Goal: Task Accomplishment & Management: Complete application form

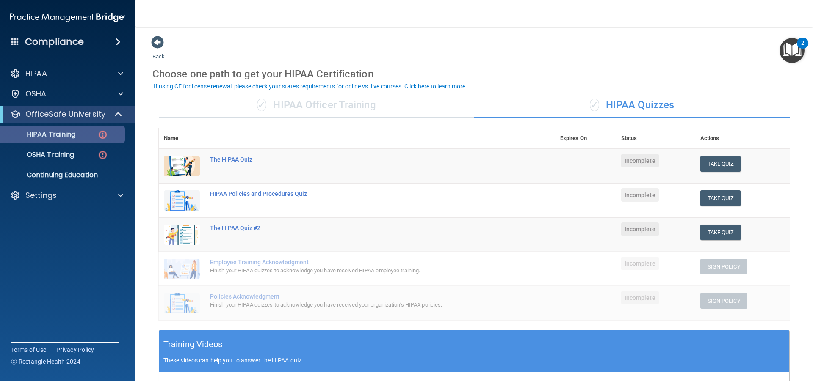
click at [86, 138] on div "HIPAA Training" at bounding box center [64, 134] width 116 height 8
click at [720, 169] on button "Take Quiz" at bounding box center [720, 164] width 41 height 16
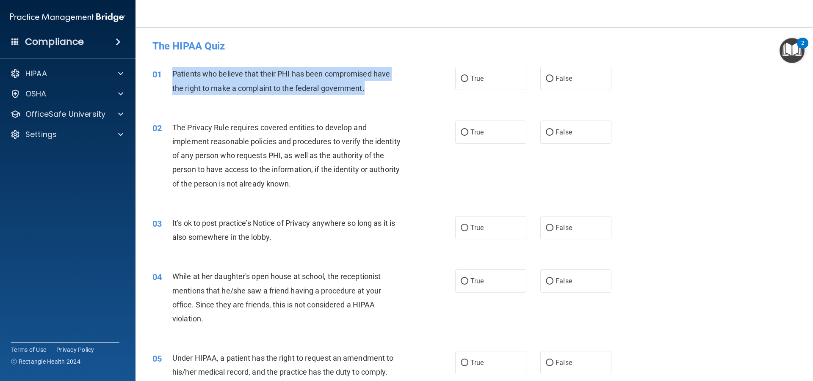
drag, startPoint x: 165, startPoint y: 69, endPoint x: 373, endPoint y: 86, distance: 209.3
click at [373, 86] on div "01 Patients who believe that their PHI has been compromised have the right to m…" at bounding box center [304, 83] width 328 height 32
copy div "Patients who believe that their PHI has been compromised have the right to make…"
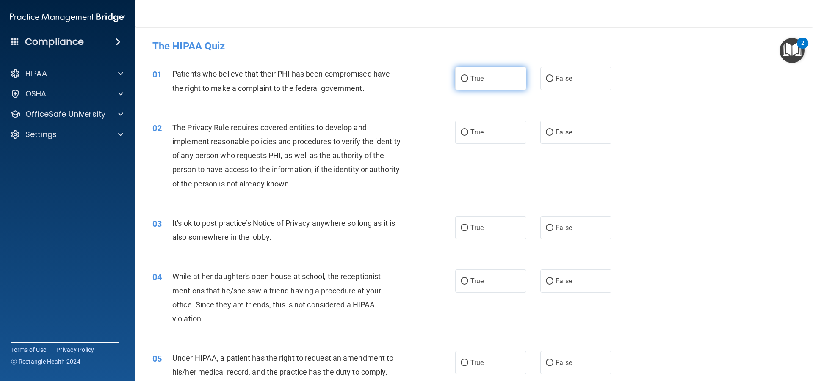
click at [505, 86] on label "True" at bounding box center [490, 78] width 71 height 23
click at [468, 82] on input "True" at bounding box center [465, 79] width 8 height 6
radio input "true"
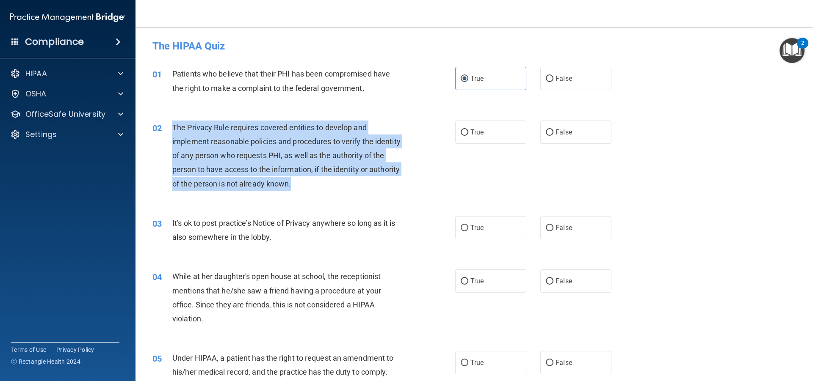
drag, startPoint x: 169, startPoint y: 124, endPoint x: 333, endPoint y: 188, distance: 175.6
click at [333, 188] on div "02 The Privacy Rule requires covered entities to develop and implement reasonab…" at bounding box center [304, 158] width 328 height 75
copy div "The Privacy Rule requires covered entities to develop and implement reasonable …"
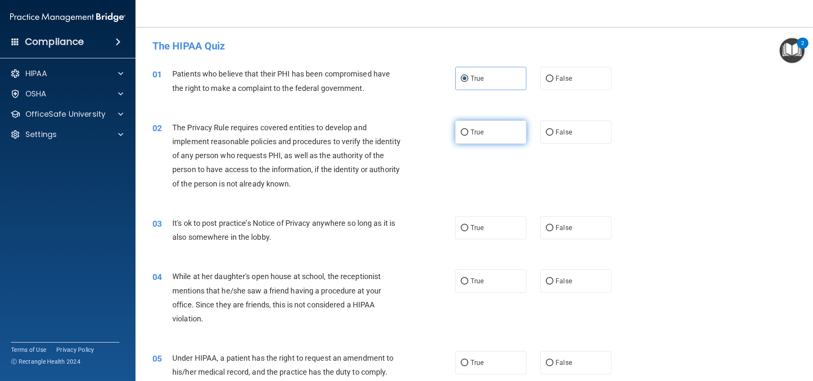
click at [467, 132] on label "True" at bounding box center [490, 132] width 71 height 23
click at [467, 132] on input "True" at bounding box center [465, 133] width 8 height 6
radio input "true"
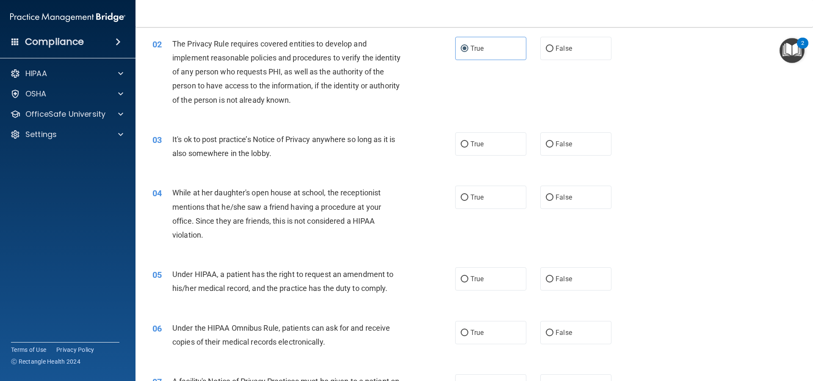
scroll to position [85, 0]
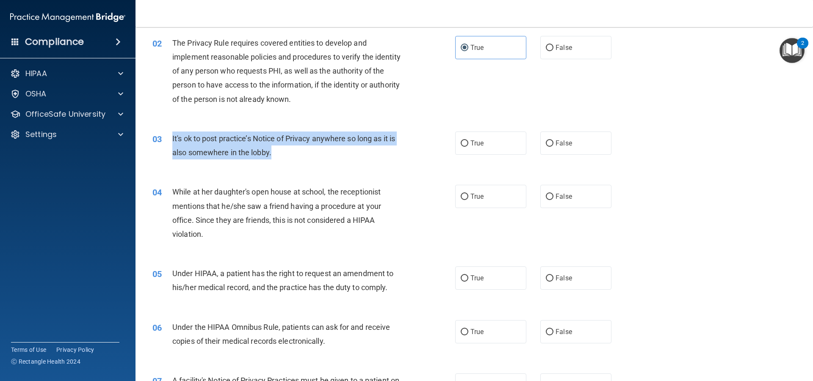
drag, startPoint x: 172, startPoint y: 135, endPoint x: 277, endPoint y: 159, distance: 107.4
click at [277, 159] on div "It's ok to post practice’s Notice of Privacy anywhere so long as it is also som…" at bounding box center [290, 146] width 237 height 28
copy span "It's ok to post practice’s Notice of Privacy anywhere so long as it is also som…"
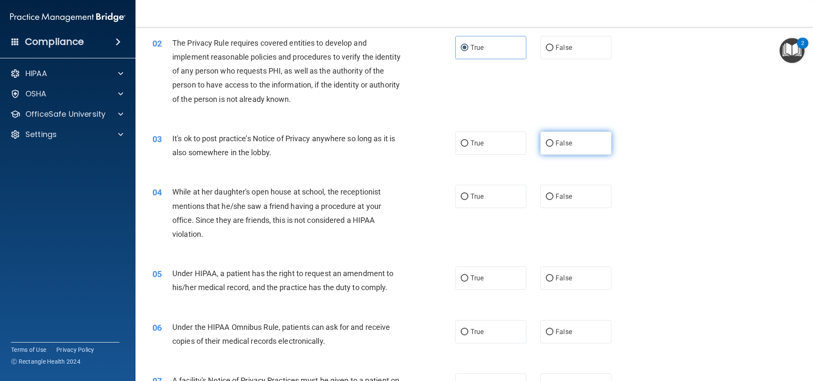
click at [556, 146] on span "False" at bounding box center [563, 143] width 17 height 8
click at [553, 146] on input "False" at bounding box center [550, 144] width 8 height 6
radio input "true"
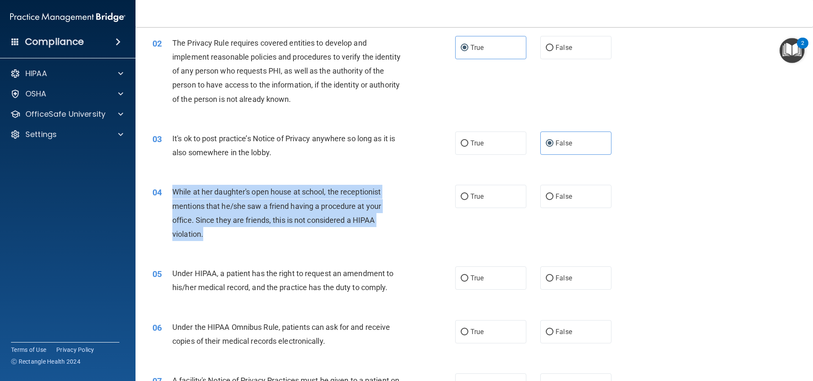
drag, startPoint x: 170, startPoint y: 186, endPoint x: 212, endPoint y: 233, distance: 63.0
click at [212, 233] on div "04 While at her daughter's open house at school, the receptionist mentions that…" at bounding box center [304, 215] width 328 height 61
copy div "While at her daughter's open house at school, the receptionist mentions that he…"
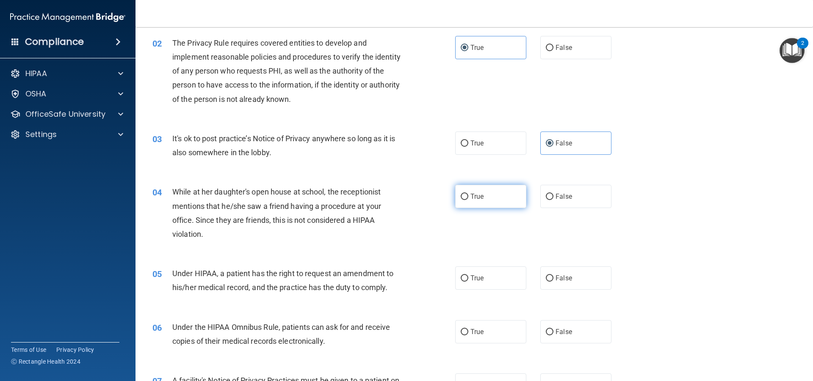
click at [492, 193] on label "True" at bounding box center [490, 196] width 71 height 23
click at [468, 194] on input "True" at bounding box center [465, 197] width 8 height 6
radio input "true"
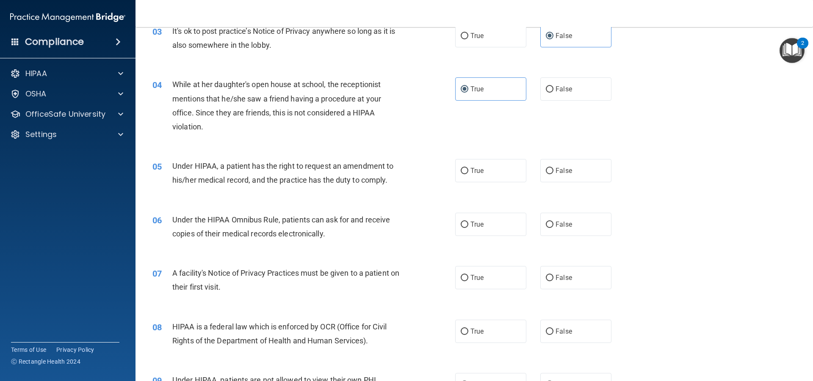
scroll to position [212, 0]
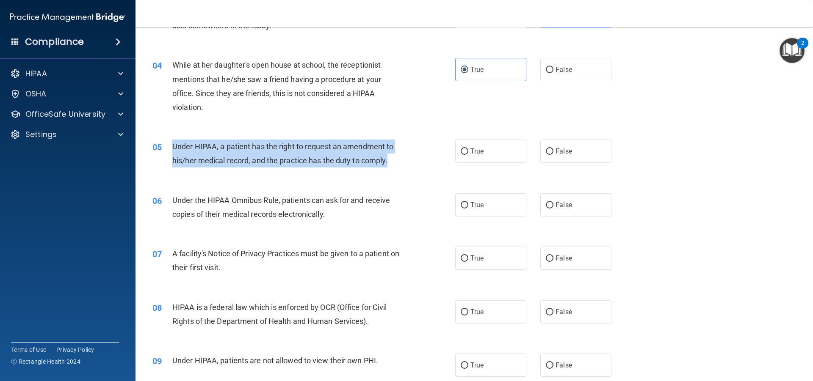
drag, startPoint x: 167, startPoint y: 140, endPoint x: 389, endPoint y: 158, distance: 222.6
click at [389, 158] on div "05 Under HIPAA, a patient has the right to request an amendment to his/her medi…" at bounding box center [304, 156] width 328 height 32
copy div "Under HIPAA, a patient has the right to request an amendment to his/her medical…"
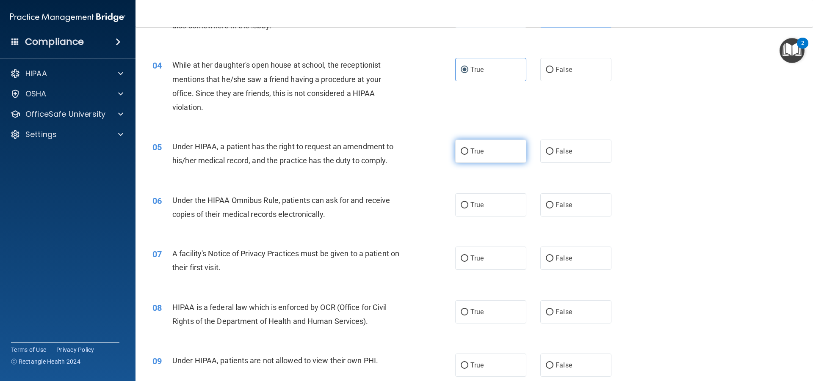
click at [474, 152] on span "True" at bounding box center [476, 151] width 13 height 8
click at [468, 152] on input "True" at bounding box center [465, 152] width 8 height 6
radio input "true"
click at [549, 77] on label "False" at bounding box center [575, 69] width 71 height 23
click at [549, 73] on input "False" at bounding box center [550, 70] width 8 height 6
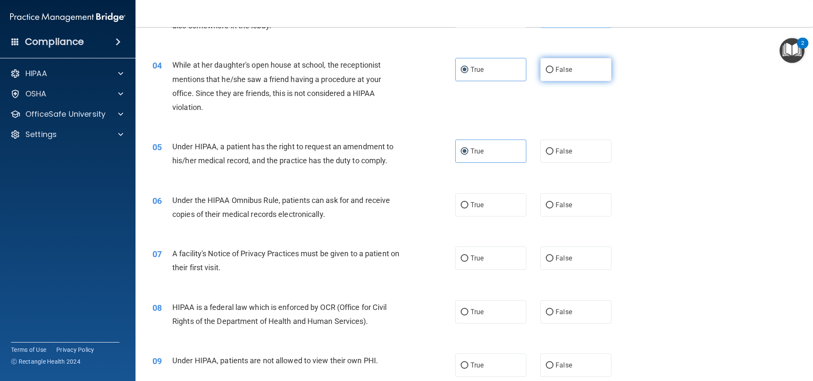
radio input "true"
radio input "false"
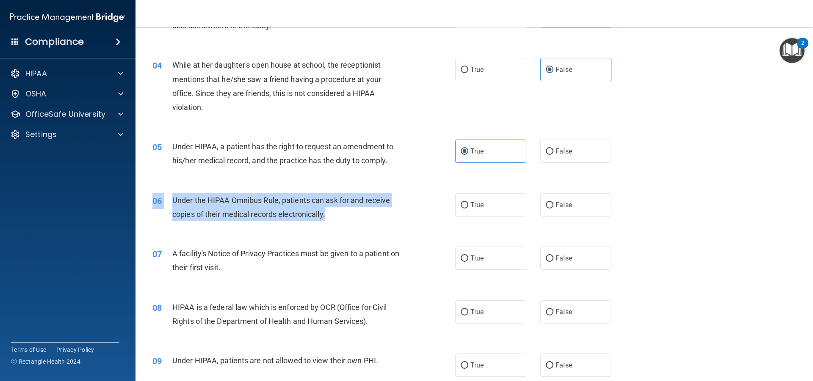
drag, startPoint x: 169, startPoint y: 191, endPoint x: 343, endPoint y: 217, distance: 176.3
click at [343, 217] on div "06 Under the HIPAA Omnibus Rule, patients can ask for and receive copies of the…" at bounding box center [474, 209] width 656 height 53
click at [343, 217] on div "Under the HIPAA Omnibus Rule, patients can ask for and receive copies of their …" at bounding box center [290, 207] width 237 height 28
drag, startPoint x: 170, startPoint y: 195, endPoint x: 337, endPoint y: 218, distance: 168.8
click at [337, 218] on div "06 Under the HIPAA Omnibus Rule, patients can ask for and receive copies of the…" at bounding box center [304, 209] width 328 height 32
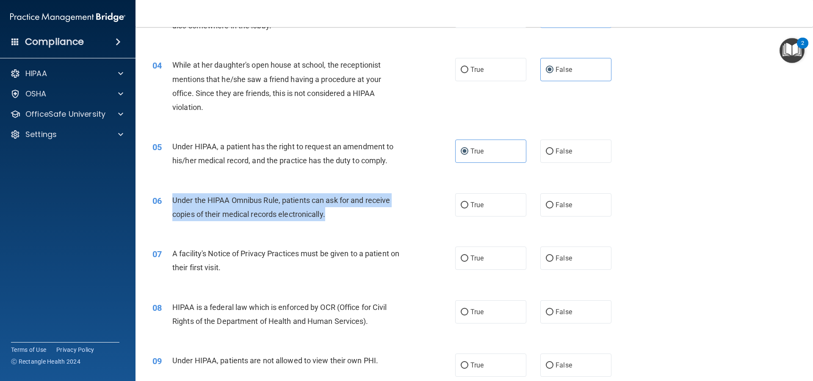
copy div "Under the HIPAA Omnibus Rule, patients can ask for and receive copies of their …"
click at [462, 206] on input "True" at bounding box center [465, 205] width 8 height 6
radio input "true"
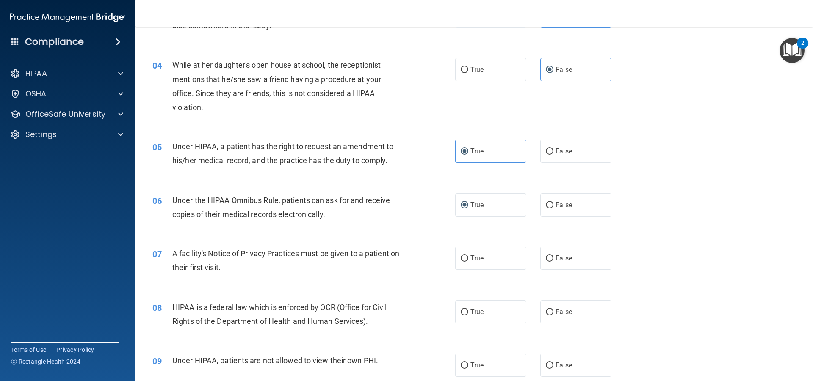
click at [407, 235] on div "06 Under the HIPAA Omnibus Rule, patients can ask for and receive copies of the…" at bounding box center [474, 209] width 656 height 53
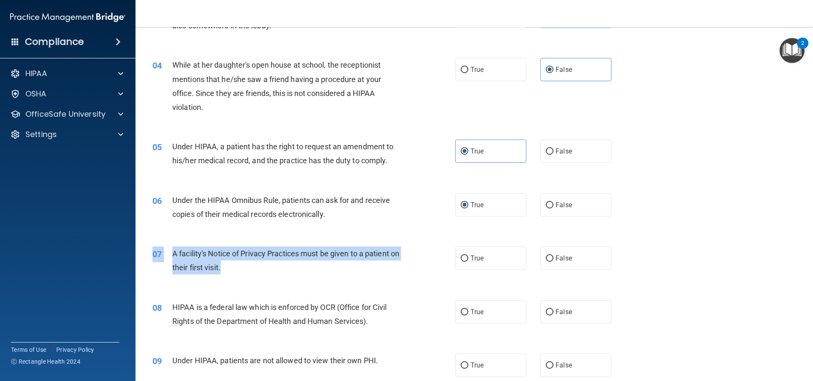
drag, startPoint x: 169, startPoint y: 243, endPoint x: 233, endPoint y: 270, distance: 69.5
click at [233, 270] on div "07 A facility's Notice of Privacy Practices must be given to a patient on their…" at bounding box center [474, 262] width 656 height 53
click at [236, 268] on div "A facility's Notice of Privacy Practices must be given to a patient on their fi…" at bounding box center [290, 261] width 237 height 28
drag, startPoint x: 236, startPoint y: 269, endPoint x: 174, endPoint y: 257, distance: 63.1
click at [174, 257] on div "A facility's Notice of Privacy Practices must be given to a patient on their fi…" at bounding box center [290, 261] width 237 height 28
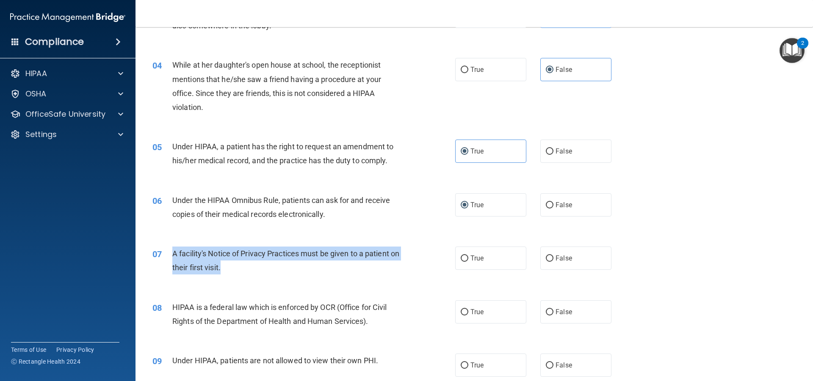
copy span "A facility's Notice of Privacy Practices must be given to a patient on their fi…"
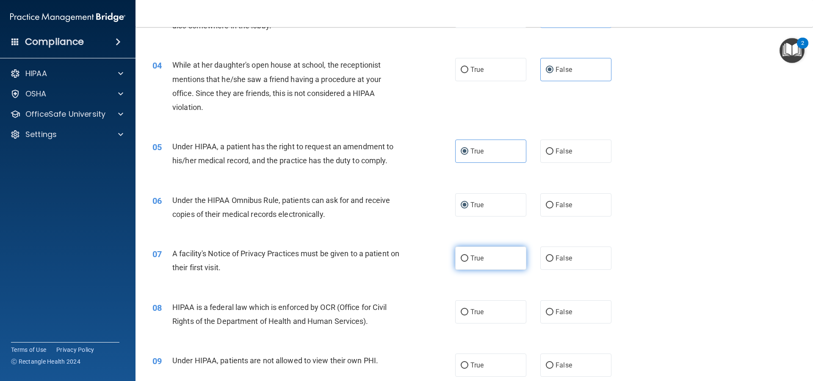
click at [467, 262] on label "True" at bounding box center [490, 258] width 71 height 23
click at [467, 262] on input "True" at bounding box center [465, 259] width 8 height 6
radio input "true"
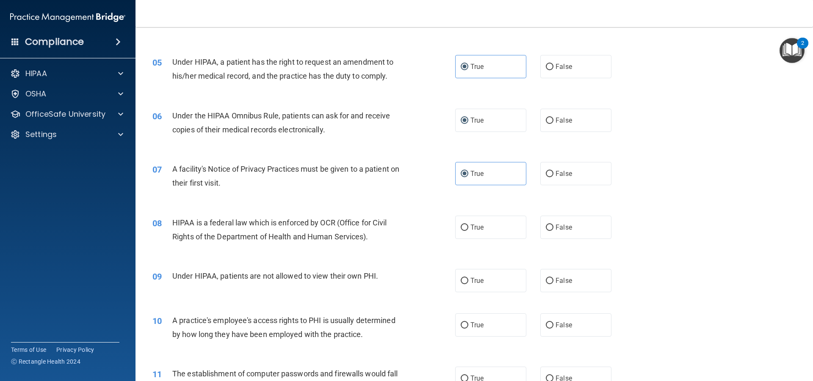
click at [383, 262] on div "09 Under HIPAA, patients are not allowed to view their own PHI. True False" at bounding box center [474, 281] width 656 height 44
click at [502, 222] on label "True" at bounding box center [490, 227] width 71 height 23
click at [468, 225] on input "True" at bounding box center [465, 228] width 8 height 6
radio input "true"
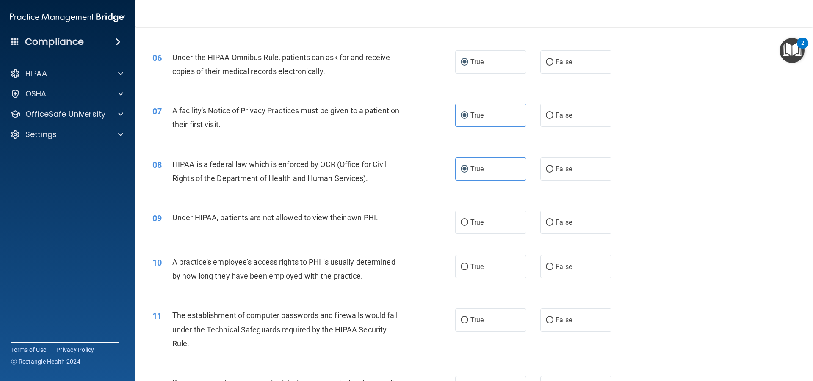
scroll to position [381, 0]
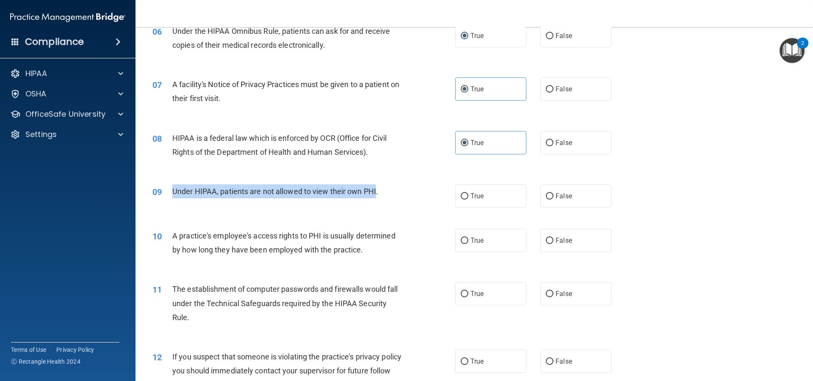
drag, startPoint x: 377, startPoint y: 189, endPoint x: 171, endPoint y: 199, distance: 206.0
click at [171, 199] on div "09 Under HIPAA, patients are not allowed to view their own PHI." at bounding box center [304, 194] width 328 height 18
copy div "Under HIPAA, patients are not allowed to view their own PHI"
click at [546, 195] on input "False" at bounding box center [550, 196] width 8 height 6
radio input "true"
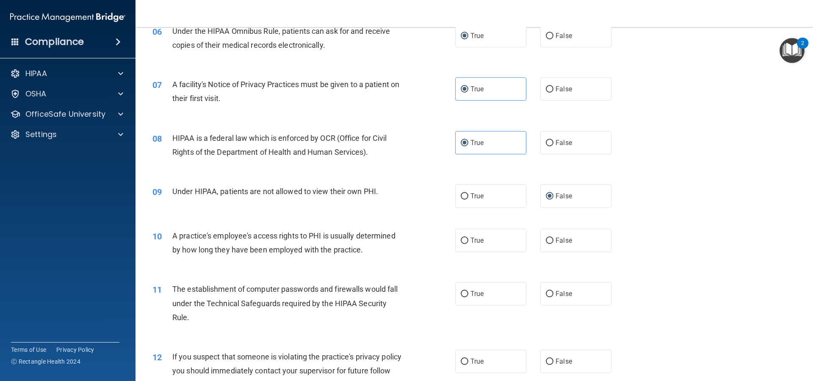
click at [403, 207] on div "09 Under HIPAA, patients are not allowed to view their own PHI. True False" at bounding box center [474, 196] width 656 height 44
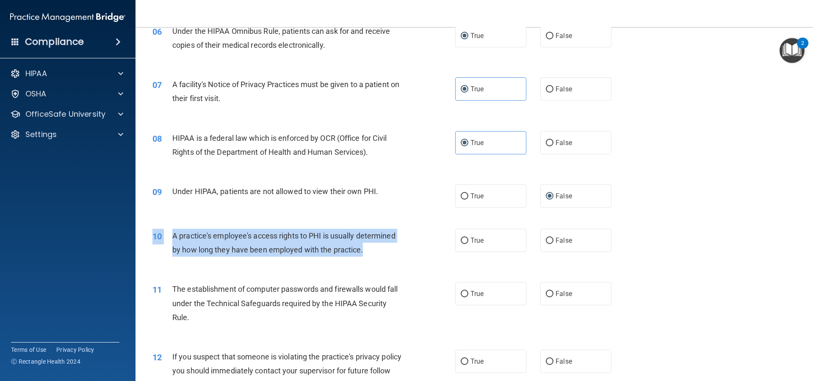
drag, startPoint x: 166, startPoint y: 228, endPoint x: 366, endPoint y: 255, distance: 202.5
click at [366, 255] on div "10 A practice's employee's access rights to PHI is usually determined by how lo…" at bounding box center [474, 244] width 656 height 53
click at [366, 255] on div "A practice's employee's access rights to PHI is usually determined by how long …" at bounding box center [290, 243] width 237 height 28
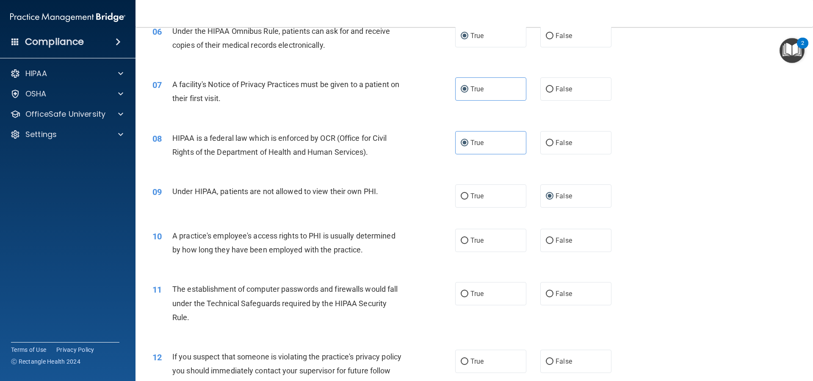
click at [366, 254] on div "A practice's employee's access rights to PHI is usually determined by how long …" at bounding box center [290, 243] width 237 height 28
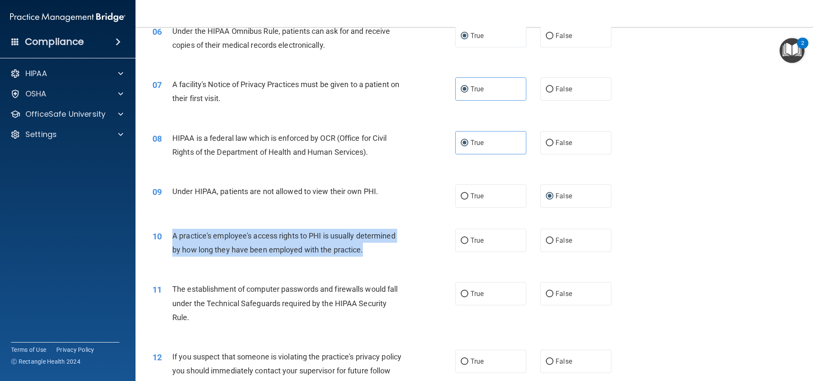
drag, startPoint x: 171, startPoint y: 232, endPoint x: 370, endPoint y: 251, distance: 199.5
click at [370, 251] on div "10 A practice's employee's access rights to PHI is usually determined by how lo…" at bounding box center [304, 245] width 328 height 32
copy div "A practice's employee's access rights to PHI is usually determined by how long …"
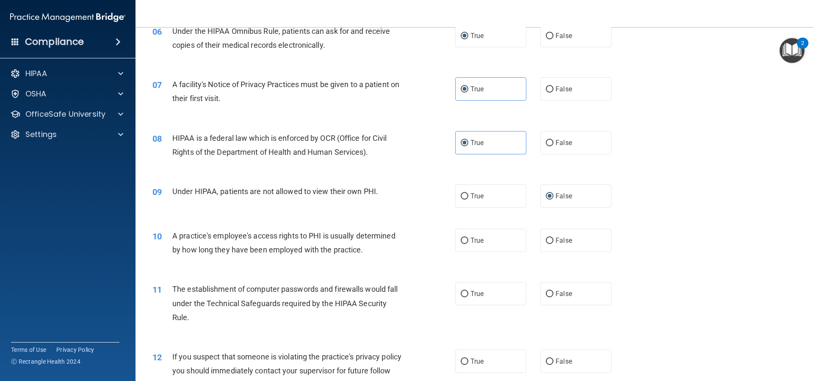
click at [531, 248] on div "True False" at bounding box center [540, 240] width 171 height 23
click at [551, 242] on label "False" at bounding box center [575, 240] width 71 height 23
click at [551, 242] on input "False" at bounding box center [550, 241] width 8 height 6
radio input "true"
click at [505, 246] on label "True" at bounding box center [490, 240] width 71 height 23
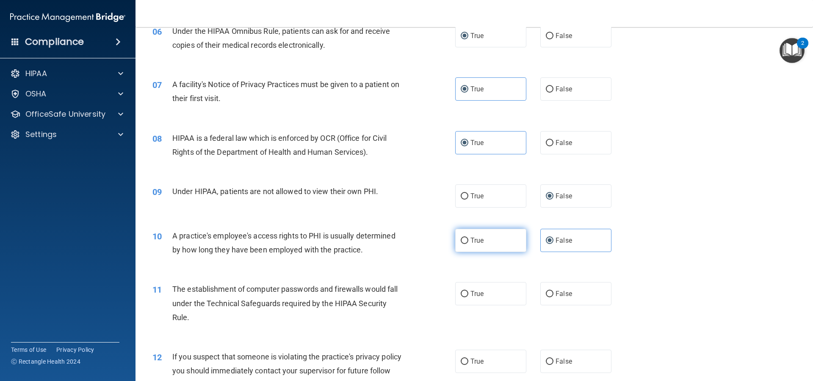
click at [468, 244] on input "True" at bounding box center [465, 241] width 8 height 6
radio input "true"
radio input "false"
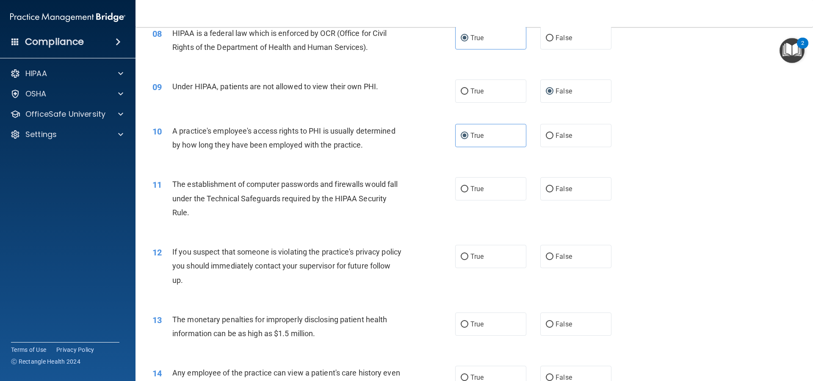
scroll to position [508, 0]
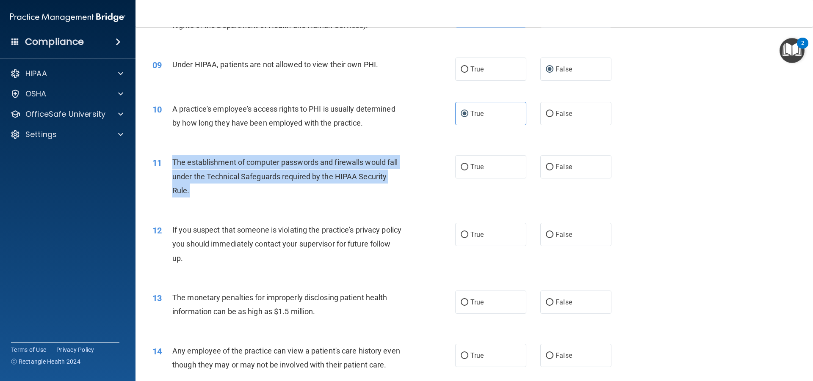
drag, startPoint x: 170, startPoint y: 162, endPoint x: 190, endPoint y: 193, distance: 37.7
click at [190, 193] on div "11 The establishment of computer passwords and firewalls would fall under the T…" at bounding box center [304, 178] width 328 height 47
copy div "The establishment of computer passwords and firewalls would fall under the Tech…"
click at [409, 189] on div "11 The establishment of computer passwords and firewalls would fall under the T…" at bounding box center [304, 178] width 328 height 47
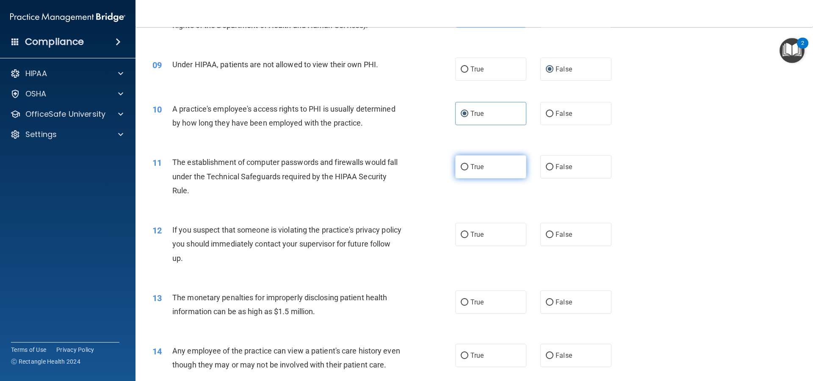
click at [466, 168] on label "True" at bounding box center [490, 166] width 71 height 23
click at [466, 168] on input "True" at bounding box center [465, 167] width 8 height 6
radio input "true"
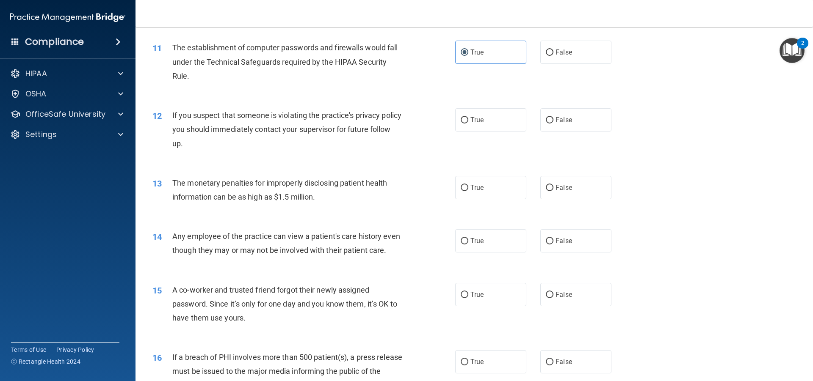
scroll to position [635, 0]
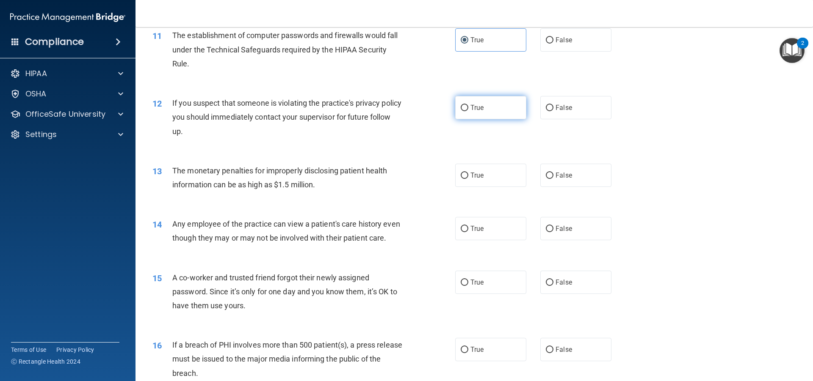
click at [513, 113] on label "True" at bounding box center [490, 107] width 71 height 23
click at [468, 111] on input "True" at bounding box center [465, 108] width 8 height 6
radio input "true"
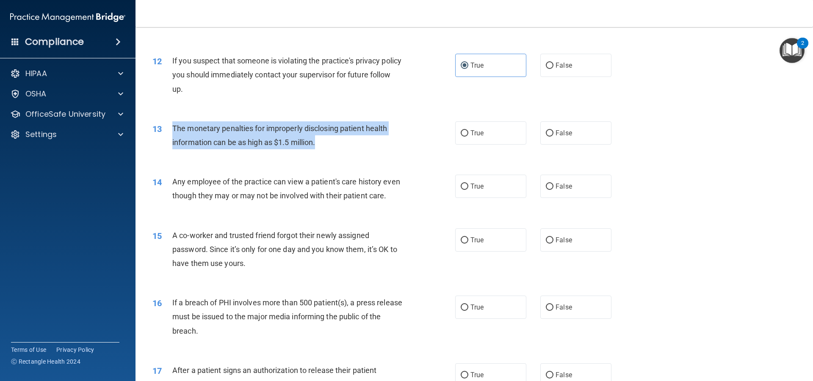
drag, startPoint x: 170, startPoint y: 121, endPoint x: 331, endPoint y: 139, distance: 161.4
click at [331, 139] on div "13 The monetary penalties for improperly disclosing patient health information …" at bounding box center [304, 137] width 328 height 32
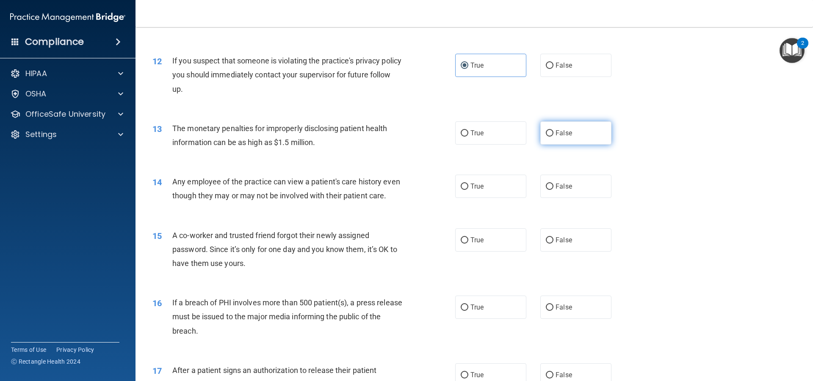
click at [549, 141] on label "False" at bounding box center [575, 132] width 71 height 23
click at [549, 137] on input "False" at bounding box center [550, 133] width 8 height 6
radio input "true"
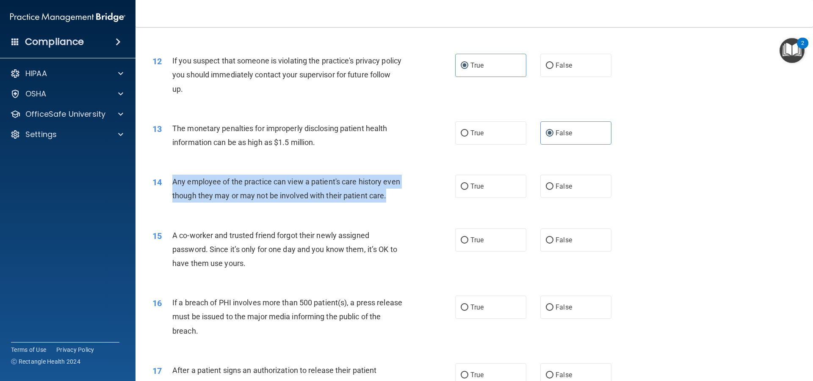
drag, startPoint x: 170, startPoint y: 175, endPoint x: 197, endPoint y: 213, distance: 46.7
click at [197, 207] on div "14 Any employee of the practice can view a patient's care history even though t…" at bounding box center [304, 191] width 328 height 32
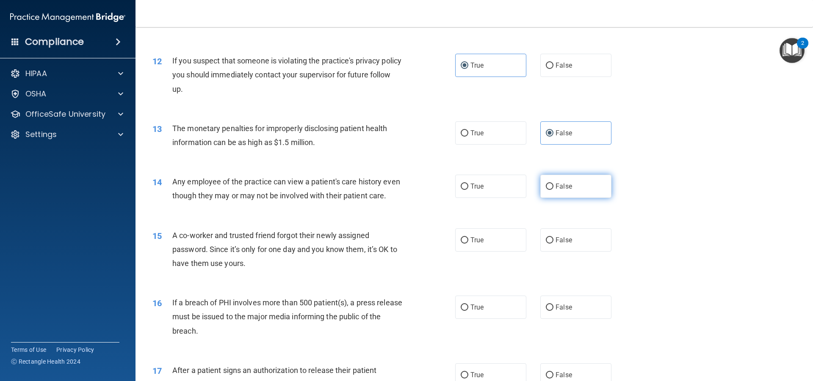
click at [571, 184] on label "False" at bounding box center [575, 186] width 71 height 23
click at [553, 184] on input "False" at bounding box center [550, 187] width 8 height 6
radio input "true"
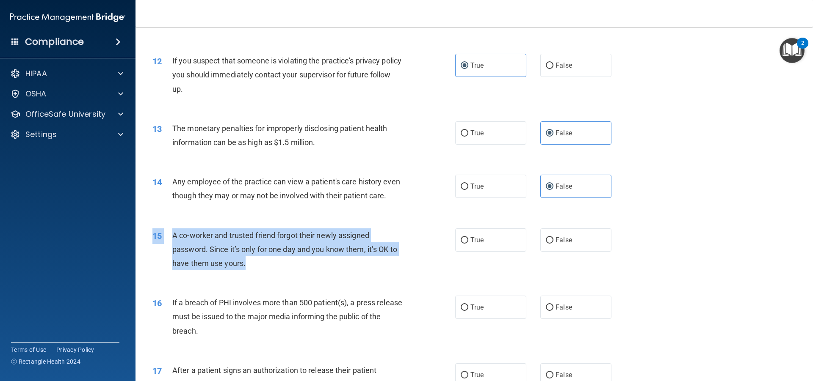
drag, startPoint x: 171, startPoint y: 242, endPoint x: 244, endPoint y: 274, distance: 79.2
click at [244, 274] on div "15 A co-worker and trusted friend forgot their newly assigned password. Since i…" at bounding box center [474, 252] width 656 height 68
click at [244, 268] on span "A co-worker and trusted friend forgot their newly assigned password. Since it’s…" at bounding box center [284, 249] width 225 height 37
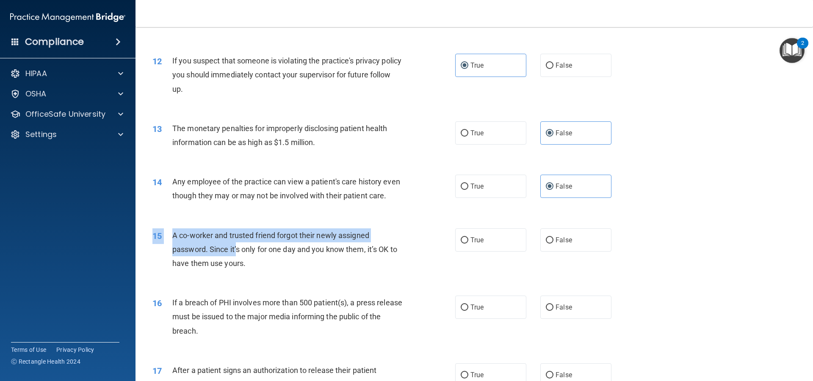
drag, startPoint x: 173, startPoint y: 241, endPoint x: 235, endPoint y: 264, distance: 66.8
click at [235, 264] on div "15 A co-worker and trusted friend forgot their newly assigned password. Since i…" at bounding box center [474, 252] width 656 height 68
click at [235, 264] on span "A co-worker and trusted friend forgot their newly assigned password. Since it’s…" at bounding box center [284, 249] width 225 height 37
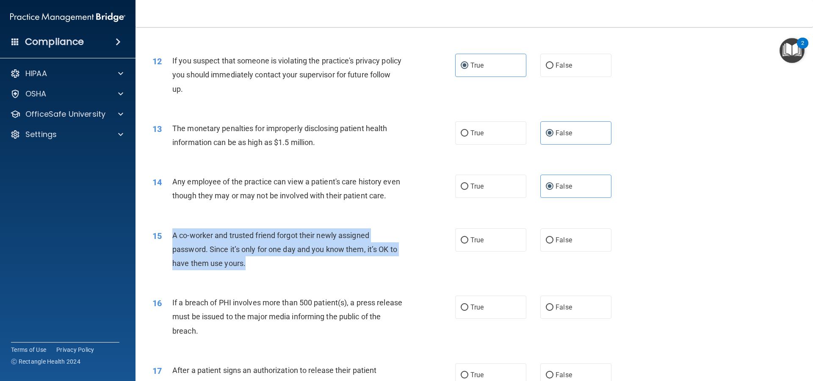
drag, startPoint x: 174, startPoint y: 244, endPoint x: 249, endPoint y: 276, distance: 81.8
click at [249, 271] on div "A co-worker and trusted friend forgot their newly assigned password. Since it’s…" at bounding box center [290, 250] width 237 height 42
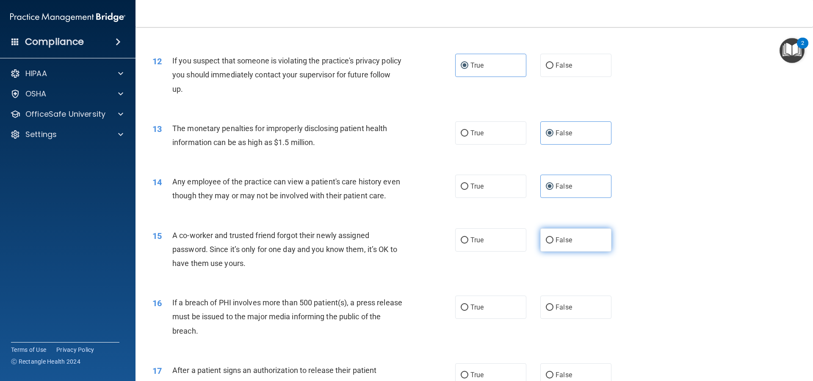
click at [585, 252] on label "False" at bounding box center [575, 240] width 71 height 23
click at [553, 244] on input "False" at bounding box center [550, 240] width 8 height 6
radio input "true"
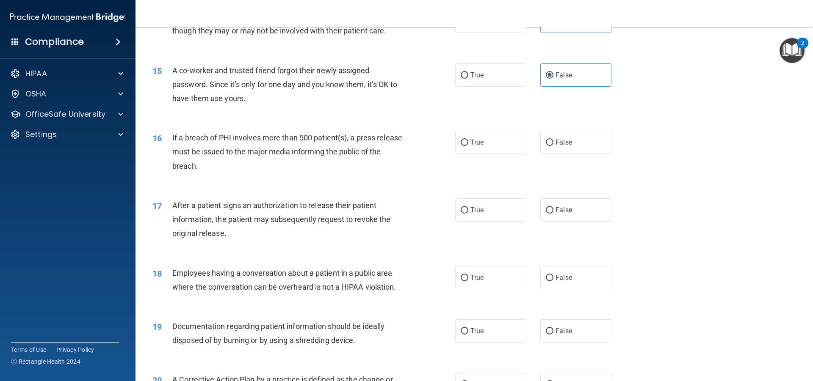
scroll to position [847, 0]
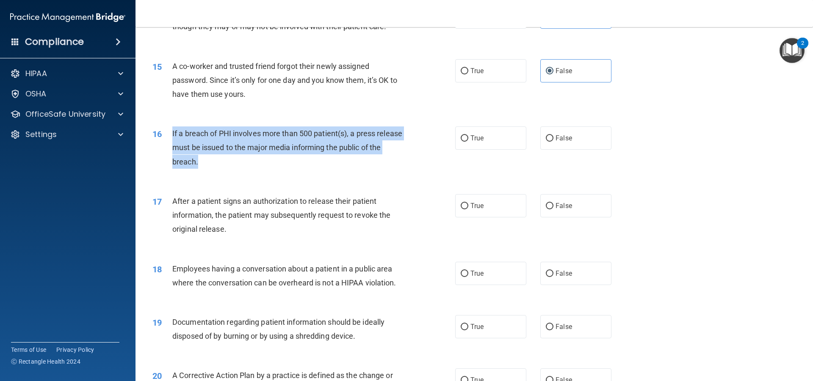
drag, startPoint x: 169, startPoint y: 143, endPoint x: 220, endPoint y: 179, distance: 62.8
click at [220, 173] on div "16 If a breach of PHI involves more than 500 patient(s), a press release must b…" at bounding box center [304, 150] width 328 height 47
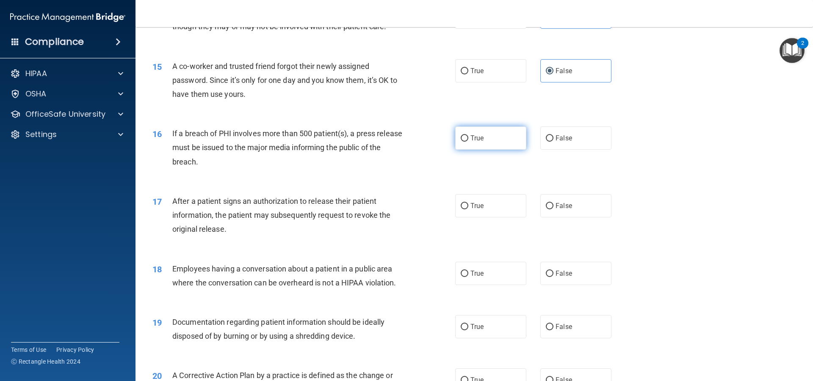
click at [479, 150] on label "True" at bounding box center [490, 138] width 71 height 23
click at [468, 142] on input "True" at bounding box center [465, 138] width 8 height 6
radio input "true"
click at [347, 184] on div "16 If a breach of PHI involves more than 500 patient(s), a press release must b…" at bounding box center [474, 150] width 656 height 68
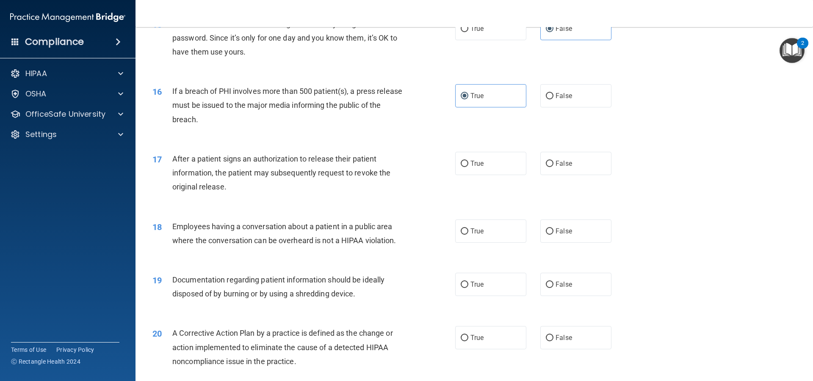
scroll to position [931, 0]
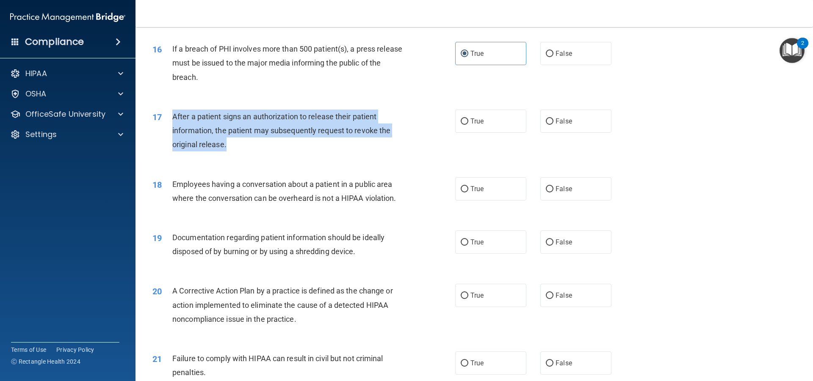
drag, startPoint x: 171, startPoint y: 128, endPoint x: 234, endPoint y: 164, distance: 72.5
click at [234, 156] on div "17 After a patient signs an authorization to release their patient information,…" at bounding box center [304, 133] width 328 height 47
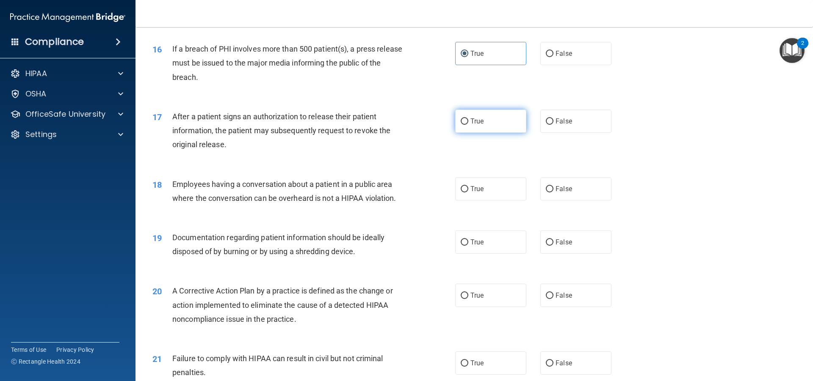
click at [471, 125] on span "True" at bounding box center [476, 121] width 13 height 8
click at [468, 125] on input "True" at bounding box center [465, 122] width 8 height 6
radio input "true"
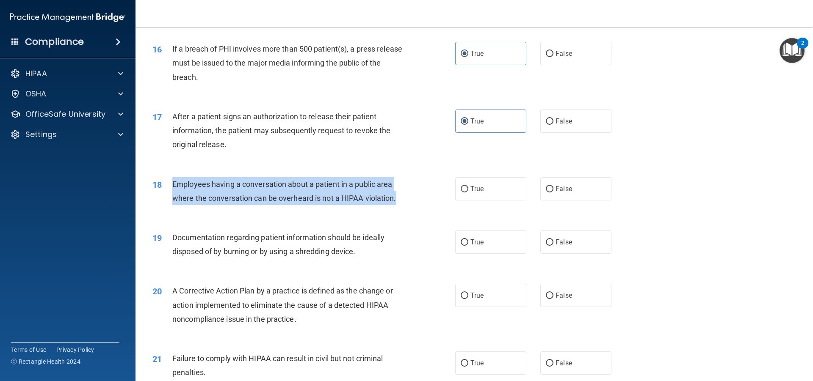
drag, startPoint x: 168, startPoint y: 195, endPoint x: 398, endPoint y: 214, distance: 231.1
click at [398, 210] on div "18 Employees having a conversation about a patient in a public area where the c…" at bounding box center [304, 193] width 328 height 32
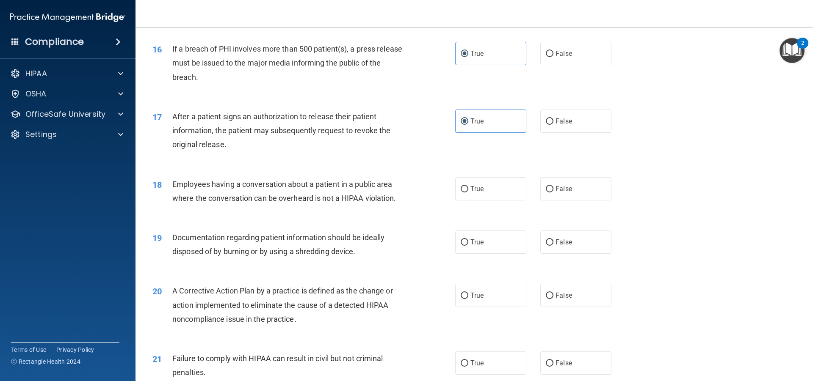
click at [363, 220] on div "18 Employees having a conversation about a patient in a public area where the c…" at bounding box center [474, 193] width 656 height 53
click at [555, 193] on span "False" at bounding box center [563, 189] width 17 height 8
click at [553, 193] on input "False" at bounding box center [550, 189] width 8 height 6
radio input "true"
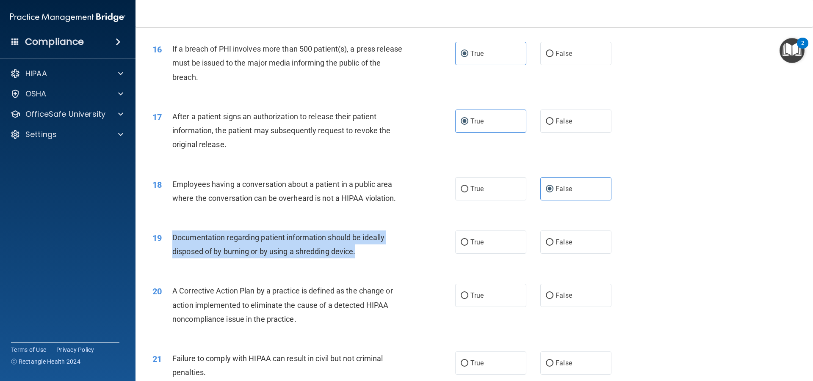
drag, startPoint x: 171, startPoint y: 249, endPoint x: 359, endPoint y: 269, distance: 189.4
click at [359, 263] on div "19 Documentation regarding patient information should be ideally disposed of by…" at bounding box center [304, 247] width 328 height 32
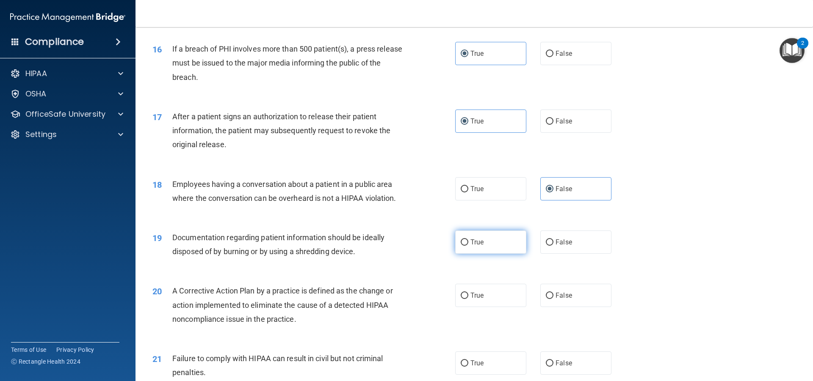
click at [485, 253] on label "True" at bounding box center [490, 242] width 71 height 23
click at [468, 246] on input "True" at bounding box center [465, 243] width 8 height 6
radio input "true"
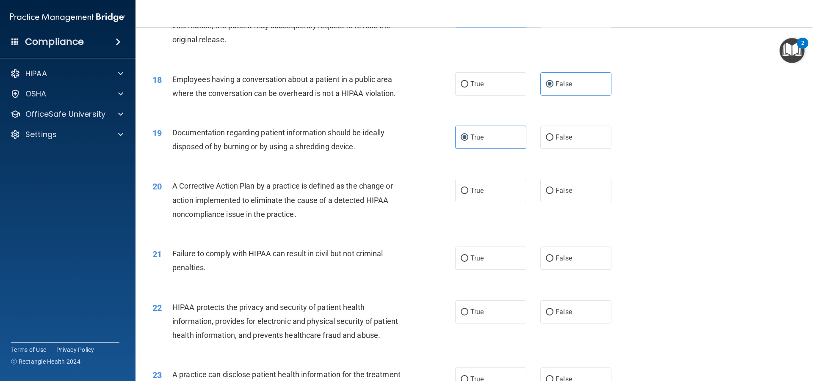
scroll to position [1114, 0]
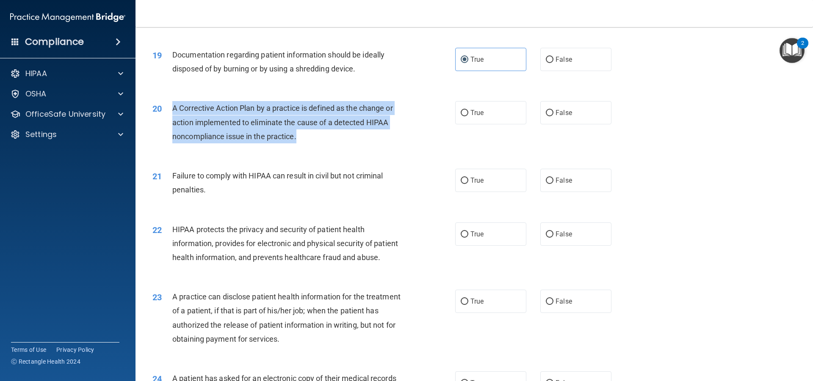
drag, startPoint x: 172, startPoint y: 120, endPoint x: 309, endPoint y: 152, distance: 140.4
click at [309, 144] on div "A Corrective Action Plan by a practice is defined as the change or action imple…" at bounding box center [290, 122] width 237 height 42
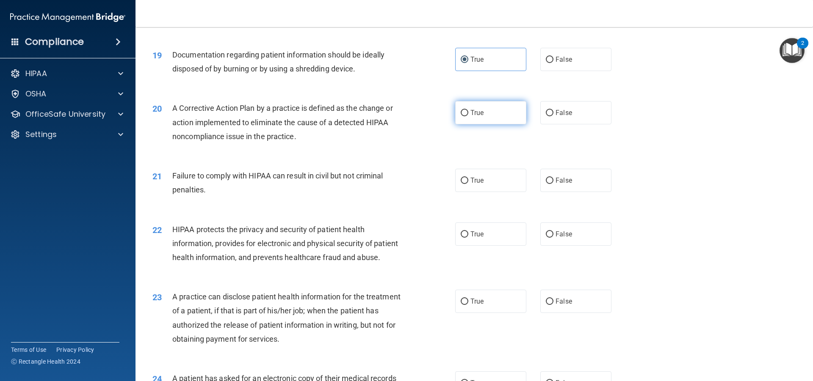
click at [472, 124] on label "True" at bounding box center [490, 112] width 71 height 23
click at [468, 116] on input "True" at bounding box center [465, 113] width 8 height 6
radio input "true"
click at [479, 185] on span "True" at bounding box center [476, 181] width 13 height 8
click at [468, 184] on input "True" at bounding box center [465, 181] width 8 height 6
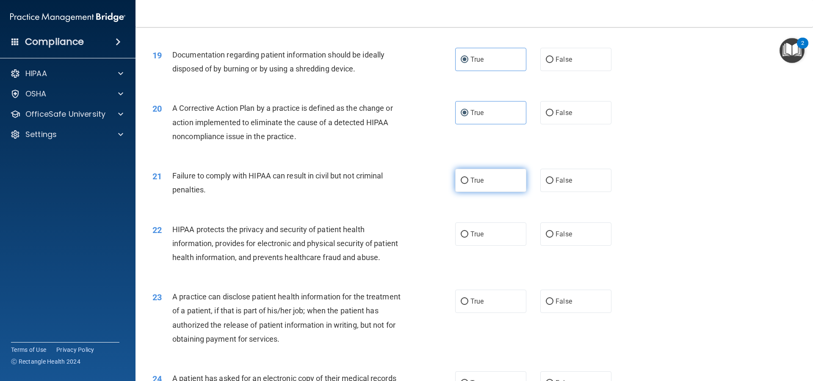
radio input "true"
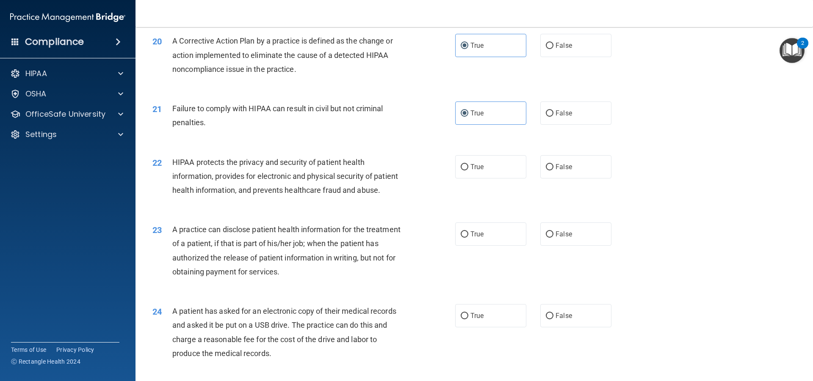
scroll to position [1199, 0]
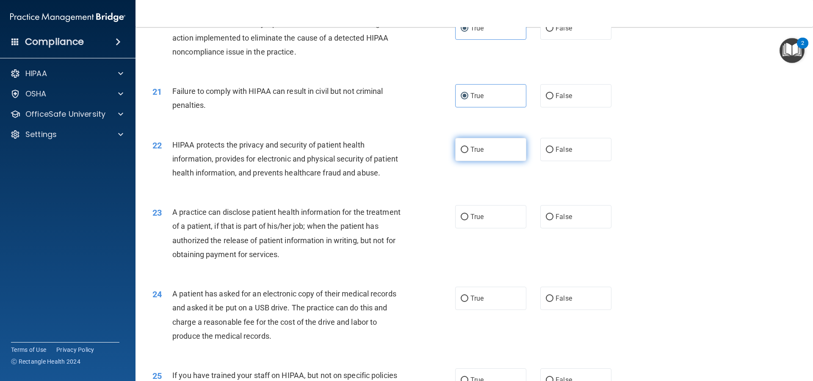
click at [487, 161] on label "True" at bounding box center [490, 149] width 71 height 23
click at [468, 153] on input "True" at bounding box center [465, 150] width 8 height 6
radio input "true"
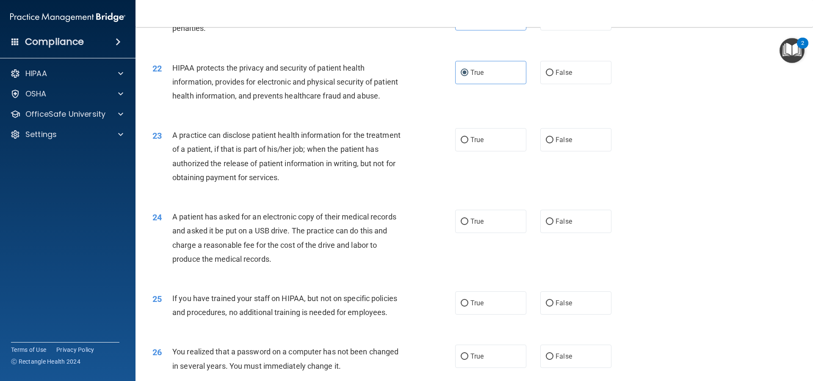
scroll to position [1283, 0]
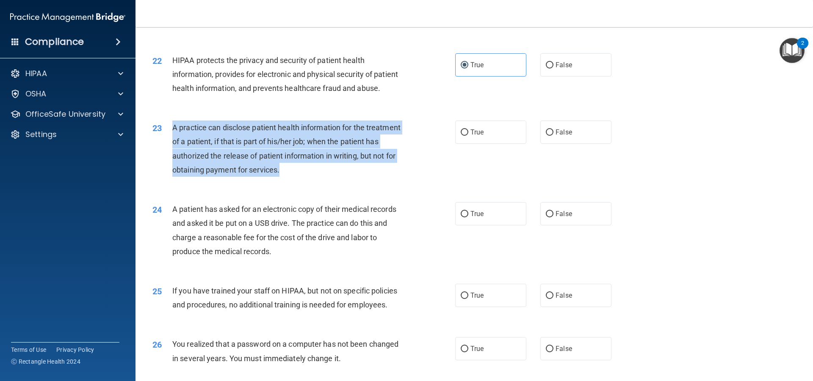
drag, startPoint x: 173, startPoint y: 151, endPoint x: 327, endPoint y: 195, distance: 159.8
click at [327, 177] on div "A practice can disclose patient health information for the treatment of a patie…" at bounding box center [290, 149] width 237 height 56
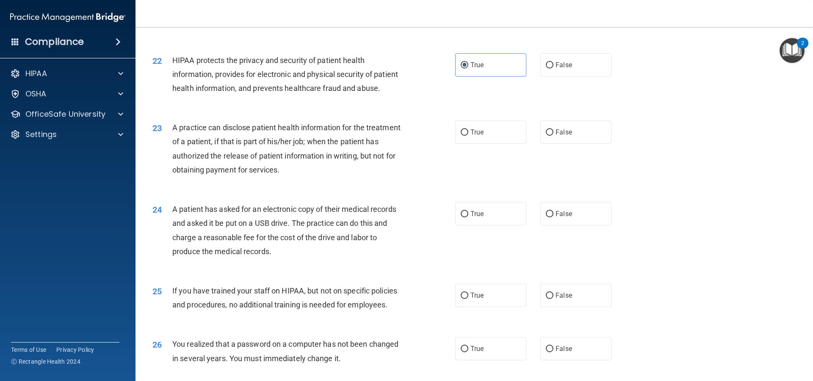
click at [532, 144] on div "True False" at bounding box center [540, 132] width 171 height 23
click at [544, 144] on label "False" at bounding box center [575, 132] width 71 height 23
click at [546, 136] on input "False" at bounding box center [550, 133] width 8 height 6
radio input "true"
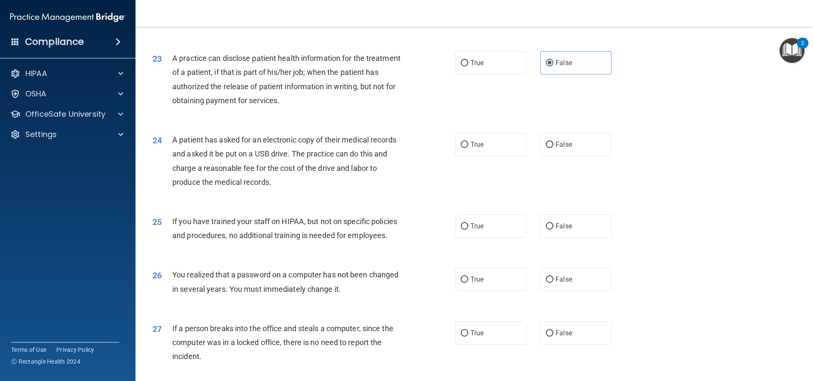
scroll to position [1368, 0]
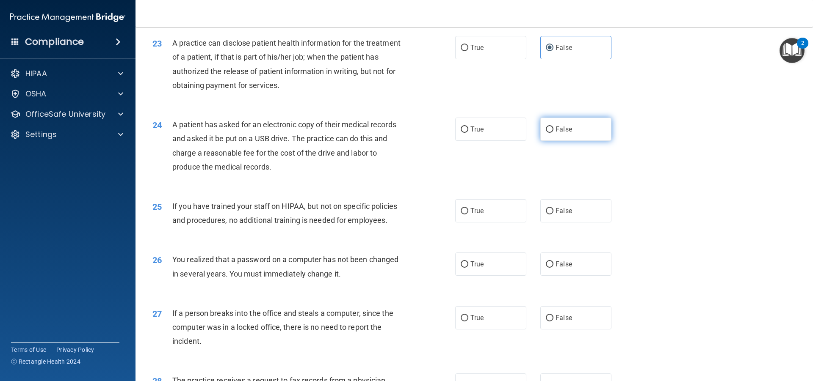
click at [554, 141] on label "False" at bounding box center [575, 129] width 71 height 23
click at [553, 133] on input "False" at bounding box center [550, 130] width 8 height 6
radio input "true"
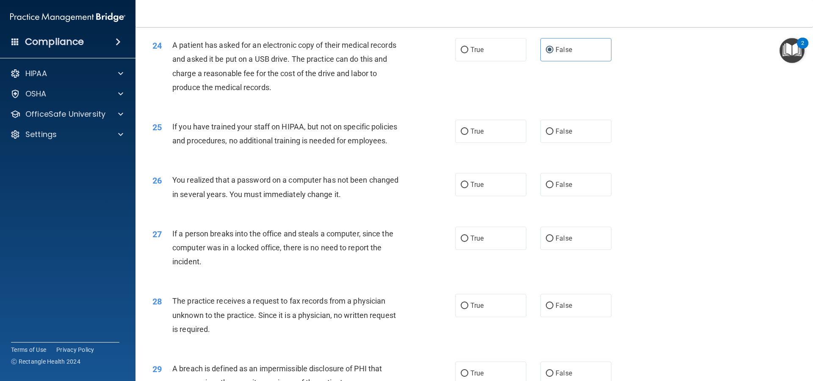
scroll to position [1453, 0]
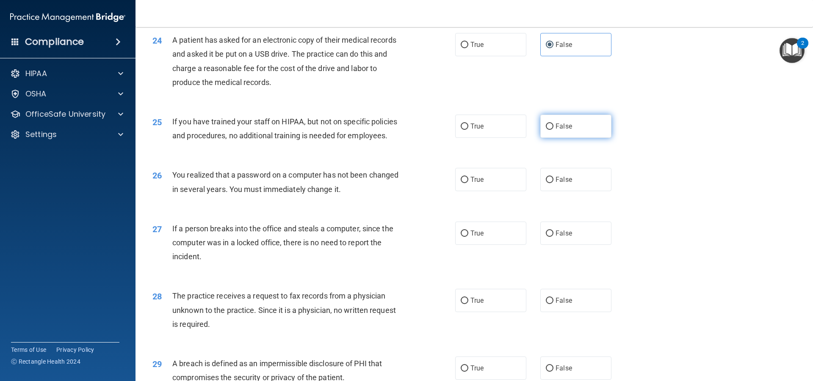
click at [597, 138] on label "False" at bounding box center [575, 126] width 71 height 23
click at [553, 130] on input "False" at bounding box center [550, 127] width 8 height 6
radio input "true"
click at [540, 191] on label "False" at bounding box center [575, 179] width 71 height 23
click at [546, 183] on input "False" at bounding box center [550, 180] width 8 height 6
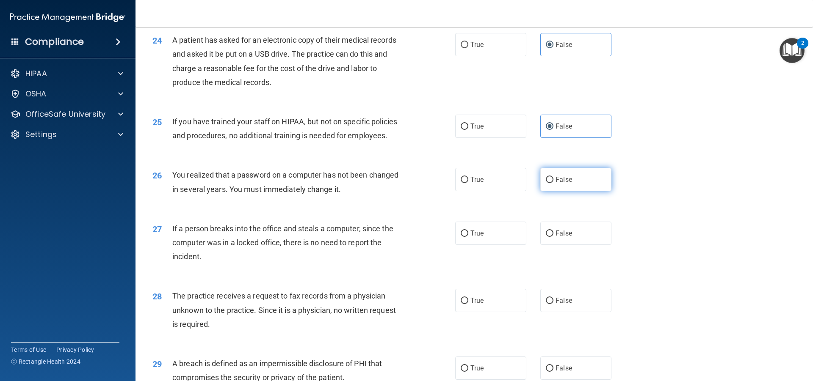
radio input "true"
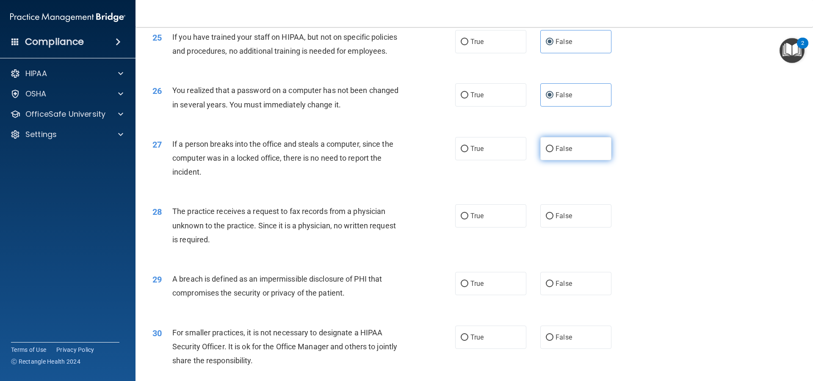
click at [549, 160] on label "False" at bounding box center [575, 148] width 71 height 23
click at [549, 152] on input "False" at bounding box center [550, 149] width 8 height 6
radio input "true"
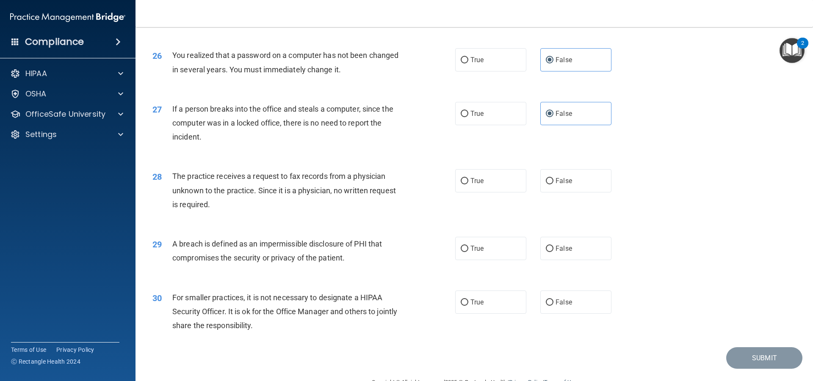
scroll to position [1580, 0]
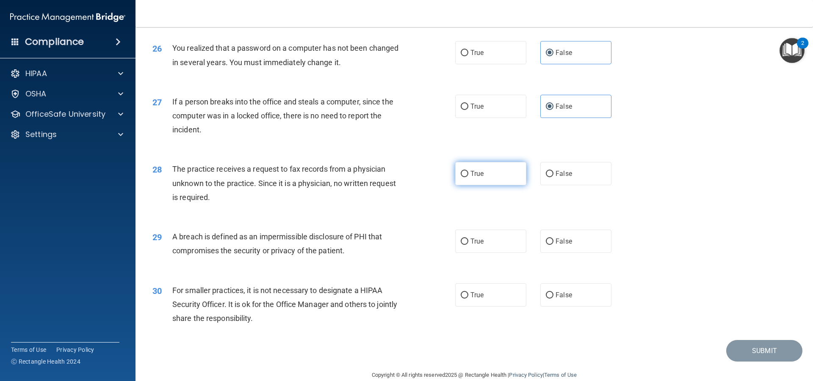
click at [470, 178] on span "True" at bounding box center [476, 174] width 13 height 8
click at [468, 177] on input "True" at bounding box center [465, 174] width 8 height 6
radio input "true"
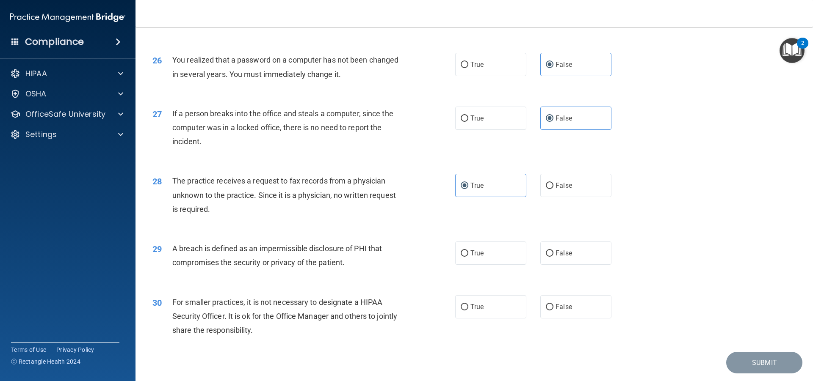
scroll to position [1622, 0]
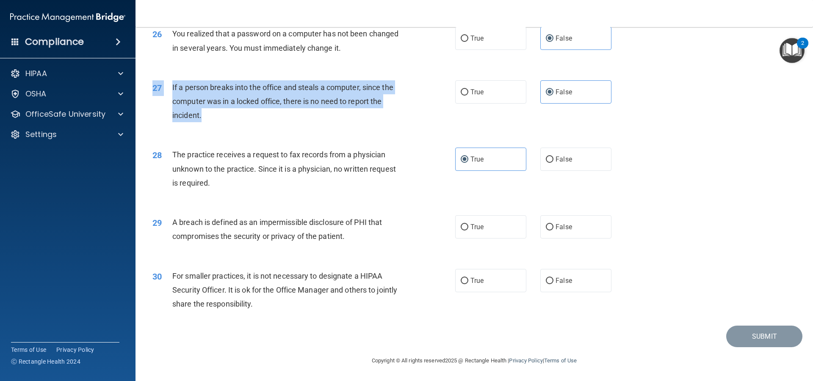
drag, startPoint x: 165, startPoint y: 80, endPoint x: 212, endPoint y: 118, distance: 60.9
click at [212, 118] on div "27 If a person breaks into the office and steals a computer, since the computer…" at bounding box center [474, 104] width 656 height 68
click at [213, 118] on div "If a person breaks into the office and steals a computer, since the computer wa…" at bounding box center [290, 101] width 237 height 42
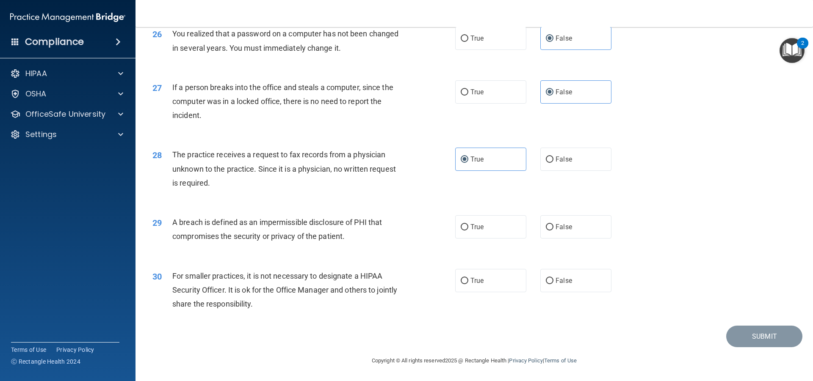
click at [225, 139] on div "28 The practice receives a request to fax records from a physician unknown to t…" at bounding box center [474, 171] width 656 height 68
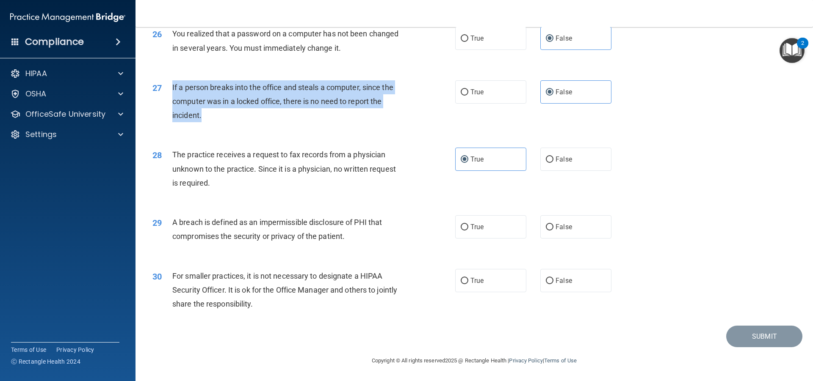
drag, startPoint x: 171, startPoint y: 87, endPoint x: 206, endPoint y: 125, distance: 52.1
click at [206, 125] on div "27 If a person breaks into the office and steals a computer, since the computer…" at bounding box center [304, 103] width 328 height 47
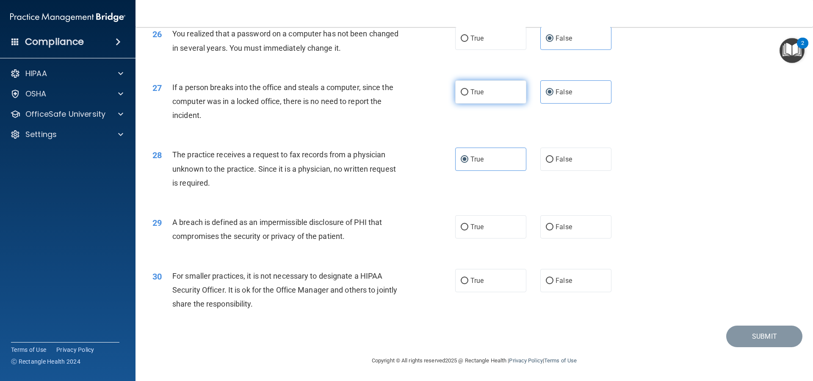
click at [496, 93] on label "True" at bounding box center [490, 91] width 71 height 23
click at [468, 93] on input "True" at bounding box center [465, 92] width 8 height 6
radio input "true"
radio input "false"
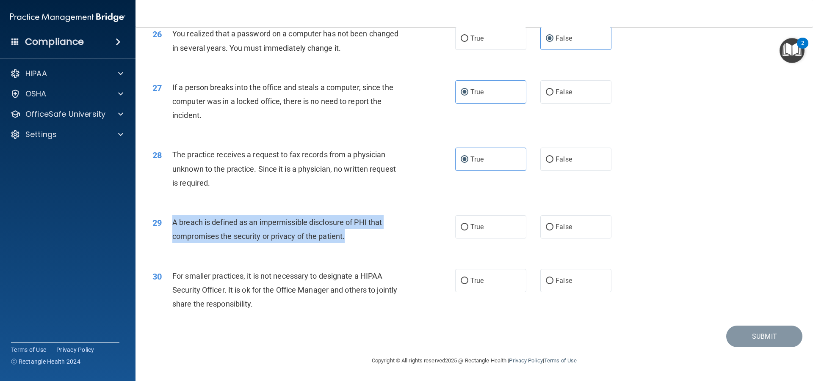
drag, startPoint x: 171, startPoint y: 220, endPoint x: 368, endPoint y: 237, distance: 198.5
click at [368, 237] on div "29 A breach is defined as an impermissible disclosure of PHI that compromises t…" at bounding box center [304, 231] width 328 height 32
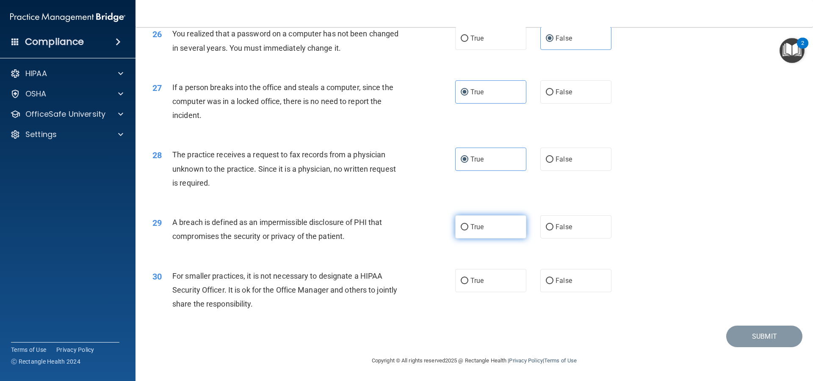
click at [486, 223] on label "True" at bounding box center [490, 226] width 71 height 23
click at [468, 224] on input "True" at bounding box center [465, 227] width 8 height 6
radio input "true"
click at [508, 281] on label "True" at bounding box center [490, 280] width 71 height 23
click at [468, 281] on input "True" at bounding box center [465, 281] width 8 height 6
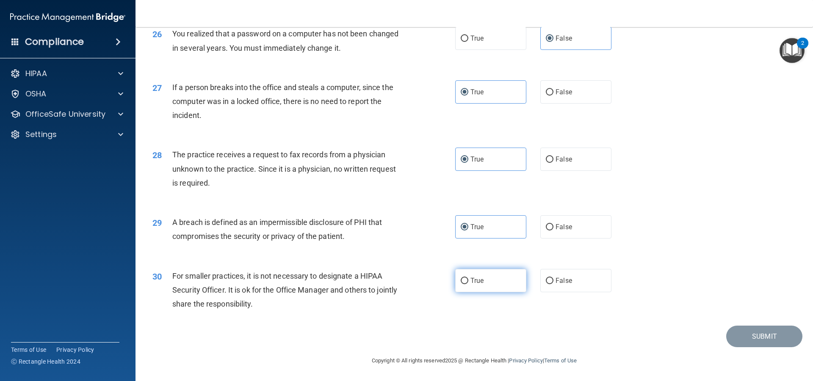
radio input "true"
click at [744, 334] on button "Submit" at bounding box center [764, 337] width 76 height 22
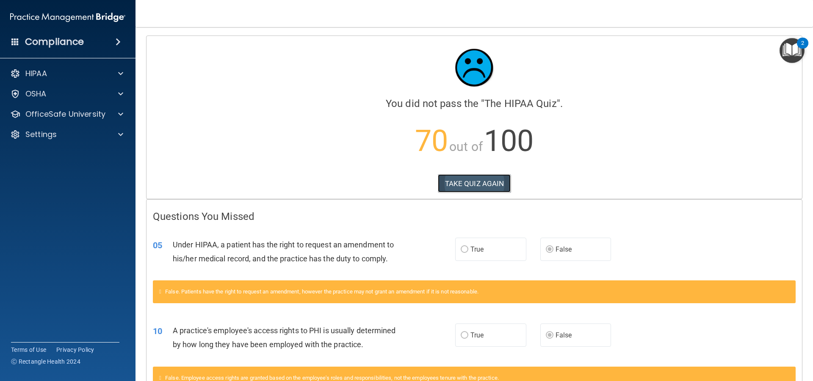
click at [477, 184] on button "TAKE QUIZ AGAIN" at bounding box center [474, 183] width 73 height 19
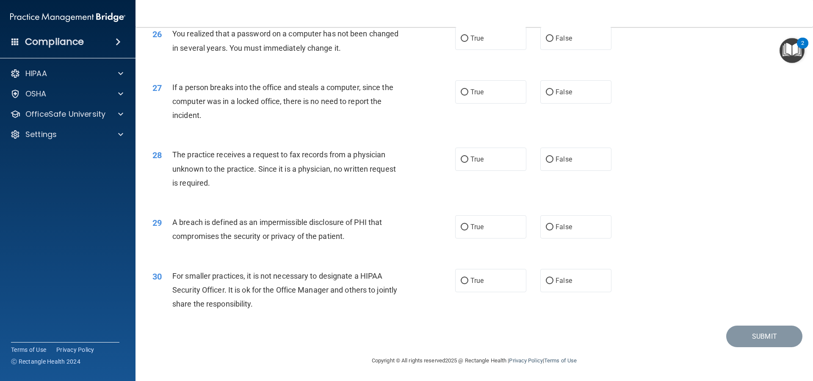
scroll to position [1622, 0]
click at [480, 95] on span "True" at bounding box center [476, 92] width 13 height 8
click at [468, 95] on input "True" at bounding box center [465, 92] width 8 height 6
radio input "true"
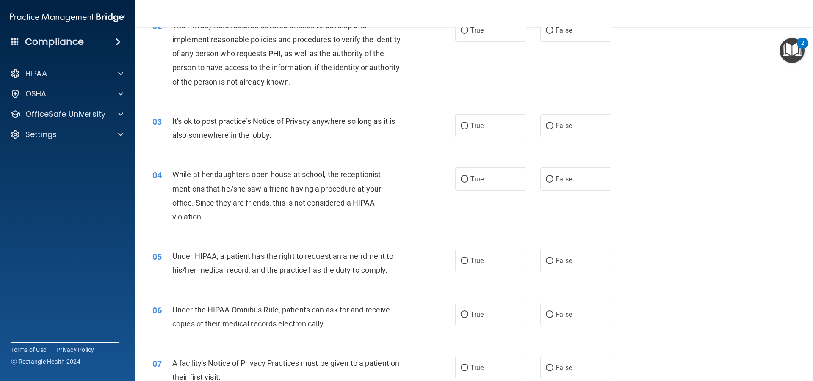
scroll to position [0, 0]
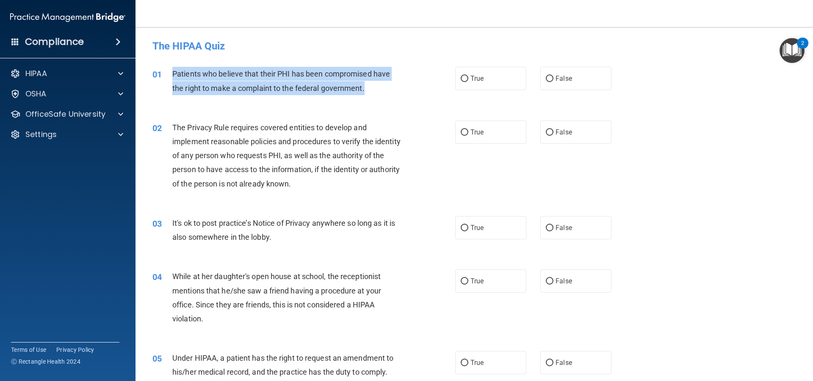
drag, startPoint x: 168, startPoint y: 68, endPoint x: 370, endPoint y: 88, distance: 202.5
click at [370, 88] on div "01 Patients who believe that their PHI has been compromised have the right to m…" at bounding box center [304, 83] width 328 height 32
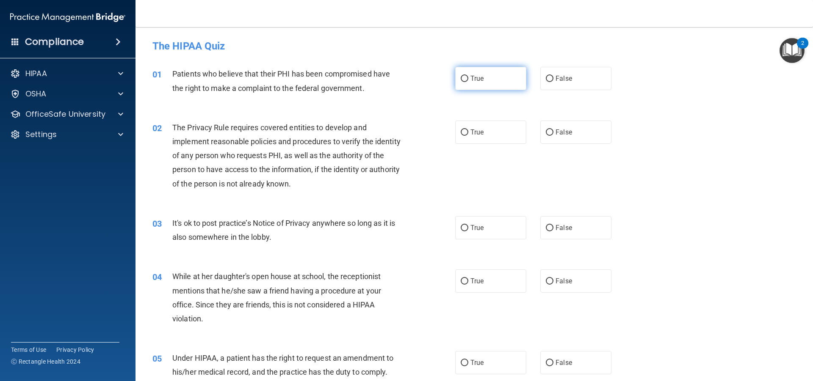
click at [495, 74] on label "True" at bounding box center [490, 78] width 71 height 23
click at [468, 76] on input "True" at bounding box center [465, 79] width 8 height 6
radio input "true"
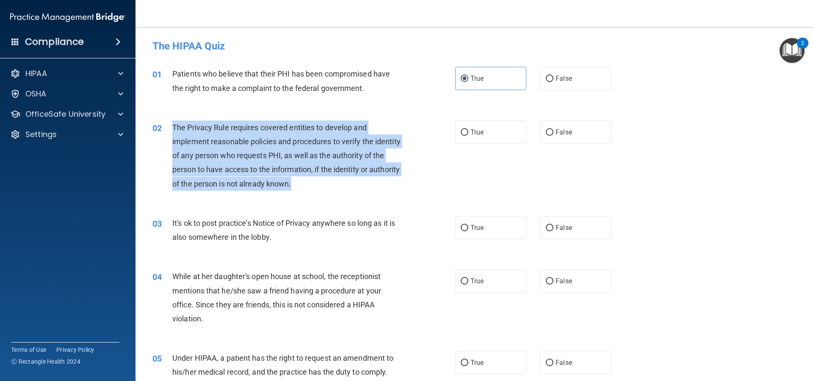
drag, startPoint x: 173, startPoint y: 123, endPoint x: 337, endPoint y: 181, distance: 174.2
click at [337, 181] on div "The Privacy Rule requires covered entities to develop and implement reasonable …" at bounding box center [290, 156] width 237 height 70
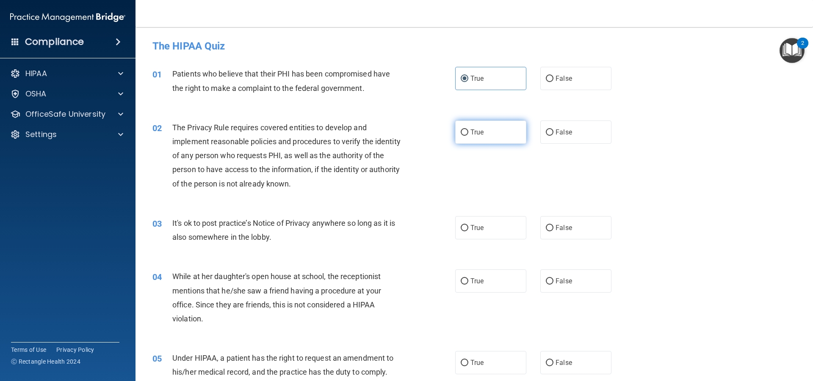
click at [470, 135] on span "True" at bounding box center [476, 132] width 13 height 8
click at [468, 135] on input "True" at bounding box center [465, 133] width 8 height 6
radio input "true"
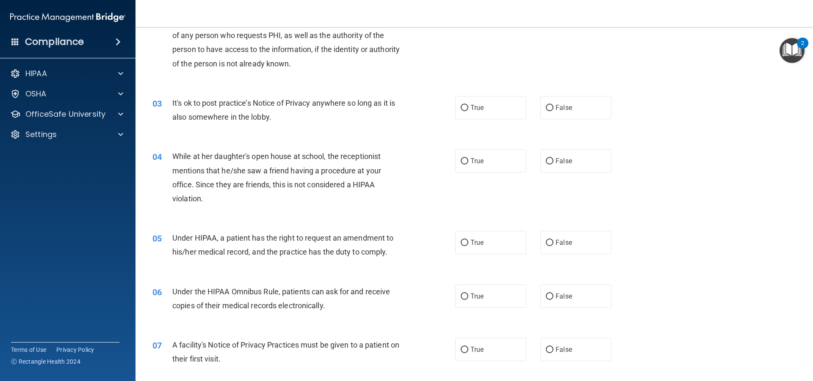
scroll to position [127, 0]
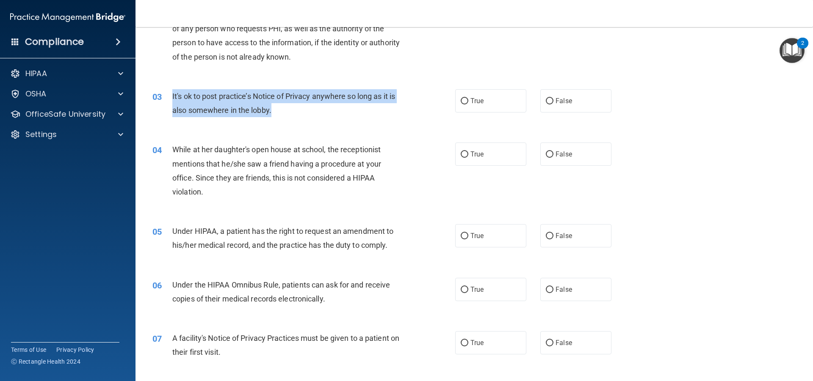
drag, startPoint x: 170, startPoint y: 90, endPoint x: 272, endPoint y: 112, distance: 104.3
click at [272, 112] on div "03 It's ok to post practice’s Notice of Privacy anywhere so long as it is also …" at bounding box center [304, 105] width 328 height 32
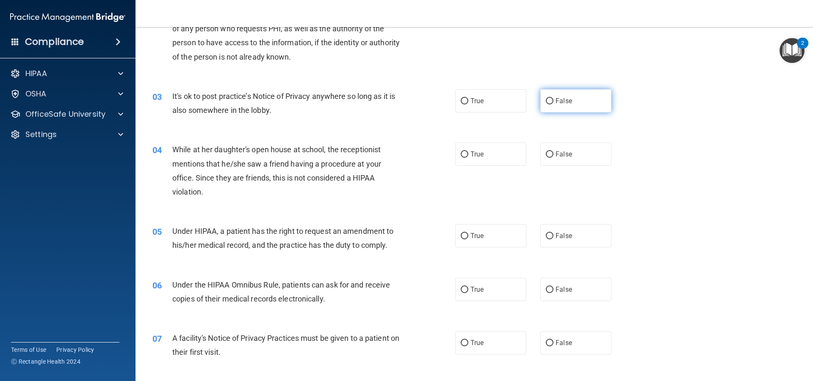
click at [556, 105] on label "False" at bounding box center [575, 100] width 71 height 23
click at [553, 105] on input "False" at bounding box center [550, 101] width 8 height 6
radio input "true"
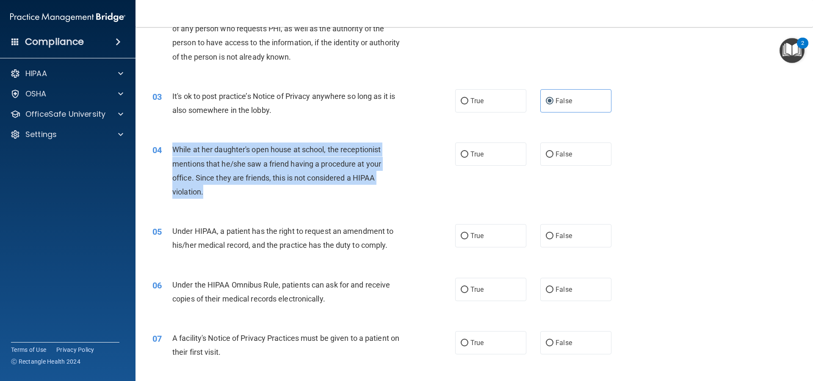
drag, startPoint x: 169, startPoint y: 143, endPoint x: 214, endPoint y: 188, distance: 64.4
click at [214, 188] on div "04 While at her daughter's open house at school, the receptionist mentions that…" at bounding box center [304, 173] width 328 height 61
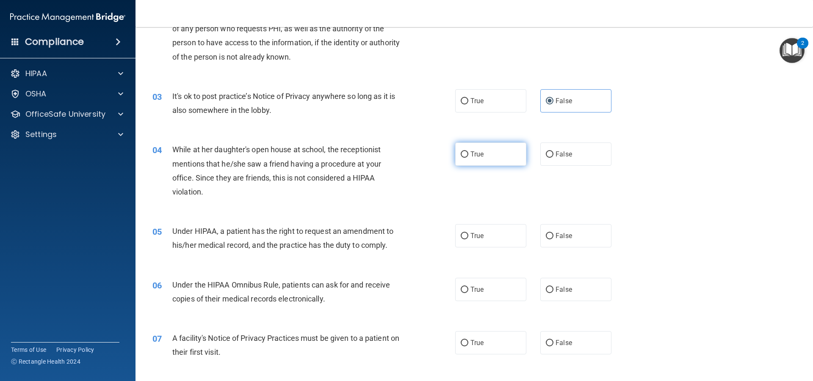
click at [472, 164] on label "True" at bounding box center [490, 154] width 71 height 23
click at [468, 158] on input "True" at bounding box center [465, 155] width 8 height 6
radio input "true"
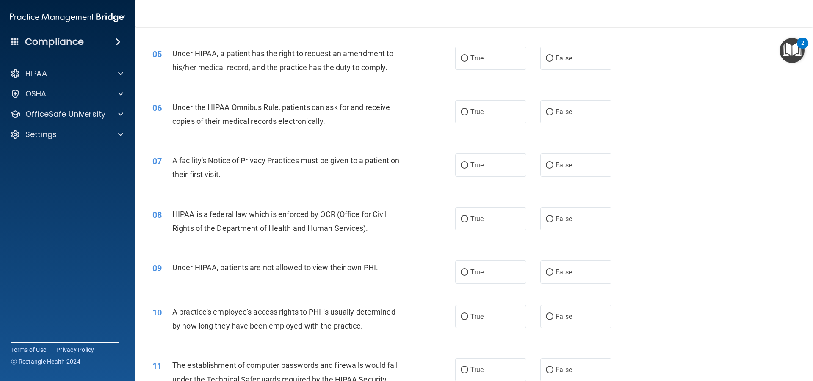
scroll to position [339, 0]
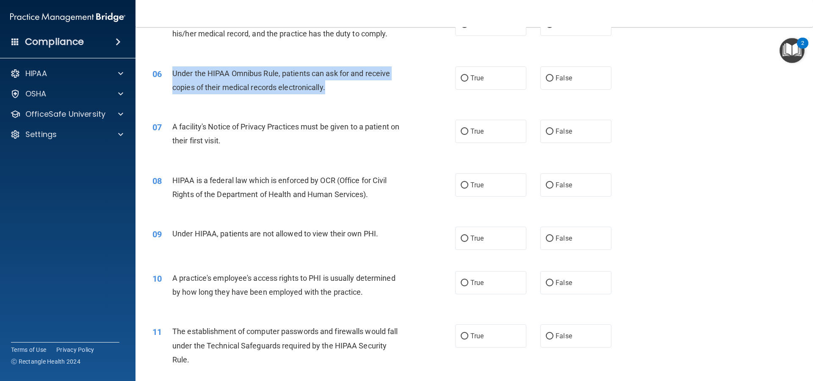
drag, startPoint x: 166, startPoint y: 66, endPoint x: 334, endPoint y: 94, distance: 170.4
click at [334, 94] on div "06 Under the HIPAA Omnibus Rule, patients can ask for and receive copies of the…" at bounding box center [304, 82] width 328 height 32
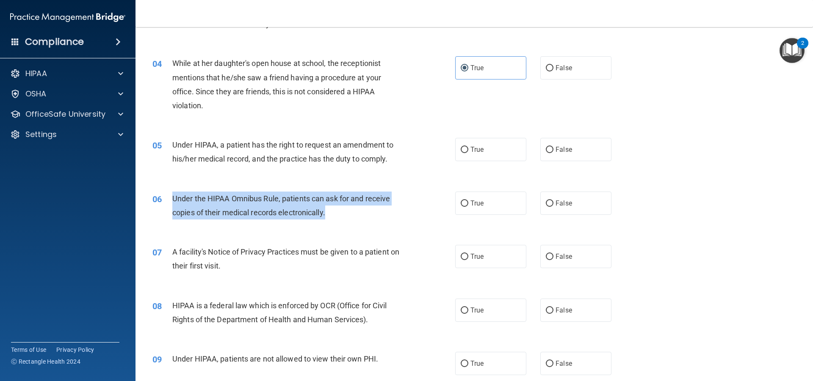
scroll to position [212, 0]
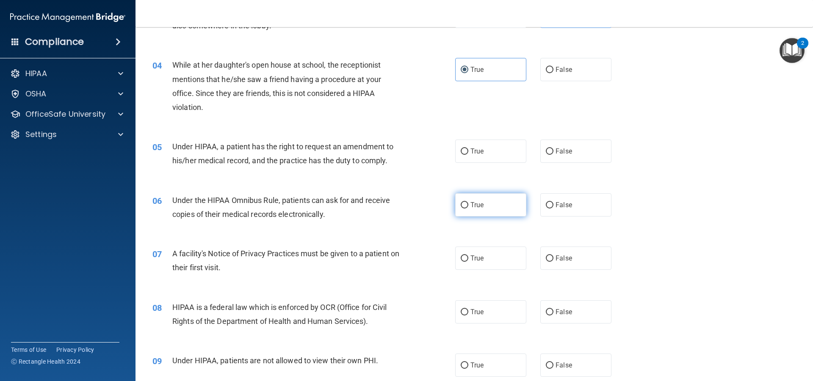
click at [509, 206] on label "True" at bounding box center [490, 204] width 71 height 23
click at [468, 206] on input "True" at bounding box center [465, 205] width 8 height 6
radio input "true"
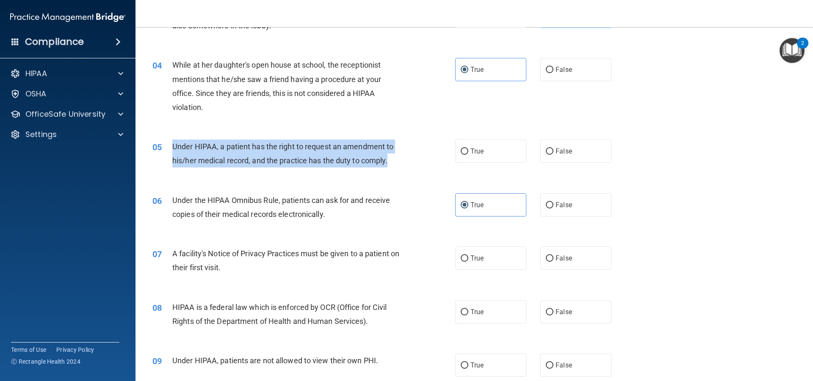
drag, startPoint x: 171, startPoint y: 141, endPoint x: 408, endPoint y: 171, distance: 239.5
click at [408, 171] on div "05 Under HIPAA, a patient has the right to request an amendment to his/her medi…" at bounding box center [304, 156] width 328 height 32
click at [546, 155] on input "False" at bounding box center [550, 152] width 8 height 6
radio input "true"
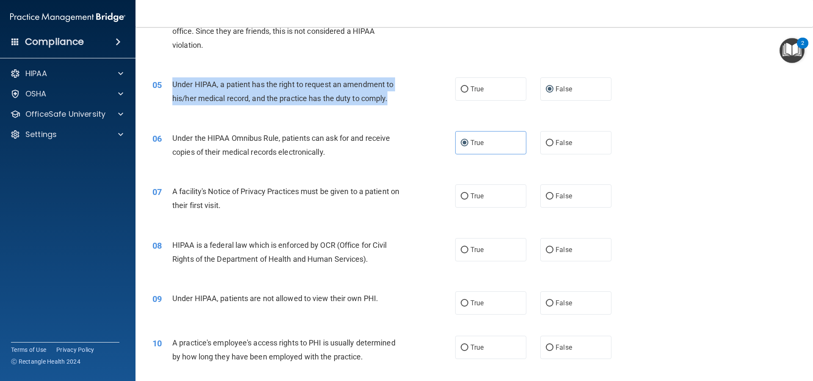
scroll to position [339, 0]
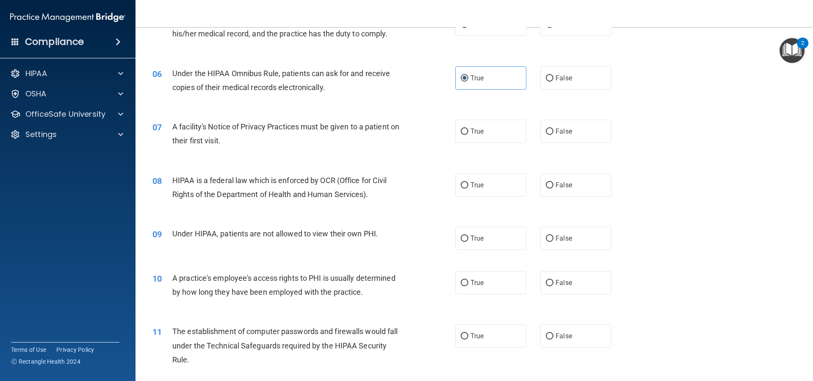
click at [376, 167] on div "08 HIPAA is a federal law which is enforced by OCR (Office for Civil Rights of …" at bounding box center [474, 189] width 656 height 53
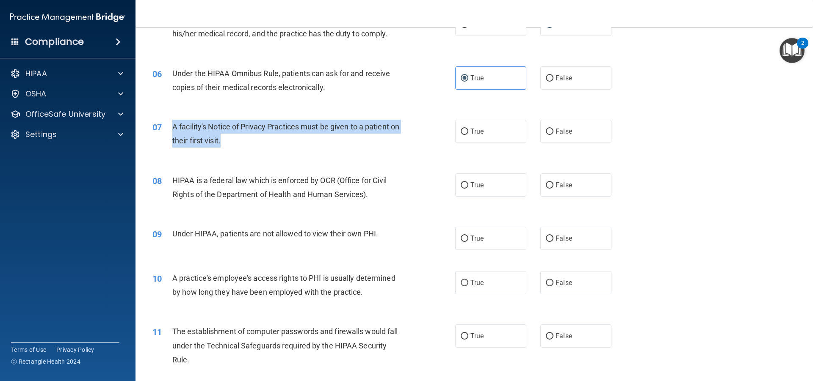
drag, startPoint x: 169, startPoint y: 122, endPoint x: 247, endPoint y: 144, distance: 81.1
click at [247, 144] on div "07 A facility's Notice of Privacy Practices must be given to a patient on their…" at bounding box center [304, 136] width 328 height 32
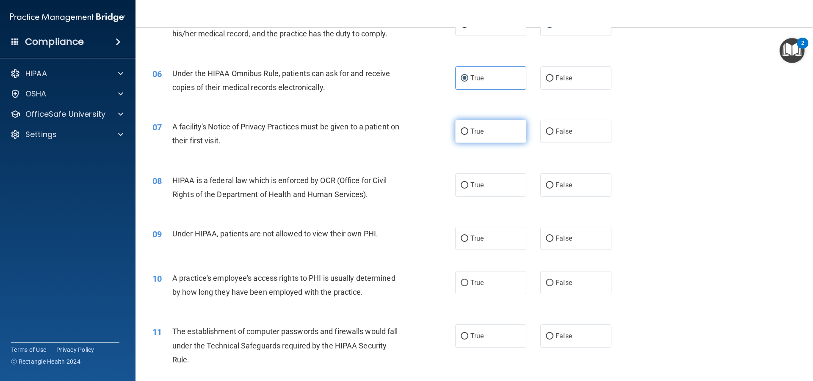
click at [503, 137] on label "True" at bounding box center [490, 131] width 71 height 23
click at [468, 135] on input "True" at bounding box center [465, 132] width 8 height 6
radio input "true"
drag, startPoint x: 168, startPoint y: 175, endPoint x: 569, endPoint y: 199, distance: 402.4
click at [589, 209] on div "08 HIPAA is a federal law which is enforced by OCR (Office for Civil Rights of …" at bounding box center [474, 189] width 656 height 53
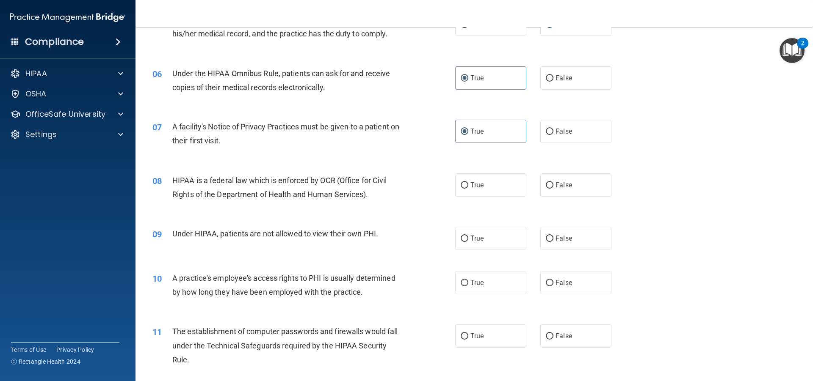
click at [569, 199] on div "08 HIPAA is a federal law which is enforced by OCR (Office for Civil Rights of …" at bounding box center [474, 189] width 656 height 53
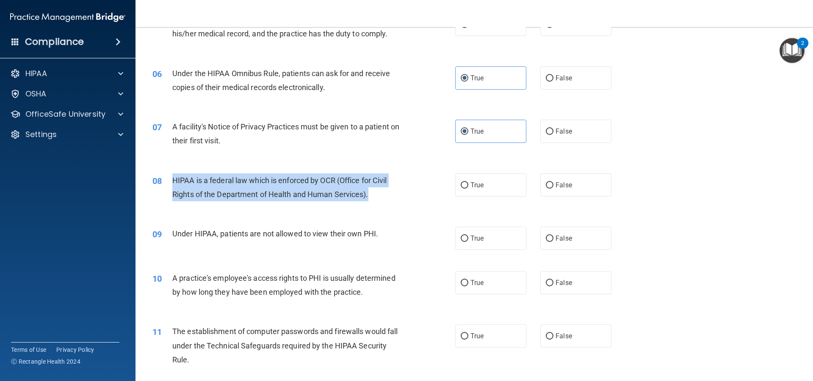
drag, startPoint x: 171, startPoint y: 177, endPoint x: 386, endPoint y: 194, distance: 216.5
click at [386, 194] on div "08 HIPAA is a federal law which is enforced by OCR (Office for Civil Rights of …" at bounding box center [304, 190] width 328 height 32
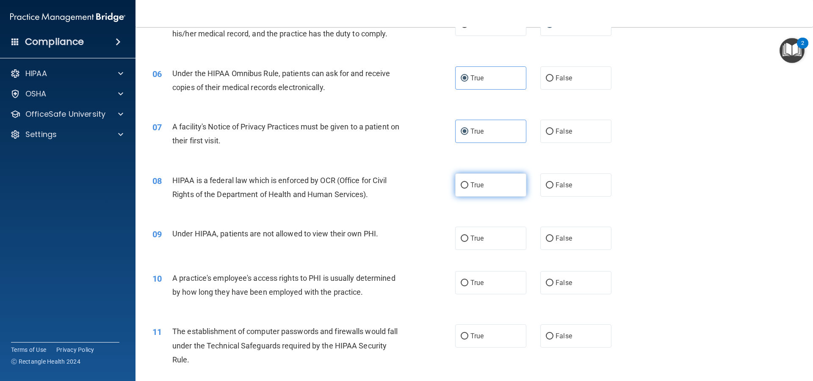
click at [491, 178] on label "True" at bounding box center [490, 185] width 71 height 23
click at [468, 182] on input "True" at bounding box center [465, 185] width 8 height 6
radio input "true"
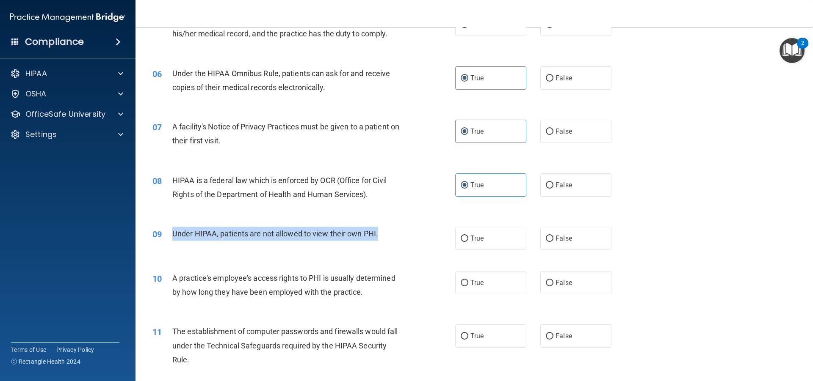
drag, startPoint x: 170, startPoint y: 232, endPoint x: 406, endPoint y: 244, distance: 236.1
click at [406, 244] on div "09 Under HIPAA, patients are not allowed to view their own PHI." at bounding box center [304, 236] width 328 height 18
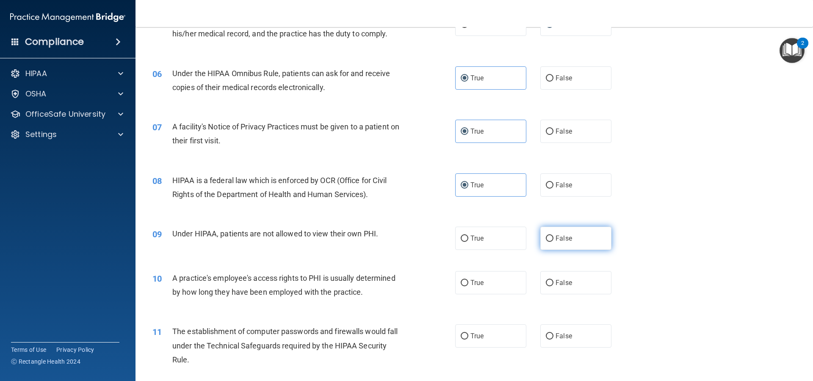
click at [574, 231] on label "False" at bounding box center [575, 238] width 71 height 23
click at [553, 236] on input "False" at bounding box center [550, 239] width 8 height 6
radio input "true"
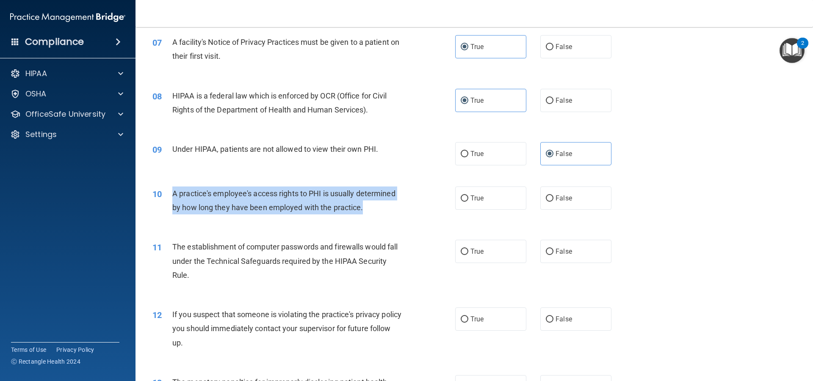
drag, startPoint x: 172, startPoint y: 188, endPoint x: 368, endPoint y: 207, distance: 196.9
click at [368, 207] on div "A practice's employee's access rights to PHI is usually determined by how long …" at bounding box center [290, 201] width 237 height 28
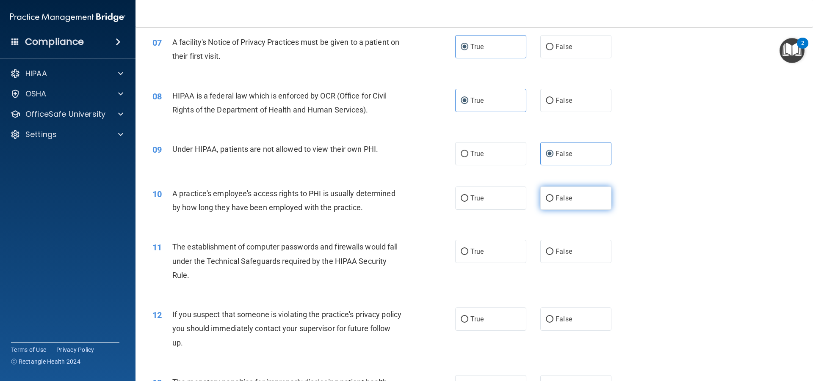
click at [568, 193] on label "False" at bounding box center [575, 198] width 71 height 23
click at [553, 196] on input "False" at bounding box center [550, 199] width 8 height 6
radio input "true"
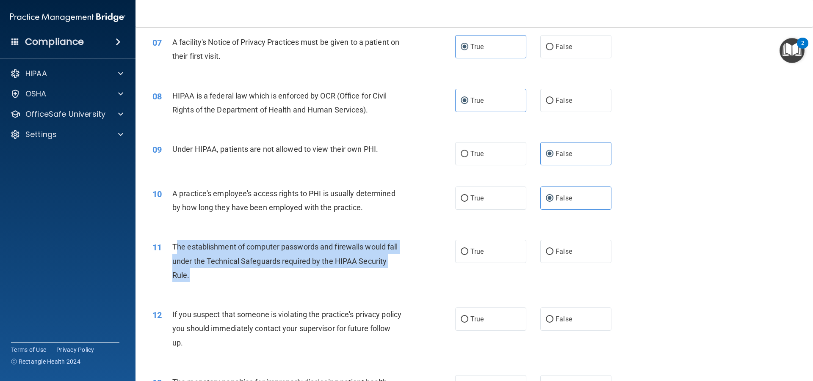
drag, startPoint x: 175, startPoint y: 241, endPoint x: 195, endPoint y: 273, distance: 37.5
click at [195, 273] on div "The establishment of computer passwords and firewalls would fall under the Tech…" at bounding box center [290, 261] width 237 height 42
drag, startPoint x: 173, startPoint y: 237, endPoint x: 191, endPoint y: 273, distance: 40.9
click at [191, 273] on div "11 The establishment of computer passwords and firewalls would fall under the T…" at bounding box center [474, 263] width 656 height 68
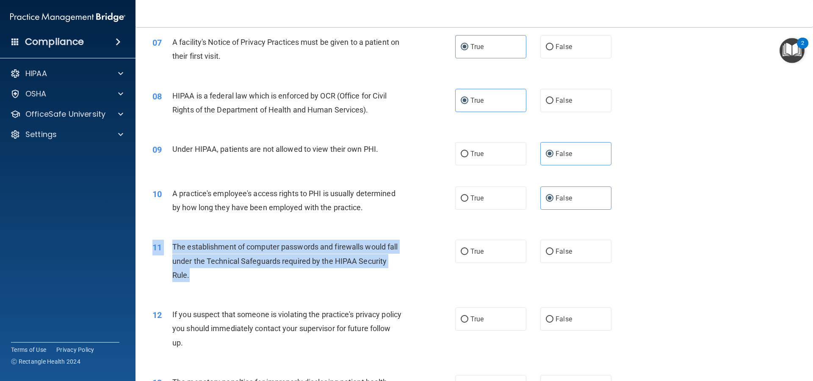
click at [191, 273] on div "The establishment of computer passwords and firewalls would fall under the Tech…" at bounding box center [290, 261] width 237 height 42
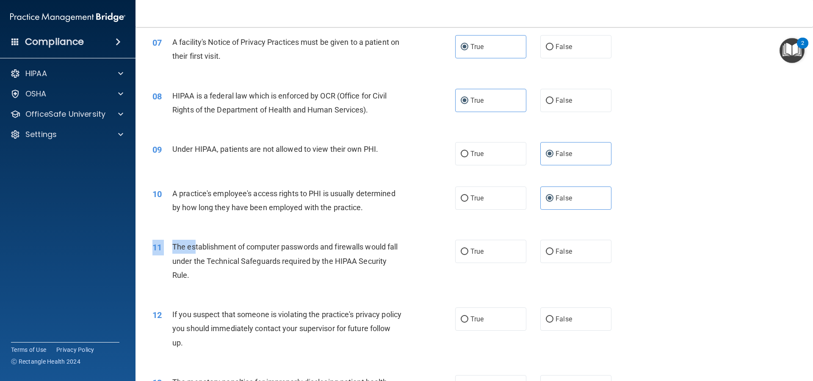
drag, startPoint x: 175, startPoint y: 233, endPoint x: 194, endPoint y: 246, distance: 23.4
click at [194, 251] on div "11 The establishment of computer passwords and firewalls would fall under the T…" at bounding box center [474, 263] width 656 height 68
click at [194, 246] on span "The establishment of computer passwords and firewalls would fall under the Tech…" at bounding box center [284, 261] width 225 height 37
click at [225, 252] on div "The establishment of computer passwords and firewalls would fall under the Tech…" at bounding box center [290, 261] width 237 height 42
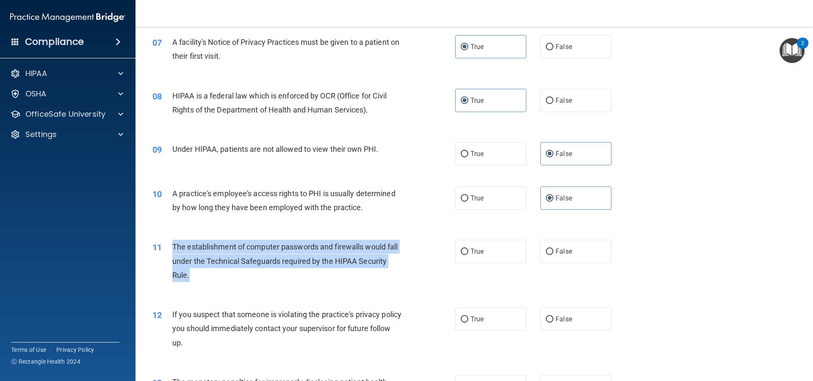
drag, startPoint x: 171, startPoint y: 244, endPoint x: 192, endPoint y: 275, distance: 37.6
click at [192, 275] on div "11 The establishment of computer passwords and firewalls would fall under the T…" at bounding box center [304, 263] width 328 height 47
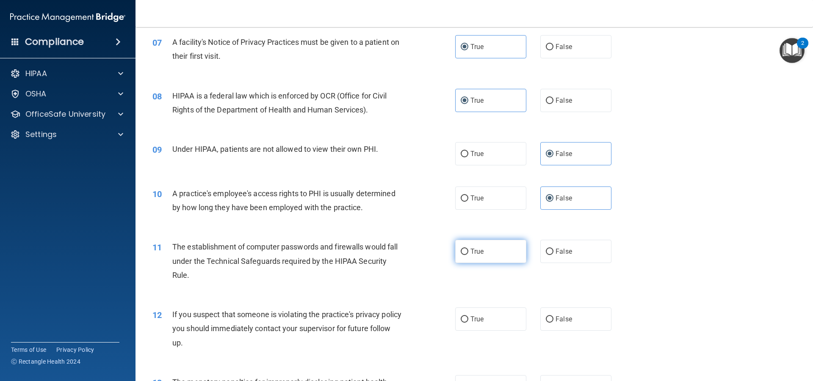
click at [472, 246] on label "True" at bounding box center [490, 251] width 71 height 23
click at [468, 249] on input "True" at bounding box center [465, 252] width 8 height 6
radio input "true"
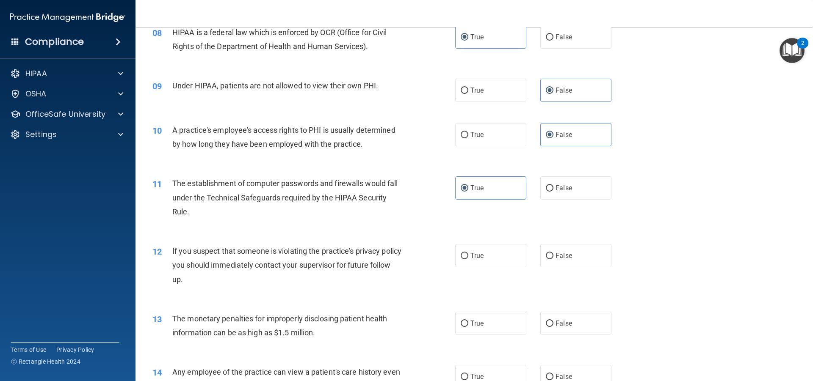
scroll to position [593, 0]
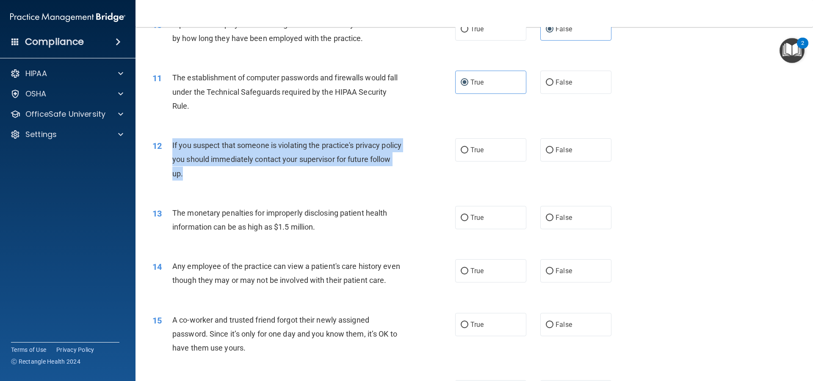
drag, startPoint x: 168, startPoint y: 138, endPoint x: 217, endPoint y: 175, distance: 60.8
click at [217, 175] on div "12 If you suspect that someone is violating the practice's privacy policy you s…" at bounding box center [304, 161] width 328 height 47
click at [415, 164] on div "12 If you suspect that someone is violating the practice's privacy policy you s…" at bounding box center [304, 161] width 328 height 47
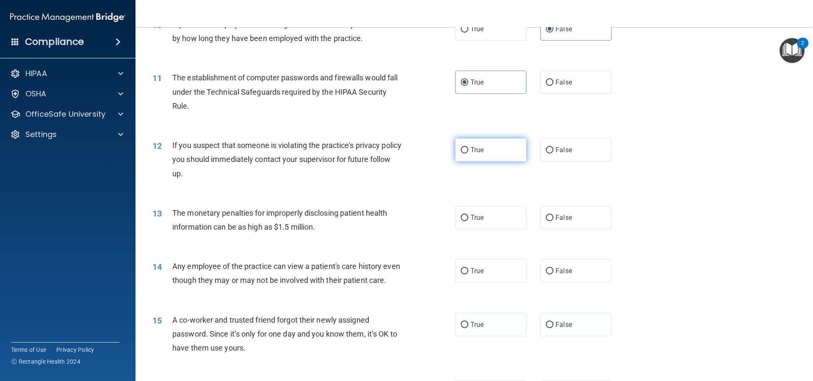
drag, startPoint x: 484, startPoint y: 153, endPoint x: 428, endPoint y: 158, distance: 56.5
click at [483, 153] on label "True" at bounding box center [490, 149] width 71 height 23
click at [468, 153] on input "True" at bounding box center [465, 150] width 8 height 6
radio input "true"
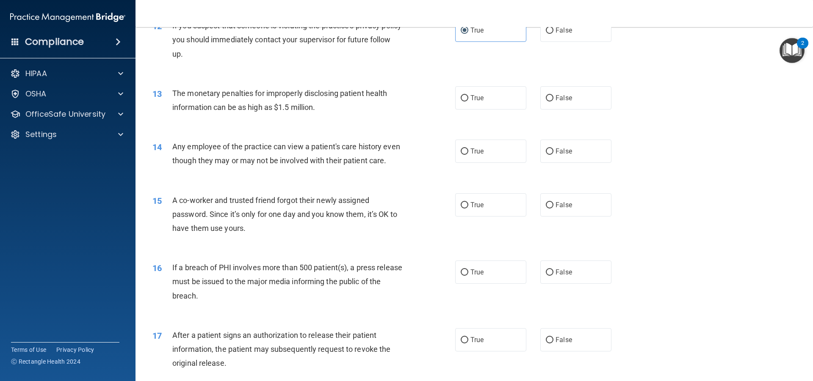
scroll to position [677, 0]
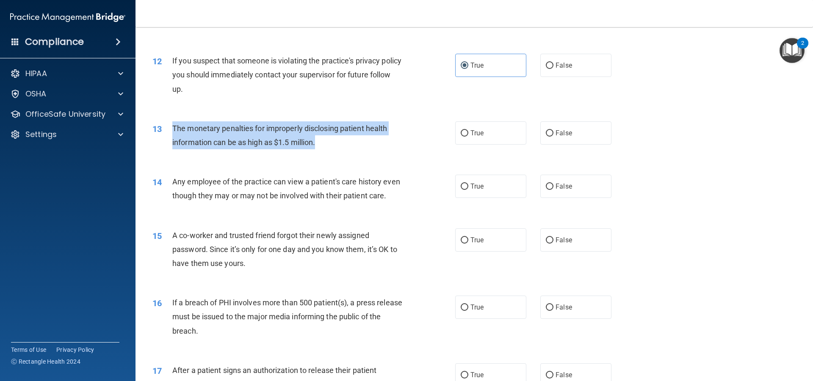
drag, startPoint x: 167, startPoint y: 121, endPoint x: 345, endPoint y: 142, distance: 178.6
click at [345, 142] on div "13 The monetary penalties for improperly disclosing patient health information …" at bounding box center [304, 137] width 328 height 32
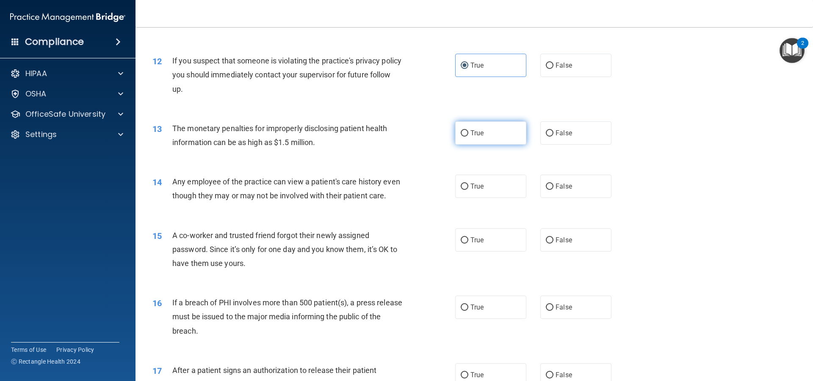
click at [483, 127] on label "True" at bounding box center [490, 132] width 71 height 23
click at [468, 130] on input "True" at bounding box center [465, 133] width 8 height 6
radio input "true"
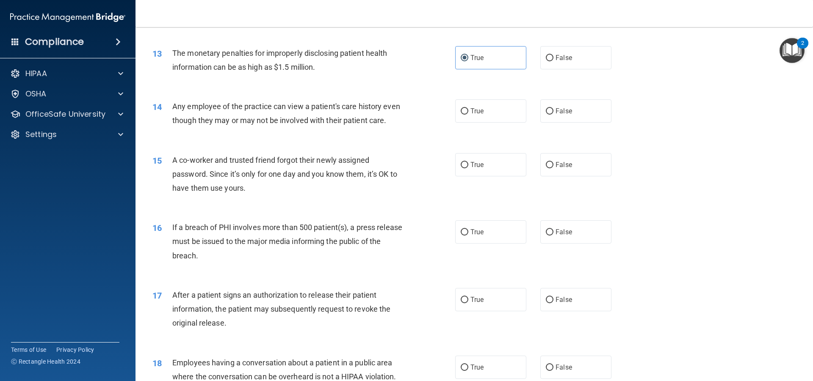
scroll to position [762, 0]
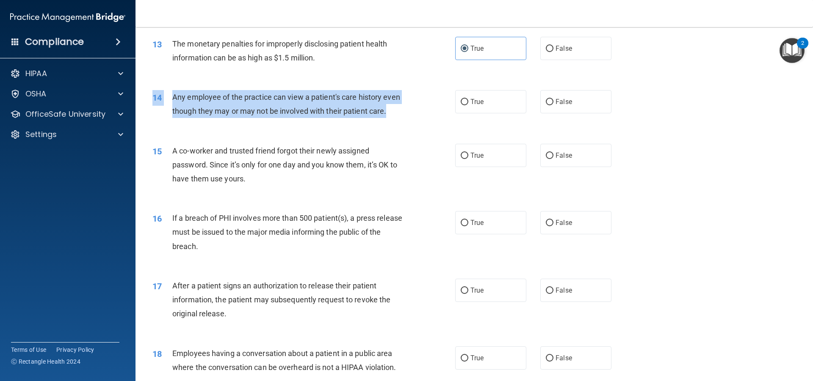
drag, startPoint x: 168, startPoint y: 89, endPoint x: 241, endPoint y: 132, distance: 84.4
click at [241, 132] on div "14 Any employee of the practice can view a patient's care history even though t…" at bounding box center [474, 106] width 656 height 53
click at [240, 118] on div "Any employee of the practice can view a patient's care history even though they…" at bounding box center [290, 104] width 237 height 28
drag, startPoint x: 173, startPoint y: 94, endPoint x: 194, endPoint y: 123, distance: 36.2
click at [194, 118] on div "Any employee of the practice can view a patient's care history even though they…" at bounding box center [290, 104] width 237 height 28
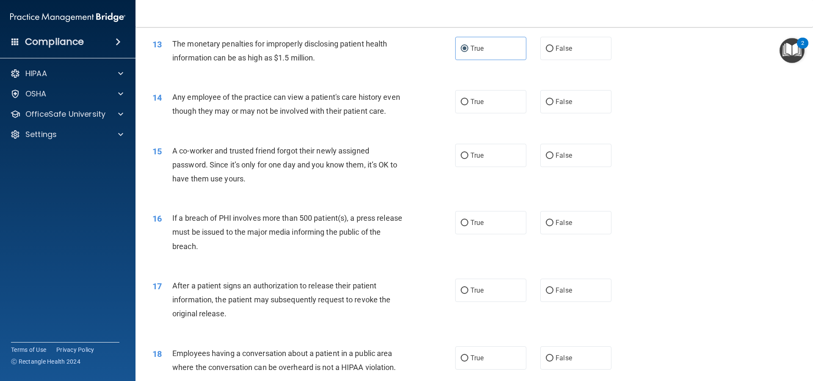
click at [524, 108] on div "True False" at bounding box center [540, 101] width 171 height 23
click at [553, 106] on label "False" at bounding box center [575, 101] width 71 height 23
click at [553, 105] on input "False" at bounding box center [550, 102] width 8 height 6
radio input "true"
click at [586, 167] on label "False" at bounding box center [575, 155] width 71 height 23
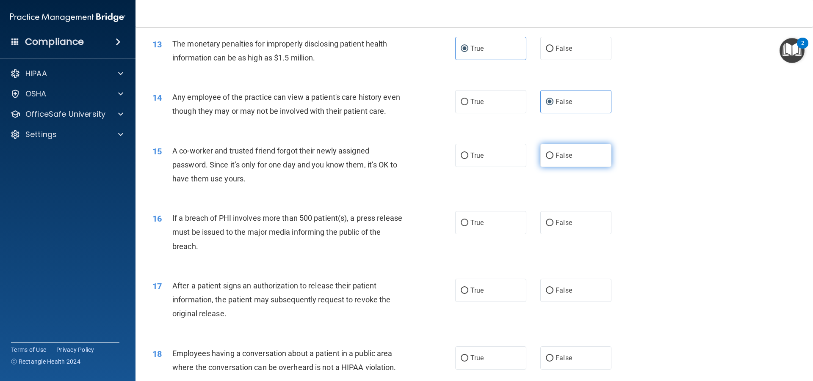
click at [553, 159] on input "False" at bounding box center [550, 156] width 8 height 6
radio input "true"
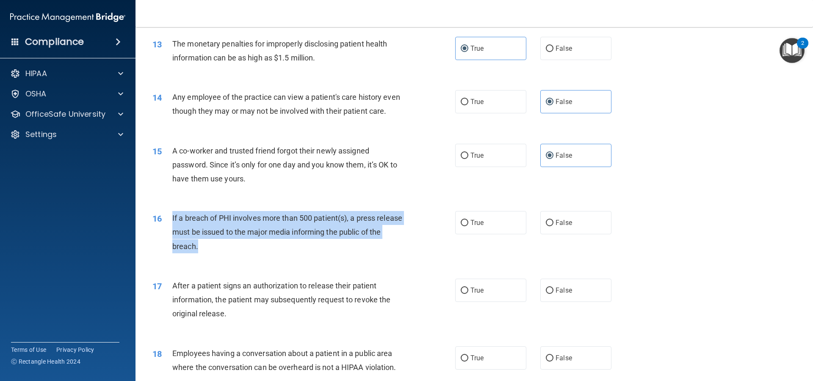
drag, startPoint x: 172, startPoint y: 232, endPoint x: 222, endPoint y: 258, distance: 57.0
click at [222, 254] on div "If a breach of PHI involves more than 500 patient(s), a press release must be i…" at bounding box center [290, 232] width 237 height 42
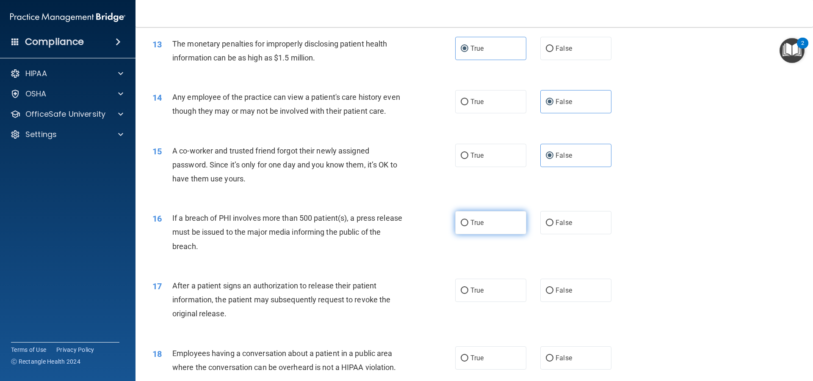
click at [497, 235] on label "True" at bounding box center [490, 222] width 71 height 23
click at [468, 226] on input "True" at bounding box center [465, 223] width 8 height 6
radio input "true"
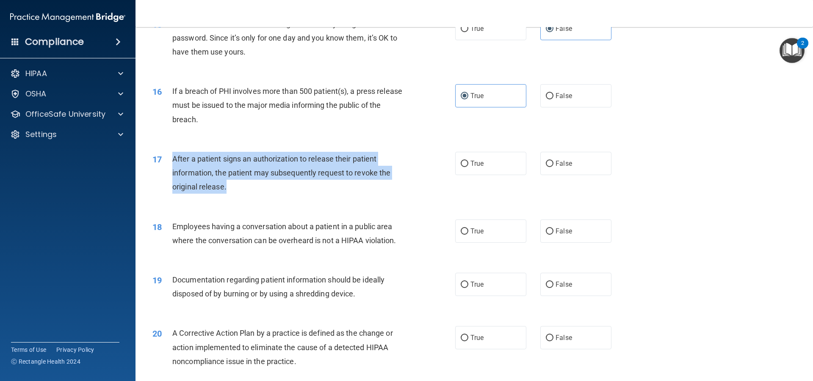
drag, startPoint x: 169, startPoint y: 167, endPoint x: 238, endPoint y: 211, distance: 82.2
click at [238, 199] on div "17 After a patient signs an authorization to release their patient information,…" at bounding box center [304, 175] width 328 height 47
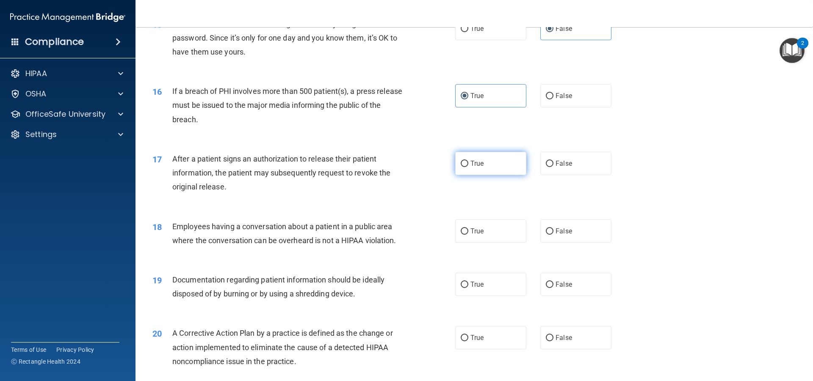
click at [499, 175] on label "True" at bounding box center [490, 163] width 71 height 23
click at [468, 167] on input "True" at bounding box center [465, 164] width 8 height 6
radio input "true"
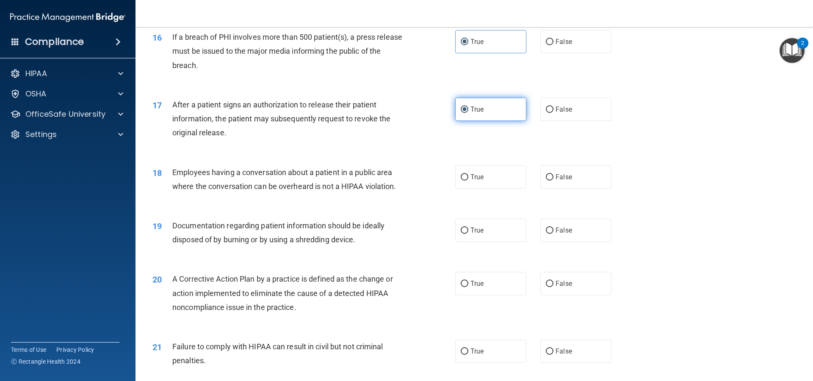
scroll to position [1016, 0]
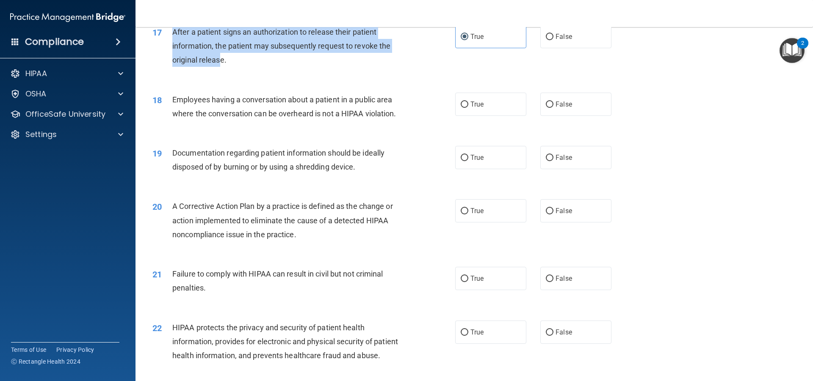
drag, startPoint x: 170, startPoint y: 43, endPoint x: 219, endPoint y: 73, distance: 57.8
click at [219, 72] on div "17 After a patient signs an authorization to release their patient information,…" at bounding box center [304, 48] width 328 height 47
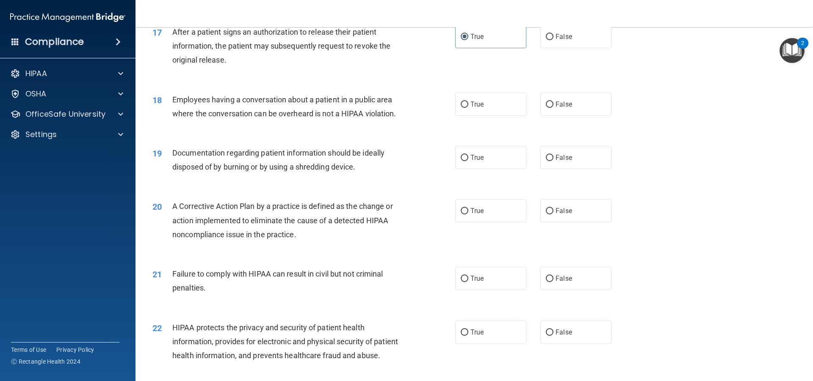
click at [248, 82] on div "17 After a patient signs an authorization to release their patient information,…" at bounding box center [474, 48] width 656 height 68
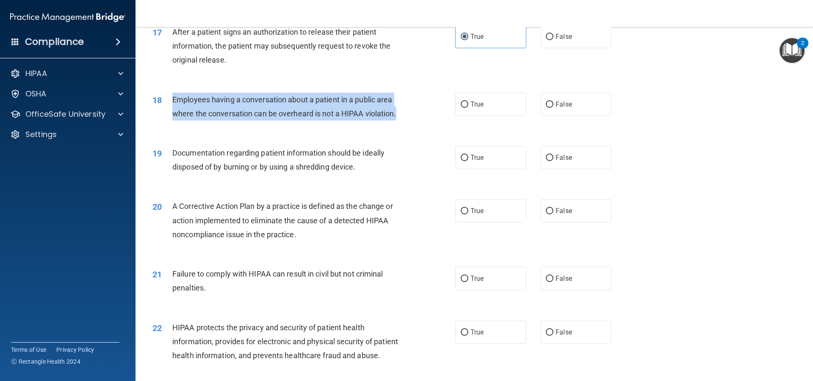
drag, startPoint x: 171, startPoint y: 109, endPoint x: 423, endPoint y: 135, distance: 253.2
click at [423, 125] on div "18 Employees having a conversation about a patient in a public area where the c…" at bounding box center [304, 109] width 328 height 32
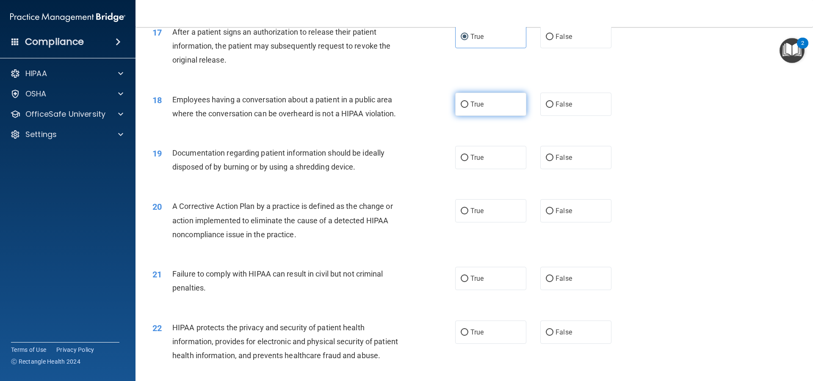
click at [491, 116] on label "True" at bounding box center [490, 104] width 71 height 23
click at [468, 108] on input "True" at bounding box center [465, 105] width 8 height 6
radio input "true"
click at [572, 116] on label "False" at bounding box center [575, 104] width 71 height 23
click at [553, 108] on input "False" at bounding box center [550, 105] width 8 height 6
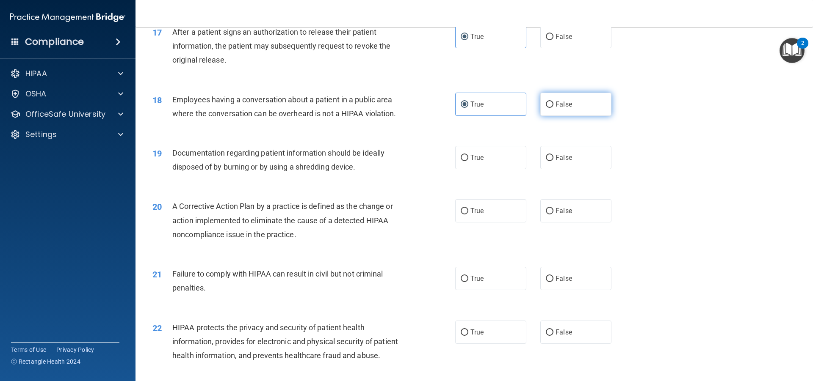
radio input "true"
radio input "false"
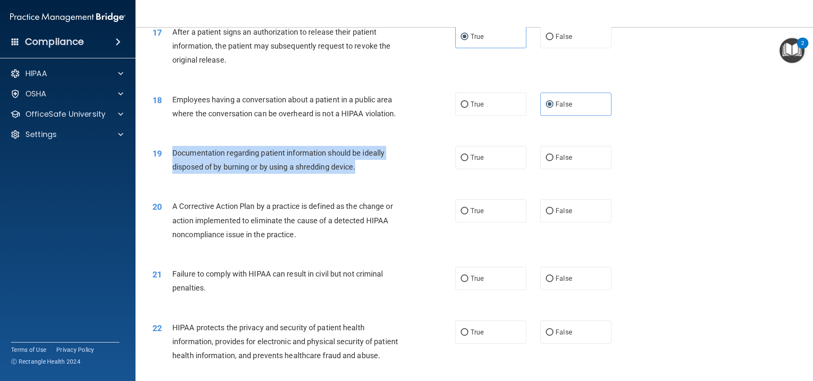
drag, startPoint x: 173, startPoint y: 161, endPoint x: 366, endPoint y: 179, distance: 193.8
click at [366, 174] on div "Documentation regarding patient information should be ideally disposed of by bu…" at bounding box center [290, 160] width 237 height 28
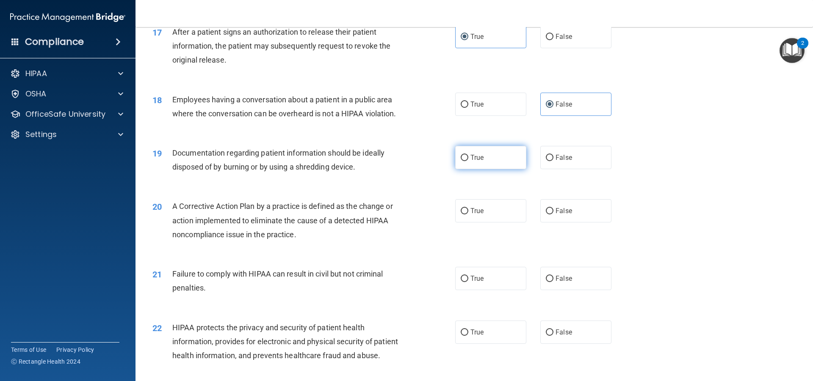
click at [486, 169] on label "True" at bounding box center [490, 157] width 71 height 23
click at [468, 161] on input "True" at bounding box center [465, 158] width 8 height 6
radio input "true"
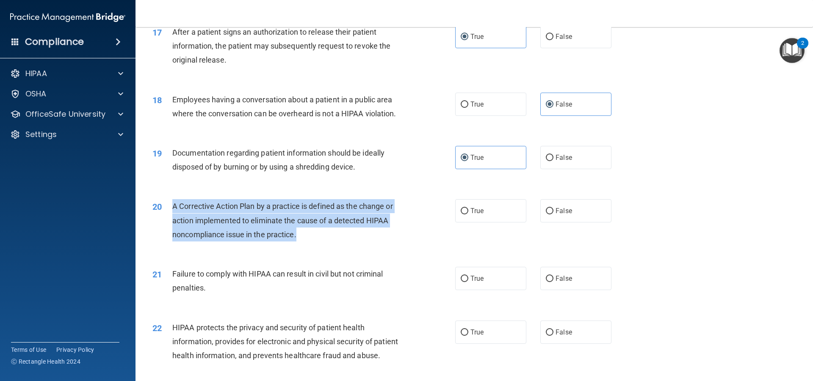
drag, startPoint x: 169, startPoint y: 215, endPoint x: 308, endPoint y: 246, distance: 142.3
click at [308, 246] on div "20 A Corrective Action Plan by a practice is defined as the change or action im…" at bounding box center [304, 222] width 328 height 47
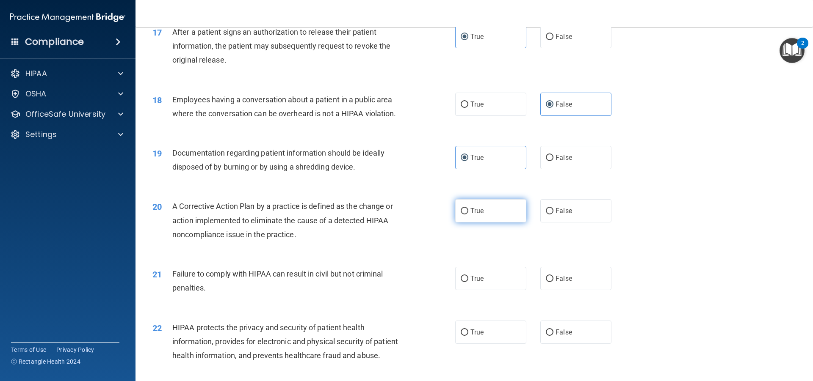
click at [483, 223] on label "True" at bounding box center [490, 210] width 71 height 23
click at [468, 215] on input "True" at bounding box center [465, 211] width 8 height 6
radio input "true"
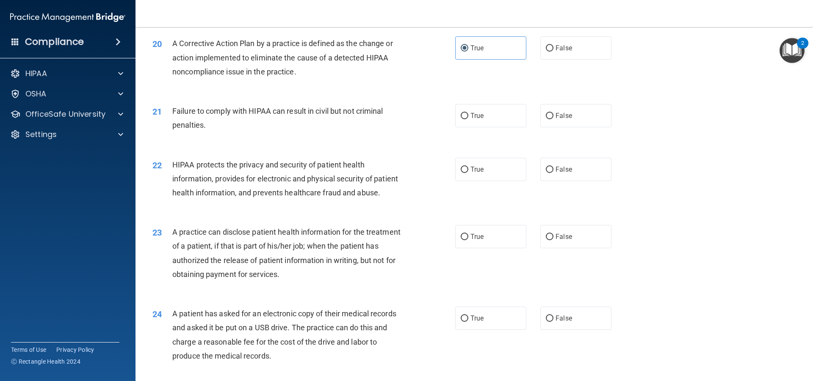
scroll to position [1185, 0]
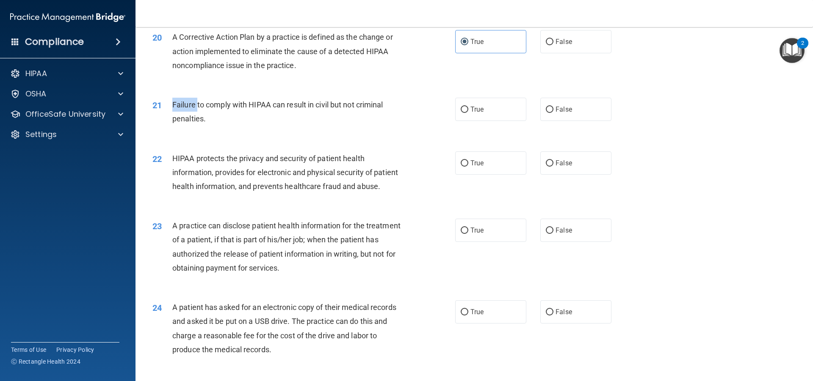
drag, startPoint x: 169, startPoint y: 112, endPoint x: 197, endPoint y: 123, distance: 30.6
click at [197, 123] on div "21 Failure to comply with HIPAA can result in civil but not criminal penalties." at bounding box center [304, 114] width 328 height 32
click at [244, 130] on div "21 Failure to comply with HIPAA can result in civil but not criminal penalties." at bounding box center [304, 114] width 328 height 32
click at [494, 121] on label "True" at bounding box center [490, 109] width 71 height 23
click at [468, 113] on input "True" at bounding box center [465, 110] width 8 height 6
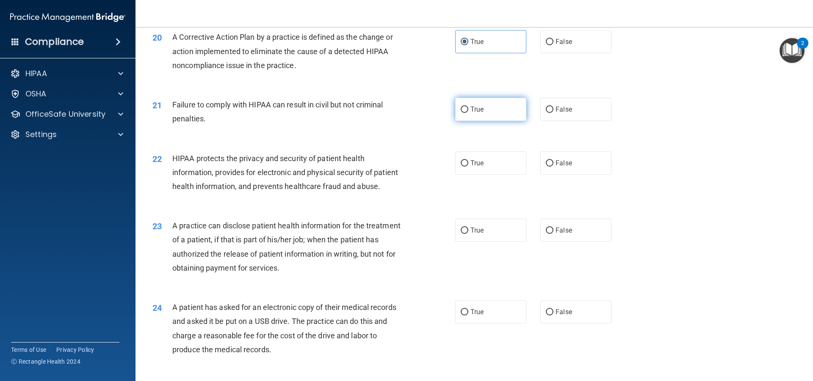
radio input "true"
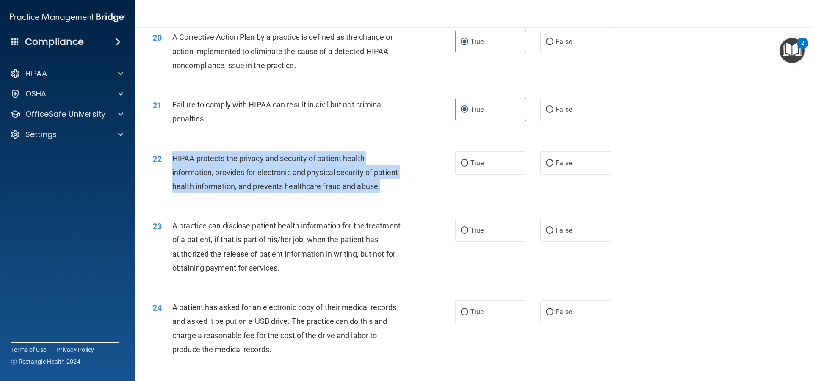
drag, startPoint x: 168, startPoint y: 170, endPoint x: 211, endPoint y: 217, distance: 63.5
click at [211, 198] on div "22 HIPAA protects the privacy and security of patient health information, provi…" at bounding box center [304, 175] width 328 height 47
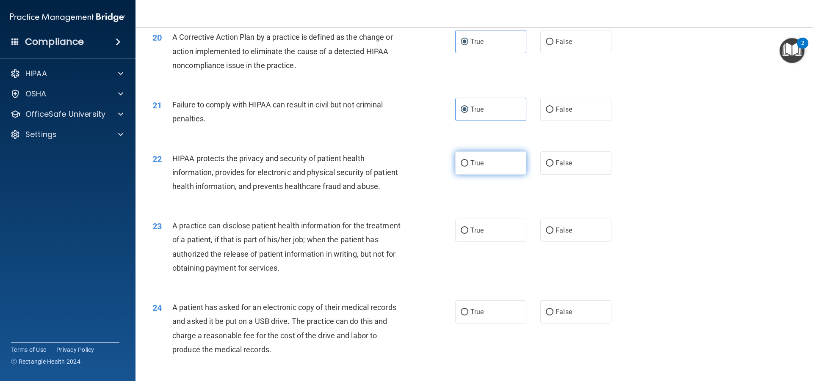
click at [480, 172] on label "True" at bounding box center [490, 163] width 71 height 23
click at [468, 167] on input "True" at bounding box center [465, 163] width 8 height 6
radio input "true"
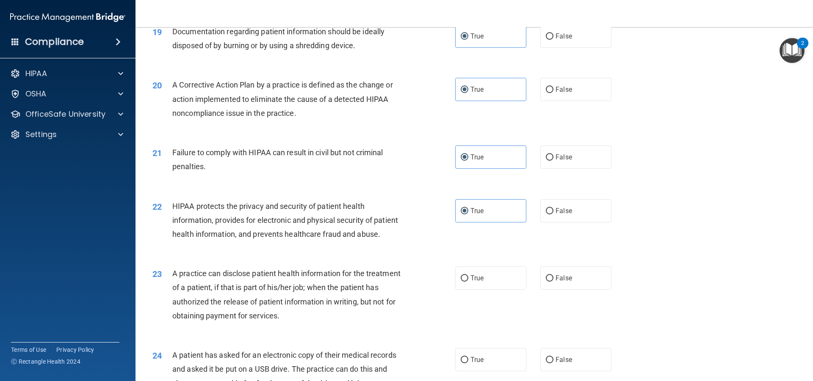
scroll to position [1143, 0]
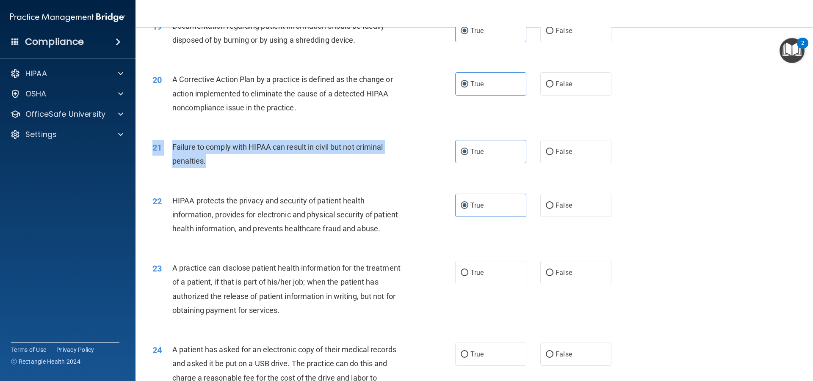
drag, startPoint x: 163, startPoint y: 152, endPoint x: 225, endPoint y: 185, distance: 69.9
click at [225, 183] on div "21 Failure to comply with HIPAA can result in civil but not criminal penalties.…" at bounding box center [474, 156] width 656 height 53
click at [225, 172] on div "21 Failure to comply with HIPAA can result in civil but not criminal penalties." at bounding box center [304, 156] width 328 height 32
drag, startPoint x: 173, startPoint y: 156, endPoint x: 211, endPoint y: 171, distance: 41.0
click at [211, 168] on div "Failure to comply with HIPAA can result in civil but not criminal penalties." at bounding box center [290, 154] width 237 height 28
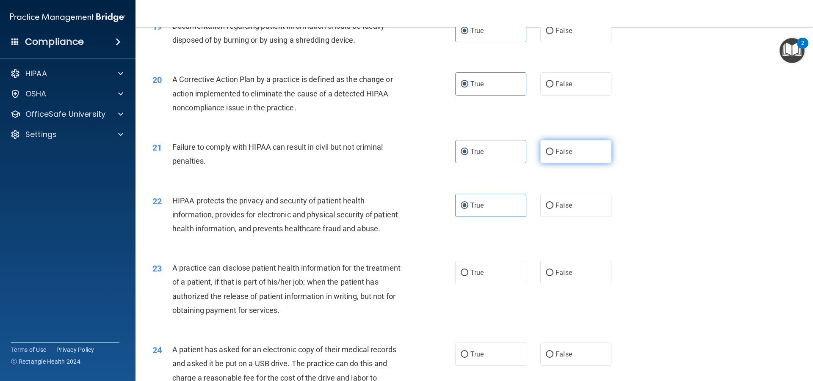
click at [560, 159] on label "False" at bounding box center [575, 151] width 71 height 23
click at [553, 155] on input "False" at bounding box center [550, 152] width 8 height 6
radio input "true"
radio input "false"
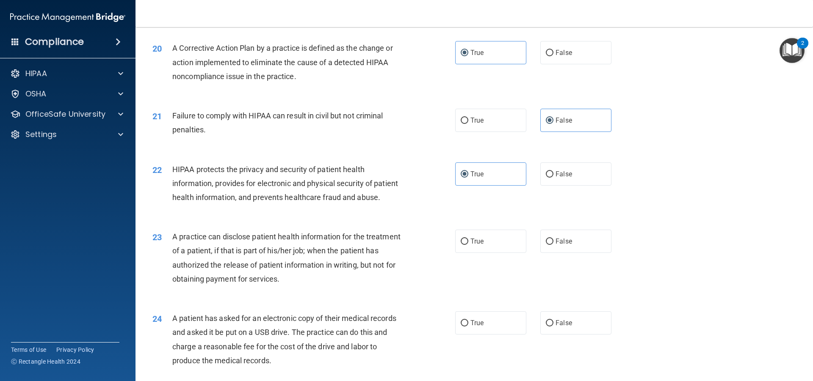
scroll to position [1228, 0]
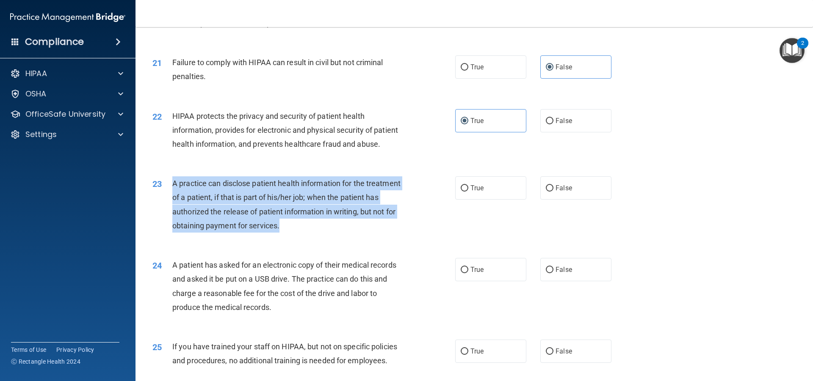
drag, startPoint x: 172, startPoint y: 206, endPoint x: 357, endPoint y: 252, distance: 190.5
click at [357, 233] on div "A practice can disclose patient health information for the treatment of a patie…" at bounding box center [290, 205] width 237 height 56
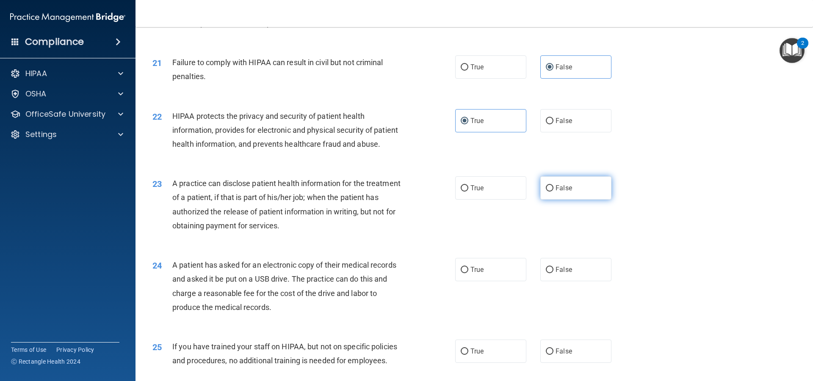
click at [559, 200] on label "False" at bounding box center [575, 188] width 71 height 23
click at [553, 192] on input "False" at bounding box center [550, 188] width 8 height 6
radio input "true"
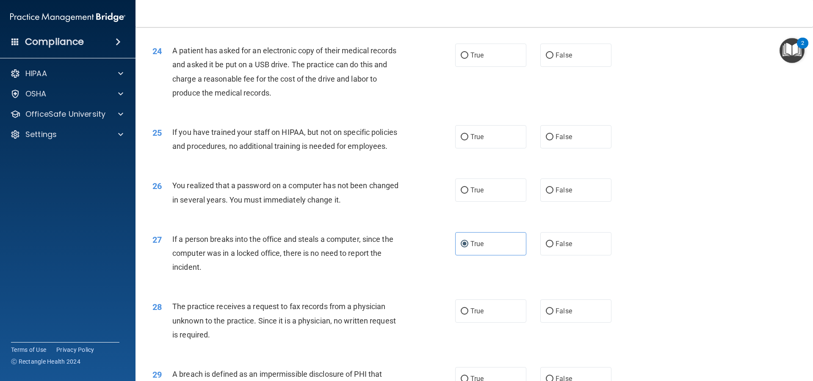
scroll to position [1397, 0]
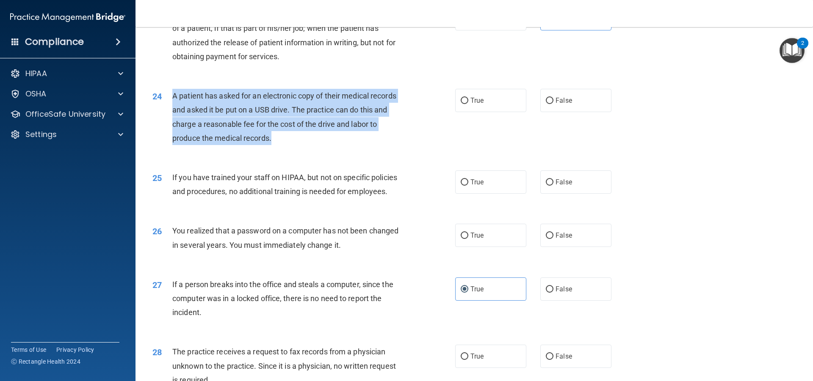
drag, startPoint x: 174, startPoint y: 120, endPoint x: 288, endPoint y: 169, distance: 124.6
click at [288, 145] on div "A patient has asked for an electronic copy of their medical records and asked i…" at bounding box center [290, 117] width 237 height 56
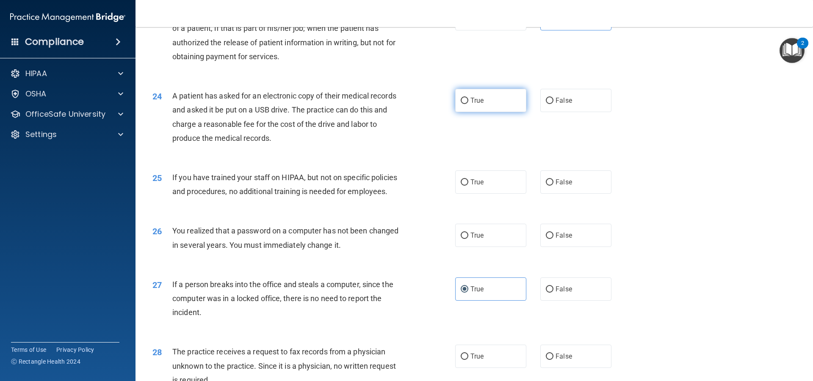
click at [516, 112] on label "True" at bounding box center [490, 100] width 71 height 23
click at [468, 104] on input "True" at bounding box center [465, 101] width 8 height 6
radio input "true"
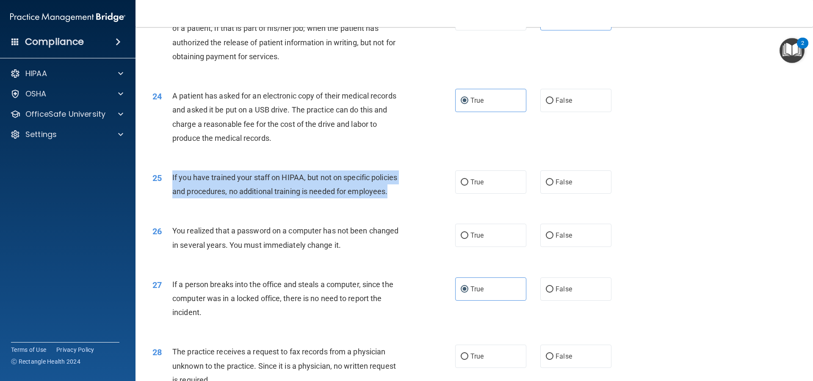
drag, startPoint x: 171, startPoint y: 199, endPoint x: 397, endPoint y: 226, distance: 228.2
click at [397, 203] on div "25 If you have trained your staff on HIPAA, but not on specific policies and pr…" at bounding box center [304, 187] width 328 height 32
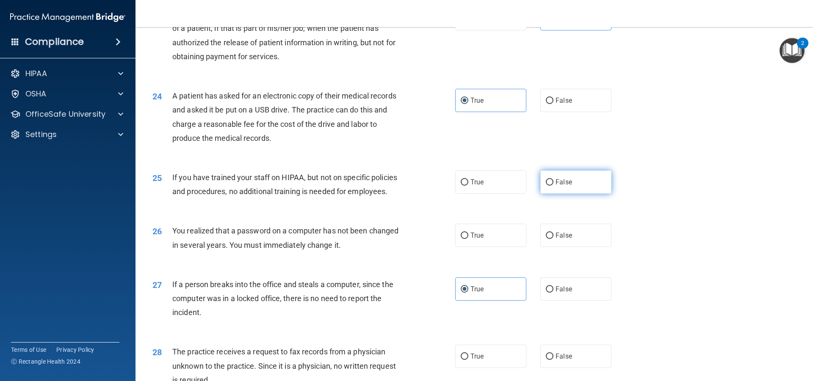
click at [555, 186] on span "False" at bounding box center [563, 182] width 17 height 8
click at [553, 186] on input "False" at bounding box center [550, 182] width 8 height 6
radio input "true"
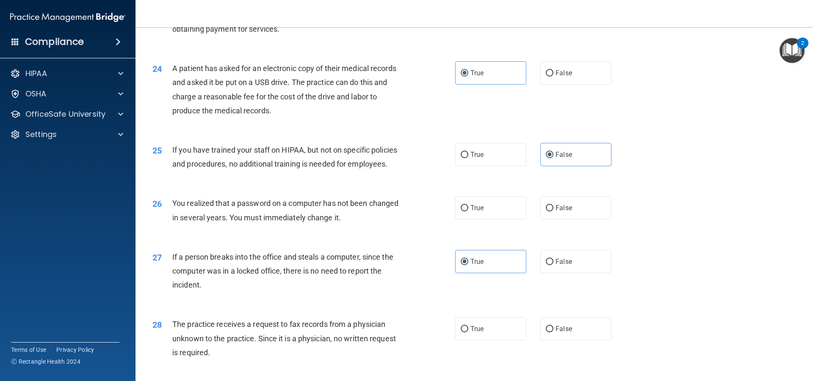
scroll to position [1482, 0]
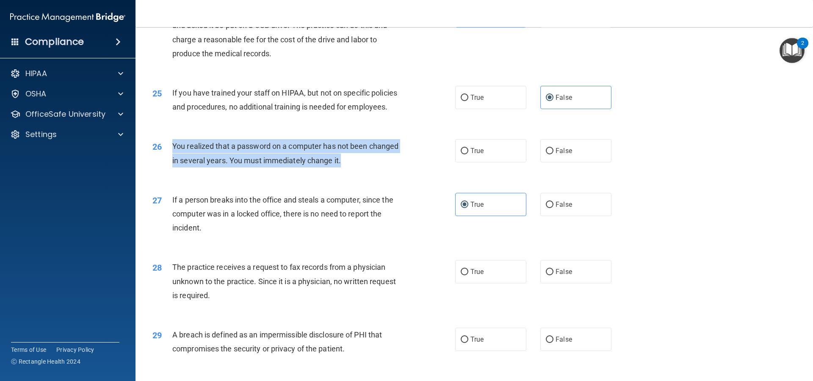
drag, startPoint x: 168, startPoint y: 171, endPoint x: 373, endPoint y: 188, distance: 206.5
click at [373, 171] on div "26 You realized that a password on a computer has not been changed in several y…" at bounding box center [304, 155] width 328 height 32
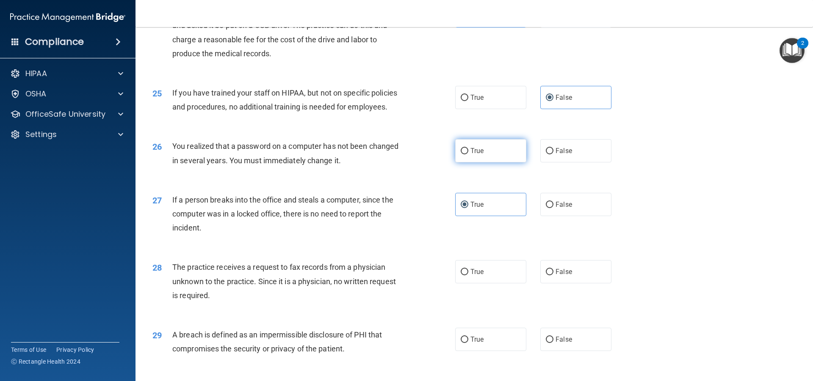
click at [491, 163] on label "True" at bounding box center [490, 150] width 71 height 23
click at [468, 155] on input "True" at bounding box center [465, 151] width 8 height 6
radio input "true"
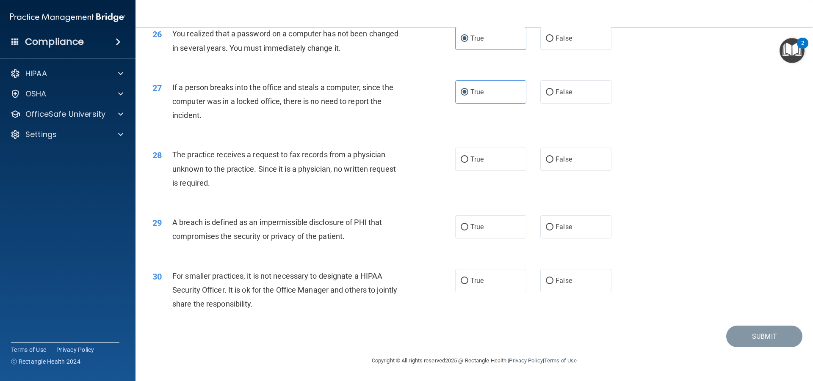
scroll to position [1622, 0]
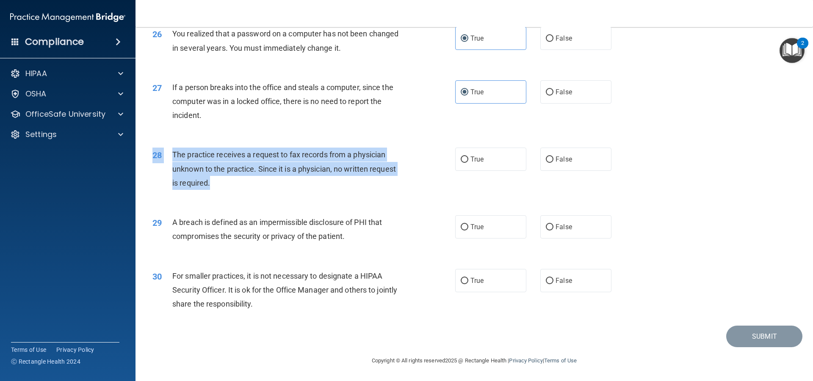
drag, startPoint x: 171, startPoint y: 147, endPoint x: 233, endPoint y: 179, distance: 69.5
click at [233, 179] on div "28 The practice receives a request to fax records from a physician unknown to t…" at bounding box center [474, 171] width 656 height 68
click at [234, 179] on div "The practice receives a request to fax records from a physician unknown to the …" at bounding box center [290, 169] width 237 height 42
drag, startPoint x: 173, startPoint y: 149, endPoint x: 219, endPoint y: 185, distance: 59.0
click at [219, 185] on div "The practice receives a request to fax records from a physician unknown to the …" at bounding box center [290, 169] width 237 height 42
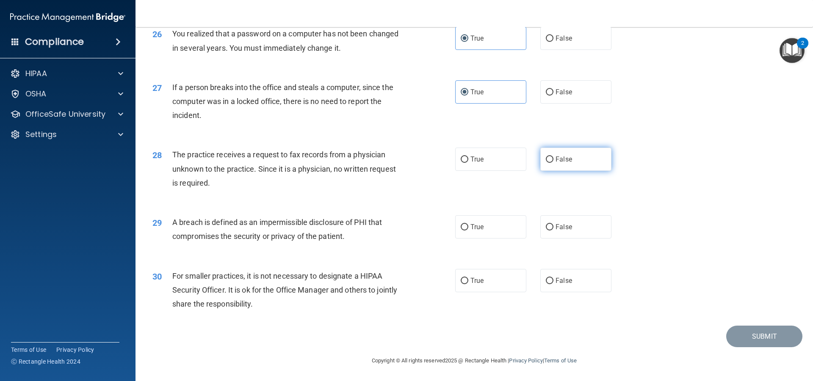
click at [555, 159] on span "False" at bounding box center [563, 159] width 17 height 8
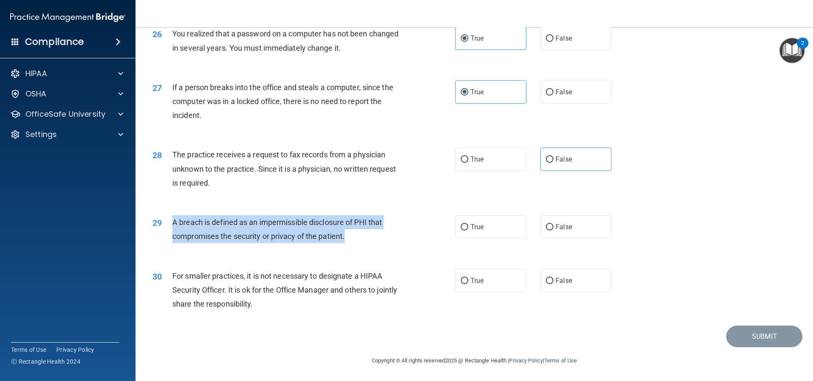
drag, startPoint x: 174, startPoint y: 218, endPoint x: 393, endPoint y: 234, distance: 219.8
click at [393, 234] on div "A breach is defined as an impermissible disclosure of PHI that compromises the …" at bounding box center [290, 229] width 237 height 28
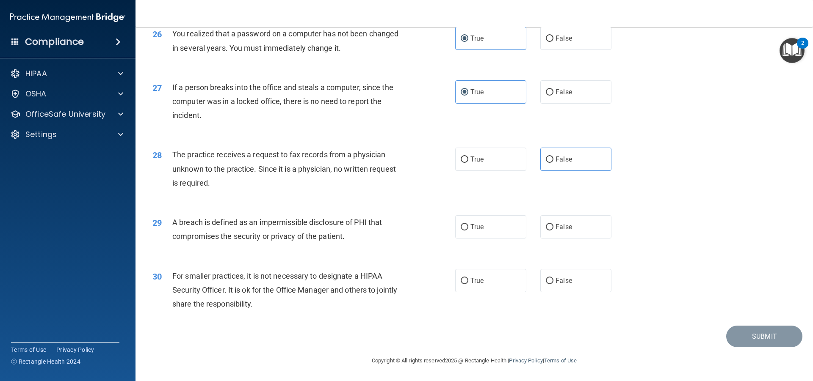
click at [352, 143] on div "28 The practice receives a request to fax records from a physician unknown to t…" at bounding box center [474, 171] width 656 height 68
click at [572, 164] on label "False" at bounding box center [575, 159] width 71 height 23
click at [553, 163] on input "False" at bounding box center [550, 160] width 8 height 6
radio input "true"
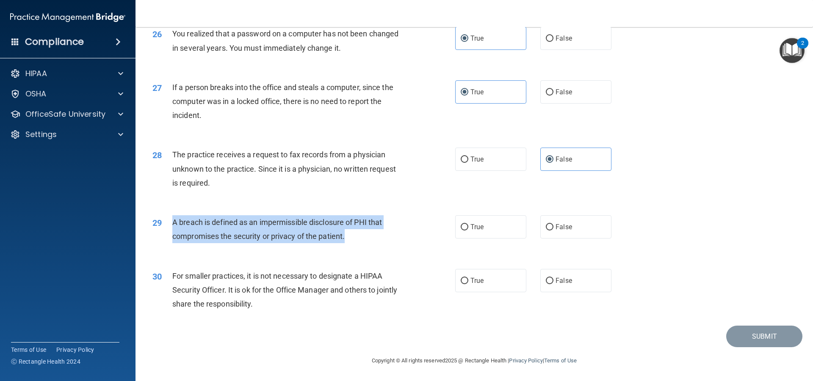
drag, startPoint x: 172, startPoint y: 220, endPoint x: 355, endPoint y: 230, distance: 183.2
click at [354, 230] on div "A breach is defined as an impermissible disclosure of PHI that compromises the …" at bounding box center [290, 229] width 237 height 28
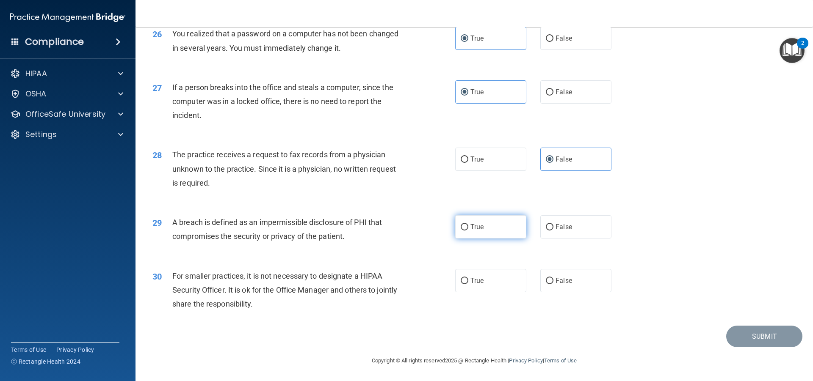
click at [491, 229] on label "True" at bounding box center [490, 226] width 71 height 23
click at [468, 229] on input "True" at bounding box center [465, 227] width 8 height 6
radio input "true"
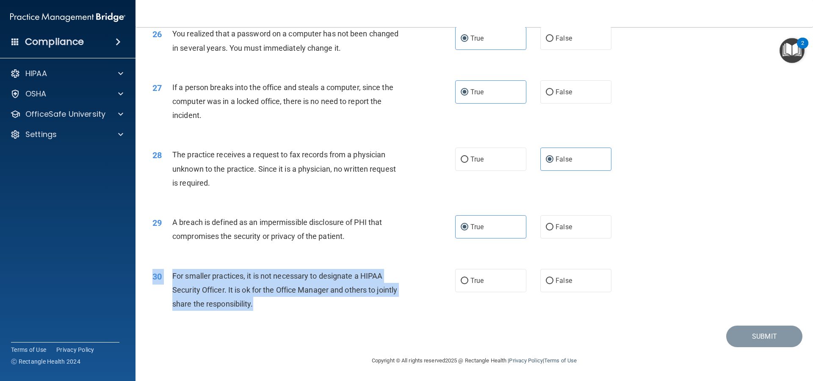
drag, startPoint x: 170, startPoint y: 269, endPoint x: 293, endPoint y: 300, distance: 127.1
click at [293, 300] on div "30 For smaller practices, it is not necessary to designate a HIPAA Security Off…" at bounding box center [474, 293] width 656 height 68
click at [547, 281] on input "False" at bounding box center [550, 281] width 8 height 6
radio input "true"
click at [737, 332] on button "Submit" at bounding box center [764, 337] width 76 height 22
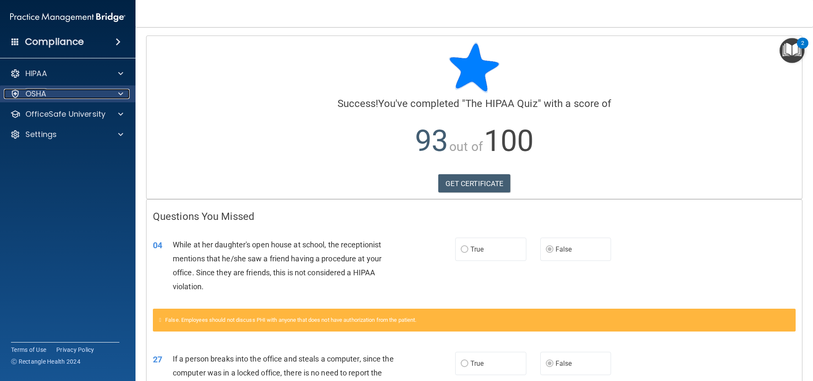
click at [116, 91] on div at bounding box center [119, 94] width 21 height 10
click at [72, 97] on div "OSHA" at bounding box center [56, 94] width 105 height 10
click at [58, 91] on div "OSHA" at bounding box center [56, 94] width 105 height 10
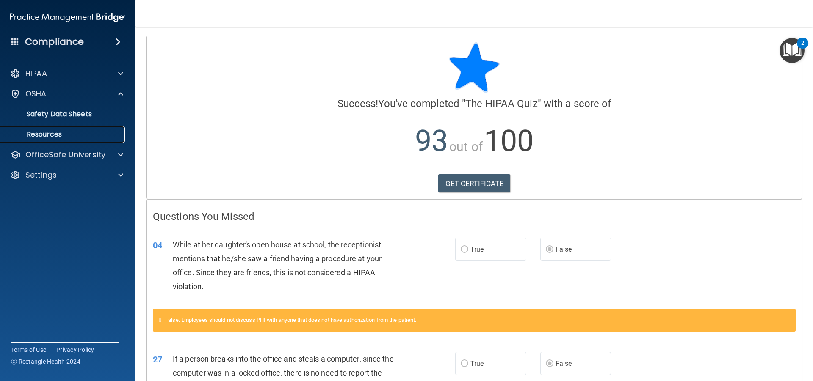
click at [60, 131] on p "Resources" at bounding box center [64, 134] width 116 height 8
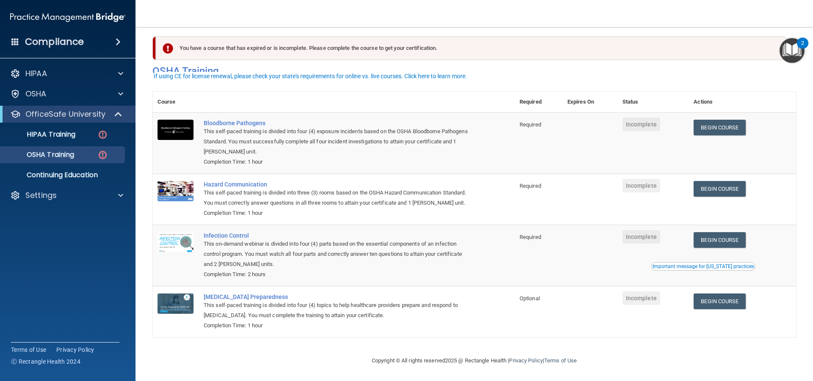
scroll to position [18, 0]
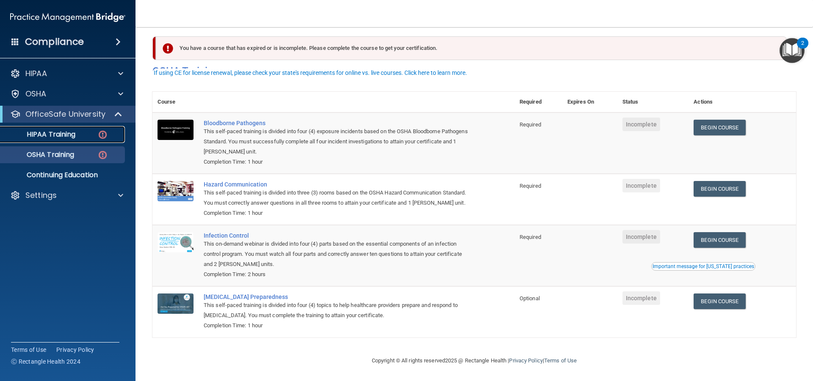
click at [88, 139] on link "HIPAA Training" at bounding box center [58, 134] width 133 height 17
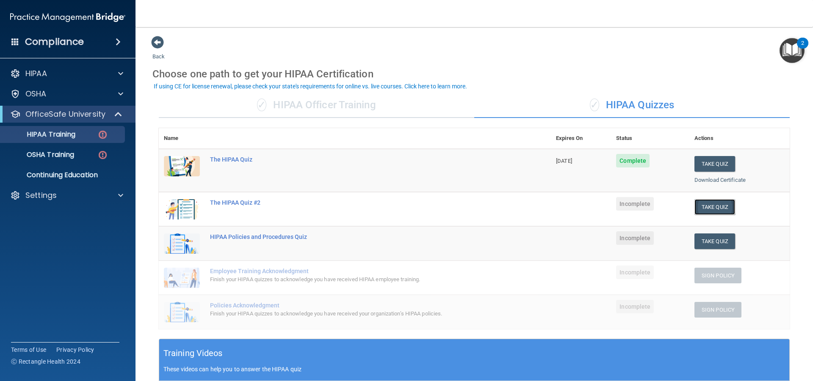
click at [718, 205] on button "Take Quiz" at bounding box center [714, 207] width 41 height 16
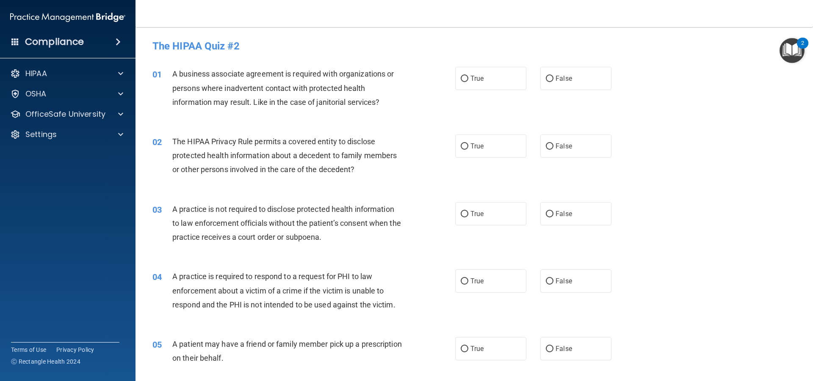
click at [724, 261] on div "04 A practice is required to respond to a request for PHI to law enforcement ab…" at bounding box center [474, 293] width 656 height 68
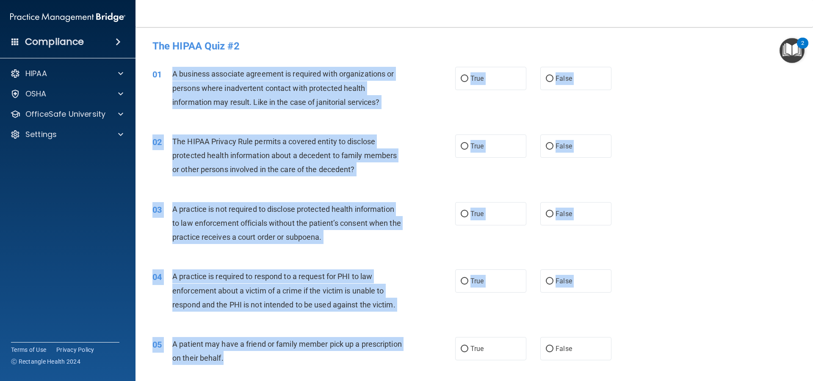
drag, startPoint x: 169, startPoint y: 73, endPoint x: 380, endPoint y: 368, distance: 362.3
click at [683, 235] on div "03 A practice is not required to disclose protected health information to law e…" at bounding box center [474, 226] width 656 height 68
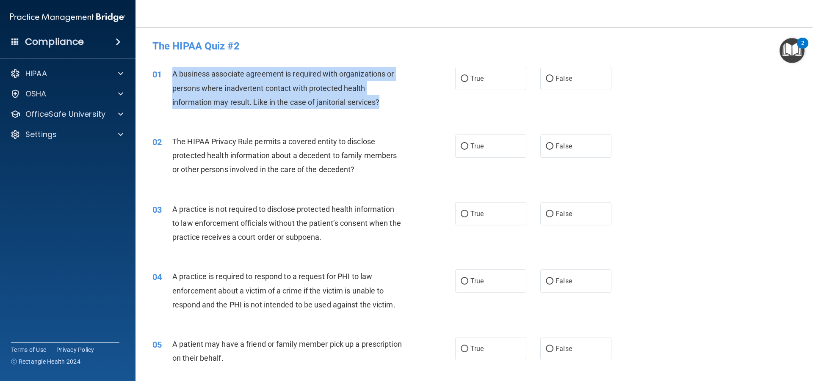
drag, startPoint x: 171, startPoint y: 73, endPoint x: 400, endPoint y: 103, distance: 230.5
click at [400, 103] on div "01 A business associate agreement is required with organizations or persons whe…" at bounding box center [304, 90] width 328 height 47
copy div "A business associate agreement is required with organizations or persons where …"
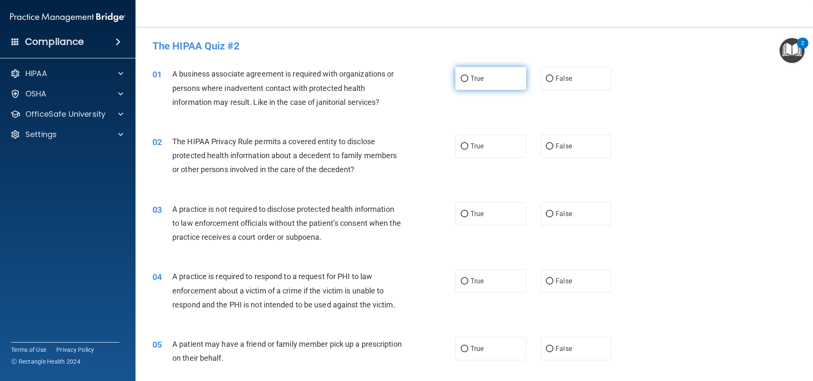
click at [489, 86] on label "True" at bounding box center [490, 78] width 71 height 23
click at [468, 82] on input "True" at bounding box center [465, 79] width 8 height 6
radio input "true"
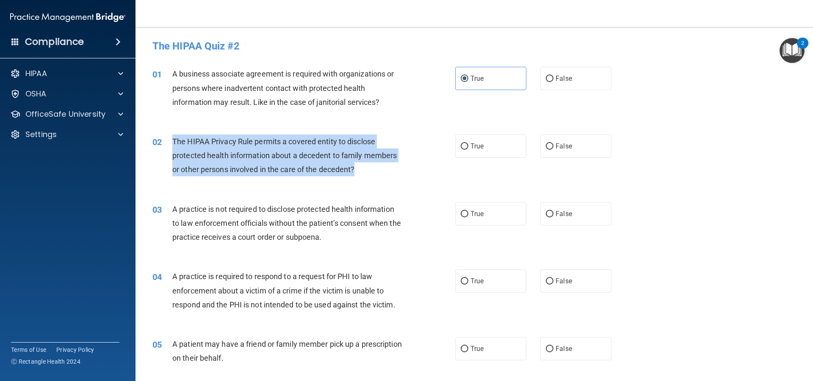
drag, startPoint x: 171, startPoint y: 136, endPoint x: 364, endPoint y: 171, distance: 196.2
click at [364, 171] on div "02 The HIPAA Privacy Rule permits a covered entity to disclose protected health…" at bounding box center [304, 158] width 328 height 47
copy div "The HIPAA Privacy Rule permits a covered entity to disclose protected health in…"
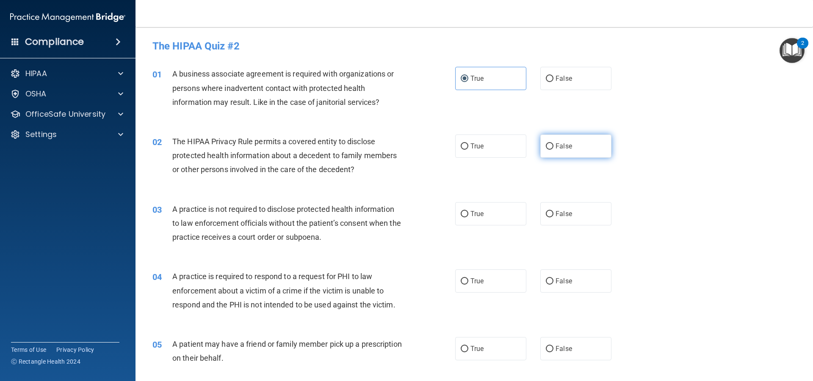
click at [561, 138] on label "False" at bounding box center [575, 146] width 71 height 23
click at [553, 144] on input "False" at bounding box center [550, 147] width 8 height 6
radio input "true"
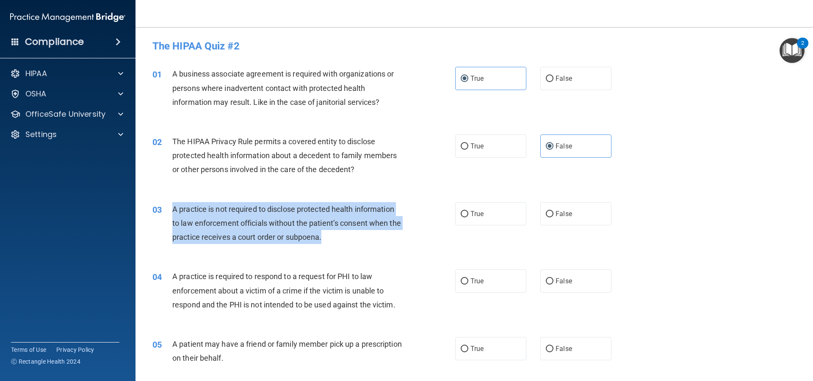
drag, startPoint x: 167, startPoint y: 207, endPoint x: 390, endPoint y: 237, distance: 224.7
click at [390, 237] on div "03 A practice is not required to disclose protected health information to law e…" at bounding box center [304, 225] width 328 height 47
copy div "A practice is not required to disclose protected health information to law enfo…"
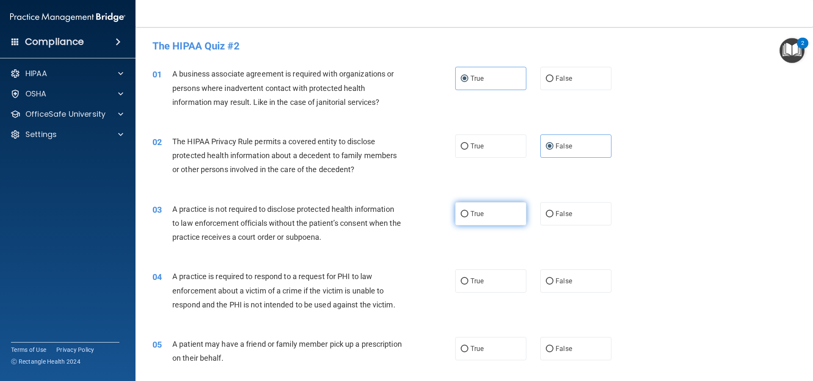
click at [488, 214] on label "True" at bounding box center [490, 213] width 71 height 23
click at [468, 214] on input "True" at bounding box center [465, 214] width 8 height 6
radio input "true"
click at [548, 215] on input "False" at bounding box center [550, 214] width 8 height 6
radio input "true"
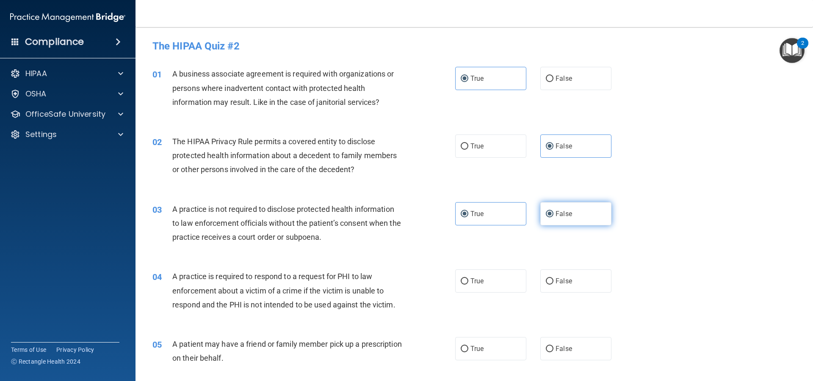
radio input "false"
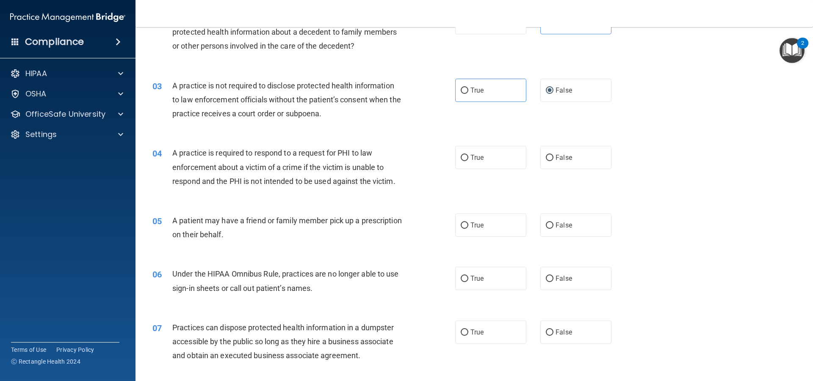
scroll to position [127, 0]
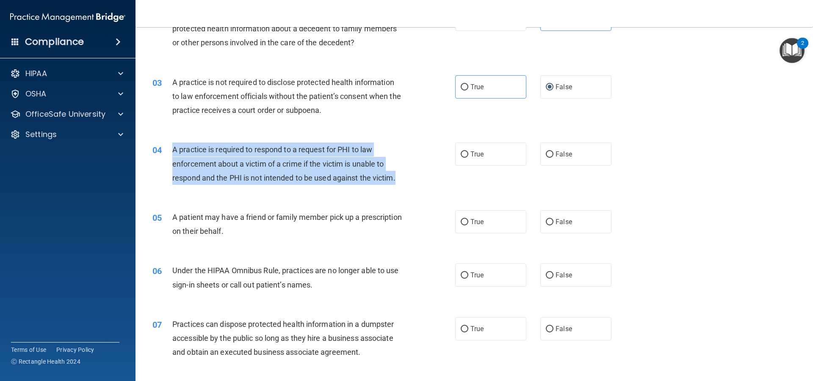
drag, startPoint x: 172, startPoint y: 144, endPoint x: 410, endPoint y: 180, distance: 240.6
click at [410, 180] on div "04 A practice is required to respond to a request for PHI to law enforcement ab…" at bounding box center [304, 166] width 328 height 47
copy span "A practice is required to respond to a request for PHI to law enforcement about…"
click at [546, 155] on input "False" at bounding box center [550, 155] width 8 height 6
radio input "true"
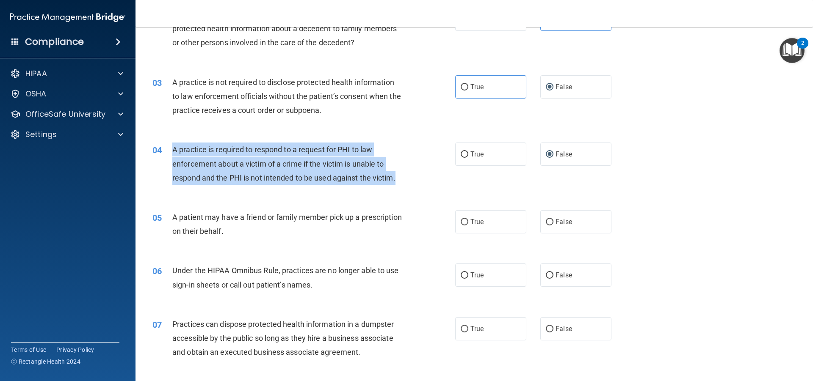
scroll to position [169, 0]
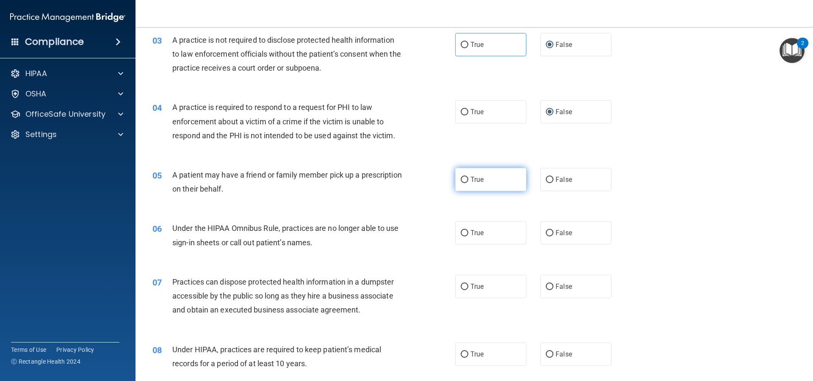
click at [477, 185] on label "True" at bounding box center [490, 179] width 71 height 23
click at [468, 183] on input "True" at bounding box center [465, 180] width 8 height 6
radio input "true"
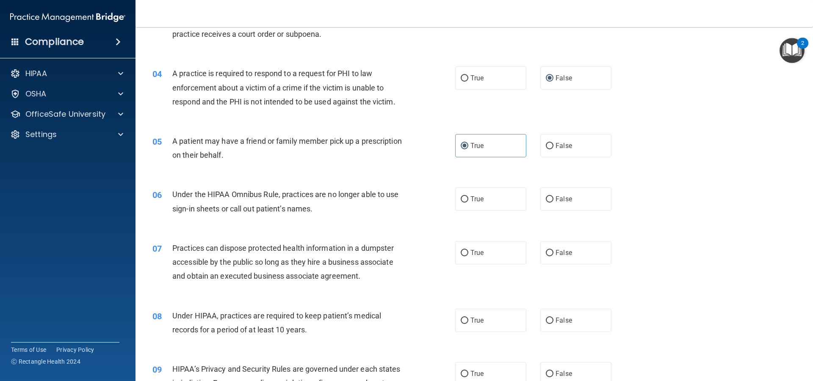
scroll to position [254, 0]
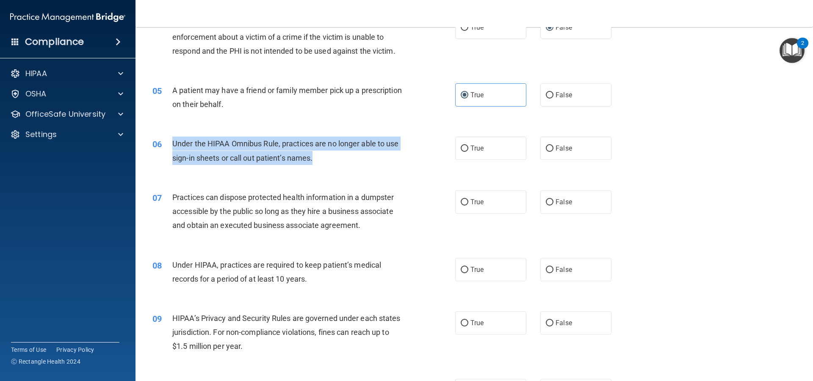
drag, startPoint x: 170, startPoint y: 141, endPoint x: 322, endPoint y: 165, distance: 153.9
click at [322, 165] on div "06 Under the HIPAA Omnibus Rule, practices are no longer able to use sign-in sh…" at bounding box center [304, 153] width 328 height 32
copy div "Under the HIPAA Omnibus Rule, practices are no longer able to use sign-in sheet…"
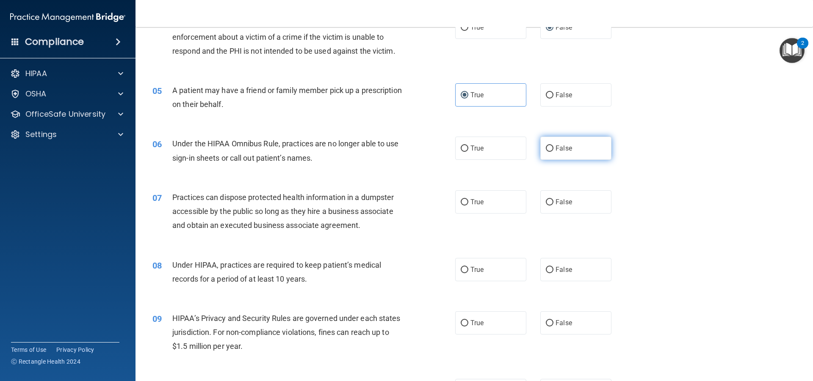
click at [544, 155] on label "False" at bounding box center [575, 148] width 71 height 23
click at [546, 152] on input "False" at bounding box center [550, 149] width 8 height 6
radio input "true"
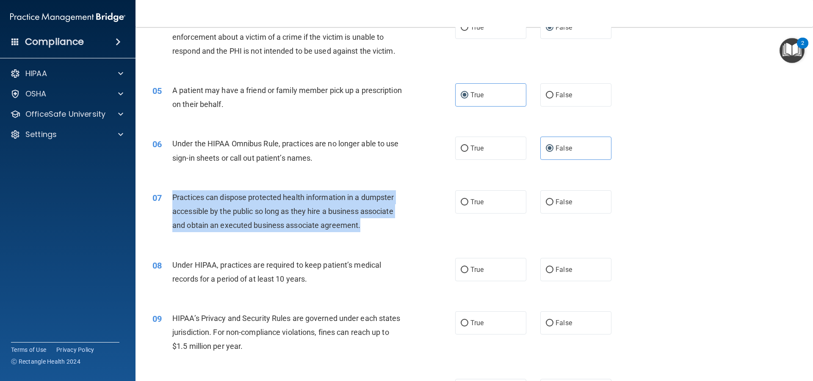
drag, startPoint x: 171, startPoint y: 193, endPoint x: 392, endPoint y: 232, distance: 224.2
click at [392, 232] on div "07 Practices can dispose protected health information in a dumpster accessible …" at bounding box center [304, 213] width 328 height 47
copy div "Practices can dispose protected health information in a dumpster accessible by …"
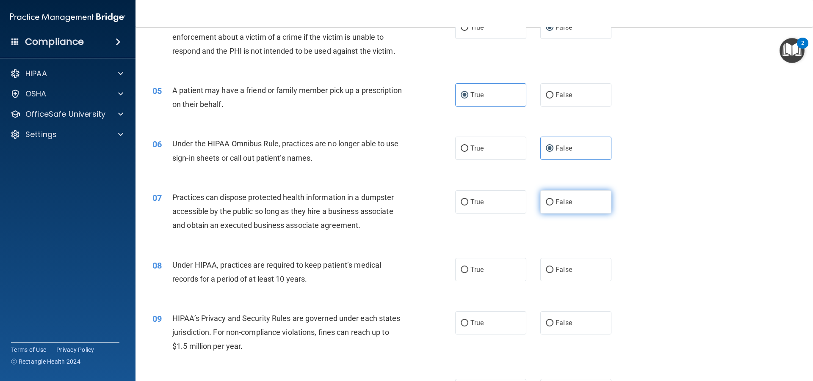
click at [582, 194] on label "False" at bounding box center [575, 201] width 71 height 23
click at [553, 199] on input "False" at bounding box center [550, 202] width 8 height 6
radio input "true"
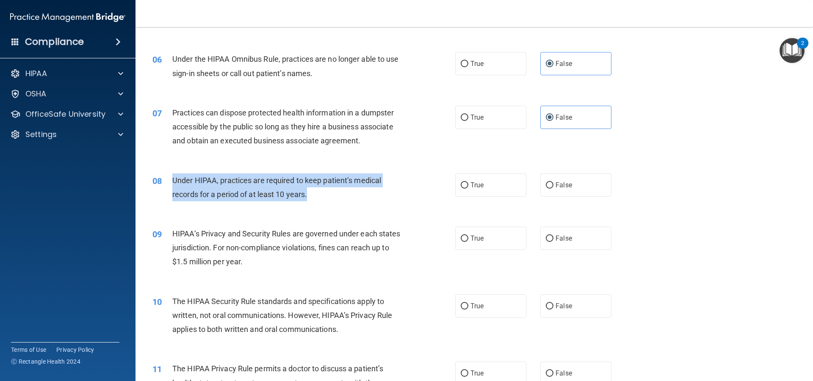
drag, startPoint x: 171, startPoint y: 175, endPoint x: 351, endPoint y: 190, distance: 180.5
click at [351, 190] on div "08 Under HIPAA, practices are required to keep patient’s medical records for a …" at bounding box center [304, 190] width 328 height 32
copy div "Under HIPAA, practices are required to keep patient’s medical records for a per…"
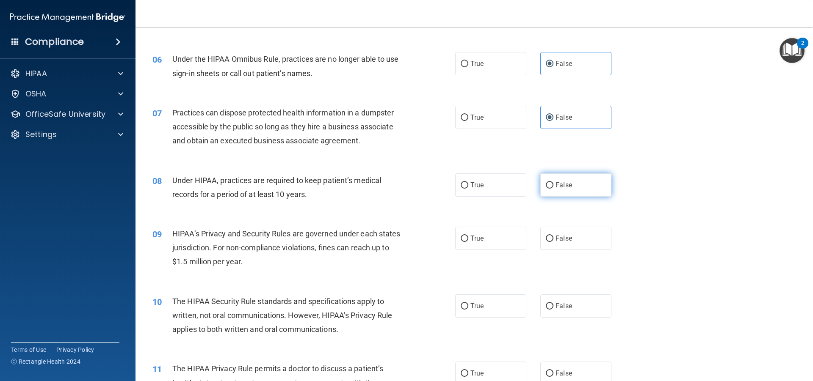
click at [560, 194] on label "False" at bounding box center [575, 185] width 71 height 23
click at [553, 189] on input "False" at bounding box center [550, 185] width 8 height 6
radio input "true"
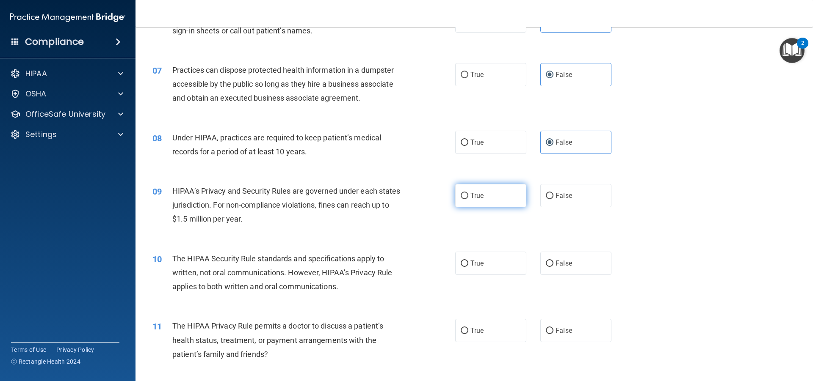
scroll to position [381, 0]
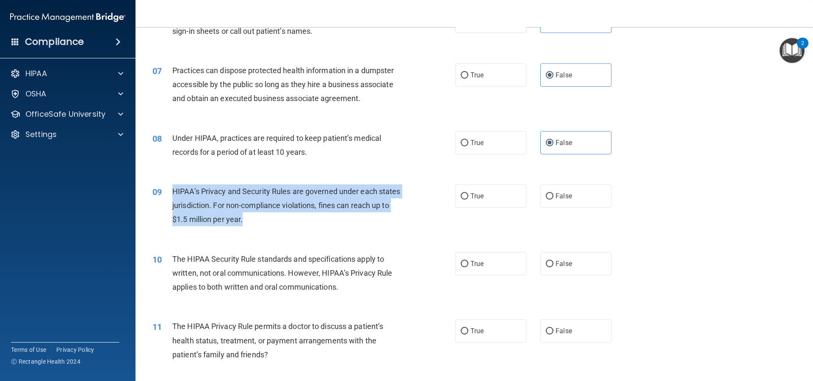
drag, startPoint x: 173, startPoint y: 185, endPoint x: 278, endPoint y: 218, distance: 110.0
click at [278, 218] on div "HIPAA’s Privacy and Security Rules are governed under each states jurisdiction.…" at bounding box center [290, 206] width 237 height 42
copy span "HIPAA’s Privacy and Security Rules are governed under each states jurisdiction.…"
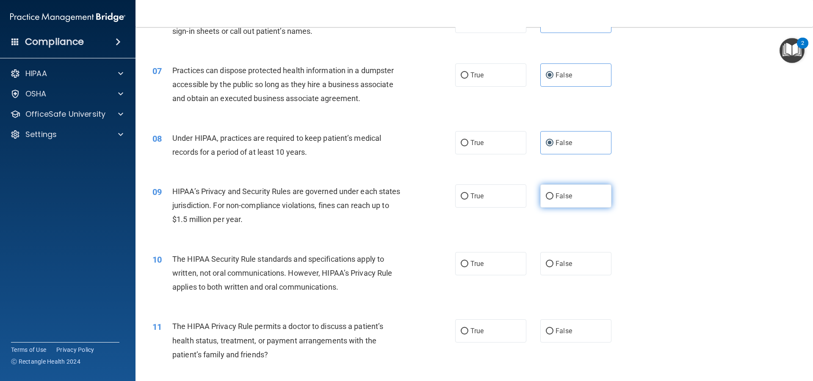
click at [577, 189] on label "False" at bounding box center [575, 196] width 71 height 23
click at [553, 193] on input "False" at bounding box center [550, 196] width 8 height 6
radio input "true"
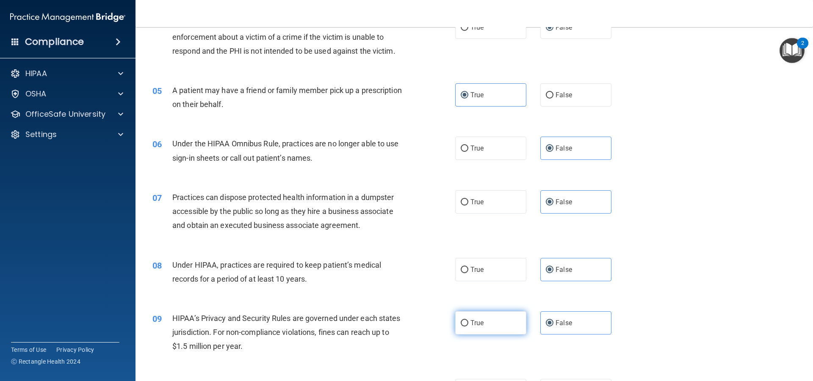
scroll to position [423, 0]
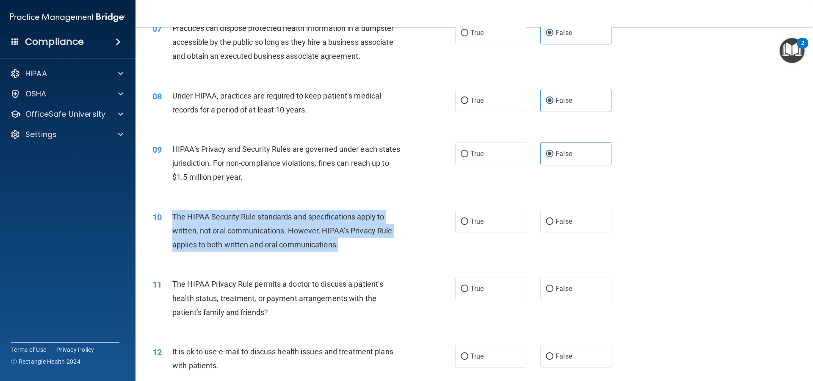
drag, startPoint x: 170, startPoint y: 211, endPoint x: 357, endPoint y: 254, distance: 192.0
click at [357, 254] on div "10 The HIPAA Security Rule standards and specifications apply to written, not o…" at bounding box center [304, 233] width 328 height 47
copy div "The HIPAA Security Rule standards and specifications apply to written, not oral…"
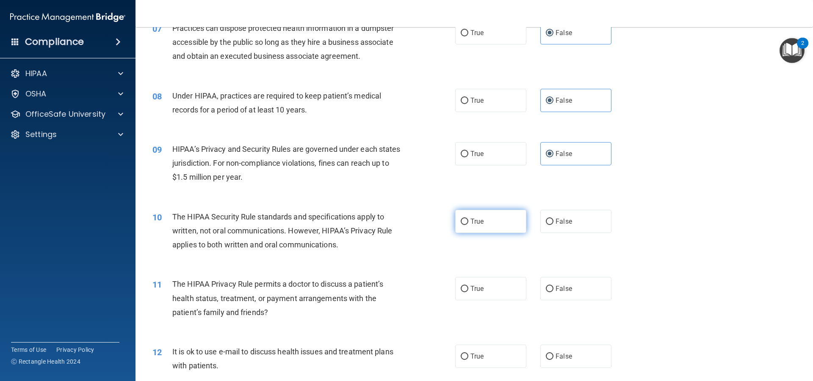
click at [514, 218] on label "True" at bounding box center [490, 221] width 71 height 23
click at [468, 219] on input "True" at bounding box center [465, 222] width 8 height 6
radio input "true"
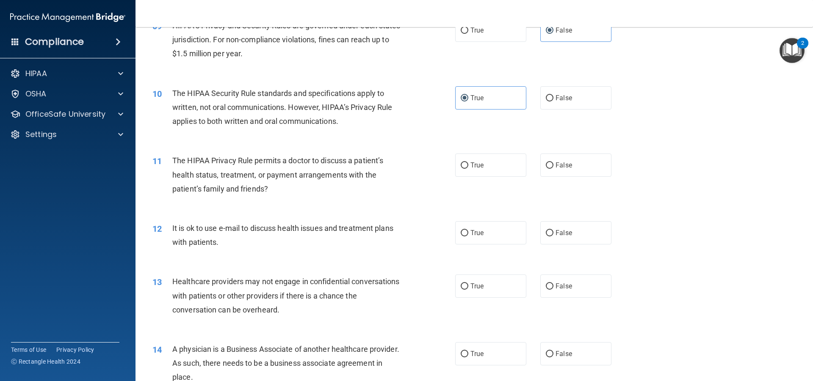
scroll to position [550, 0]
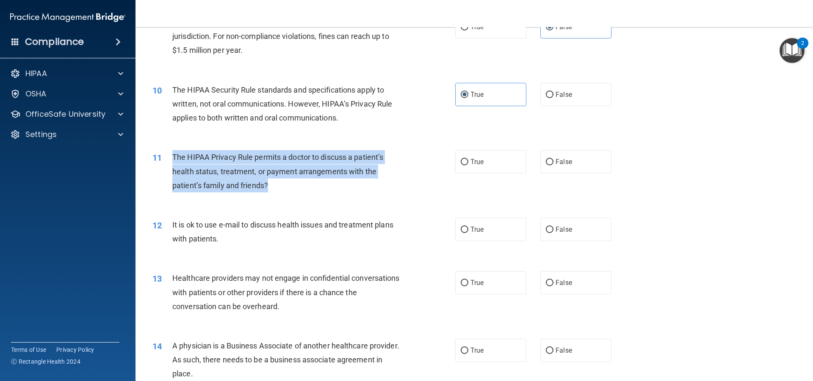
drag, startPoint x: 173, startPoint y: 151, endPoint x: 275, endPoint y: 182, distance: 106.2
click at [275, 182] on div "The HIPAA Privacy Rule permits a doctor to discuss a patient’s health status, t…" at bounding box center [290, 171] width 237 height 42
copy span "The HIPAA Privacy Rule permits a doctor to discuss a patient’s health status, t…"
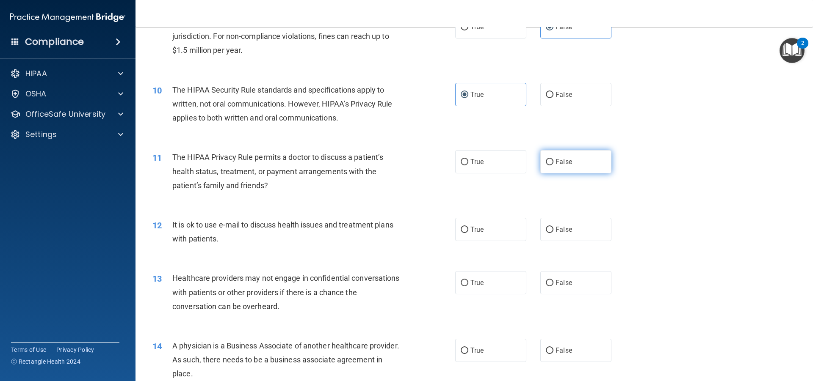
click at [552, 155] on label "False" at bounding box center [575, 161] width 71 height 23
click at [552, 159] on input "False" at bounding box center [550, 162] width 8 height 6
radio input "true"
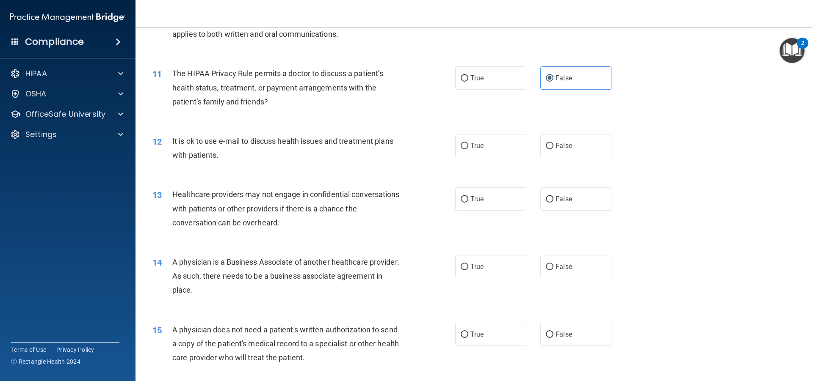
scroll to position [635, 0]
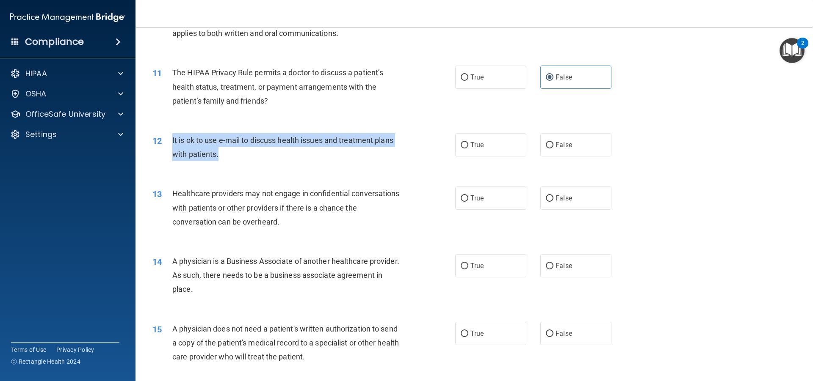
drag, startPoint x: 169, startPoint y: 135, endPoint x: 235, endPoint y: 156, distance: 68.7
click at [235, 156] on div "12 It is ok to use e-mail to discuss health issues and treatment plans with pat…" at bounding box center [304, 149] width 328 height 32
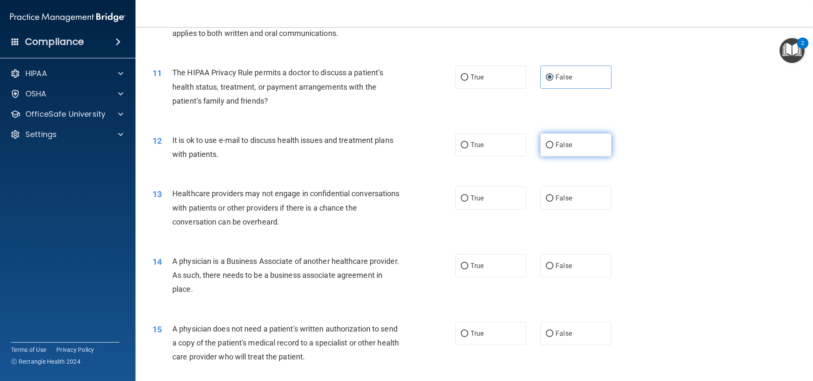
click at [555, 141] on span "False" at bounding box center [563, 145] width 17 height 8
click at [553, 142] on input "False" at bounding box center [550, 145] width 8 height 6
radio input "true"
click at [485, 153] on label "True" at bounding box center [490, 144] width 71 height 23
click at [468, 149] on input "True" at bounding box center [465, 145] width 8 height 6
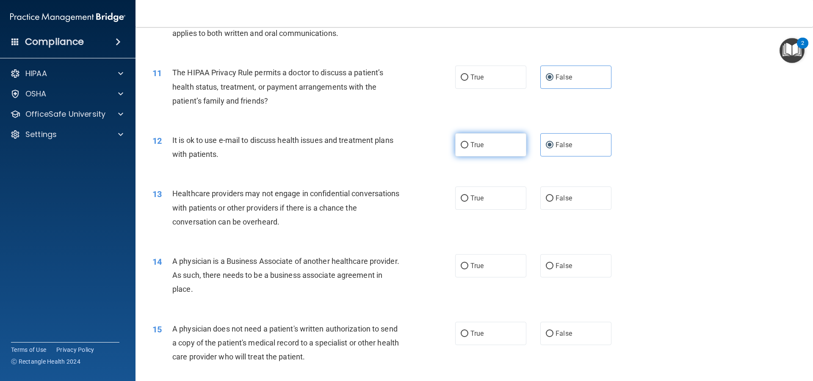
radio input "true"
click at [567, 141] on label "False" at bounding box center [575, 144] width 71 height 23
click at [553, 142] on input "False" at bounding box center [550, 145] width 8 height 6
radio input "true"
radio input "false"
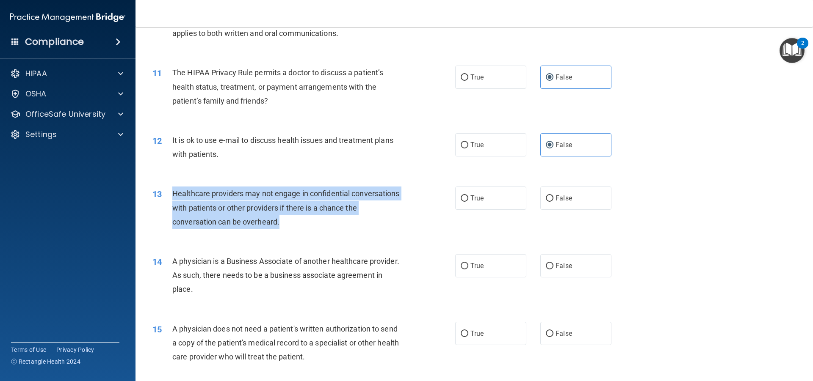
drag, startPoint x: 171, startPoint y: 189, endPoint x: 298, endPoint y: 229, distance: 132.1
click at [298, 229] on div "13 Healthcare providers may not engage in confidential conversations with patie…" at bounding box center [304, 210] width 328 height 47
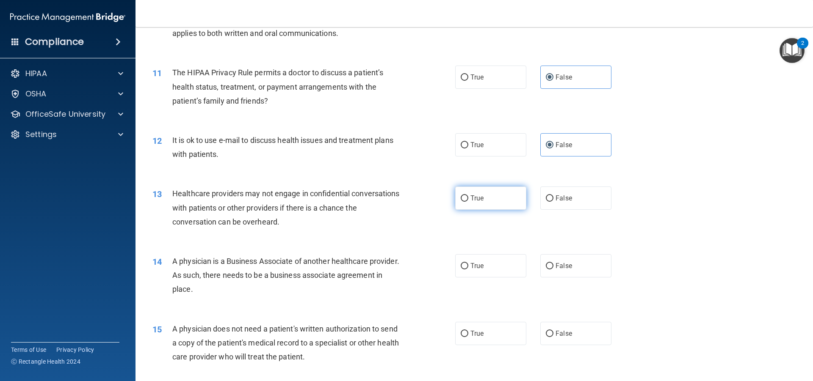
click at [483, 201] on label "True" at bounding box center [490, 198] width 71 height 23
click at [468, 201] on input "True" at bounding box center [465, 199] width 8 height 6
radio input "true"
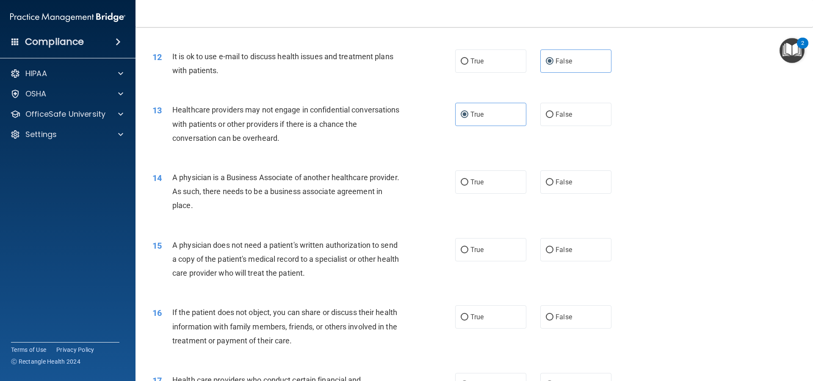
scroll to position [720, 0]
click at [372, 149] on div "13 Healthcare providers may not engage in confidential conversations with patie…" at bounding box center [474, 125] width 656 height 68
drag, startPoint x: 174, startPoint y: 173, endPoint x: 254, endPoint y: 199, distance: 83.7
click at [254, 199] on div "A physician is a Business Associate of another healthcare provider. As such, th…" at bounding box center [290, 191] width 237 height 42
click at [550, 179] on label "False" at bounding box center [575, 181] width 71 height 23
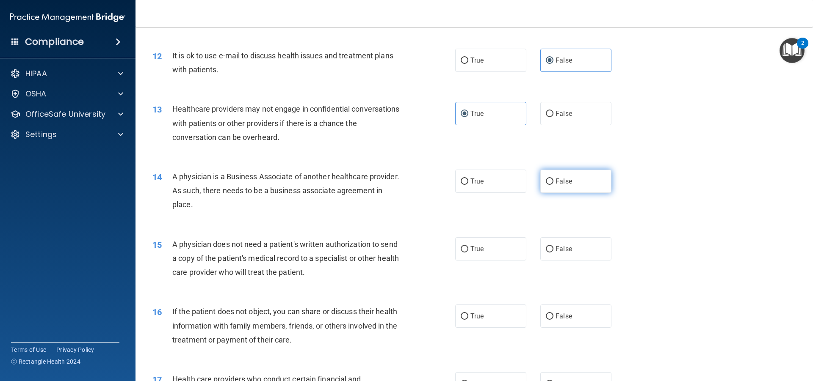
click at [550, 179] on input "False" at bounding box center [550, 182] width 8 height 6
radio input "true"
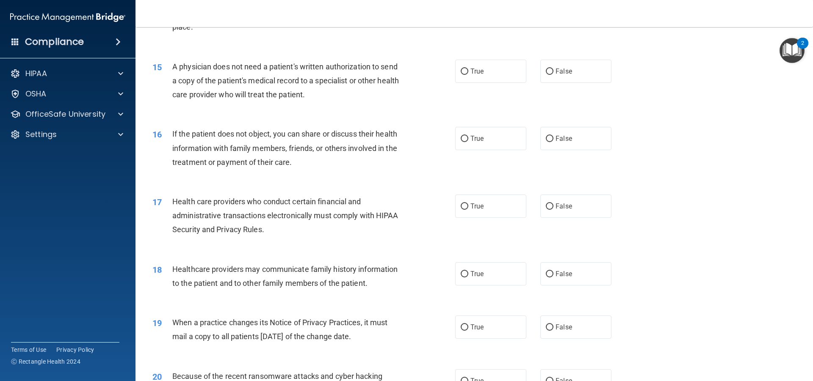
scroll to position [869, 0]
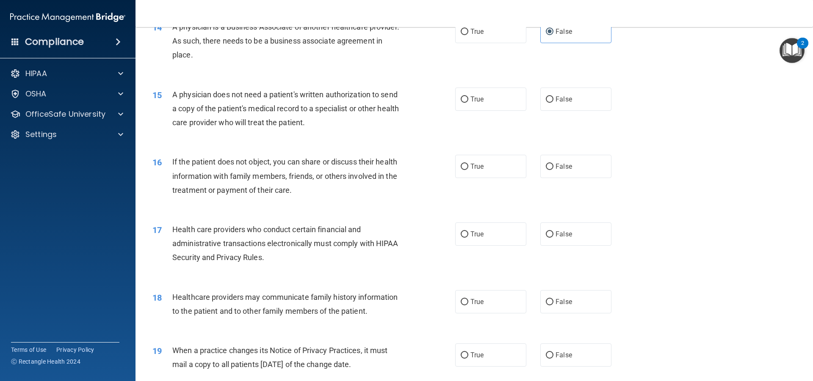
click at [176, 91] on span "A physician does not need a patient's written authorization to send a copy of t…" at bounding box center [285, 108] width 226 height 37
drag, startPoint x: 175, startPoint y: 90, endPoint x: 228, endPoint y: 100, distance: 53.8
click at [228, 100] on div "A physician does not need a patient's written authorization to send a copy of t…" at bounding box center [290, 109] width 237 height 42
click at [229, 100] on div "A physician does not need a patient's written authorization to send a copy of t…" at bounding box center [290, 109] width 237 height 42
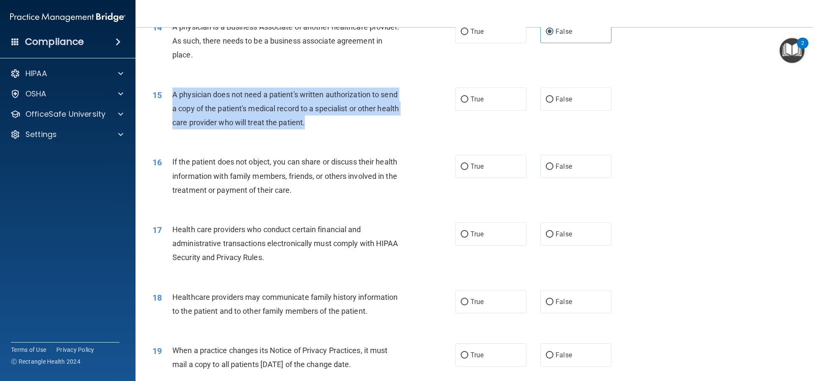
drag, startPoint x: 170, startPoint y: 89, endPoint x: 343, endPoint y: 119, distance: 175.6
click at [343, 119] on div "15 A physician does not need a patient's written authorization to send a copy o…" at bounding box center [304, 111] width 328 height 47
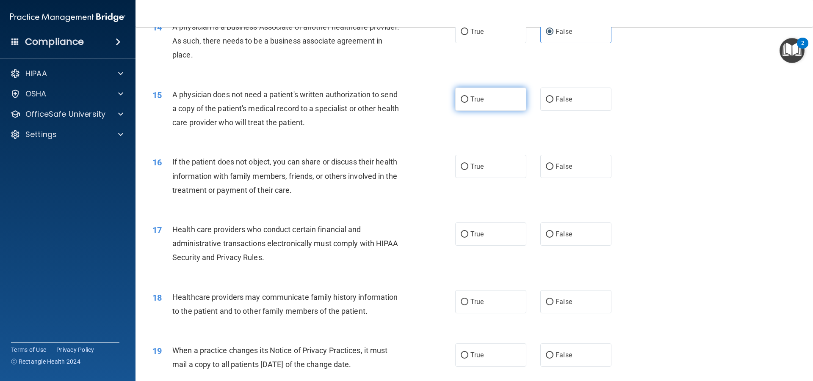
click at [466, 101] on label "True" at bounding box center [490, 99] width 71 height 23
click at [466, 101] on input "True" at bounding box center [465, 100] width 8 height 6
radio input "true"
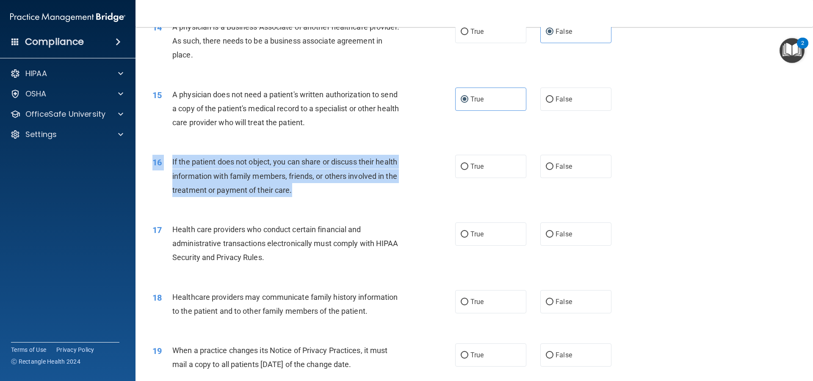
drag, startPoint x: 170, startPoint y: 154, endPoint x: 304, endPoint y: 193, distance: 139.3
click at [304, 193] on div "16 If the patient does not object, you can share or discuss their health inform…" at bounding box center [474, 178] width 656 height 68
click at [304, 193] on div "If the patient does not object, you can share or discuss their health informati…" at bounding box center [290, 176] width 237 height 42
drag, startPoint x: 298, startPoint y: 193, endPoint x: 168, endPoint y: 158, distance: 134.6
click at [168, 158] on div "16 If the patient does not object, you can share or discuss their health inform…" at bounding box center [304, 178] width 328 height 47
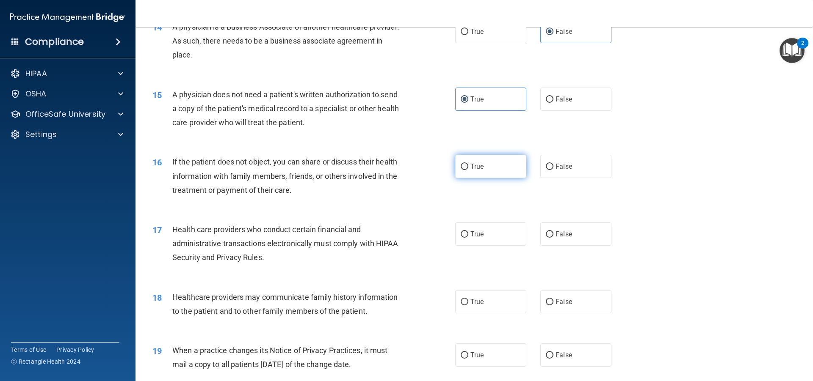
click at [465, 171] on label "True" at bounding box center [490, 166] width 71 height 23
click at [465, 170] on input "True" at bounding box center [465, 167] width 8 height 6
radio input "true"
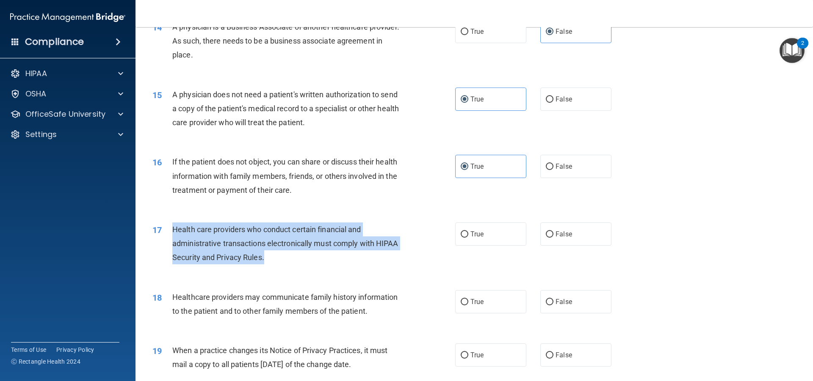
drag, startPoint x: 171, startPoint y: 226, endPoint x: 275, endPoint y: 255, distance: 108.7
click at [275, 255] on div "17 Health care providers who conduct certain financial and administrative trans…" at bounding box center [304, 246] width 328 height 47
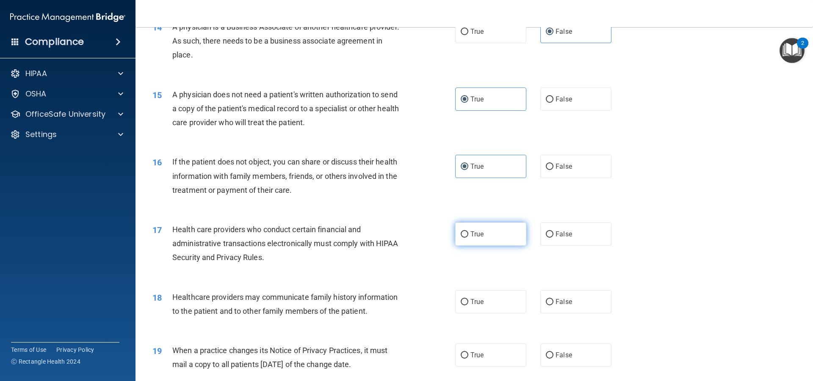
click at [488, 226] on label "True" at bounding box center [490, 234] width 71 height 23
click at [468, 232] on input "True" at bounding box center [465, 235] width 8 height 6
radio input "true"
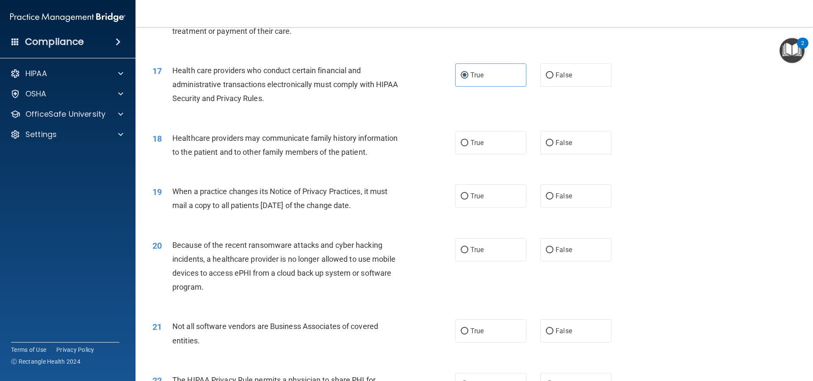
scroll to position [1039, 0]
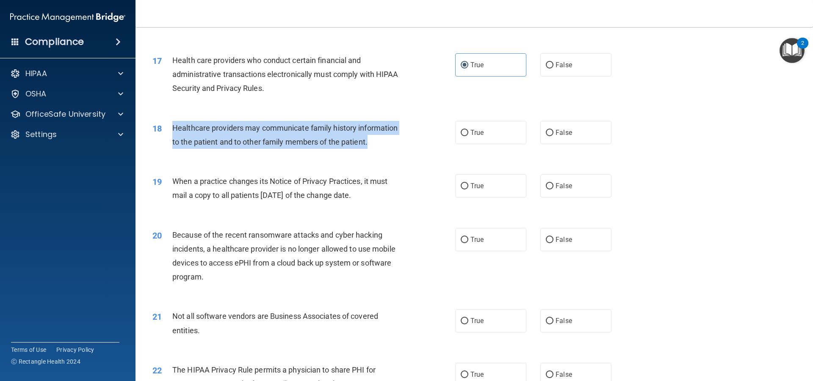
drag, startPoint x: 171, startPoint y: 124, endPoint x: 389, endPoint y: 138, distance: 218.4
click at [389, 138] on div "18 Healthcare providers may communicate family history information to the patie…" at bounding box center [304, 137] width 328 height 32
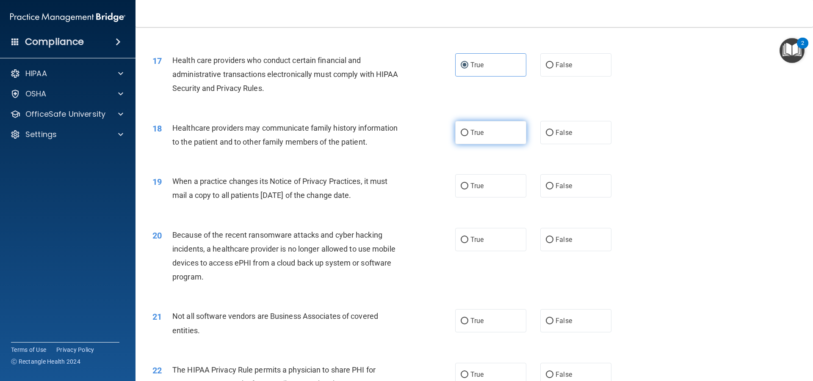
click at [495, 133] on label "True" at bounding box center [490, 132] width 71 height 23
click at [468, 133] on input "True" at bounding box center [465, 133] width 8 height 6
radio input "true"
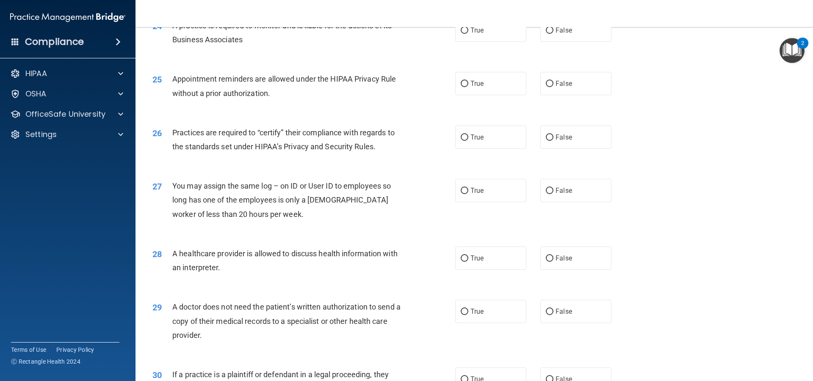
scroll to position [1589, 0]
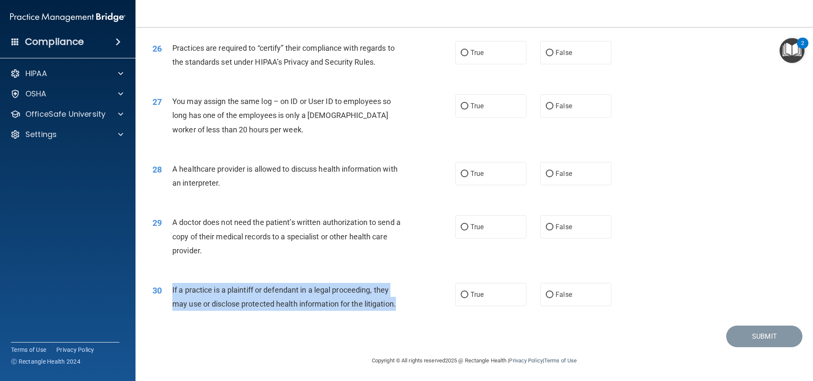
drag, startPoint x: 171, startPoint y: 285, endPoint x: 425, endPoint y: 302, distance: 254.6
click at [425, 302] on div "30 If a practice is a plaintiff or defendant in a legal proceeding, they may us…" at bounding box center [304, 299] width 328 height 32
drag, startPoint x: 462, startPoint y: 291, endPoint x: 403, endPoint y: 277, distance: 60.9
click at [463, 292] on input "True" at bounding box center [465, 295] width 8 height 6
radio input "true"
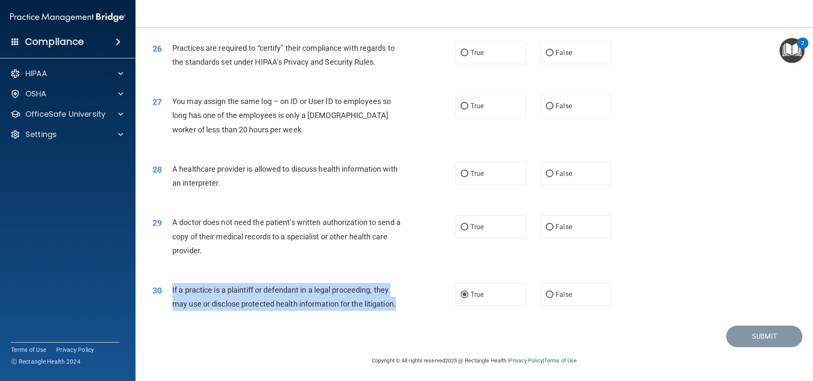
drag, startPoint x: 170, startPoint y: 218, endPoint x: 214, endPoint y: 253, distance: 56.1
click at [214, 253] on div "29 A doctor does not need the patient’s written authorization to send a copy of…" at bounding box center [304, 238] width 328 height 47
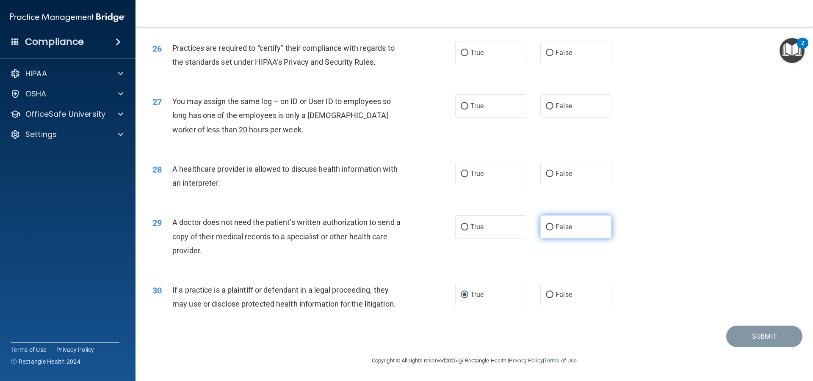
click at [565, 234] on label "False" at bounding box center [575, 226] width 71 height 23
click at [553, 231] on input "False" at bounding box center [550, 227] width 8 height 6
radio input "true"
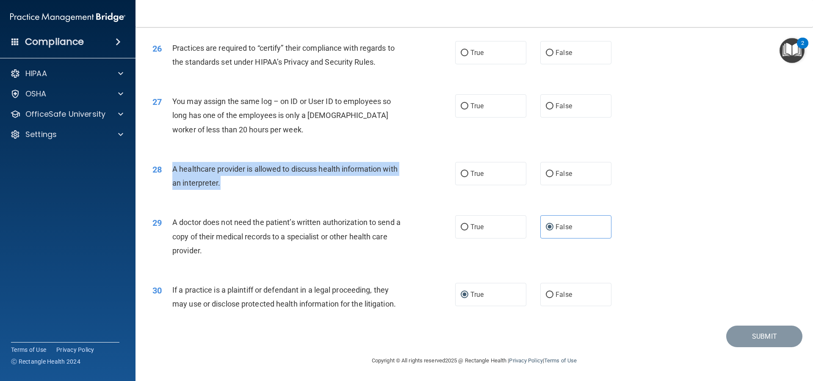
drag, startPoint x: 171, startPoint y: 166, endPoint x: 224, endPoint y: 182, distance: 54.4
click at [224, 182] on div "28 A healthcare provider is allowed to discuss health information with an inter…" at bounding box center [304, 178] width 328 height 32
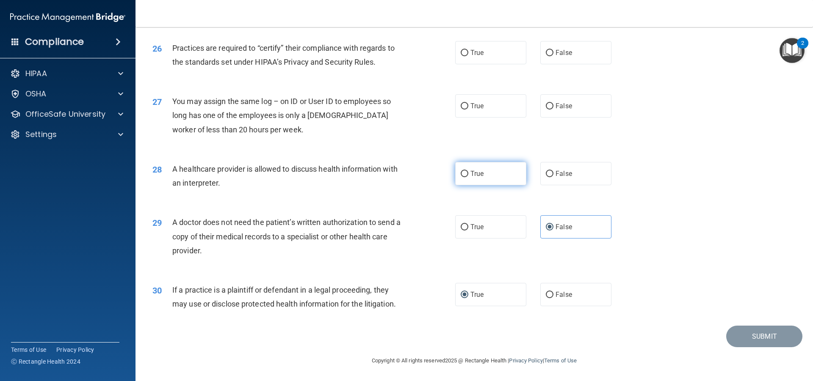
click at [484, 178] on label "True" at bounding box center [490, 173] width 71 height 23
click at [468, 177] on input "True" at bounding box center [465, 174] width 8 height 6
radio input "true"
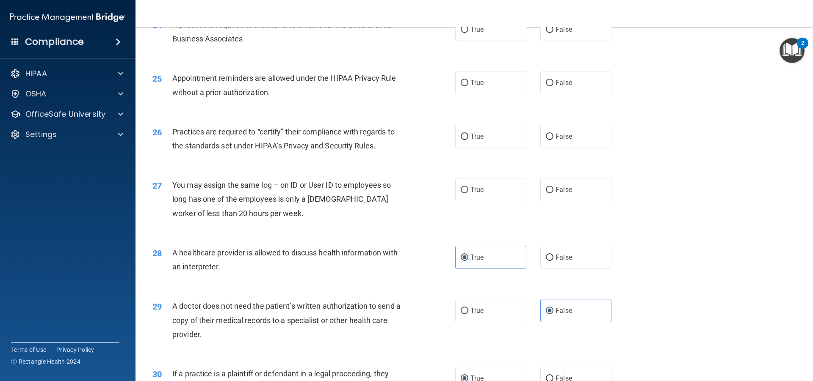
scroll to position [1504, 0]
drag, startPoint x: 168, startPoint y: 183, endPoint x: 269, endPoint y: 226, distance: 109.3
click at [269, 226] on div "27 You may assign the same log – on ID or User ID to employees so long has one …" at bounding box center [474, 202] width 656 height 68
click at [270, 226] on div "27 You may assign the same log – on ID or User ID to employees so long has one …" at bounding box center [474, 202] width 656 height 68
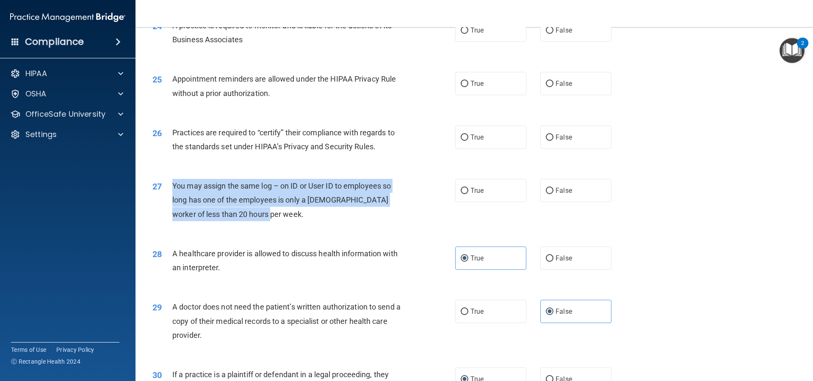
drag, startPoint x: 172, startPoint y: 186, endPoint x: 260, endPoint y: 219, distance: 94.0
click at [260, 219] on div "You may assign the same log – on ID or User ID to employees so long has one of …" at bounding box center [290, 200] width 237 height 42
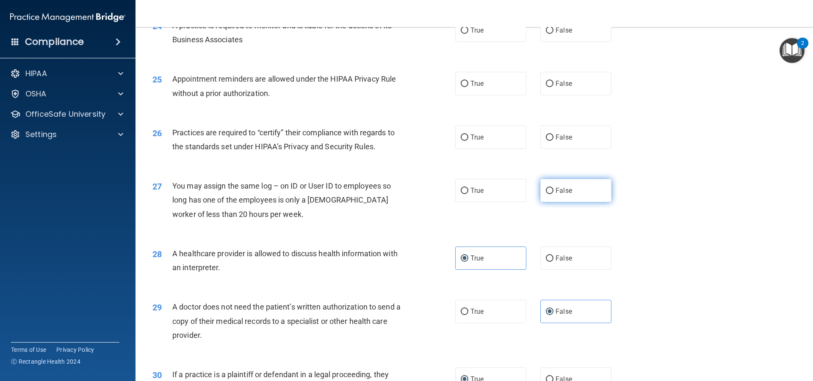
click at [566, 200] on label "False" at bounding box center [575, 190] width 71 height 23
click at [553, 194] on input "False" at bounding box center [550, 191] width 8 height 6
radio input "true"
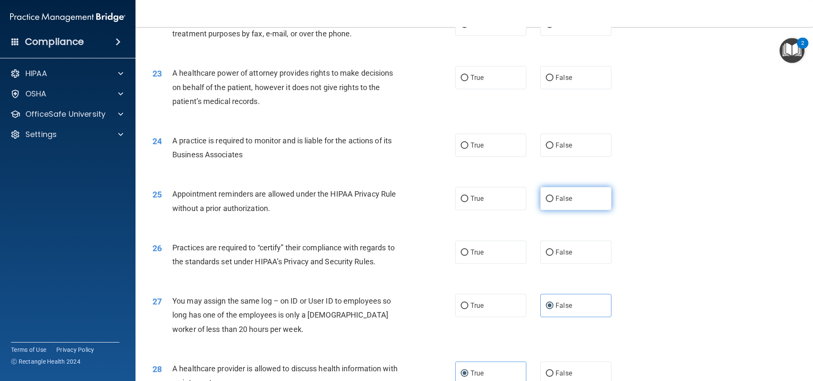
scroll to position [1377, 0]
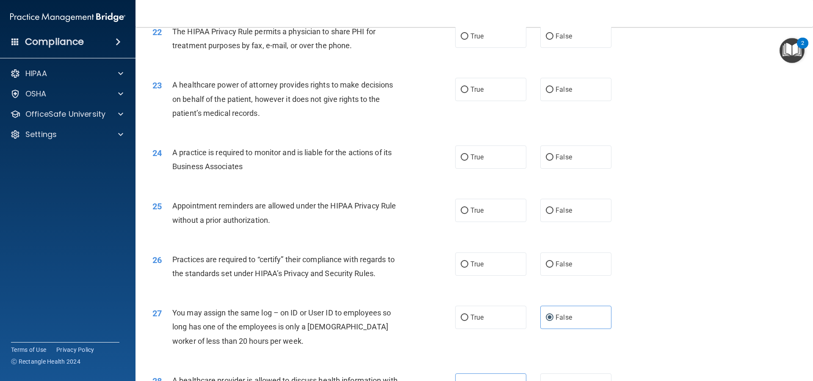
click at [322, 250] on div "26 Practices are required to “certify” their compliance with regards to the sta…" at bounding box center [474, 268] width 656 height 53
click at [393, 186] on div "24 A practice is required to monitor and is liable for the actions of its Busin…" at bounding box center [474, 161] width 656 height 53
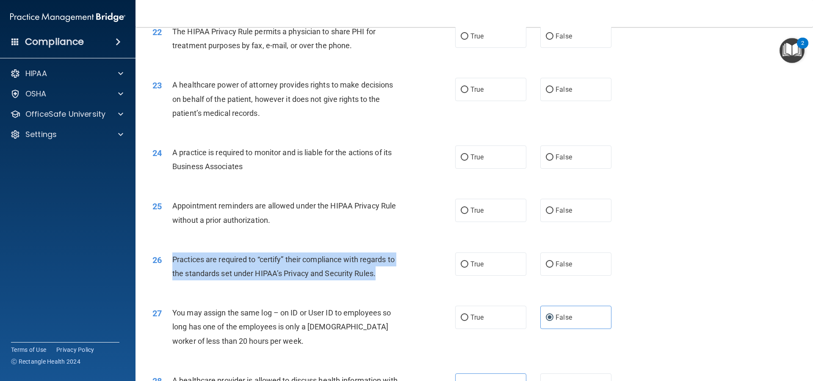
drag, startPoint x: 169, startPoint y: 257, endPoint x: 388, endPoint y: 280, distance: 220.5
click at [388, 280] on div "26 Practices are required to “certify” their compliance with regards to the sta…" at bounding box center [304, 269] width 328 height 32
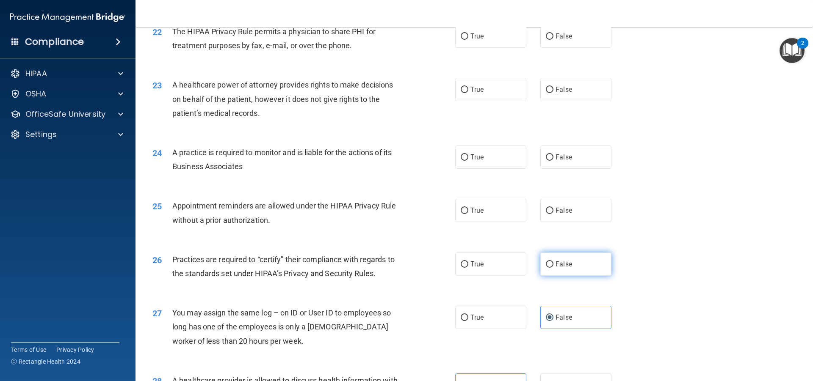
click at [555, 267] on span "False" at bounding box center [563, 264] width 17 height 8
click at [552, 267] on input "False" at bounding box center [550, 265] width 8 height 6
radio input "true"
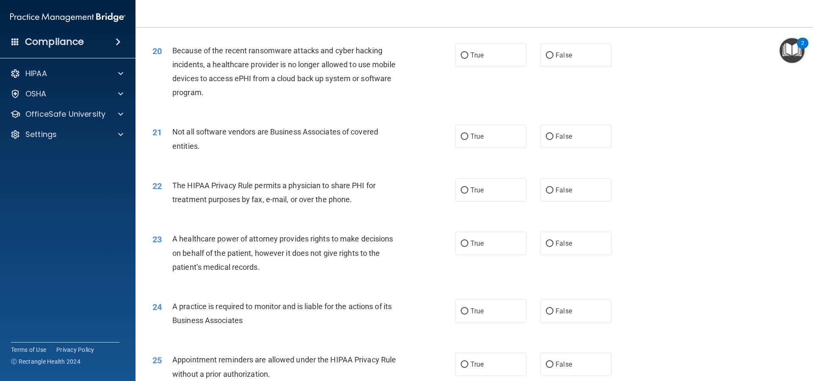
scroll to position [1123, 0]
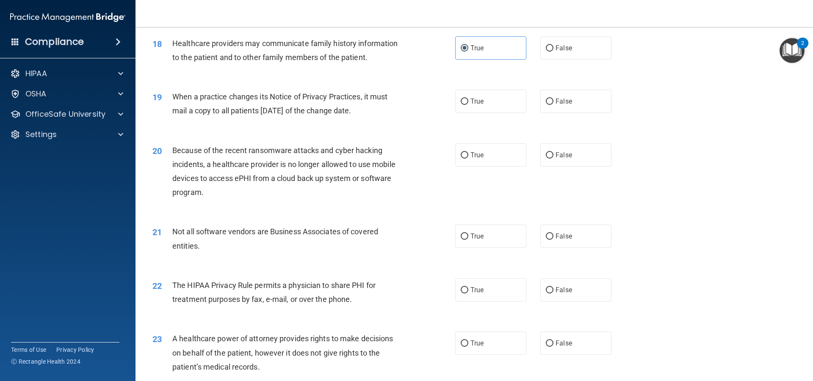
drag, startPoint x: 173, startPoint y: 96, endPoint x: 381, endPoint y: 111, distance: 208.9
click at [381, 111] on div "When a practice changes its Notice of Privacy Practices, it must mail a copy to…" at bounding box center [290, 104] width 237 height 28
click at [555, 102] on span "False" at bounding box center [563, 101] width 17 height 8
click at [552, 102] on input "False" at bounding box center [550, 102] width 8 height 6
radio input "true"
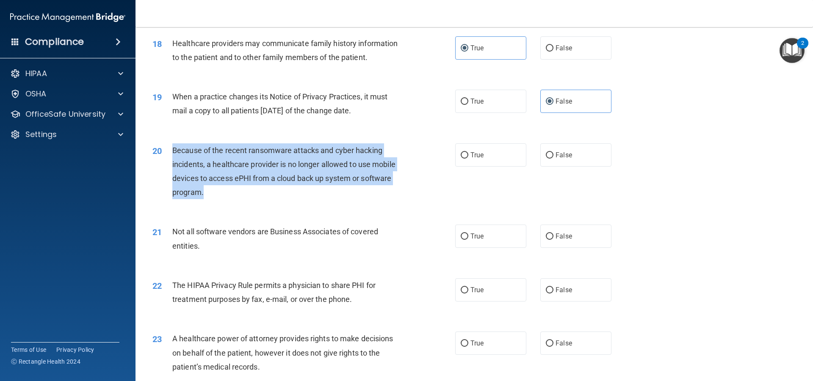
drag, startPoint x: 174, startPoint y: 146, endPoint x: 216, endPoint y: 202, distance: 70.2
click at [216, 202] on div "20 Because of the recent ransomware attacks and cyber hacking incidents, a heal…" at bounding box center [304, 174] width 328 height 61
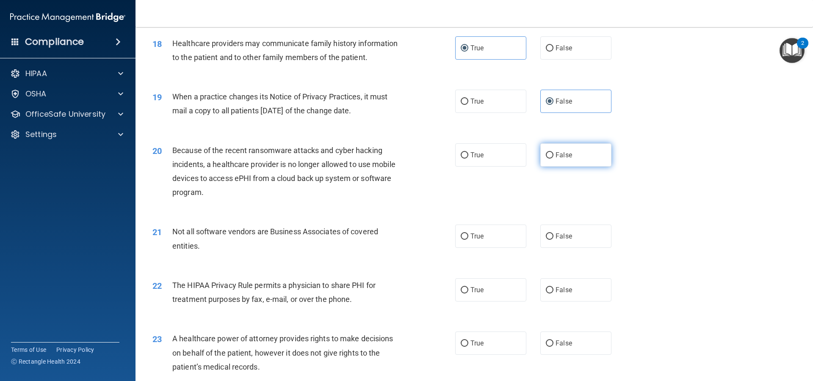
click at [552, 165] on label "False" at bounding box center [575, 155] width 71 height 23
click at [552, 159] on input "False" at bounding box center [550, 155] width 8 height 6
radio input "true"
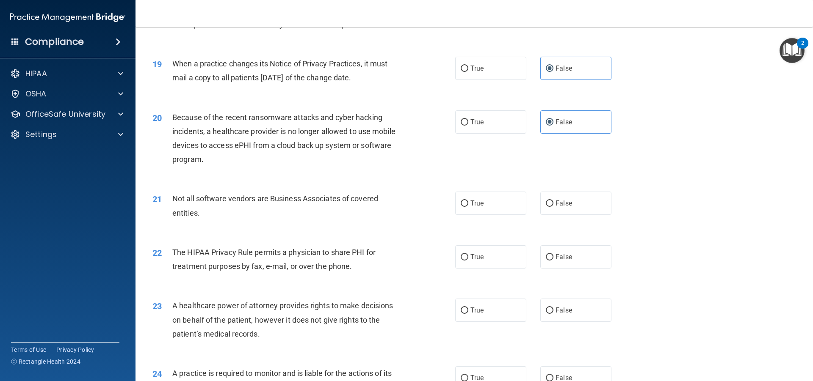
scroll to position [1208, 0]
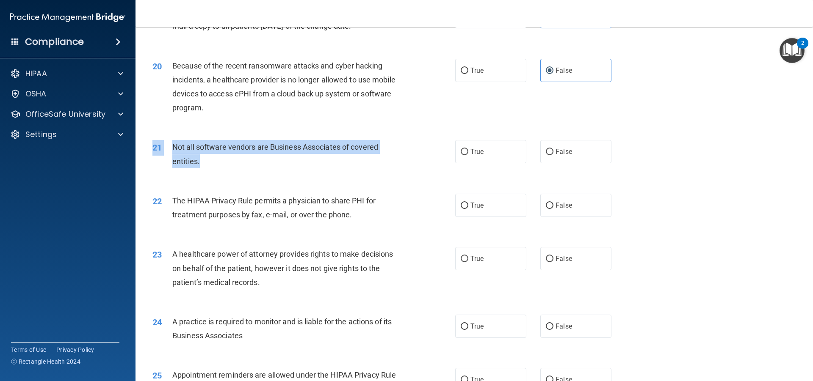
drag, startPoint x: 175, startPoint y: 147, endPoint x: 210, endPoint y: 166, distance: 40.2
click at [210, 166] on div "21 Not all software vendors are Business Associates of covered entities. True F…" at bounding box center [474, 156] width 656 height 53
click at [212, 166] on div "Not all software vendors are Business Associates of covered entities." at bounding box center [290, 154] width 237 height 28
drag, startPoint x: 171, startPoint y: 145, endPoint x: 220, endPoint y: 163, distance: 51.6
click at [220, 163] on div "21 Not all software vendors are Business Associates of covered entities." at bounding box center [304, 156] width 328 height 32
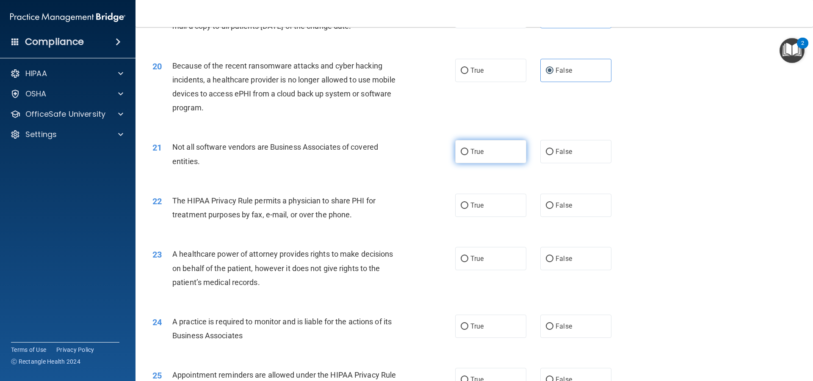
click at [483, 154] on label "True" at bounding box center [490, 151] width 71 height 23
click at [468, 154] on input "True" at bounding box center [465, 152] width 8 height 6
radio input "true"
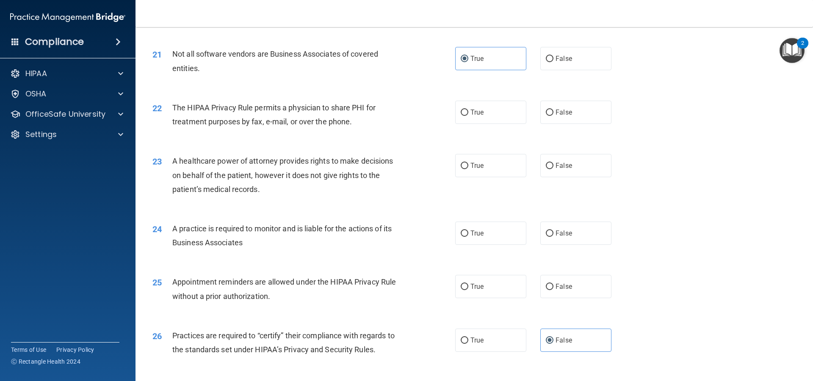
scroll to position [1250, 0]
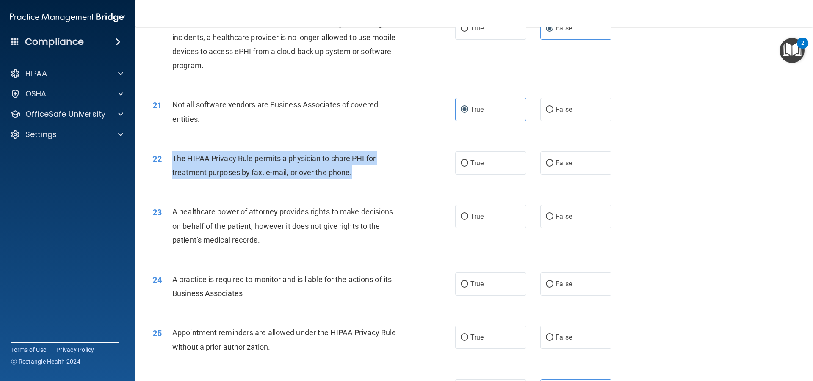
drag, startPoint x: 169, startPoint y: 151, endPoint x: 359, endPoint y: 177, distance: 191.3
click at [359, 177] on div "22 The HIPAA Privacy Rule permits a physician to share PHI for treatment purpos…" at bounding box center [304, 168] width 328 height 32
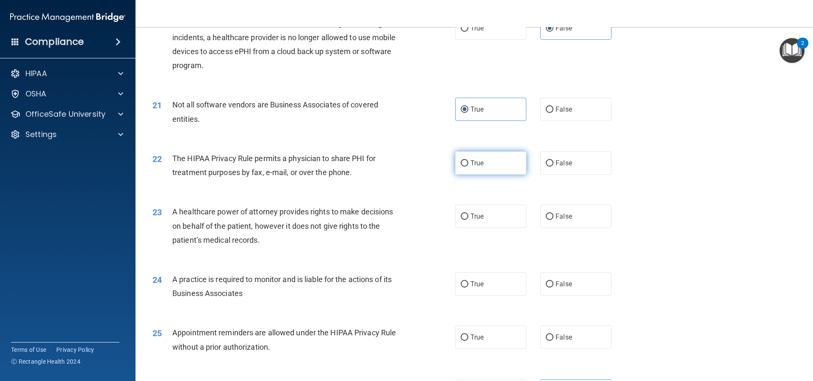
click at [487, 166] on label "True" at bounding box center [490, 163] width 71 height 23
click at [468, 166] on input "True" at bounding box center [465, 163] width 8 height 6
radio input "true"
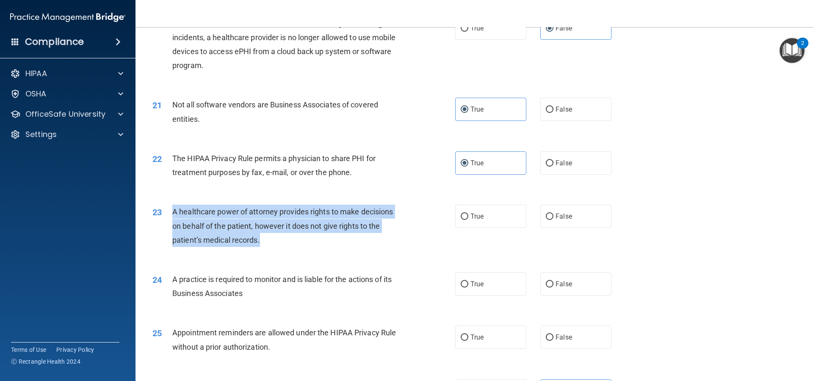
drag, startPoint x: 171, startPoint y: 208, endPoint x: 277, endPoint y: 243, distance: 111.2
click at [277, 243] on div "23 A healthcare power of attorney provides rights to make decisions on behalf o…" at bounding box center [304, 228] width 328 height 47
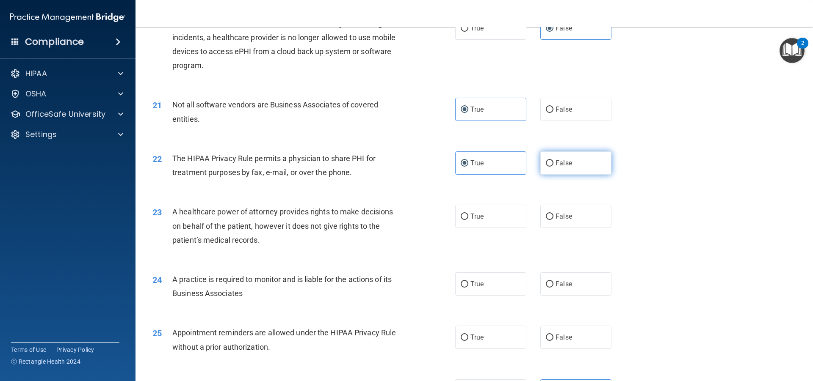
click at [572, 168] on label "False" at bounding box center [575, 163] width 71 height 23
click at [553, 167] on input "False" at bounding box center [550, 163] width 8 height 6
radio input "true"
click at [490, 160] on label "True" at bounding box center [490, 163] width 71 height 23
click at [468, 160] on input "True" at bounding box center [465, 163] width 8 height 6
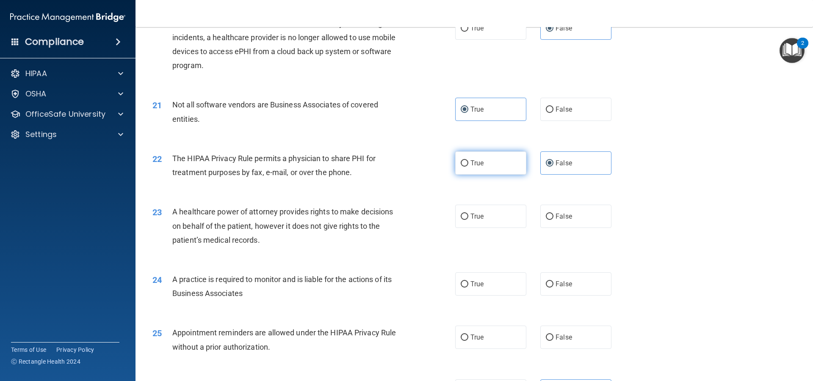
radio input "true"
radio input "false"
click at [593, 222] on label "False" at bounding box center [575, 216] width 71 height 23
click at [553, 220] on input "False" at bounding box center [550, 217] width 8 height 6
radio input "true"
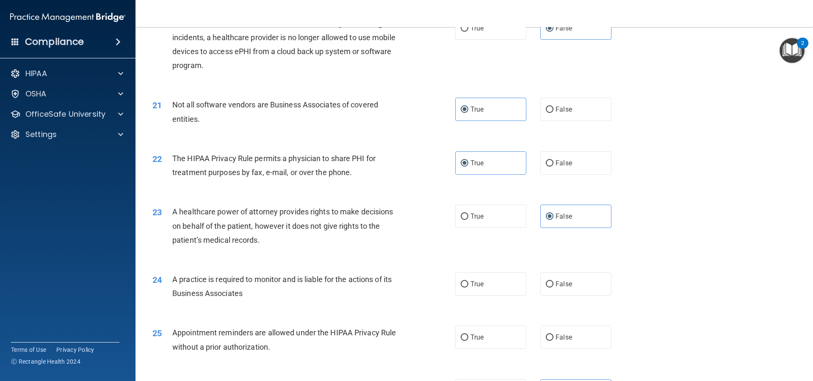
scroll to position [1335, 0]
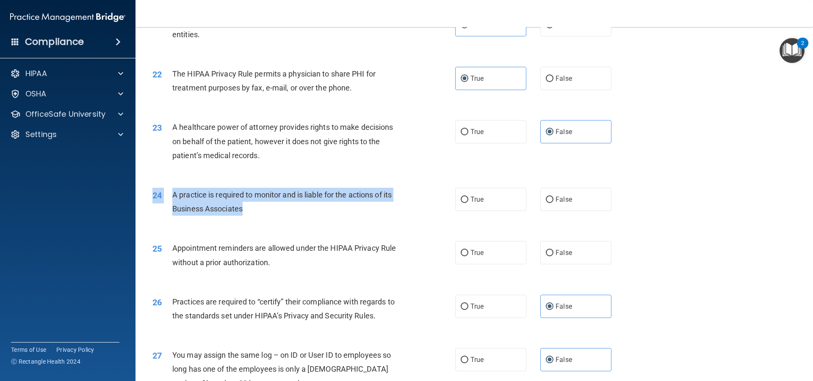
drag, startPoint x: 168, startPoint y: 186, endPoint x: 264, endPoint y: 209, distance: 99.3
click at [264, 209] on div "24 A practice is required to monitor and is liable for the actions of its Busin…" at bounding box center [474, 203] width 656 height 53
click at [264, 209] on div "A practice is required to monitor and is liable for the actions of its Business…" at bounding box center [290, 202] width 237 height 28
drag, startPoint x: 174, startPoint y: 193, endPoint x: 250, endPoint y: 210, distance: 78.6
click at [250, 210] on div "A practice is required to monitor and is liable for the actions of its Business…" at bounding box center [290, 202] width 237 height 28
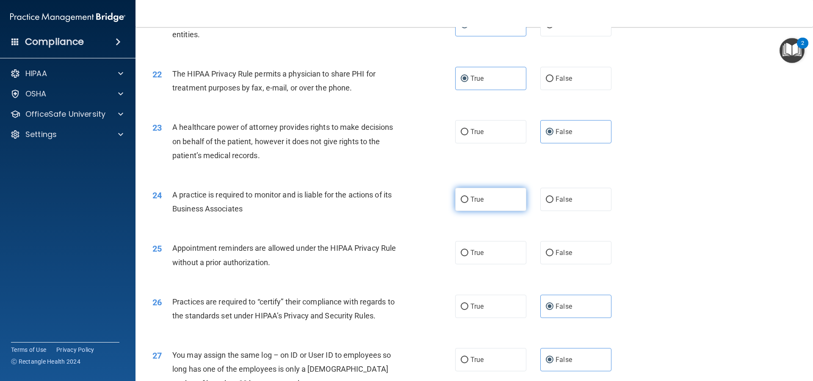
click at [470, 199] on span "True" at bounding box center [476, 200] width 13 height 8
click at [468, 199] on input "True" at bounding box center [465, 200] width 8 height 6
radio input "true"
click at [585, 199] on label "False" at bounding box center [575, 199] width 71 height 23
click at [553, 199] on input "False" at bounding box center [550, 200] width 8 height 6
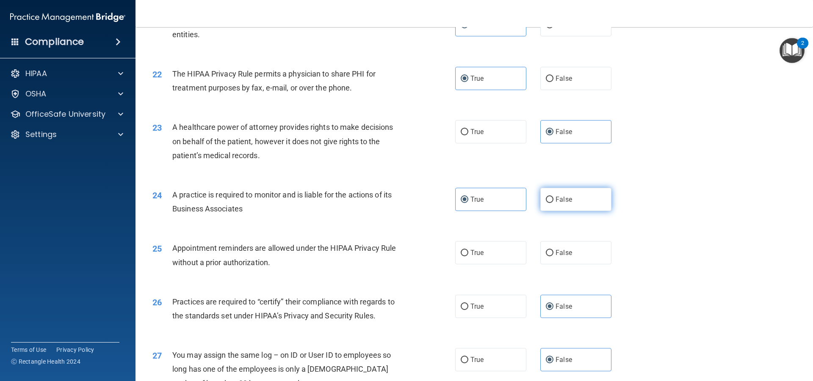
radio input "true"
radio input "false"
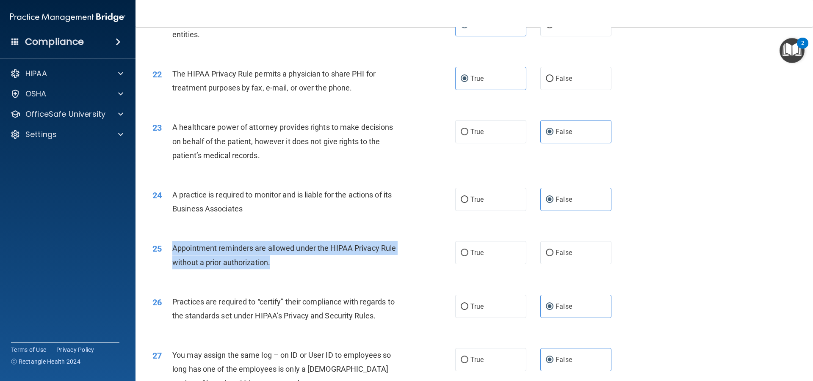
drag, startPoint x: 168, startPoint y: 246, endPoint x: 303, endPoint y: 268, distance: 136.8
click at [303, 268] on div "25 Appointment reminders are allowed under the HIPAA Privacy Rule without a pri…" at bounding box center [304, 257] width 328 height 32
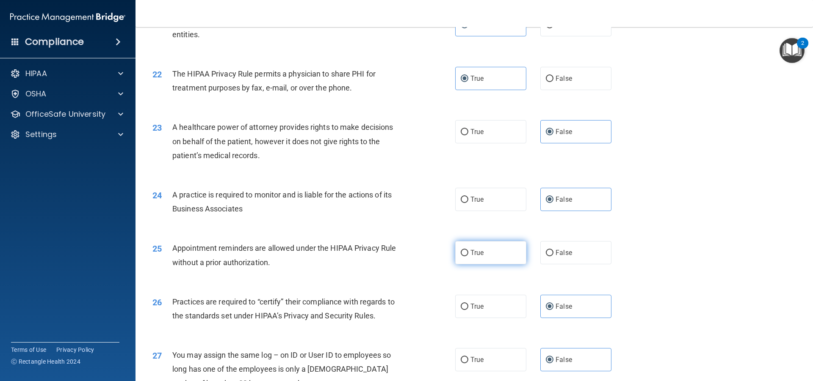
click at [495, 246] on label "True" at bounding box center [490, 252] width 71 height 23
click at [468, 250] on input "True" at bounding box center [465, 253] width 8 height 6
radio input "true"
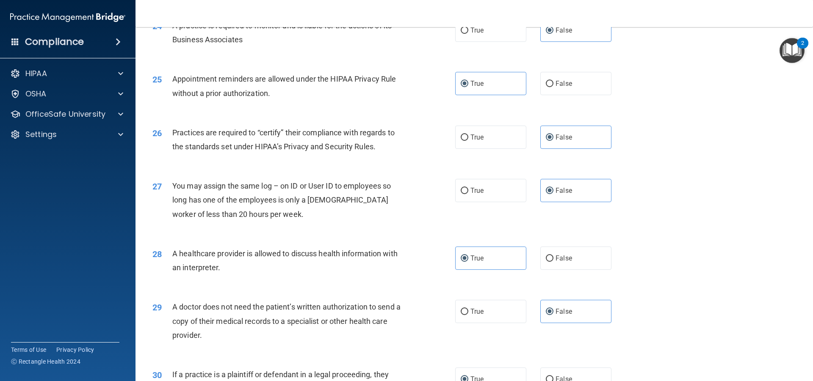
scroll to position [1589, 0]
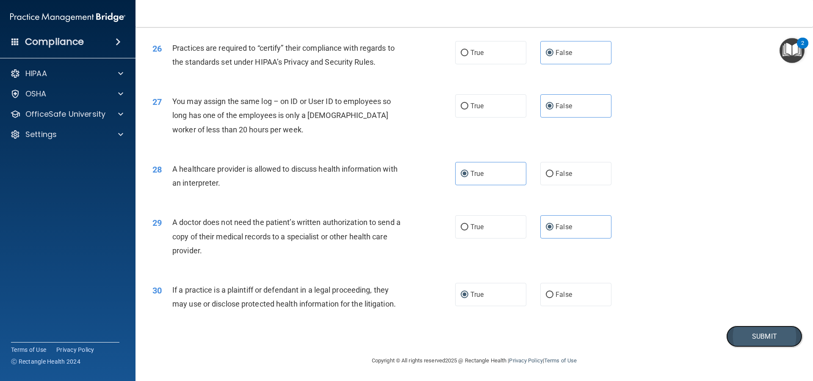
click at [740, 338] on button "Submit" at bounding box center [764, 337] width 76 height 22
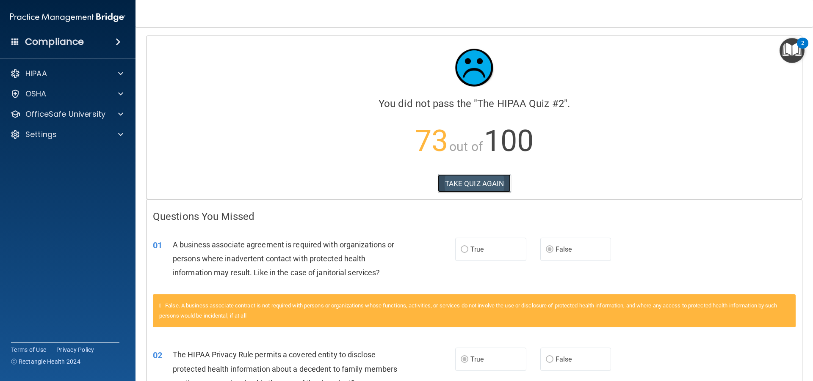
click at [475, 182] on button "TAKE QUIZ AGAIN" at bounding box center [474, 183] width 73 height 19
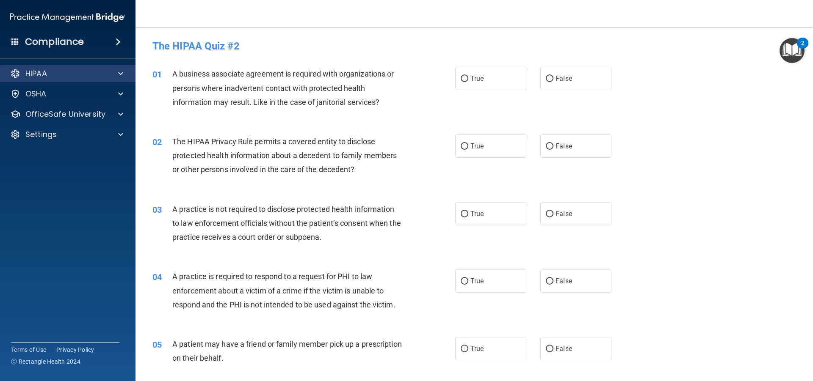
click at [119, 66] on div "HIPAA" at bounding box center [68, 73] width 136 height 17
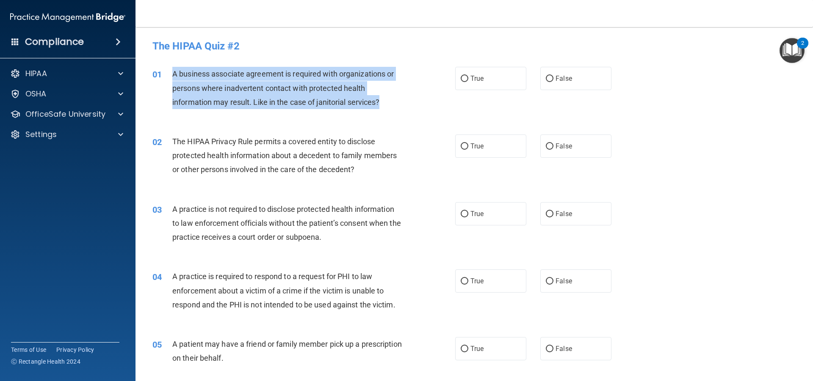
drag, startPoint x: 174, startPoint y: 69, endPoint x: 393, endPoint y: 102, distance: 221.8
click at [393, 102] on div "A business associate agreement is required with organizations or persons where …" at bounding box center [290, 88] width 237 height 42
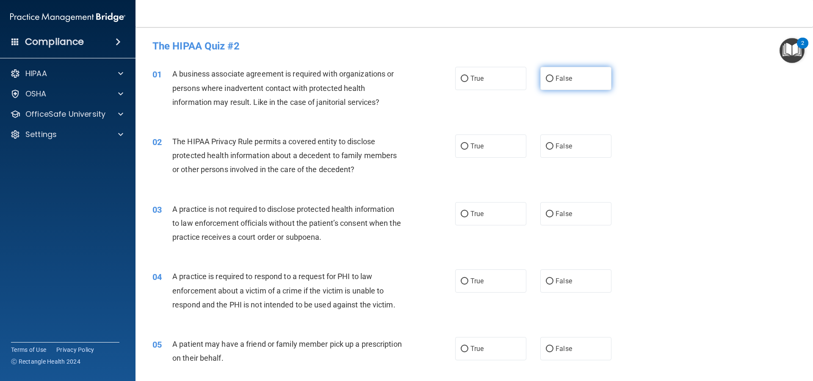
click at [555, 81] on span "False" at bounding box center [563, 79] width 17 height 8
click at [553, 81] on input "False" at bounding box center [550, 79] width 8 height 6
radio input "true"
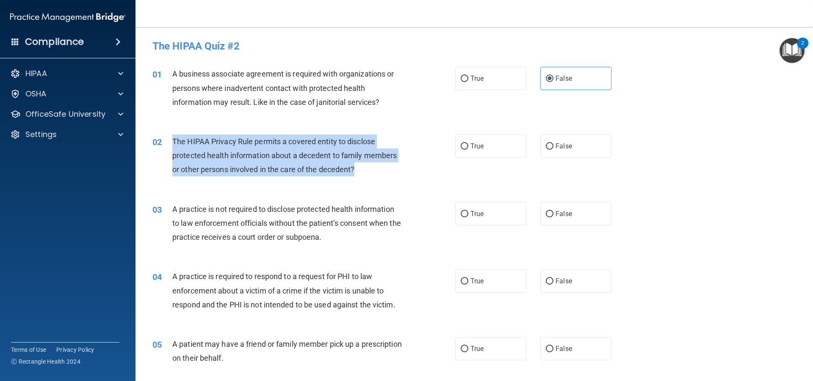
drag, startPoint x: 170, startPoint y: 137, endPoint x: 367, endPoint y: 178, distance: 201.5
click at [367, 178] on div "02 The HIPAA Privacy Rule permits a covered entity to disclose protected health…" at bounding box center [304, 158] width 328 height 47
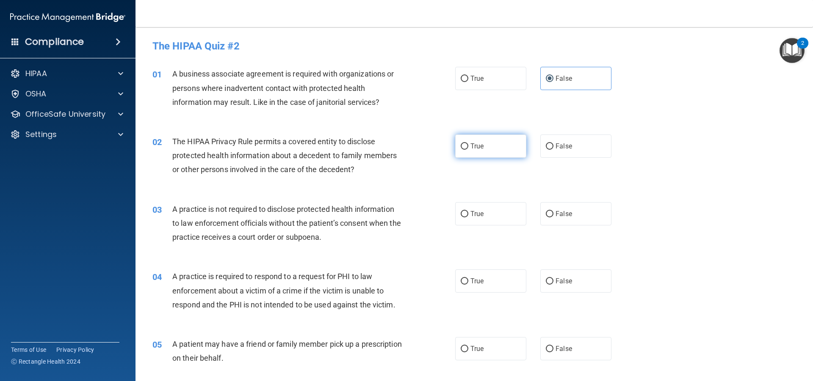
click at [494, 144] on label "True" at bounding box center [490, 146] width 71 height 23
click at [468, 144] on input "True" at bounding box center [465, 147] width 8 height 6
radio input "true"
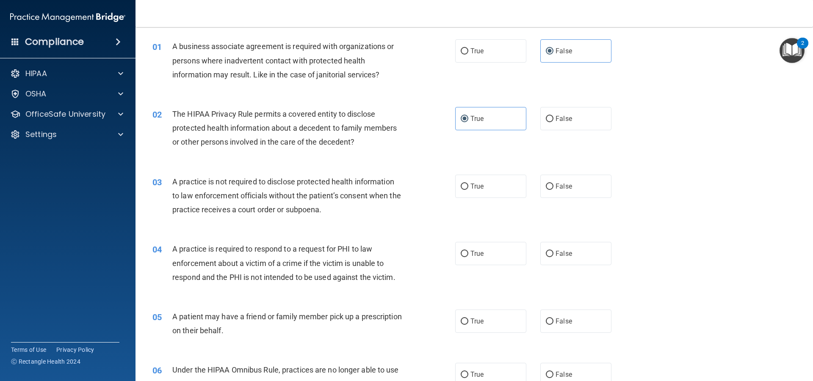
scroll to position [42, 0]
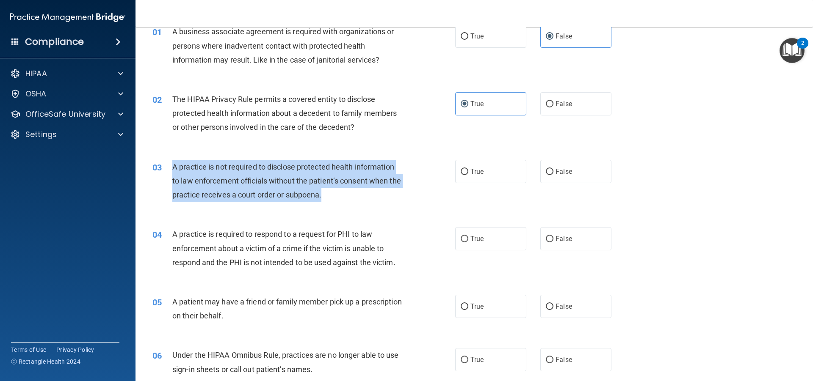
drag, startPoint x: 338, startPoint y: 195, endPoint x: 173, endPoint y: 161, distance: 169.0
click at [173, 161] on div "A practice is not required to disclose protected health information to law enfo…" at bounding box center [290, 181] width 237 height 42
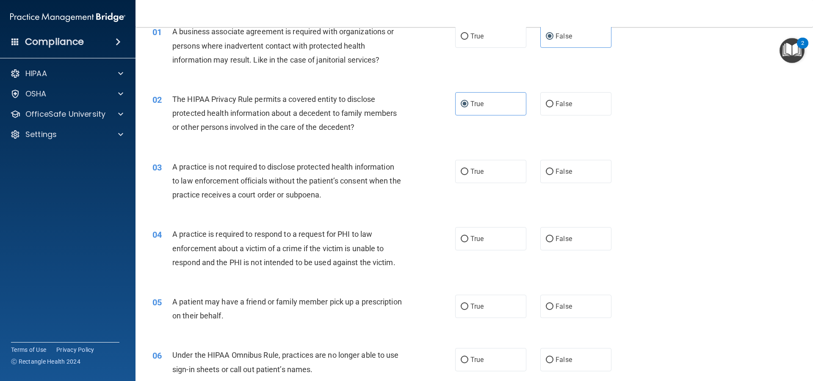
click at [526, 174] on div "True False" at bounding box center [540, 171] width 171 height 23
drag, startPoint x: 544, startPoint y: 175, endPoint x: 522, endPoint y: 175, distance: 22.0
click at [544, 175] on label "False" at bounding box center [575, 171] width 71 height 23
click at [546, 175] on input "False" at bounding box center [550, 172] width 8 height 6
radio input "true"
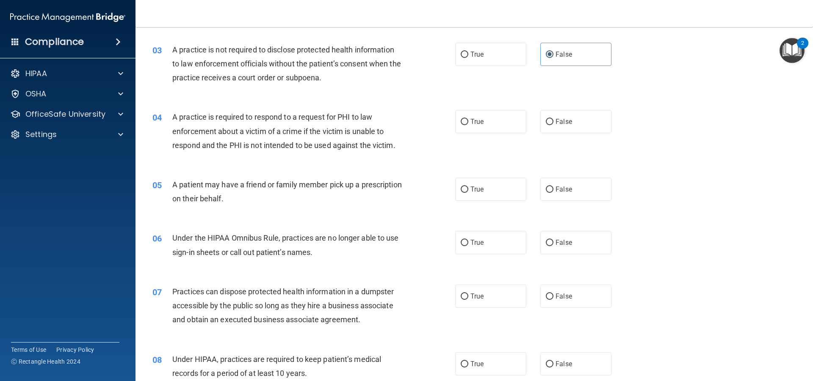
scroll to position [169, 0]
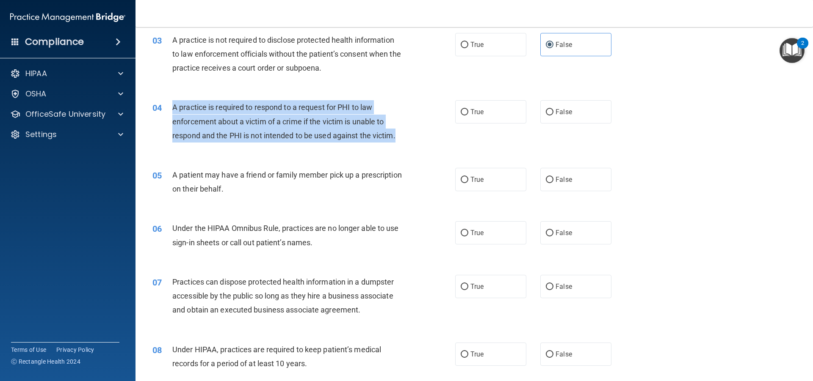
drag, startPoint x: 170, startPoint y: 105, endPoint x: 400, endPoint y: 142, distance: 233.6
click at [400, 142] on div "04 A practice is required to respond to a request for PHI to law enforcement ab…" at bounding box center [304, 123] width 328 height 47
click at [546, 113] on input "False" at bounding box center [550, 112] width 8 height 6
radio input "true"
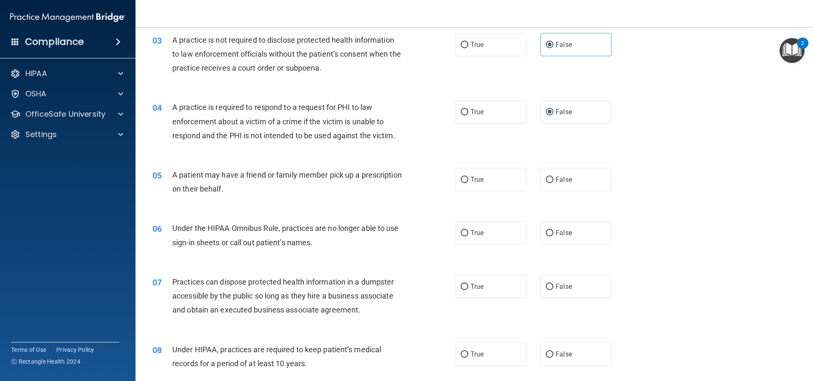
click at [395, 180] on div "A patient may have a friend or family member pick up a prescription on their be…" at bounding box center [290, 182] width 237 height 28
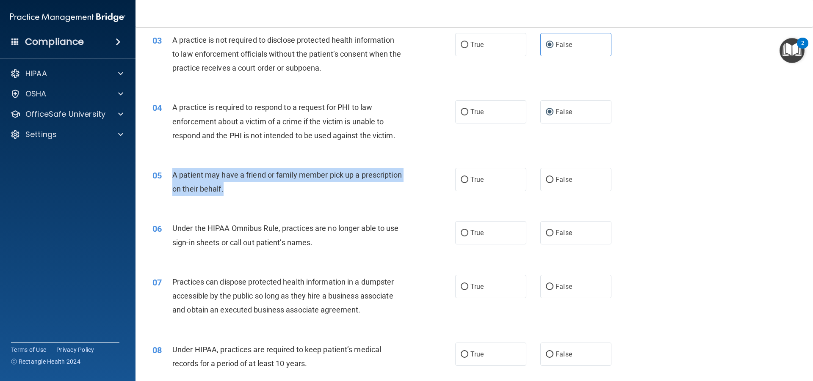
drag, startPoint x: 171, startPoint y: 171, endPoint x: 280, endPoint y: 189, distance: 110.7
click at [280, 189] on div "05 A patient may have a friend or family member pick up a prescription on their…" at bounding box center [304, 184] width 328 height 32
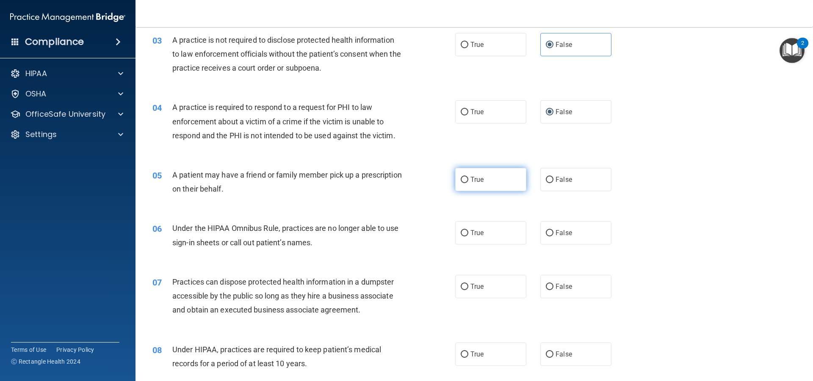
click at [495, 169] on label "True" at bounding box center [490, 179] width 71 height 23
click at [468, 177] on input "True" at bounding box center [465, 180] width 8 height 6
radio input "true"
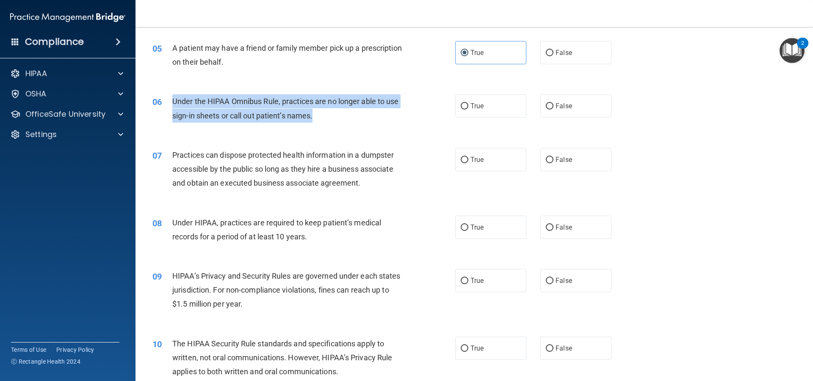
drag, startPoint x: 170, startPoint y: 99, endPoint x: 321, endPoint y: 113, distance: 151.8
click at [321, 113] on div "06 Under the HIPAA Omnibus Rule, practices are no longer able to use sign-in sh…" at bounding box center [304, 110] width 328 height 32
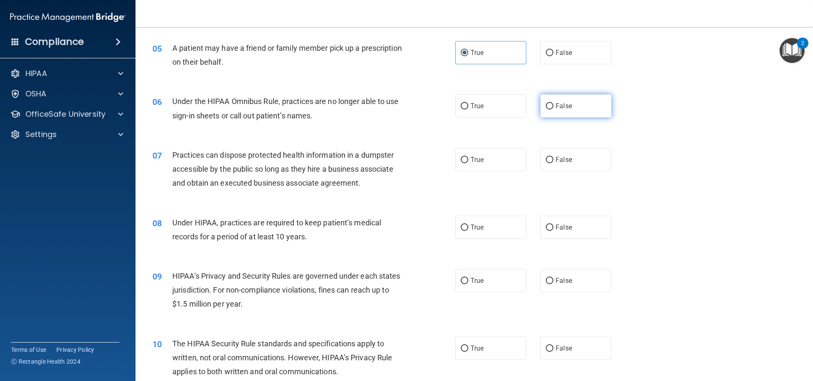
click at [549, 114] on label "False" at bounding box center [575, 105] width 71 height 23
click at [549, 110] on input "False" at bounding box center [550, 106] width 8 height 6
radio input "true"
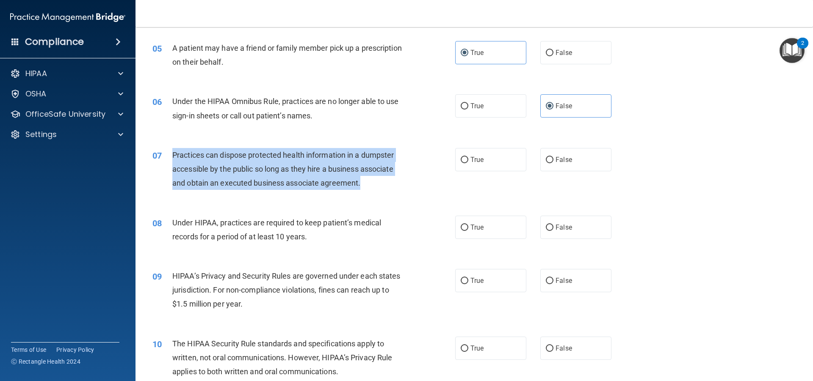
drag, startPoint x: 169, startPoint y: 151, endPoint x: 375, endPoint y: 187, distance: 208.8
click at [375, 187] on div "07 Practices can dispose protected health information in a dumpster accessible …" at bounding box center [304, 171] width 328 height 47
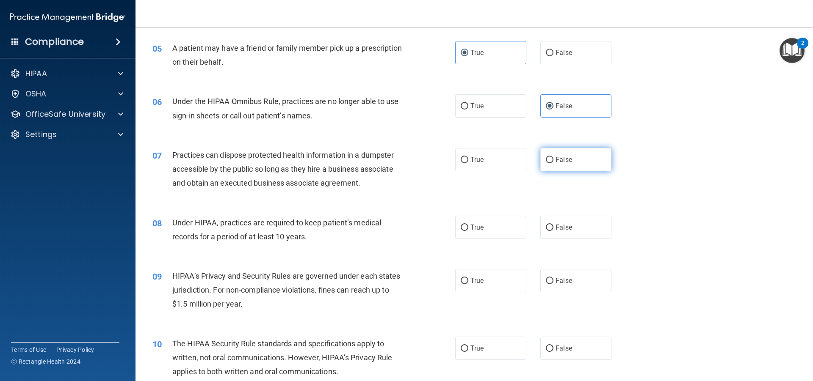
click at [593, 162] on label "False" at bounding box center [575, 159] width 71 height 23
click at [553, 162] on input "False" at bounding box center [550, 160] width 8 height 6
radio input "true"
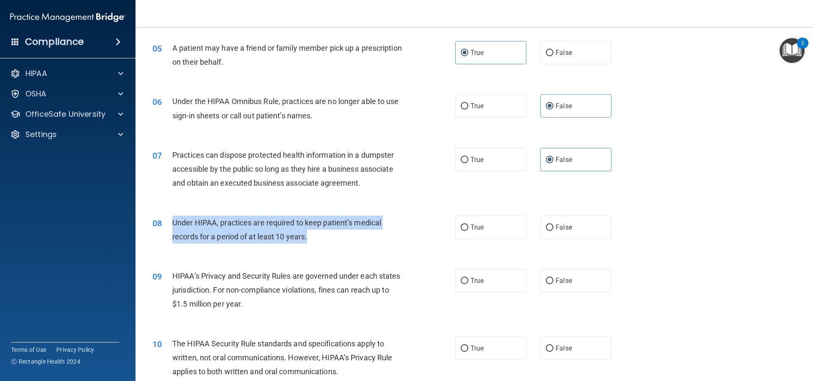
drag, startPoint x: 169, startPoint y: 218, endPoint x: 339, endPoint y: 242, distance: 171.0
click at [339, 242] on div "08 Under HIPAA, practices are required to keep patient’s medical records for a …" at bounding box center [304, 232] width 328 height 32
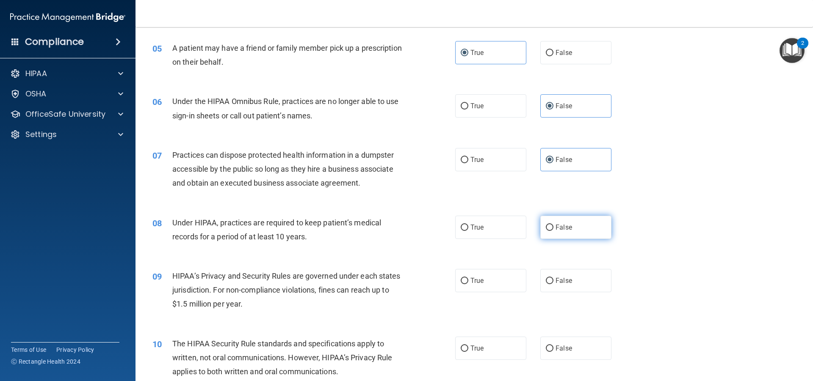
click at [541, 226] on label "False" at bounding box center [575, 227] width 71 height 23
click at [546, 226] on input "False" at bounding box center [550, 228] width 8 height 6
radio input "true"
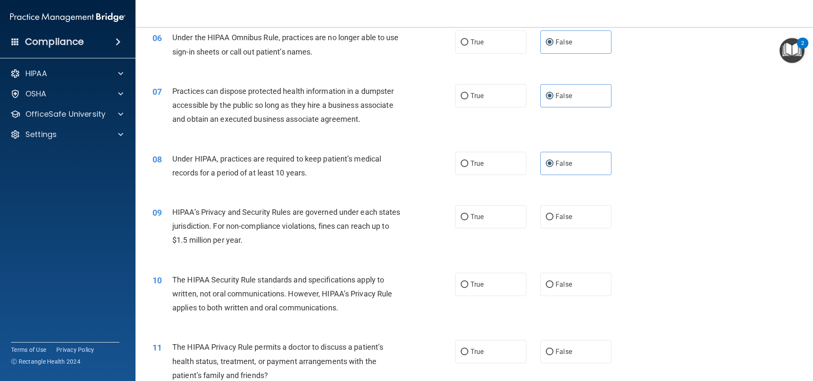
scroll to position [381, 0]
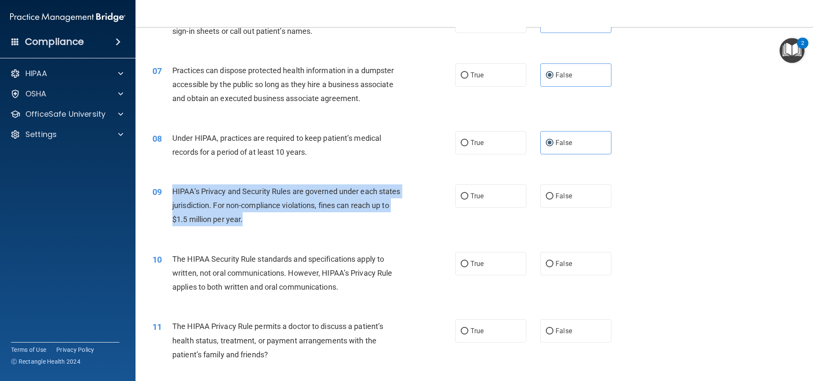
drag, startPoint x: 172, startPoint y: 188, endPoint x: 301, endPoint y: 224, distance: 133.7
click at [301, 224] on div "HIPAA’s Privacy and Security Rules are governed under each states jurisdiction.…" at bounding box center [290, 206] width 237 height 42
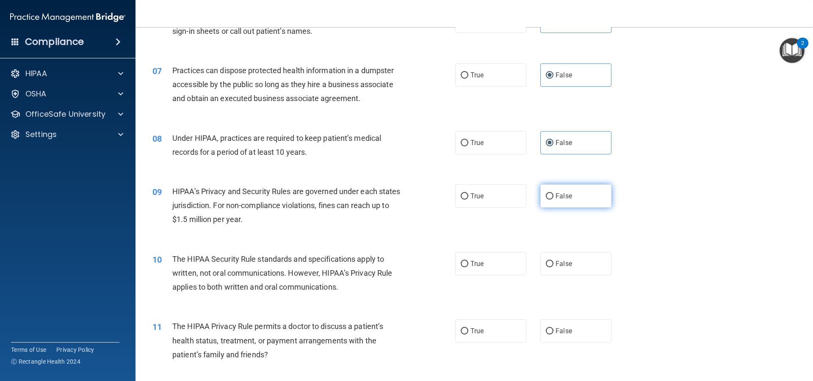
click at [567, 204] on label "False" at bounding box center [575, 196] width 71 height 23
click at [553, 200] on input "False" at bounding box center [550, 196] width 8 height 6
radio input "true"
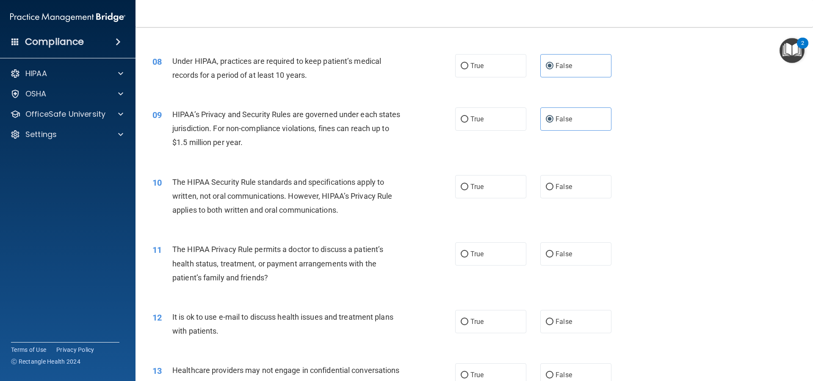
scroll to position [550, 0]
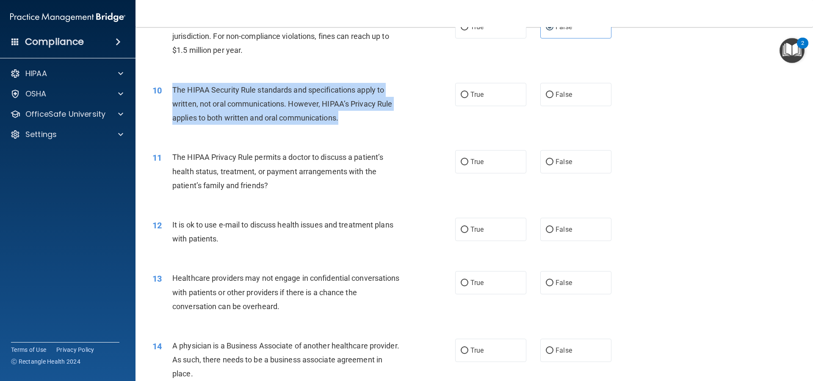
drag, startPoint x: 172, startPoint y: 89, endPoint x: 348, endPoint y: 113, distance: 177.4
click at [348, 113] on div "The HIPAA Security Rule standards and specifications apply to written, not oral…" at bounding box center [290, 104] width 237 height 42
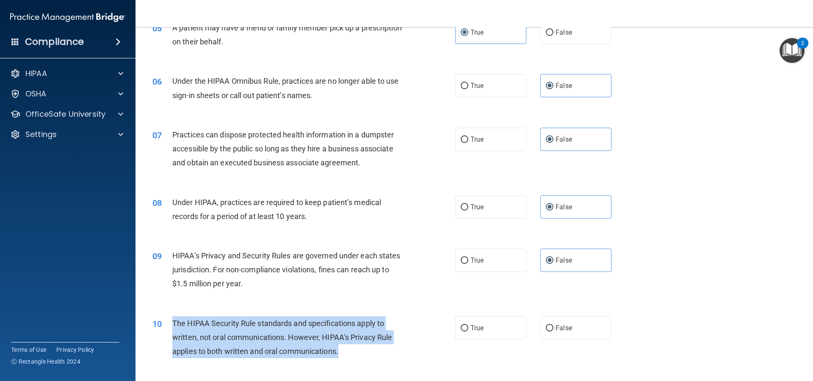
scroll to position [296, 0]
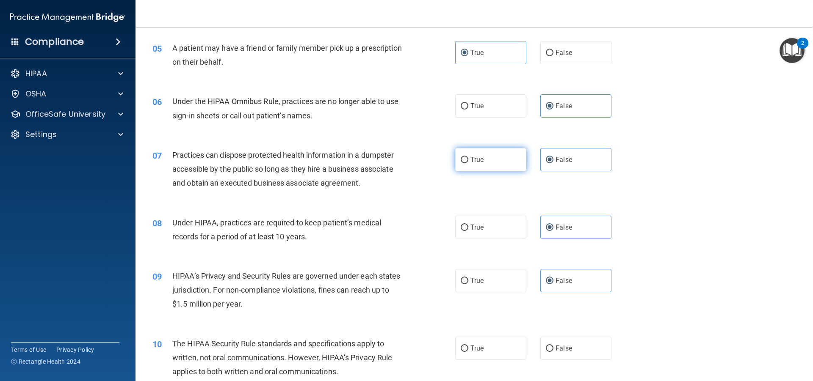
click at [470, 160] on span "True" at bounding box center [476, 160] width 13 height 8
click at [468, 160] on input "True" at bounding box center [465, 160] width 8 height 6
radio input "true"
radio input "false"
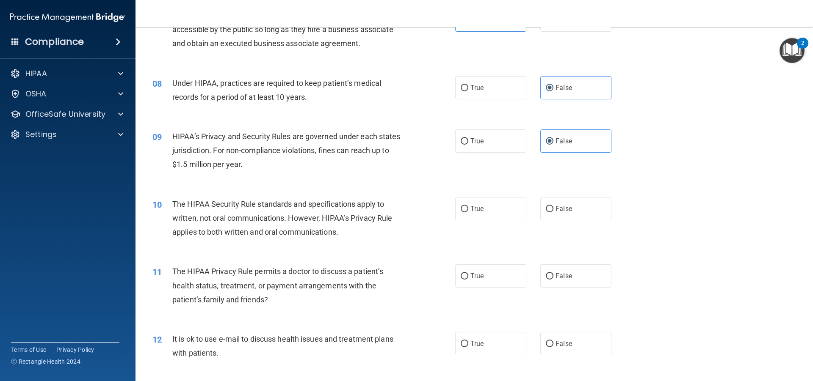
scroll to position [466, 0]
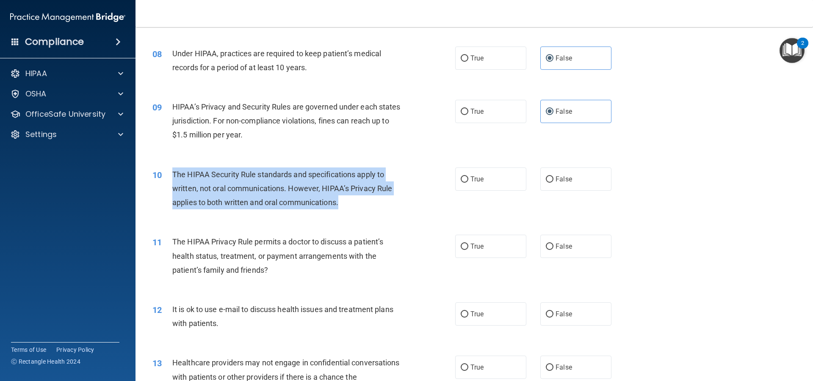
drag, startPoint x: 171, startPoint y: 171, endPoint x: 360, endPoint y: 199, distance: 191.7
click at [360, 199] on div "10 The HIPAA Security Rule standards and specifications apply to written, not o…" at bounding box center [304, 191] width 328 height 47
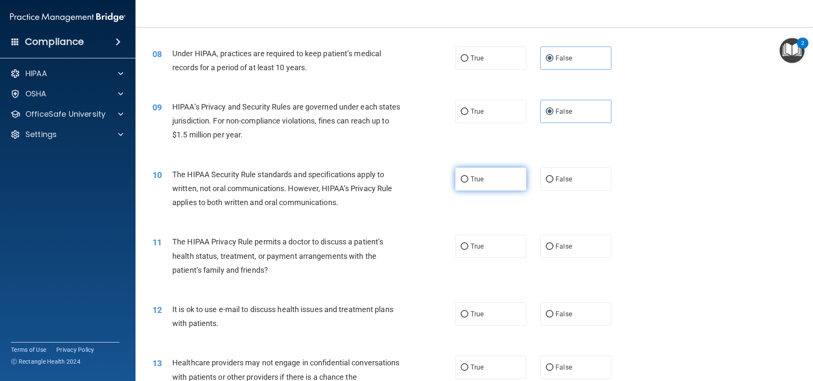
click at [508, 175] on label "True" at bounding box center [490, 179] width 71 height 23
click at [468, 177] on input "True" at bounding box center [465, 180] width 8 height 6
radio input "true"
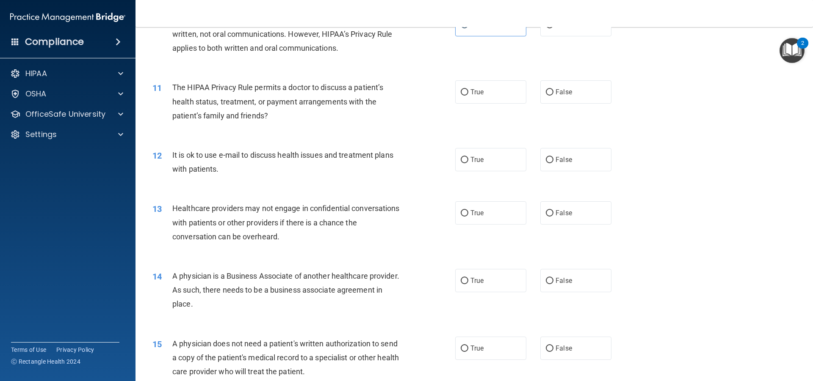
scroll to position [635, 0]
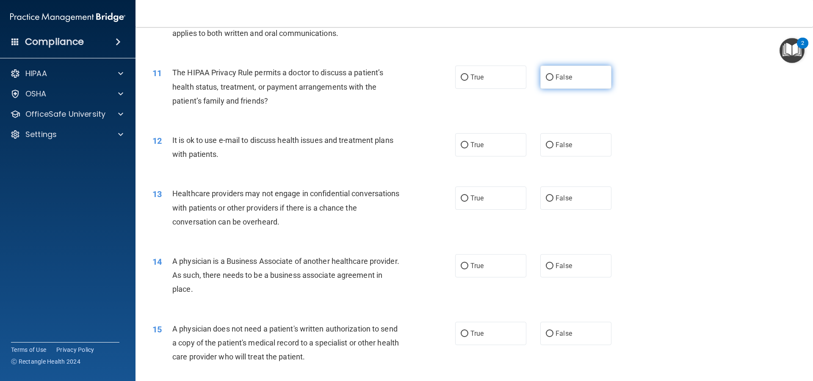
click at [551, 73] on label "False" at bounding box center [575, 77] width 71 height 23
click at [551, 75] on input "False" at bounding box center [550, 78] width 8 height 6
radio input "true"
click at [564, 142] on span "False" at bounding box center [563, 145] width 17 height 8
click at [553, 142] on input "False" at bounding box center [550, 145] width 8 height 6
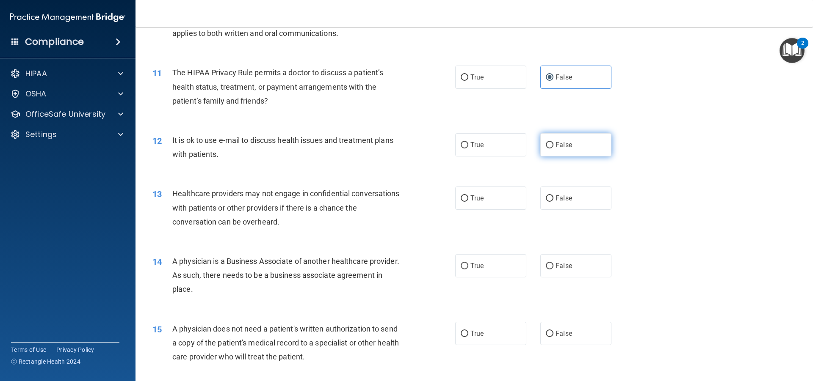
radio input "true"
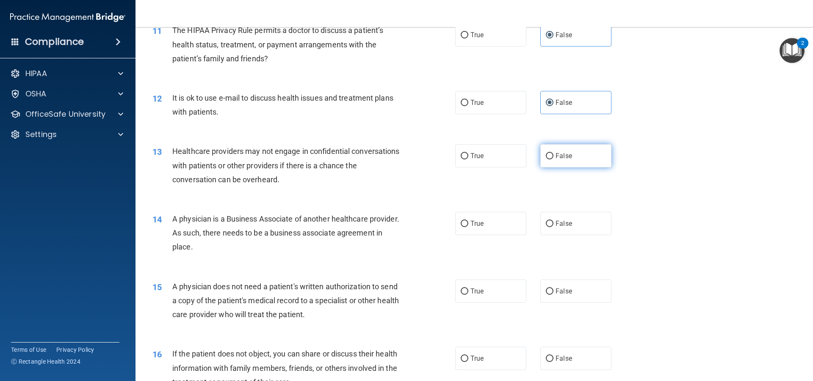
click at [549, 158] on label "False" at bounding box center [575, 155] width 71 height 23
click at [549, 158] on input "False" at bounding box center [550, 156] width 8 height 6
radio input "true"
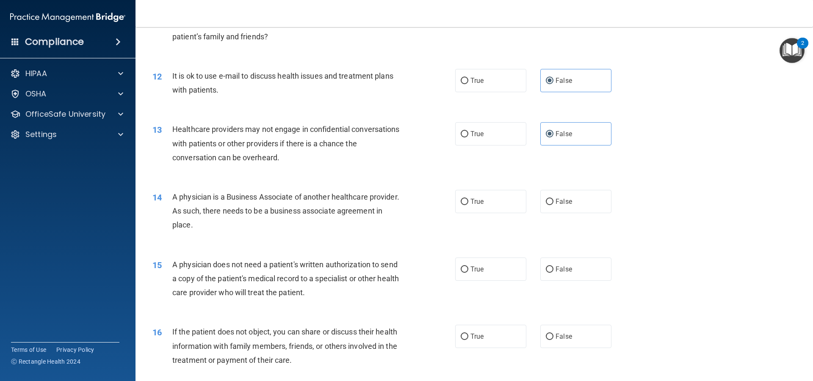
scroll to position [700, 0]
drag, startPoint x: 168, startPoint y: 190, endPoint x: 244, endPoint y: 223, distance: 81.9
click at [244, 223] on div "14 A physician is a Business Associate of another healthcare provider. As such,…" at bounding box center [304, 212] width 328 height 47
click at [558, 193] on label "False" at bounding box center [575, 200] width 71 height 23
click at [553, 198] on input "False" at bounding box center [550, 201] width 8 height 6
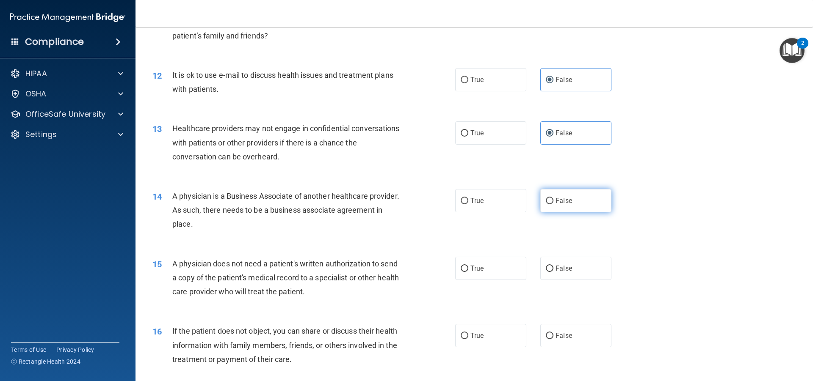
radio input "true"
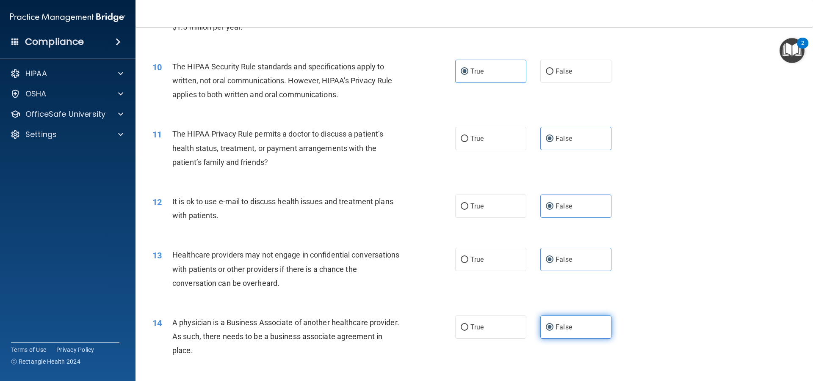
scroll to position [658, 0]
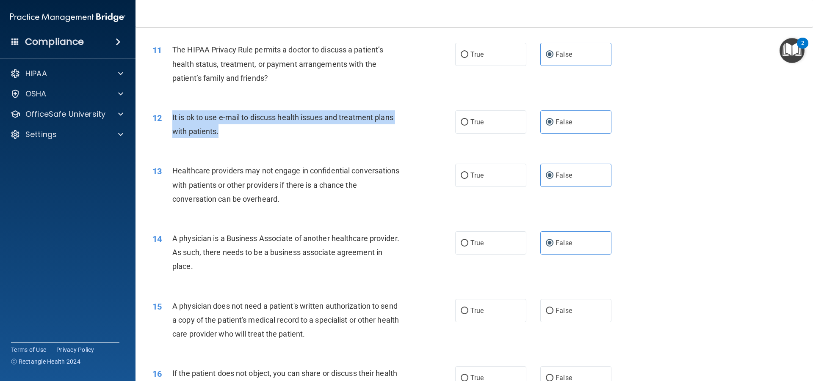
drag, startPoint x: 172, startPoint y: 115, endPoint x: 235, endPoint y: 135, distance: 66.1
click at [235, 135] on div "12 It is ok to use e-mail to discuss health issues and treatment plans with pat…" at bounding box center [304, 126] width 328 height 32
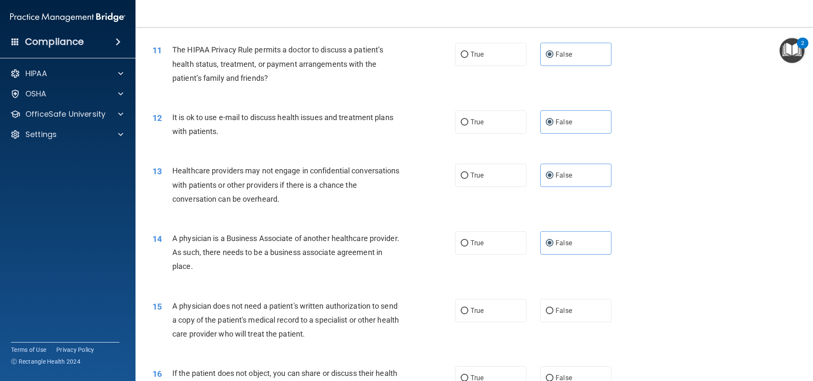
click at [437, 170] on div "13 Healthcare providers may not engage in confidential conversations with patie…" at bounding box center [304, 187] width 328 height 47
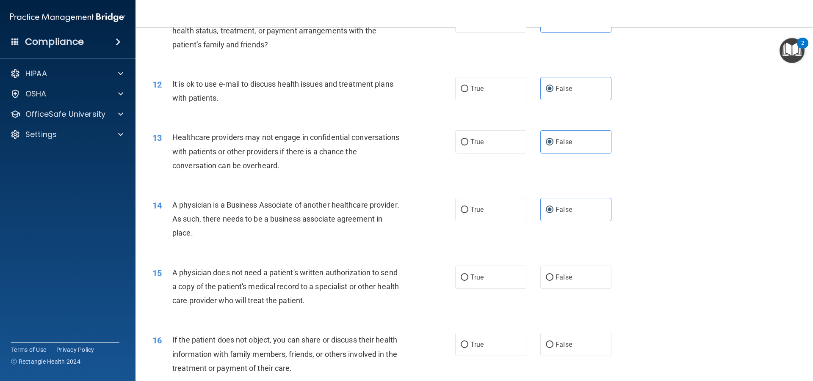
scroll to position [785, 0]
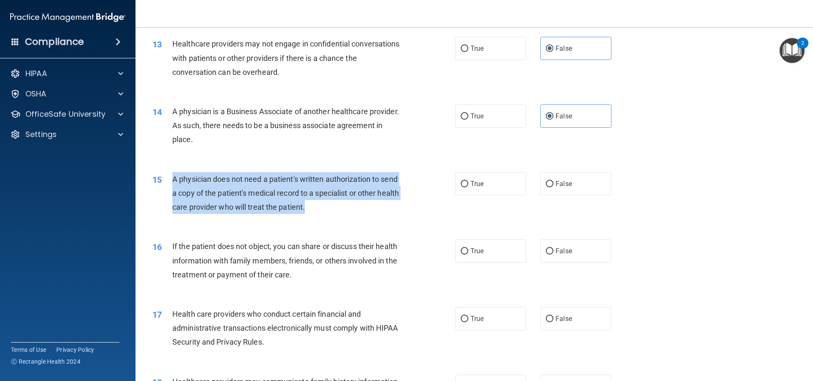
drag, startPoint x: 167, startPoint y: 176, endPoint x: 341, endPoint y: 207, distance: 176.7
click at [341, 207] on div "15 A physician does not need a patient's written authorization to send a copy o…" at bounding box center [304, 195] width 328 height 47
click at [548, 182] on input "False" at bounding box center [550, 184] width 8 height 6
radio input "true"
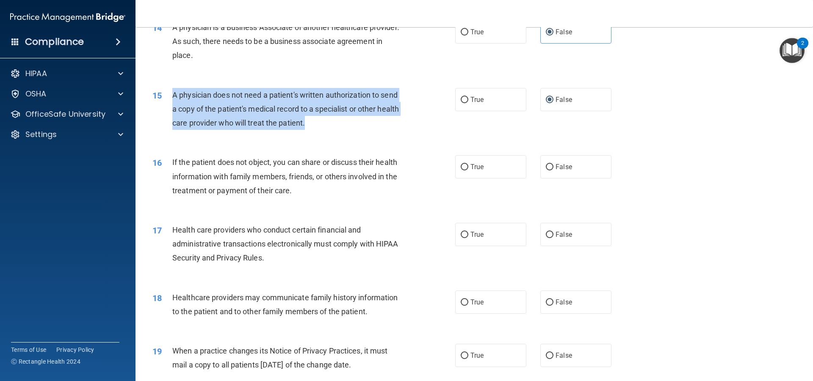
scroll to position [869, 0]
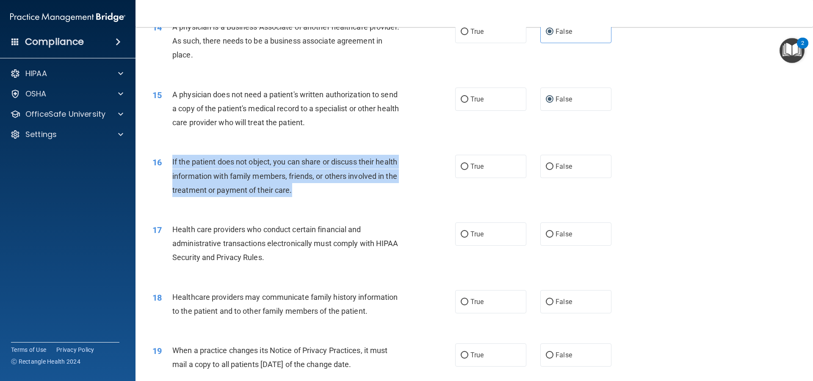
drag, startPoint x: 169, startPoint y: 158, endPoint x: 320, endPoint y: 197, distance: 155.8
click at [320, 197] on div "16 If the patient does not object, you can share or discuss their health inform…" at bounding box center [304, 178] width 328 height 47
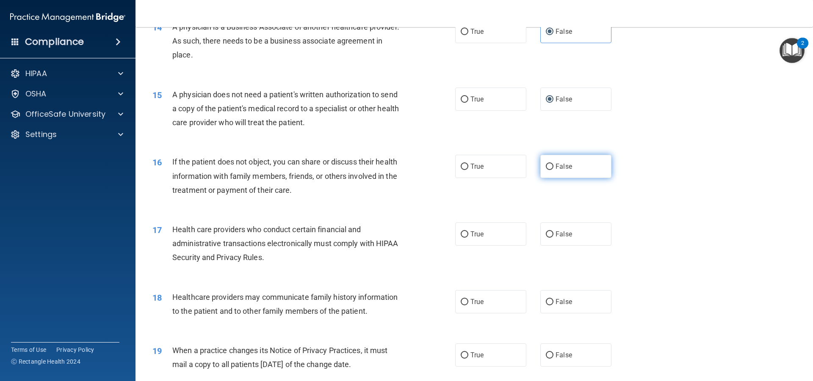
click at [559, 165] on span "False" at bounding box center [563, 167] width 17 height 8
click at [553, 165] on input "False" at bounding box center [550, 167] width 8 height 6
radio input "true"
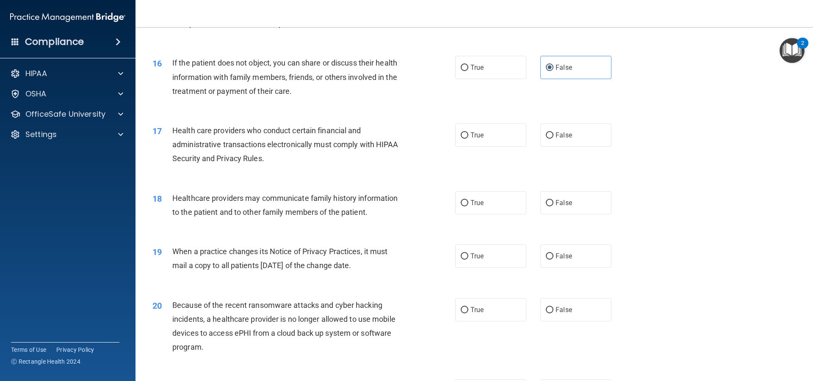
scroll to position [996, 0]
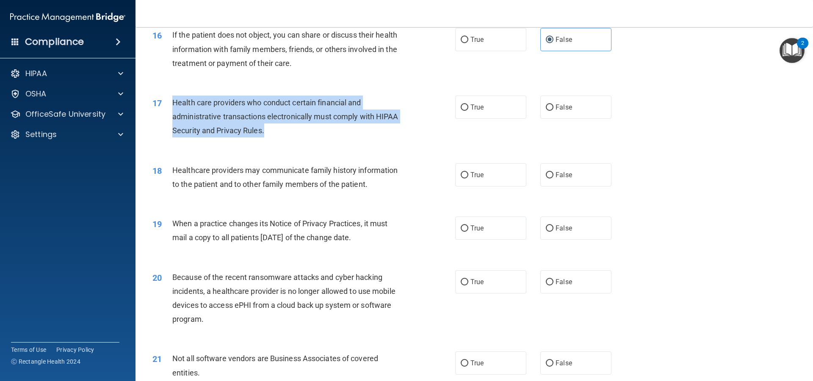
drag, startPoint x: 168, startPoint y: 96, endPoint x: 275, endPoint y: 130, distance: 111.8
click at [275, 130] on div "17 Health care providers who conduct certain financial and administrative trans…" at bounding box center [304, 119] width 328 height 47
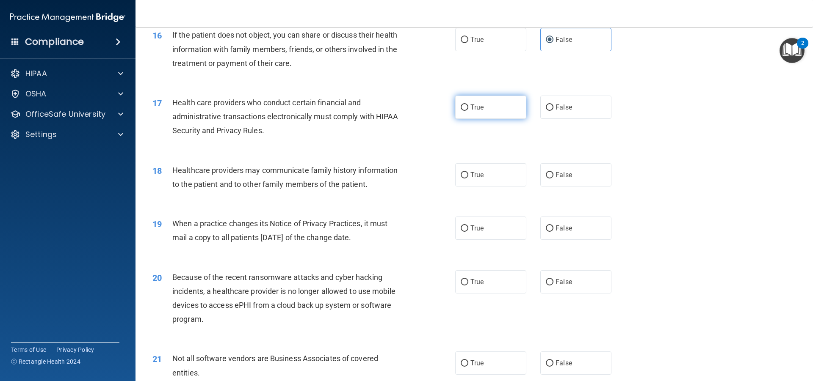
click at [505, 117] on label "True" at bounding box center [490, 107] width 71 height 23
click at [468, 111] on input "True" at bounding box center [465, 108] width 8 height 6
radio input "true"
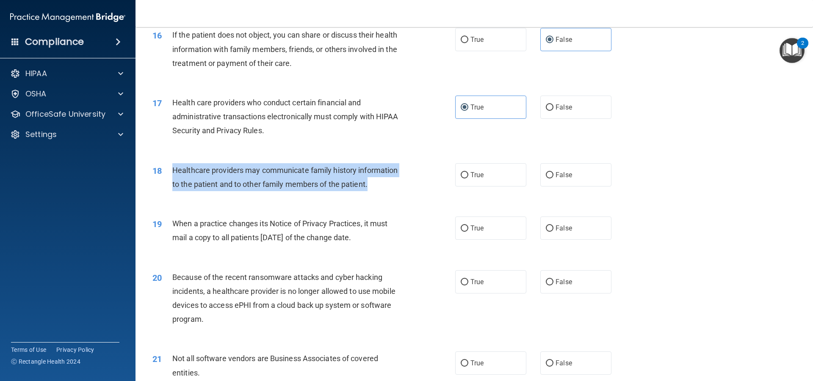
drag, startPoint x: 171, startPoint y: 165, endPoint x: 393, endPoint y: 190, distance: 223.6
click at [393, 190] on div "18 Healthcare providers may communicate family history information to the patie…" at bounding box center [304, 179] width 328 height 32
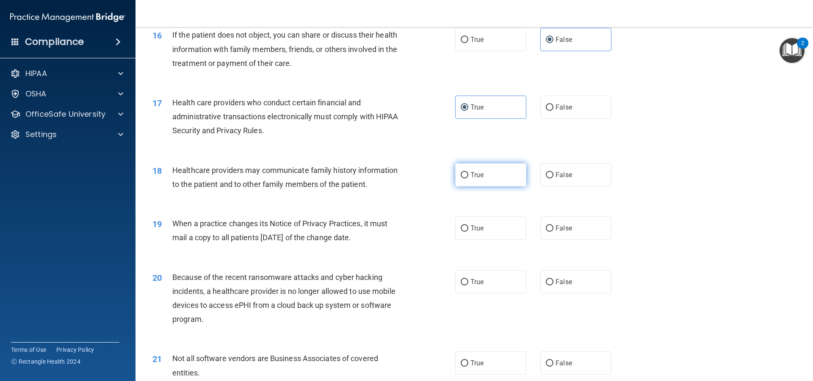
click at [502, 172] on label "True" at bounding box center [490, 174] width 71 height 23
click at [468, 172] on input "True" at bounding box center [465, 175] width 8 height 6
radio input "true"
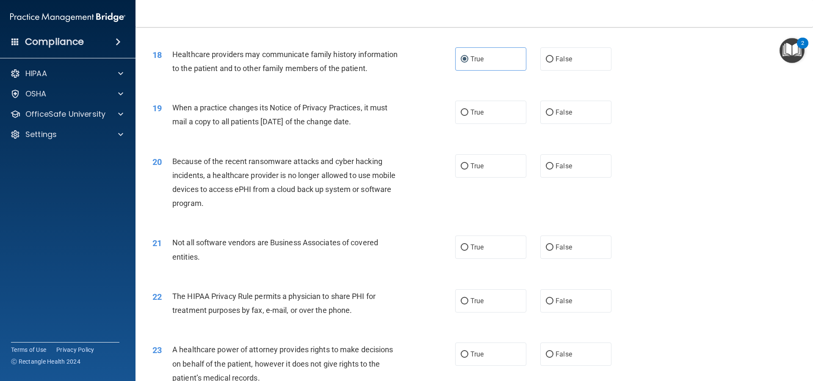
scroll to position [1123, 0]
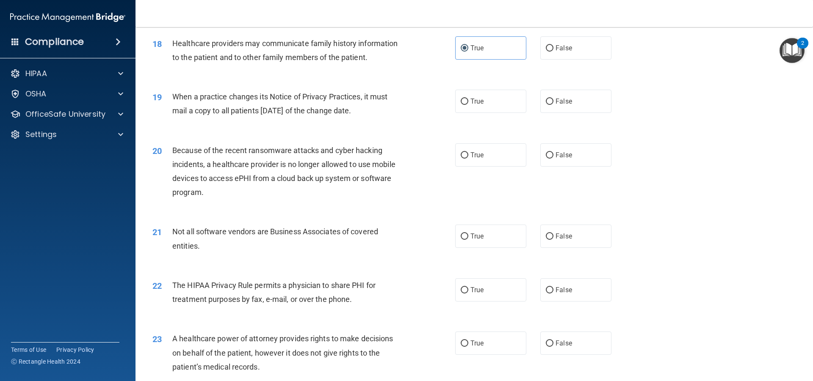
drag, startPoint x: 167, startPoint y: 93, endPoint x: 394, endPoint y: 114, distance: 227.9
click at [394, 114] on div "19 When a practice changes its Notice of Privacy Practices, it must mail a copy…" at bounding box center [304, 106] width 328 height 32
click at [579, 101] on label "False" at bounding box center [575, 101] width 71 height 23
click at [553, 101] on input "False" at bounding box center [550, 102] width 8 height 6
radio input "true"
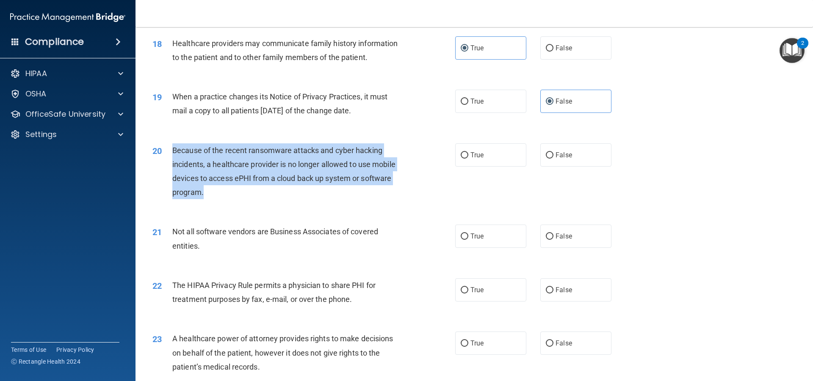
drag, startPoint x: 164, startPoint y: 147, endPoint x: 209, endPoint y: 196, distance: 66.8
click at [209, 196] on div "20 Because of the recent ransomware attacks and cyber hacking incidents, a heal…" at bounding box center [304, 174] width 328 height 61
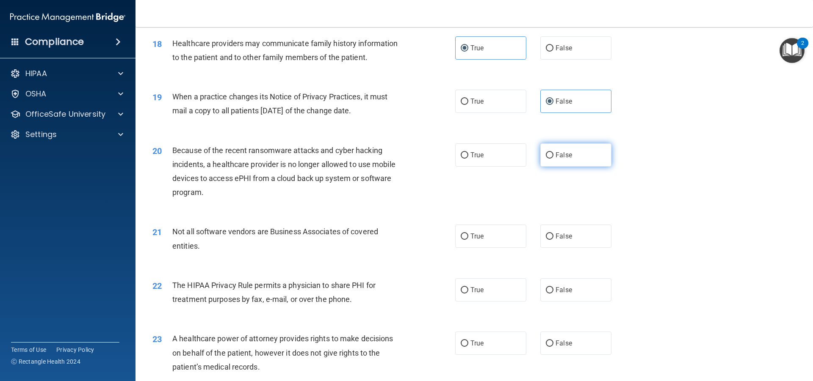
click at [560, 158] on span "False" at bounding box center [563, 155] width 17 height 8
click at [553, 158] on input "False" at bounding box center [550, 155] width 8 height 6
radio input "true"
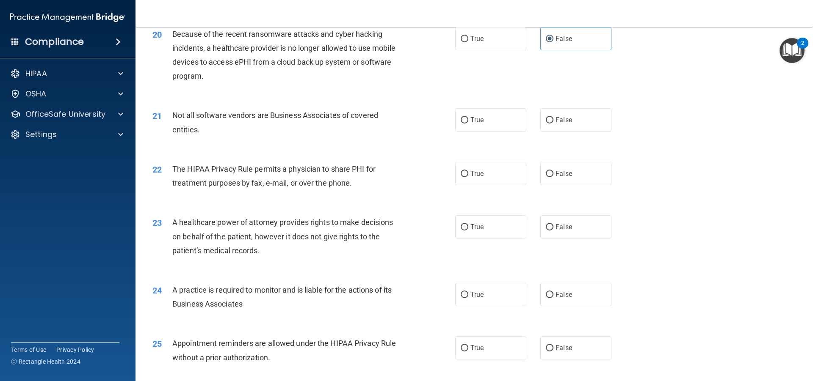
scroll to position [1250, 0]
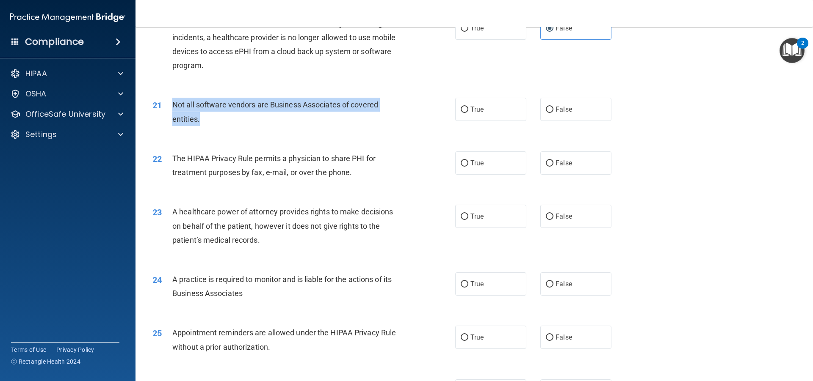
drag, startPoint x: 170, startPoint y: 100, endPoint x: 225, endPoint y: 124, distance: 60.5
click at [225, 124] on div "21 Not all software vendors are Business Associates of covered entities." at bounding box center [304, 114] width 328 height 32
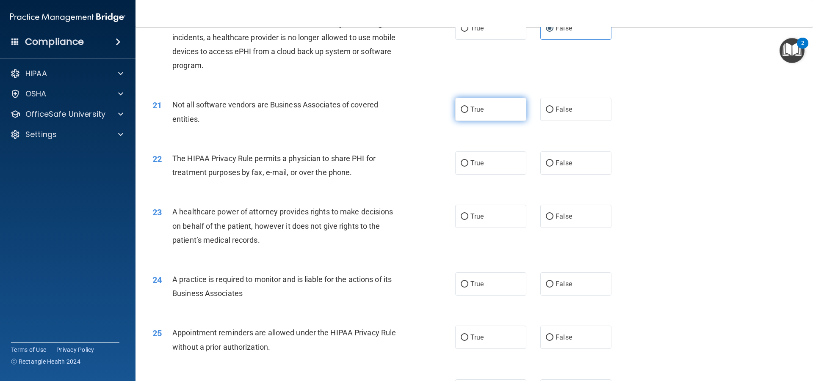
click at [517, 111] on label "True" at bounding box center [490, 109] width 71 height 23
click at [468, 111] on input "True" at bounding box center [465, 110] width 8 height 6
radio input "true"
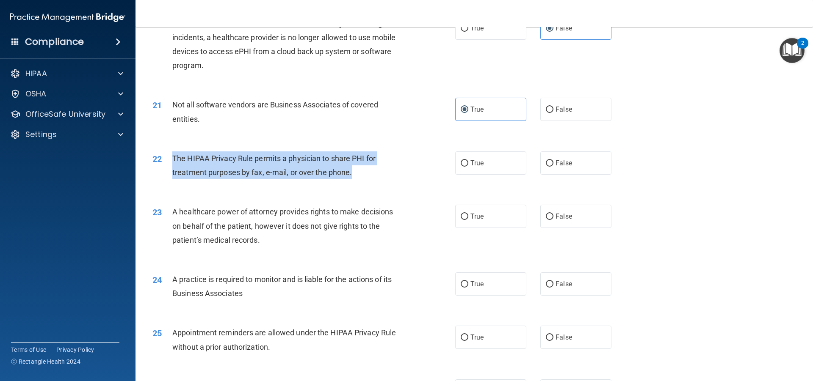
drag, startPoint x: 171, startPoint y: 153, endPoint x: 393, endPoint y: 177, distance: 223.1
click at [393, 177] on div "22 The HIPAA Privacy Rule permits a physician to share PHI for treatment purpos…" at bounding box center [304, 168] width 328 height 32
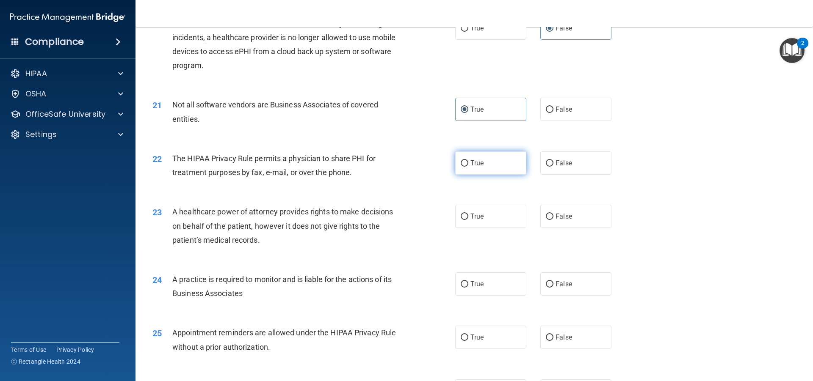
click at [500, 156] on label "True" at bounding box center [490, 163] width 71 height 23
click at [468, 160] on input "True" at bounding box center [465, 163] width 8 height 6
radio input "true"
click at [333, 193] on div "22 The HIPAA Privacy Rule permits a physician to share PHI for treatment purpos…" at bounding box center [474, 167] width 656 height 53
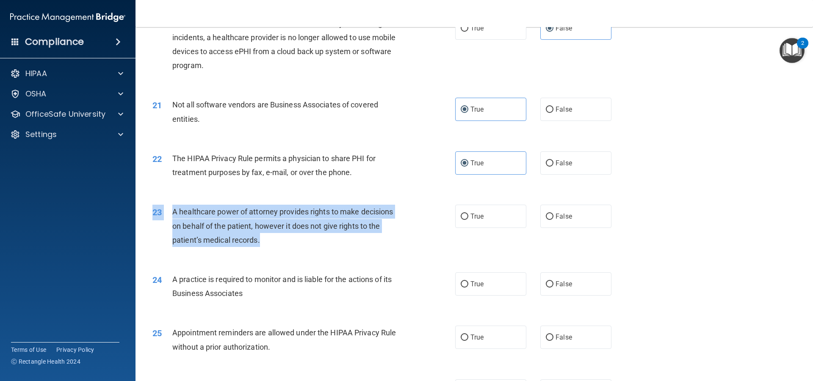
drag, startPoint x: 171, startPoint y: 204, endPoint x: 274, endPoint y: 246, distance: 111.3
click at [274, 246] on div "23 A healthcare power of attorney provides rights to make decisions on behalf o…" at bounding box center [474, 228] width 656 height 68
drag, startPoint x: 274, startPoint y: 246, endPoint x: 244, endPoint y: 233, distance: 32.5
click at [274, 246] on div "A healthcare power of attorney provides rights to make decisions on behalf of t…" at bounding box center [290, 226] width 237 height 42
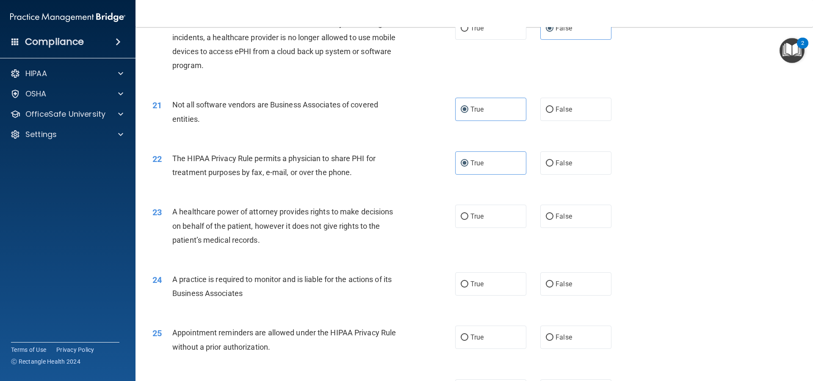
click at [217, 190] on div "22 The HIPAA Privacy Rule permits a physician to share PHI for treatment purpos…" at bounding box center [474, 167] width 656 height 53
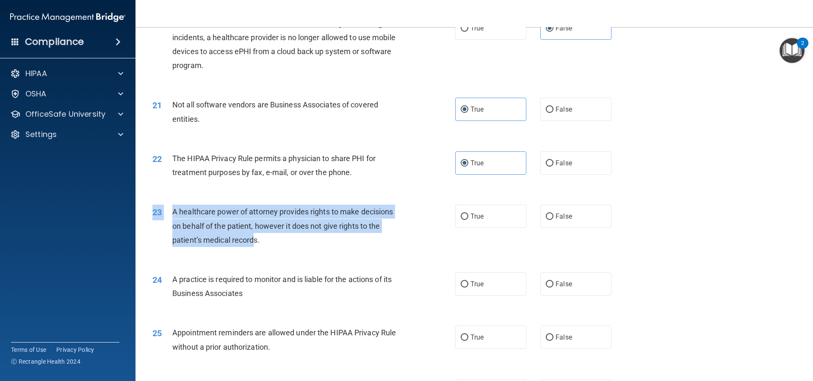
drag, startPoint x: 172, startPoint y: 203, endPoint x: 254, endPoint y: 239, distance: 89.1
click at [254, 239] on div "23 A healthcare power of attorney provides rights to make decisions on behalf o…" at bounding box center [474, 228] width 656 height 68
click at [255, 239] on span "A healthcare power of attorney provides rights to make decisions on behalf of t…" at bounding box center [282, 225] width 221 height 37
drag, startPoint x: 172, startPoint y: 208, endPoint x: 270, endPoint y: 241, distance: 103.5
click at [270, 241] on div "A healthcare power of attorney provides rights to make decisions on behalf of t…" at bounding box center [290, 226] width 237 height 42
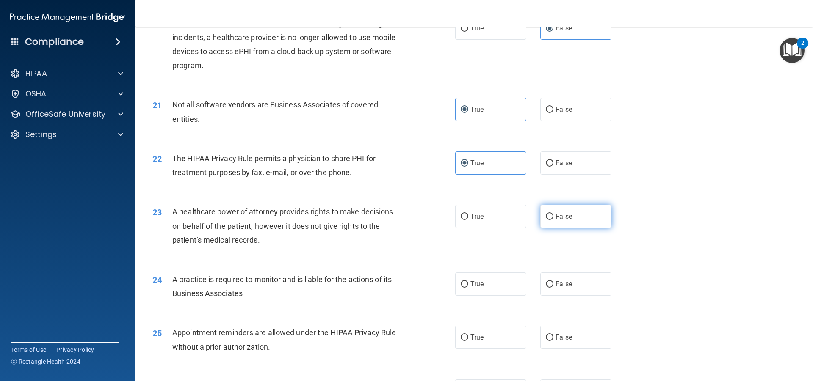
drag, startPoint x: 532, startPoint y: 221, endPoint x: 539, endPoint y: 219, distance: 7.8
click at [533, 221] on div "True False" at bounding box center [540, 216] width 171 height 23
click at [546, 218] on input "False" at bounding box center [550, 217] width 8 height 6
radio input "true"
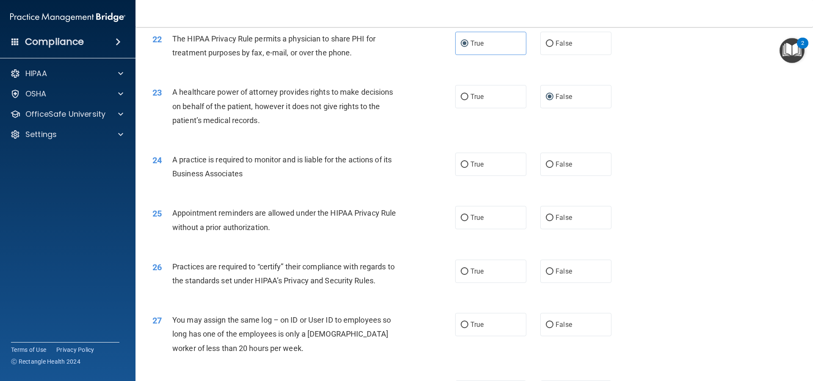
scroll to position [1377, 0]
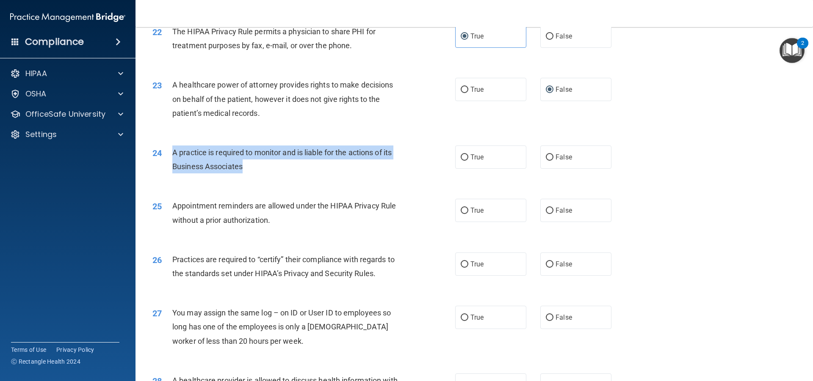
drag, startPoint x: 171, startPoint y: 150, endPoint x: 248, endPoint y: 168, distance: 79.6
click at [248, 168] on div "24 A practice is required to monitor and is liable for the actions of its Busin…" at bounding box center [304, 162] width 328 height 32
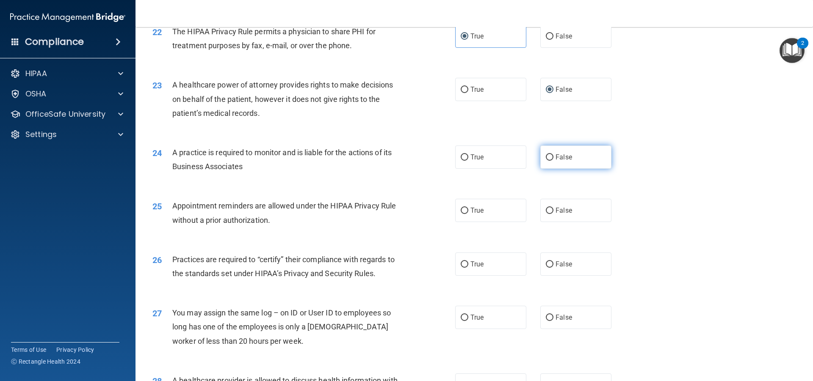
click at [553, 146] on label "False" at bounding box center [575, 157] width 71 height 23
click at [553, 155] on input "False" at bounding box center [550, 158] width 8 height 6
radio input "true"
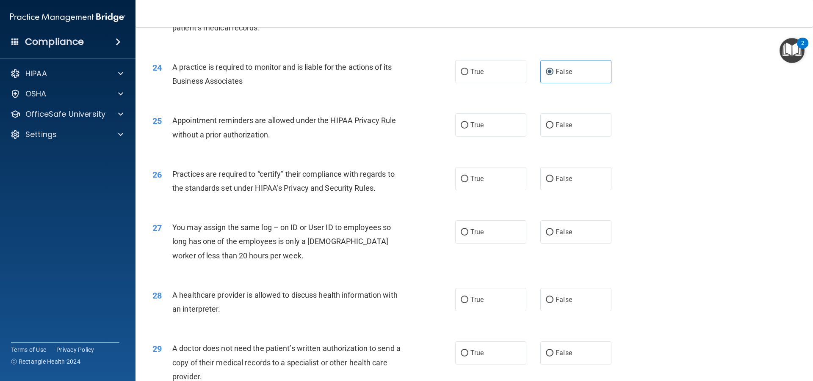
scroll to position [1462, 0]
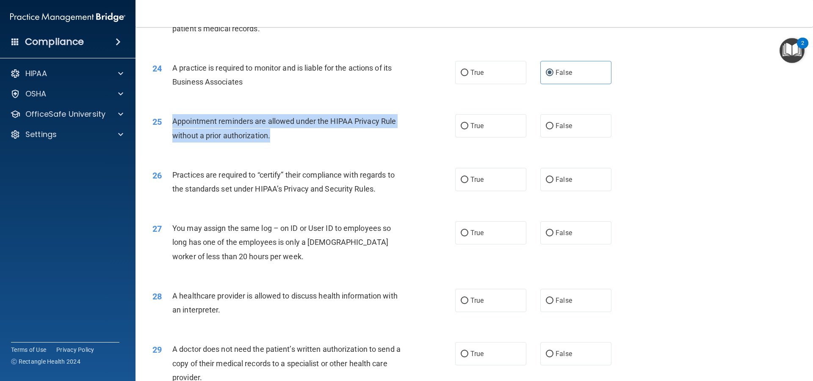
drag, startPoint x: 171, startPoint y: 119, endPoint x: 300, endPoint y: 141, distance: 130.5
click at [300, 141] on div "25 Appointment reminders are allowed under the HIPAA Privacy Rule without a pri…" at bounding box center [304, 130] width 328 height 32
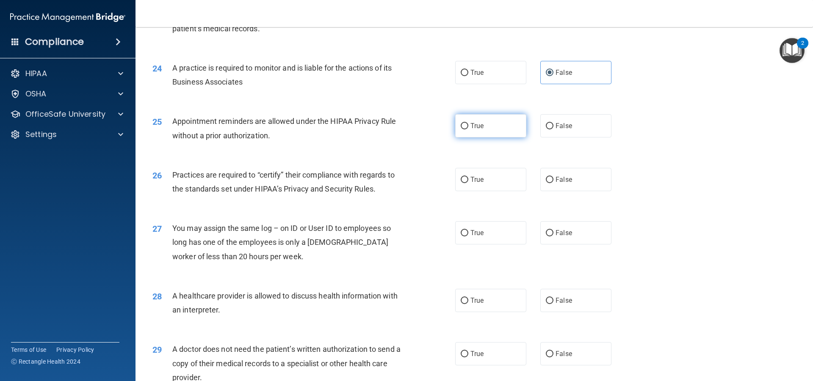
click at [490, 125] on label "True" at bounding box center [490, 125] width 71 height 23
click at [468, 125] on input "True" at bounding box center [465, 126] width 8 height 6
radio input "true"
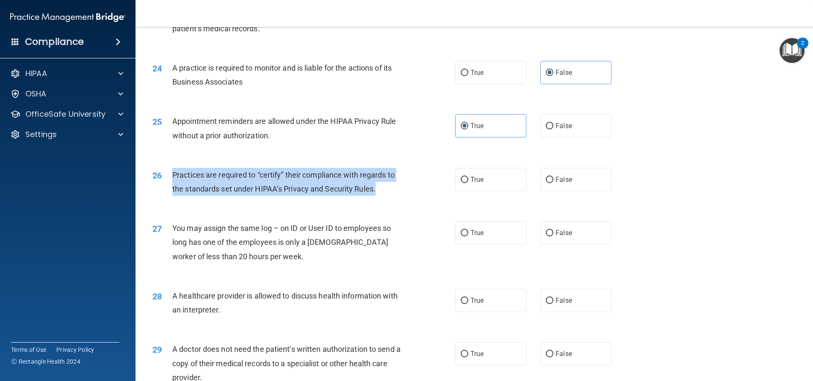
drag, startPoint x: 172, startPoint y: 174, endPoint x: 386, endPoint y: 187, distance: 215.0
click at [386, 187] on div "Practices are required to “certify” their compliance with regards to the standa…" at bounding box center [290, 182] width 237 height 28
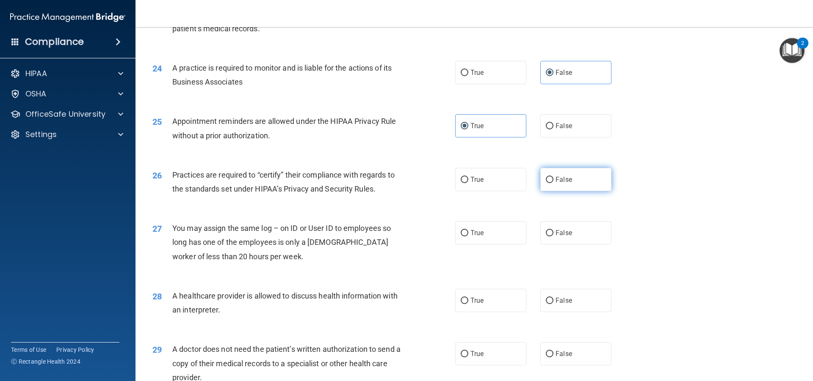
click at [540, 182] on label "False" at bounding box center [575, 179] width 71 height 23
click at [546, 182] on input "False" at bounding box center [550, 180] width 8 height 6
radio input "true"
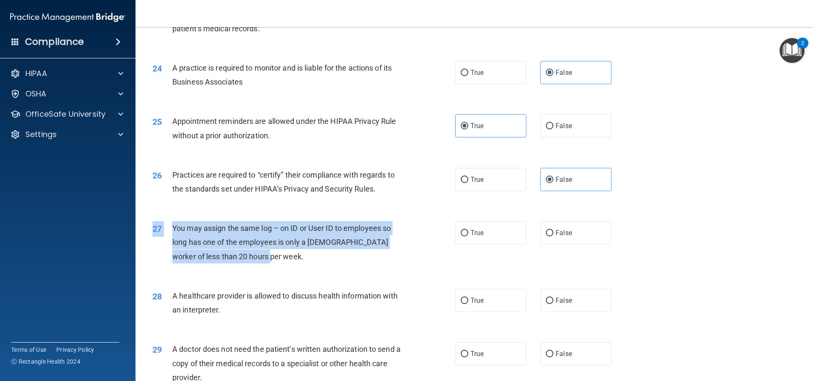
drag, startPoint x: 168, startPoint y: 220, endPoint x: 283, endPoint y: 258, distance: 120.5
click at [283, 258] on div "27 You may assign the same log – on ID or User ID to employees so long has one …" at bounding box center [474, 245] width 656 height 68
click at [199, 222] on div "You may assign the same log – on ID or User ID to employees so long has one of …" at bounding box center [290, 242] width 237 height 42
drag, startPoint x: 171, startPoint y: 226, endPoint x: 266, endPoint y: 258, distance: 100.7
click at [266, 258] on div "27 You may assign the same log – on ID or User ID to employees so long has one …" at bounding box center [304, 244] width 328 height 47
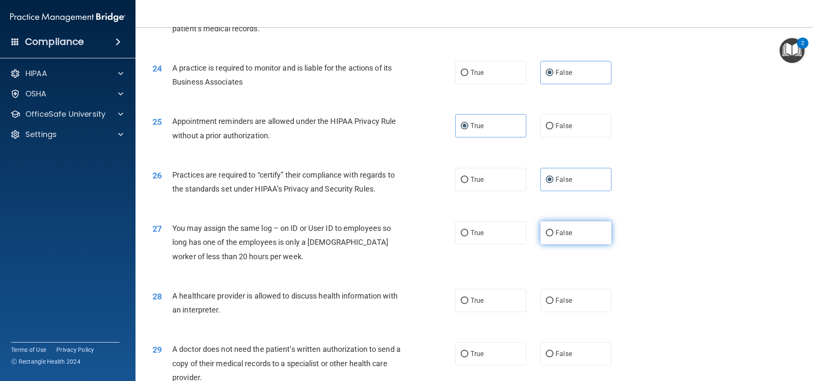
click at [569, 232] on label "False" at bounding box center [575, 232] width 71 height 23
click at [553, 232] on input "False" at bounding box center [550, 233] width 8 height 6
radio input "true"
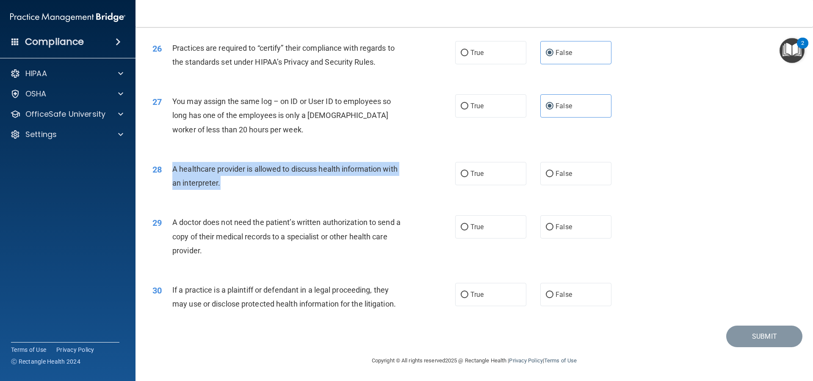
drag, startPoint x: 168, startPoint y: 165, endPoint x: 237, endPoint y: 189, distance: 72.7
click at [237, 189] on div "28 A healthcare provider is allowed to discuss health information with an inter…" at bounding box center [304, 178] width 328 height 32
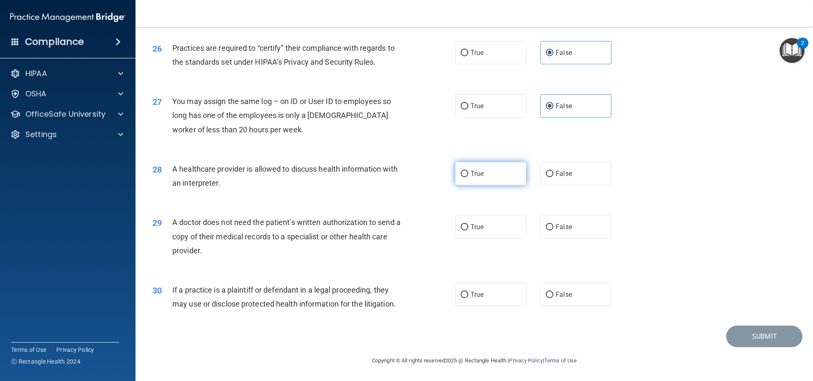
click at [461, 165] on label "True" at bounding box center [490, 173] width 71 height 23
click at [461, 171] on input "True" at bounding box center [465, 174] width 8 height 6
radio input "true"
drag, startPoint x: 170, startPoint y: 221, endPoint x: 207, endPoint y: 253, distance: 48.6
click at [207, 253] on div "29 A doctor does not need the patient’s written authorization to send a copy of…" at bounding box center [304, 238] width 328 height 47
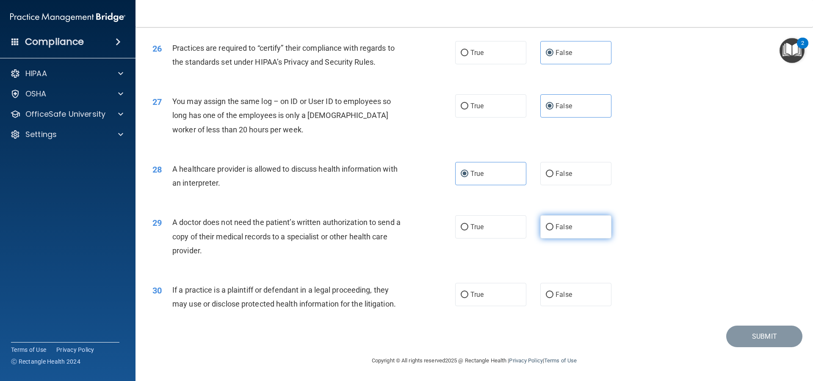
click at [563, 222] on label "False" at bounding box center [575, 226] width 71 height 23
click at [553, 224] on input "False" at bounding box center [550, 227] width 8 height 6
radio input "true"
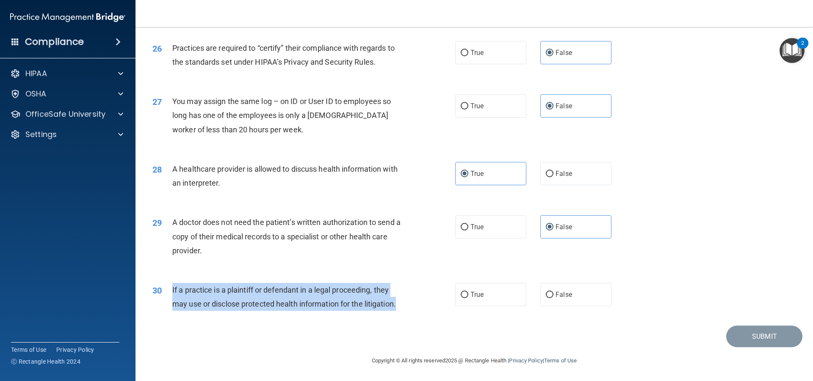
drag, startPoint x: 169, startPoint y: 286, endPoint x: 423, endPoint y: 298, distance: 253.9
click at [422, 302] on div "30 If a practice is a plaintiff or defendant in a legal proceeding, they may us…" at bounding box center [304, 299] width 328 height 32
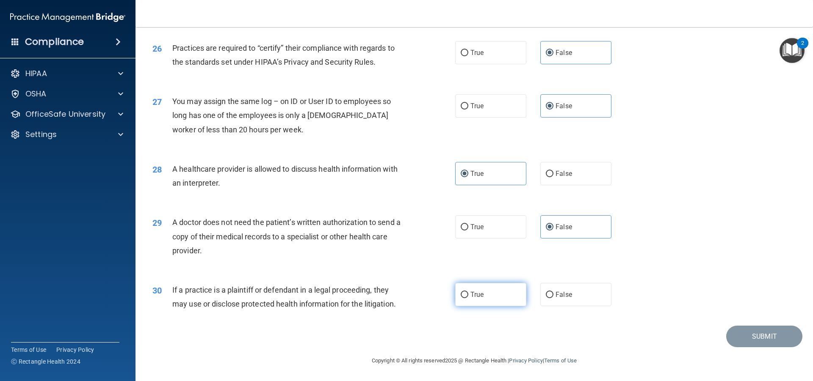
click at [505, 302] on label "True" at bounding box center [490, 294] width 71 height 23
click at [468, 298] on input "True" at bounding box center [465, 295] width 8 height 6
radio input "true"
click at [675, 242] on div "29 A doctor does not need the patient’s written authorization to send a copy of…" at bounding box center [474, 239] width 656 height 68
click at [747, 331] on button "Submit" at bounding box center [764, 337] width 76 height 22
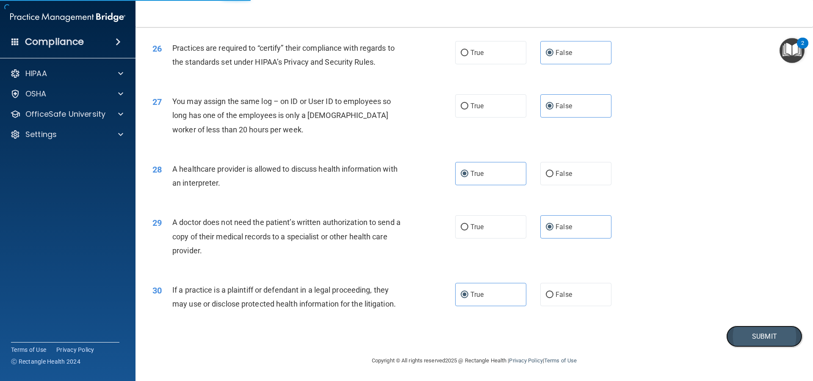
click at [751, 333] on button "Submit" at bounding box center [764, 337] width 76 height 22
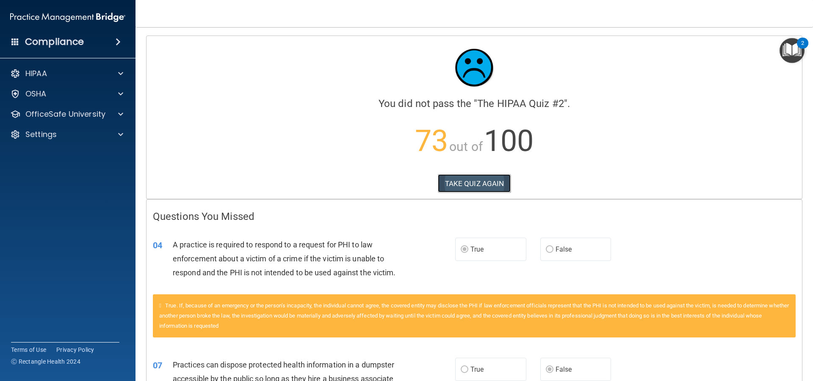
click at [481, 186] on button "TAKE QUIZ AGAIN" at bounding box center [474, 183] width 73 height 19
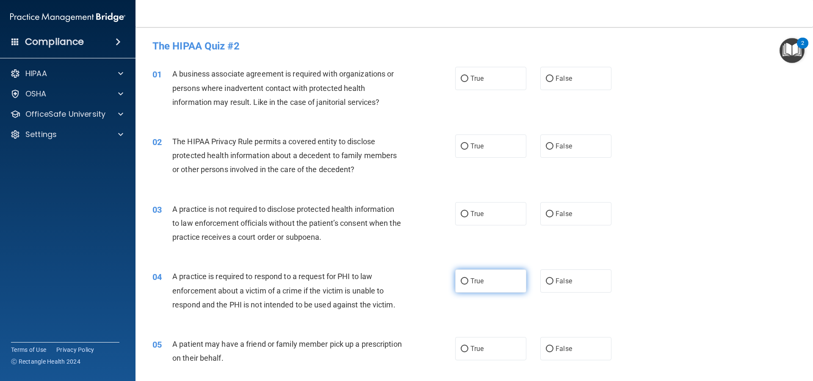
click at [470, 279] on span "True" at bounding box center [476, 281] width 13 height 8
click at [468, 279] on input "True" at bounding box center [465, 282] width 8 height 6
radio input "true"
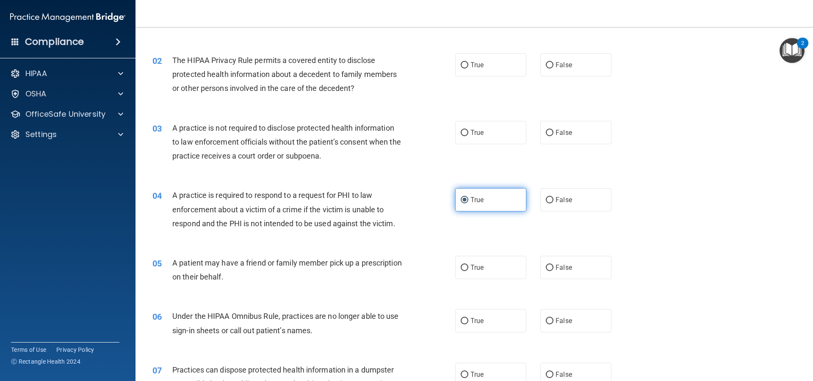
scroll to position [85, 0]
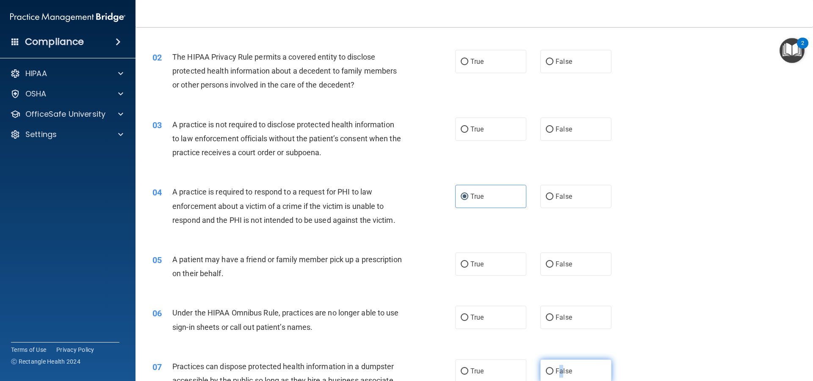
click at [557, 371] on span "False" at bounding box center [563, 371] width 17 height 8
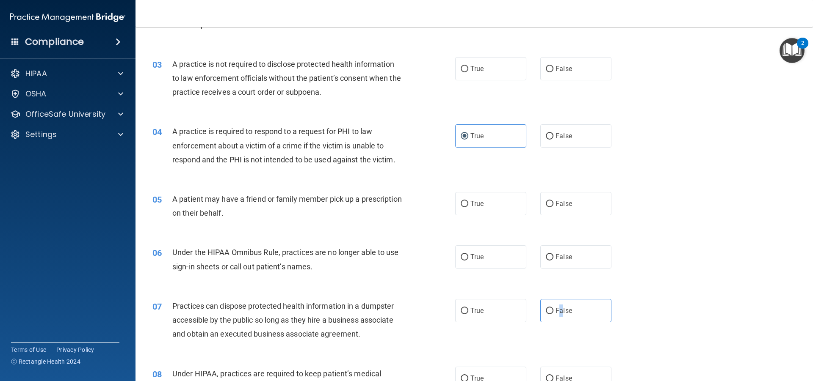
scroll to position [255, 0]
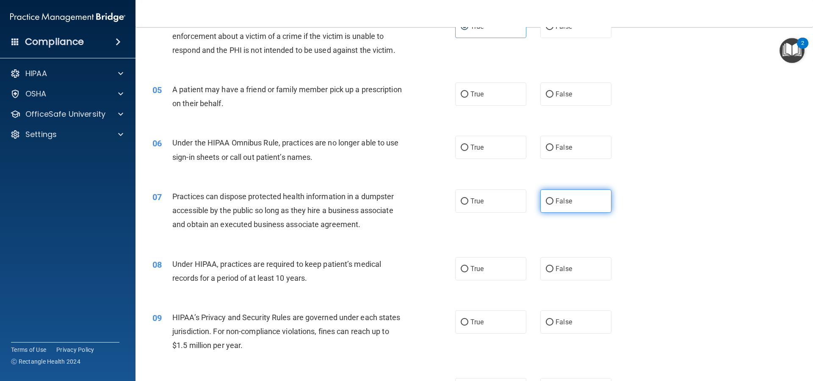
click at [583, 200] on label "False" at bounding box center [575, 201] width 71 height 23
click at [553, 200] on input "False" at bounding box center [550, 202] width 8 height 6
radio input "true"
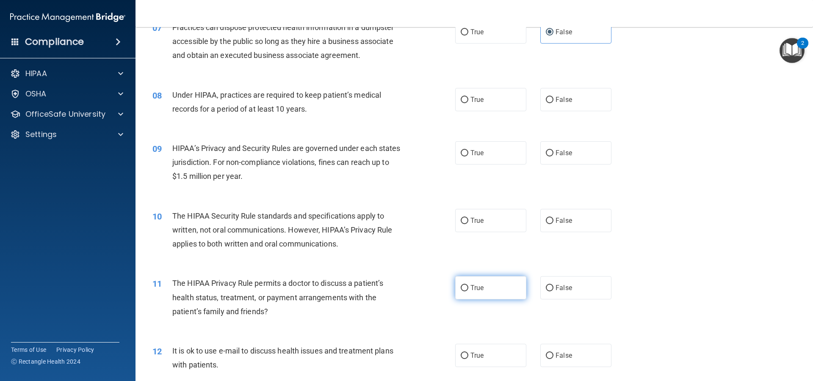
click at [486, 291] on label "True" at bounding box center [490, 287] width 71 height 23
click at [468, 291] on input "True" at bounding box center [465, 288] width 8 height 6
radio input "true"
click at [489, 345] on label "True" at bounding box center [490, 355] width 71 height 23
click at [468, 353] on input "True" at bounding box center [465, 356] width 8 height 6
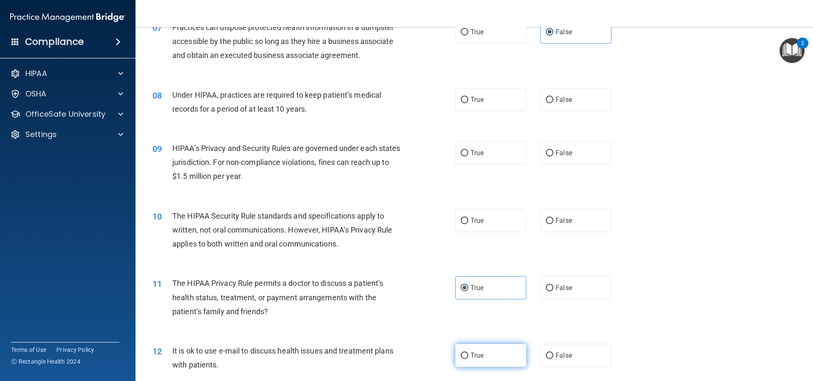
radio input "true"
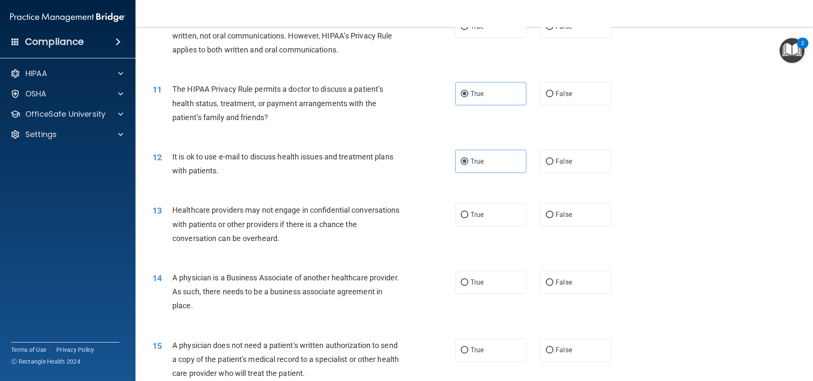
scroll to position [720, 0]
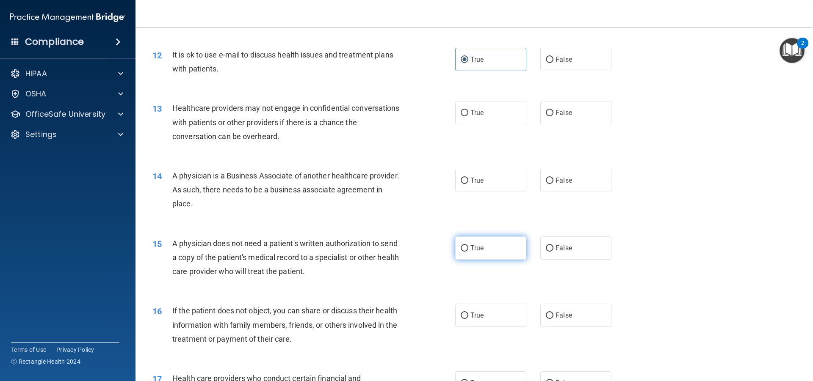
click at [493, 254] on label "True" at bounding box center [490, 248] width 71 height 23
click at [468, 252] on input "True" at bounding box center [465, 249] width 8 height 6
radio input "true"
click at [488, 316] on label "True" at bounding box center [490, 315] width 71 height 23
click at [468, 316] on input "True" at bounding box center [465, 316] width 8 height 6
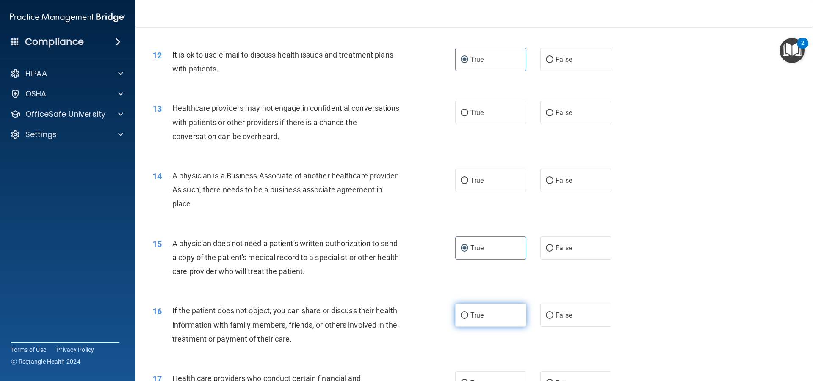
radio input "true"
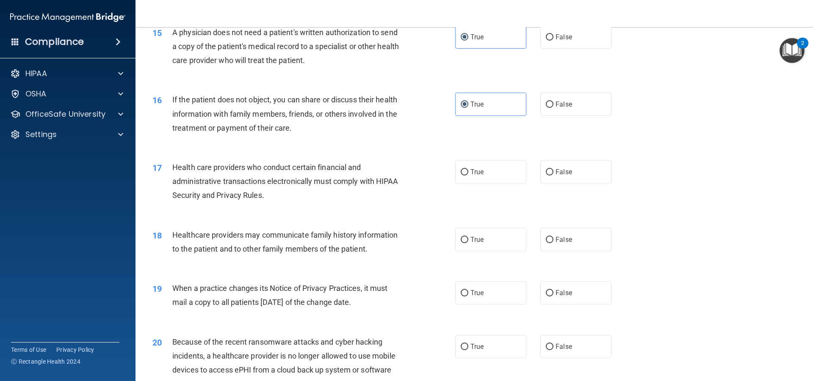
scroll to position [932, 0]
click at [555, 239] on span "False" at bounding box center [563, 239] width 17 height 8
click at [553, 239] on input "False" at bounding box center [550, 240] width 8 height 6
radio input "true"
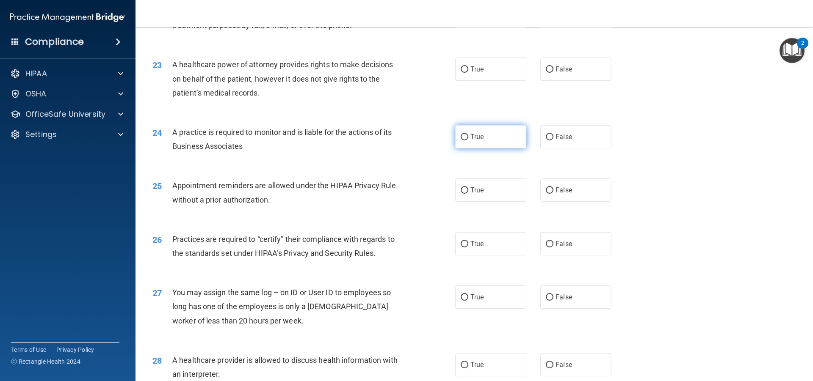
scroll to position [1589, 0]
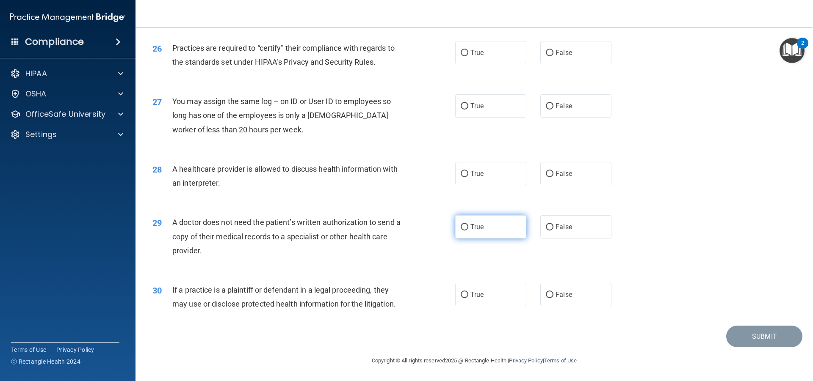
click at [480, 221] on label "True" at bounding box center [490, 226] width 71 height 23
click at [468, 224] on input "True" at bounding box center [465, 227] width 8 height 6
radio input "true"
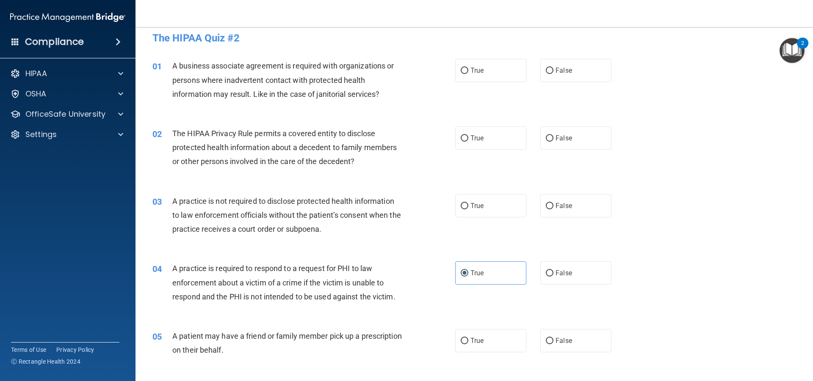
scroll to position [0, 0]
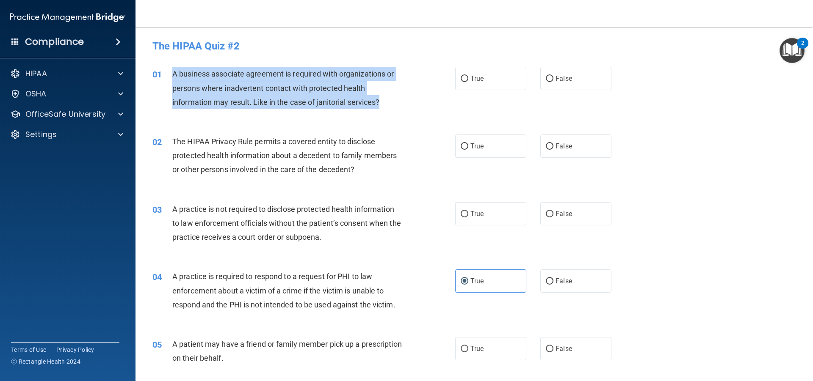
drag, startPoint x: 172, startPoint y: 69, endPoint x: 392, endPoint y: 103, distance: 223.2
click at [392, 103] on div "A business associate agreement is required with organizations or persons where …" at bounding box center [290, 88] width 237 height 42
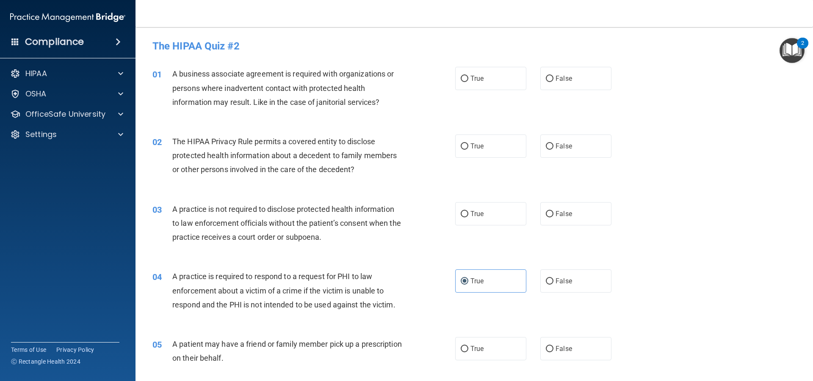
click at [530, 84] on div "True False" at bounding box center [540, 78] width 171 height 23
click at [551, 84] on label "False" at bounding box center [575, 78] width 71 height 23
click at [551, 82] on input "False" at bounding box center [550, 79] width 8 height 6
radio input "true"
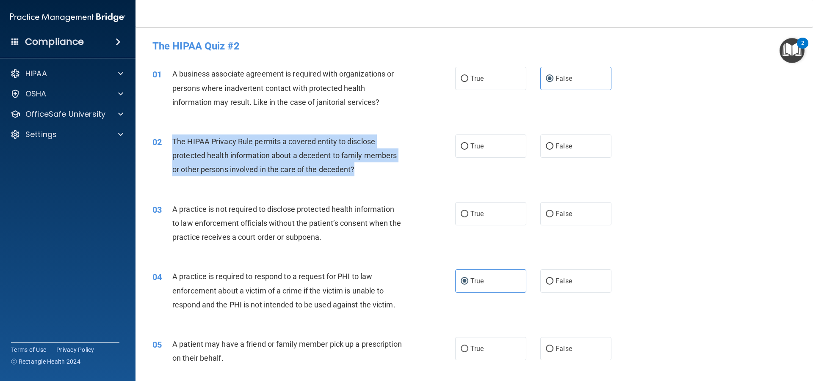
drag, startPoint x: 168, startPoint y: 137, endPoint x: 373, endPoint y: 172, distance: 208.2
click at [373, 172] on div "02 The HIPAA Privacy Rule permits a covered entity to disclose protected health…" at bounding box center [304, 158] width 328 height 47
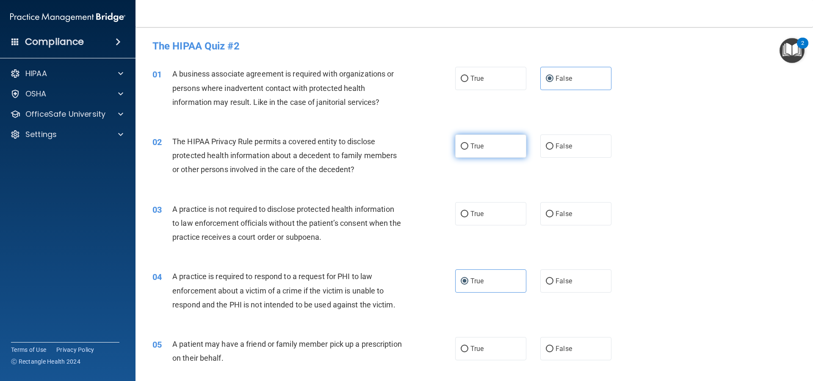
click at [458, 156] on label "True" at bounding box center [490, 146] width 71 height 23
click at [461, 150] on input "True" at bounding box center [465, 147] width 8 height 6
radio input "true"
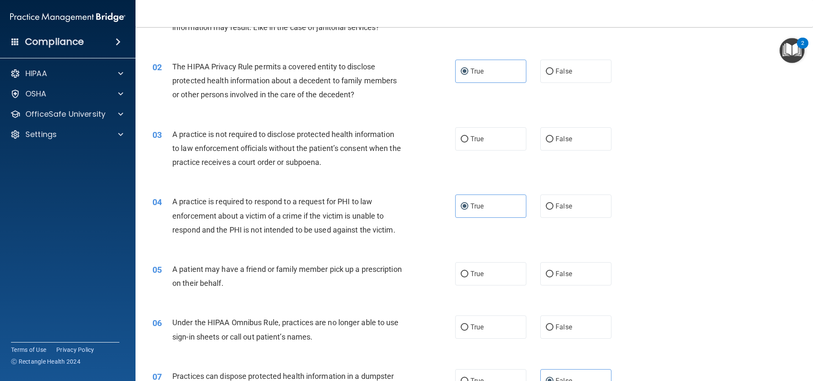
scroll to position [127, 0]
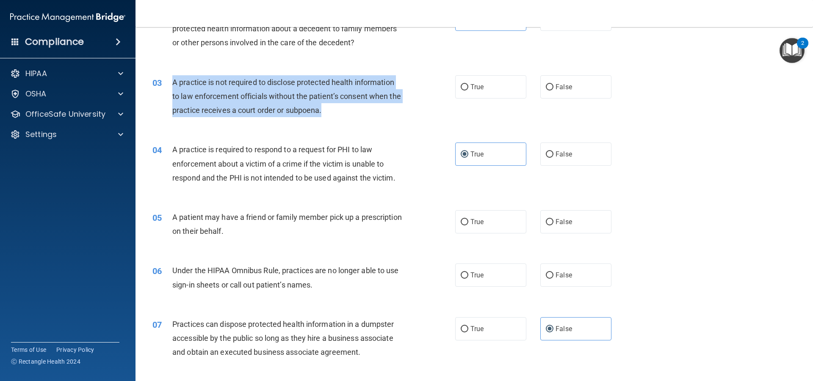
drag, startPoint x: 173, startPoint y: 80, endPoint x: 348, endPoint y: 106, distance: 176.8
click at [348, 106] on div "A practice is not required to disclose protected health information to law enfo…" at bounding box center [290, 96] width 237 height 42
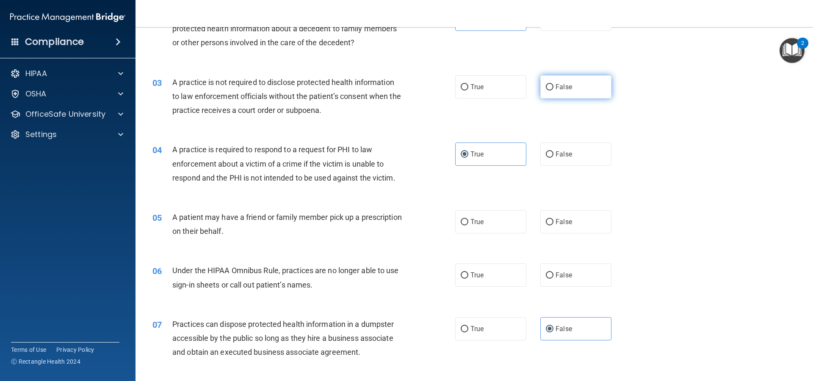
click at [542, 83] on label "False" at bounding box center [575, 86] width 71 height 23
click at [546, 84] on input "False" at bounding box center [550, 87] width 8 height 6
radio input "true"
click at [455, 222] on label "True" at bounding box center [490, 221] width 71 height 23
click at [461, 222] on input "True" at bounding box center [465, 222] width 8 height 6
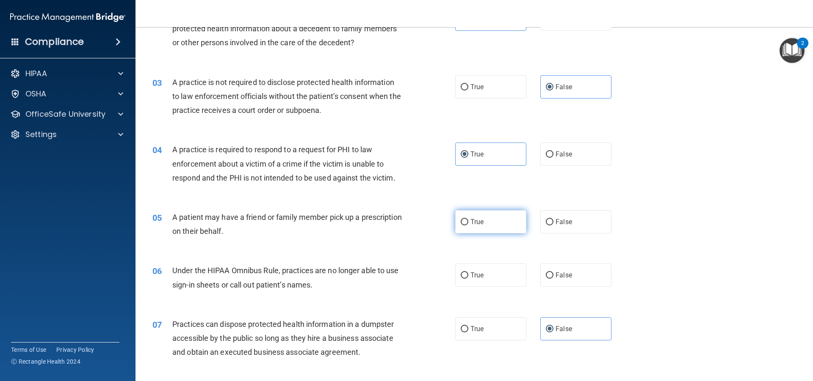
radio input "true"
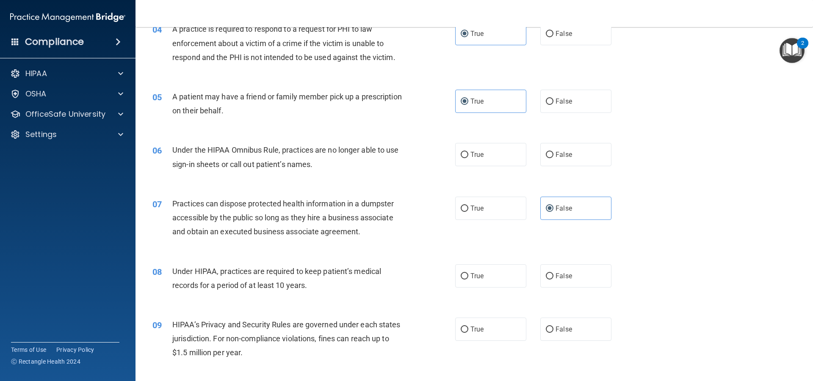
scroll to position [254, 0]
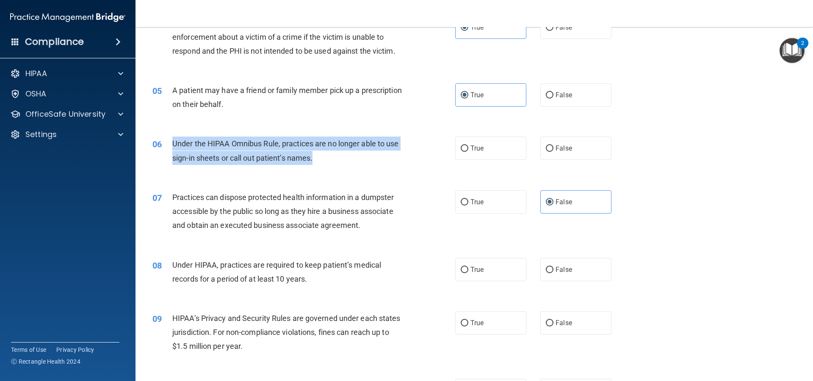
drag, startPoint x: 171, startPoint y: 137, endPoint x: 332, endPoint y: 164, distance: 163.5
click at [332, 164] on div "06 Under the HIPAA Omnibus Rule, practices are no longer able to use sign-in sh…" at bounding box center [304, 153] width 328 height 32
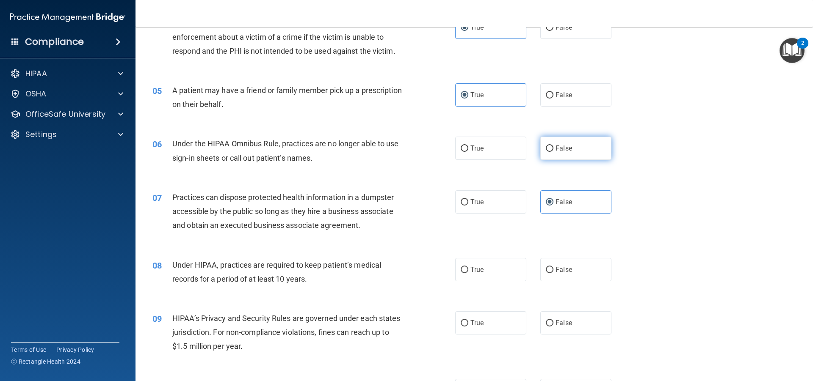
click at [568, 155] on label "False" at bounding box center [575, 148] width 71 height 23
click at [553, 152] on input "False" at bounding box center [550, 149] width 8 height 6
radio input "true"
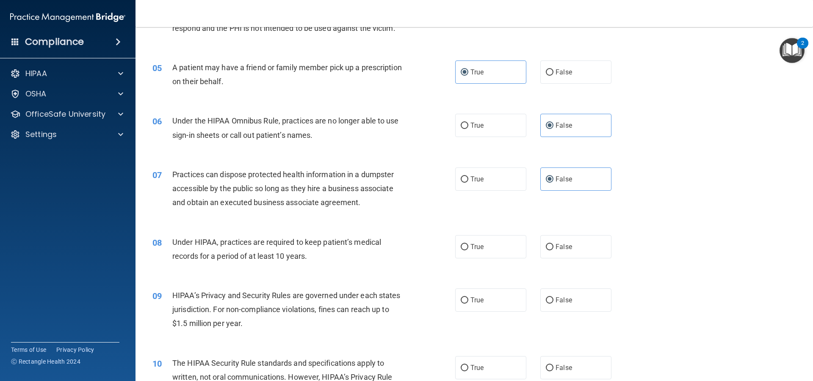
scroll to position [423, 0]
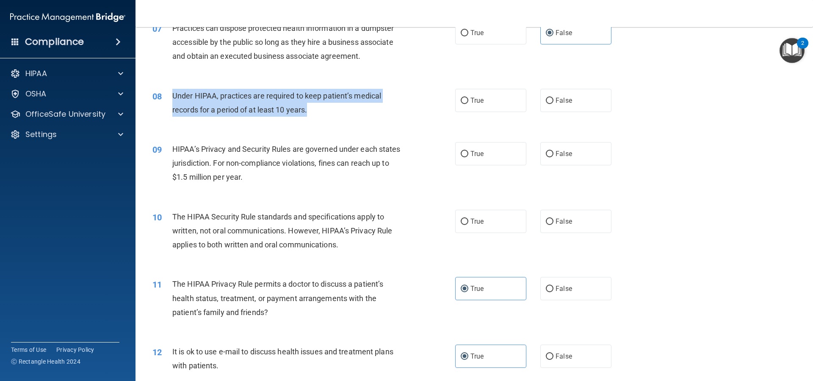
drag, startPoint x: 171, startPoint y: 95, endPoint x: 336, endPoint y: 105, distance: 164.5
click at [336, 105] on div "08 Under HIPAA, practices are required to keep patient’s medical records for a …" at bounding box center [304, 105] width 328 height 32
click at [546, 98] on input "False" at bounding box center [550, 101] width 8 height 6
radio input "true"
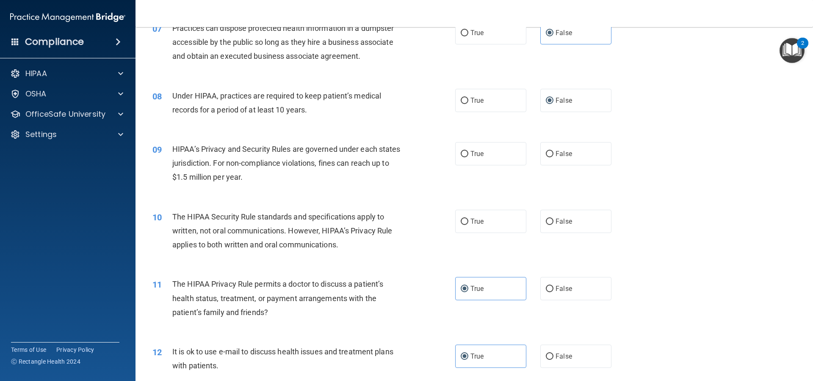
drag, startPoint x: 265, startPoint y: 124, endPoint x: 141, endPoint y: 125, distance: 124.0
click at [265, 124] on div "08 Under HIPAA, practices are required to keep patient’s medical records for a …" at bounding box center [474, 104] width 656 height 53
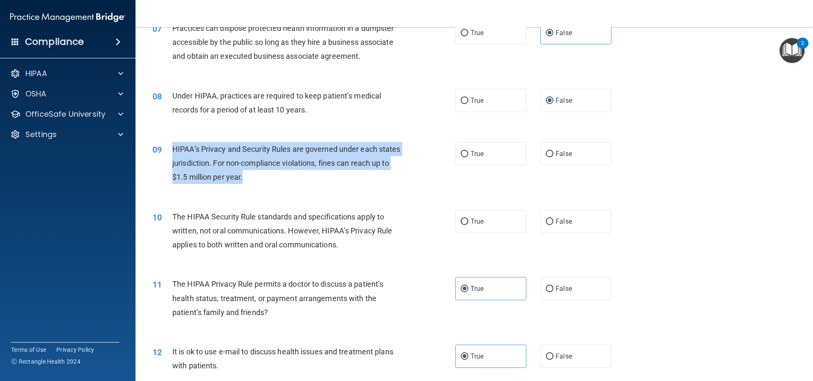
drag, startPoint x: 170, startPoint y: 144, endPoint x: 268, endPoint y: 182, distance: 105.2
click at [268, 182] on div "09 HIPAA’s Privacy and Security Rules are governed under each states jurisdicti…" at bounding box center [304, 165] width 328 height 47
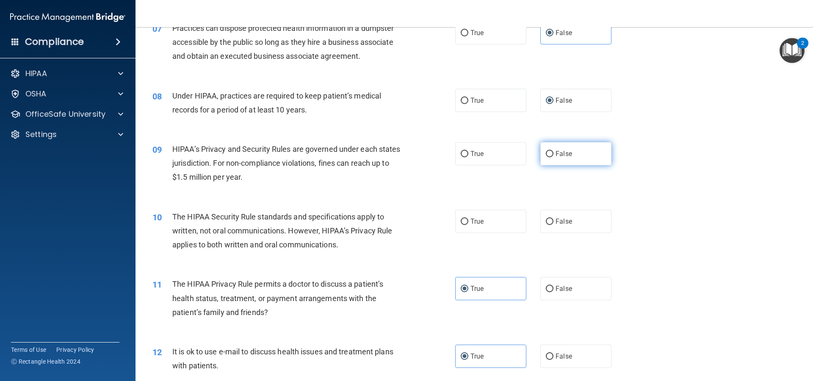
click at [555, 150] on span "False" at bounding box center [563, 154] width 17 height 8
click at [553, 151] on input "False" at bounding box center [550, 154] width 8 height 6
radio input "true"
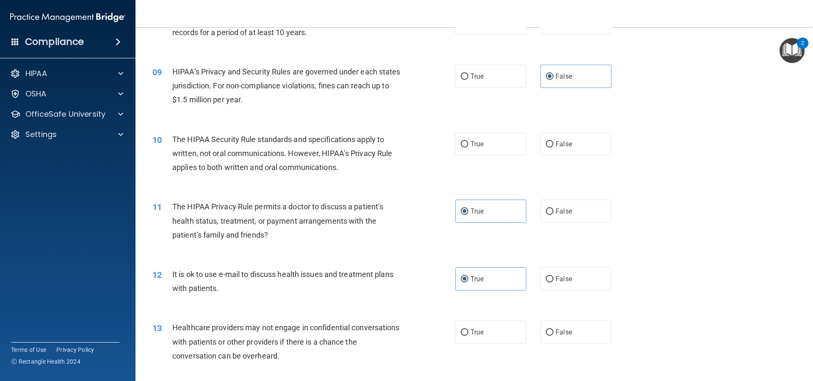
scroll to position [508, 0]
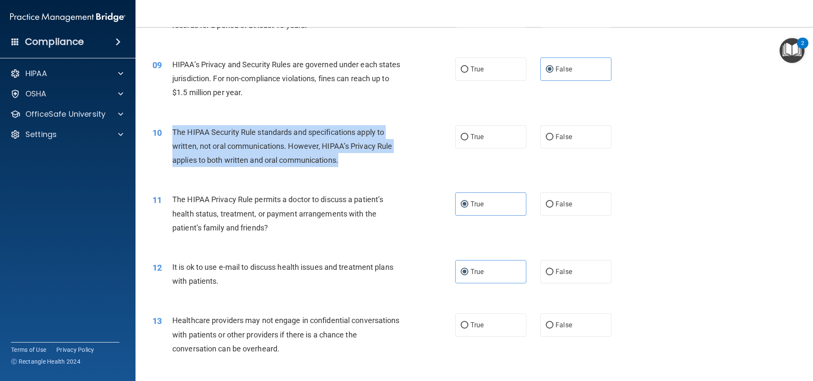
drag, startPoint x: 173, startPoint y: 129, endPoint x: 360, endPoint y: 165, distance: 190.6
click at [360, 165] on div "The HIPAA Security Rule standards and specifications apply to written, not oral…" at bounding box center [290, 146] width 237 height 42
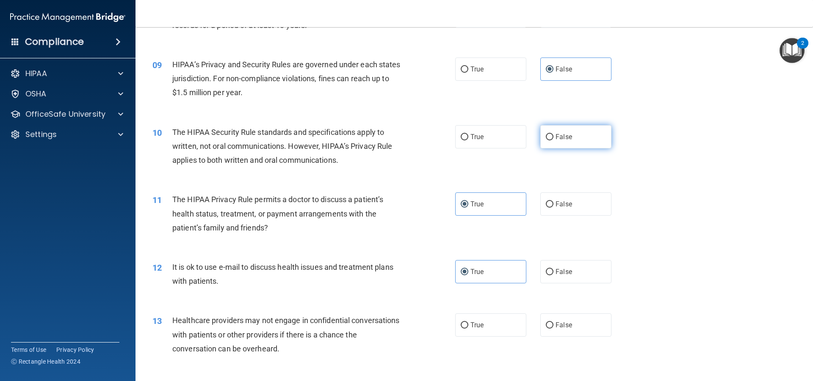
click at [547, 142] on label "False" at bounding box center [575, 136] width 71 height 23
click at [547, 141] on input "False" at bounding box center [550, 137] width 8 height 6
radio input "true"
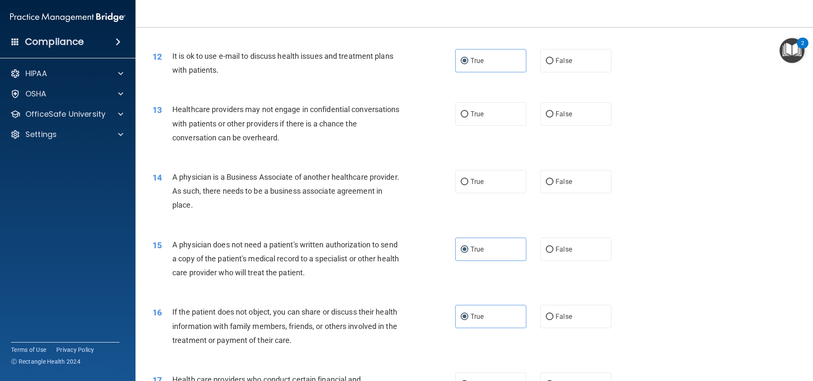
scroll to position [720, 0]
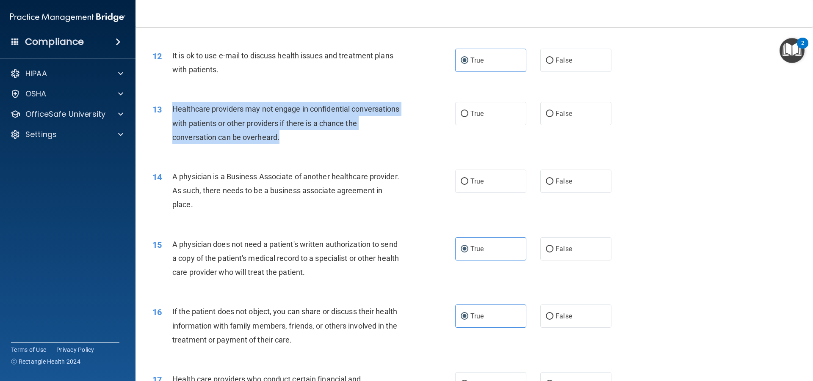
drag, startPoint x: 169, startPoint y: 104, endPoint x: 310, endPoint y: 135, distance: 144.3
click at [310, 135] on div "13 Healthcare providers may not engage in confidential conversations with patie…" at bounding box center [304, 125] width 328 height 47
click at [547, 113] on input "False" at bounding box center [550, 114] width 8 height 6
radio input "true"
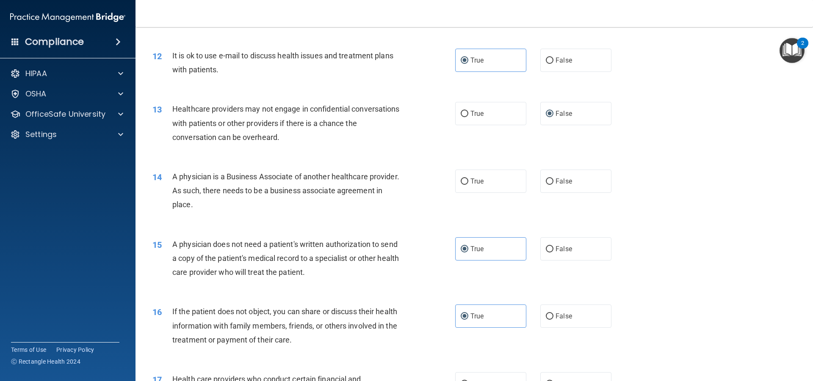
click at [403, 151] on div "13 Healthcare providers may not engage in confidential conversations with patie…" at bounding box center [474, 125] width 656 height 68
drag, startPoint x: 172, startPoint y: 171, endPoint x: 256, endPoint y: 208, distance: 91.3
click at [255, 208] on div "A physician is a Business Associate of another healthcare provider. As such, th…" at bounding box center [290, 191] width 237 height 42
click at [567, 187] on label "False" at bounding box center [575, 181] width 71 height 23
click at [553, 185] on input "False" at bounding box center [550, 182] width 8 height 6
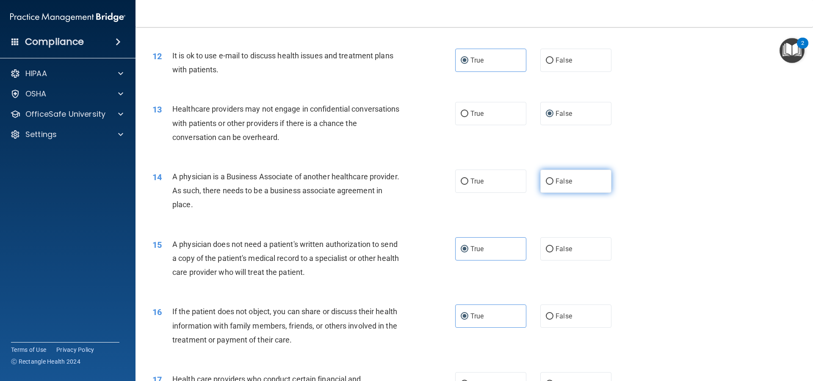
radio input "true"
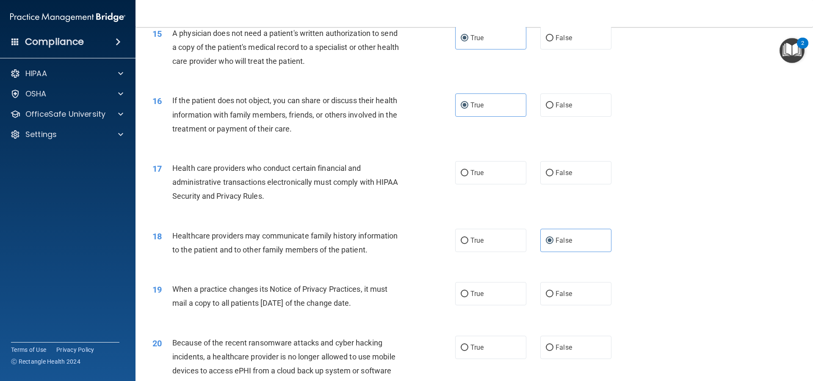
scroll to position [931, 0]
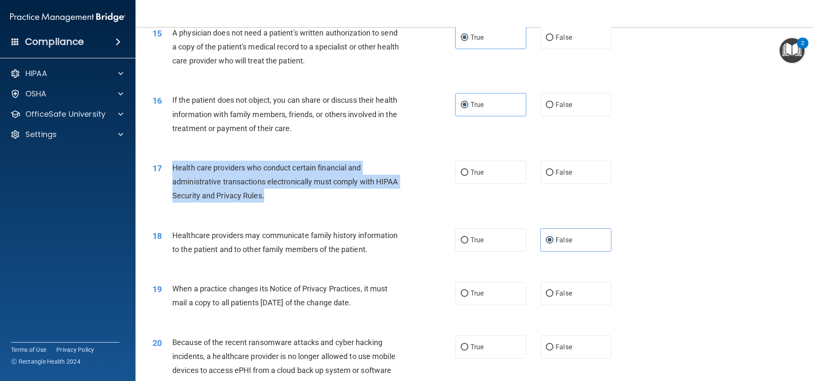
drag, startPoint x: 171, startPoint y: 161, endPoint x: 295, endPoint y: 196, distance: 128.8
click at [295, 196] on div "17 Health care providers who conduct certain financial and administrative trans…" at bounding box center [304, 184] width 328 height 47
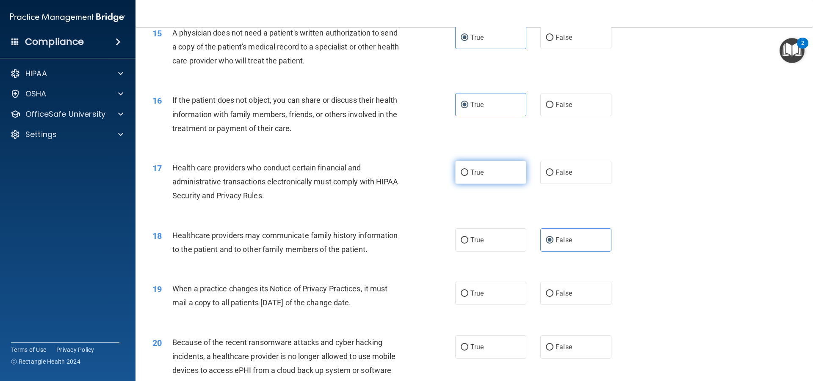
click at [504, 166] on label "True" at bounding box center [490, 172] width 71 height 23
click at [468, 170] on input "True" at bounding box center [465, 173] width 8 height 6
radio input "true"
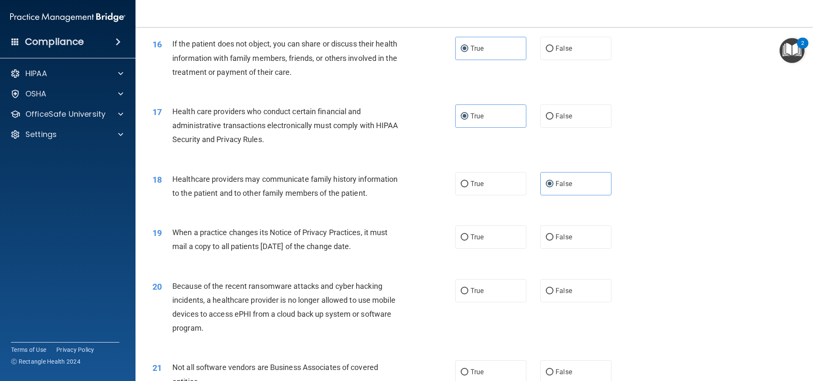
scroll to position [1058, 0]
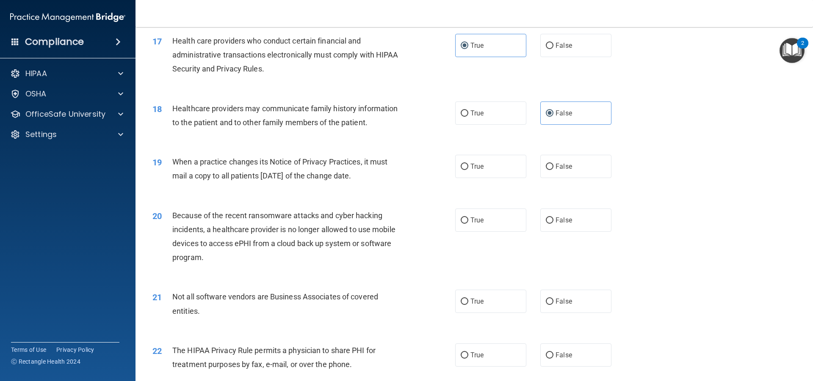
drag, startPoint x: 172, startPoint y: 156, endPoint x: 397, endPoint y: 178, distance: 225.8
click at [397, 178] on div "When a practice changes its Notice of Privacy Practices, it must mail a copy to…" at bounding box center [290, 169] width 237 height 28
click at [572, 170] on label "False" at bounding box center [575, 166] width 71 height 23
click at [553, 170] on input "False" at bounding box center [550, 167] width 8 height 6
radio input "true"
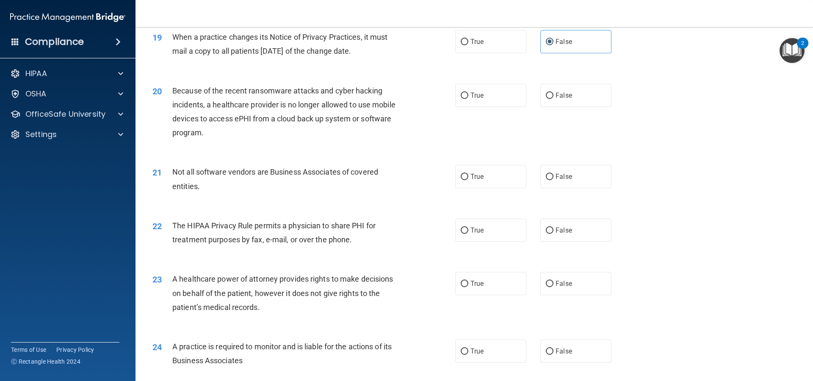
scroll to position [1185, 0]
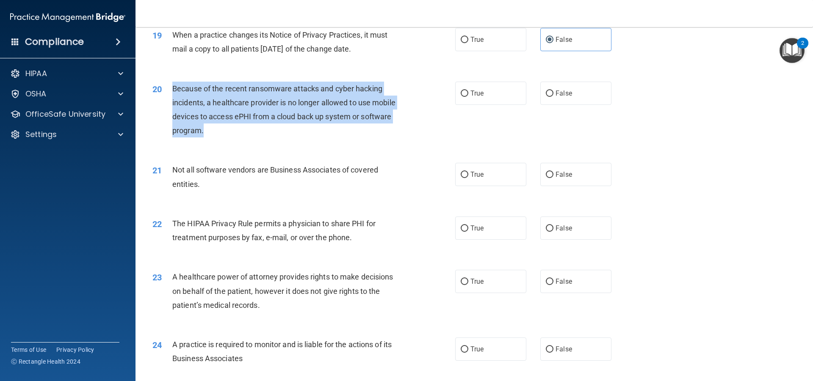
drag, startPoint x: 168, startPoint y: 86, endPoint x: 210, endPoint y: 141, distance: 69.2
click at [210, 141] on div "20 Because of the recent ransomware attacks and cyber hacking incidents, a heal…" at bounding box center [304, 112] width 328 height 61
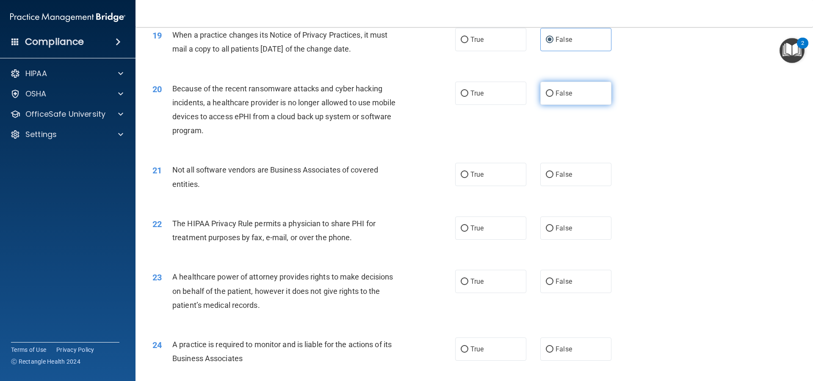
click at [575, 97] on label "False" at bounding box center [575, 93] width 71 height 23
click at [553, 97] on input "False" at bounding box center [550, 94] width 8 height 6
radio input "true"
click at [442, 163] on div "21 Not all software vendors are Business Associates of covered entities." at bounding box center [304, 179] width 328 height 32
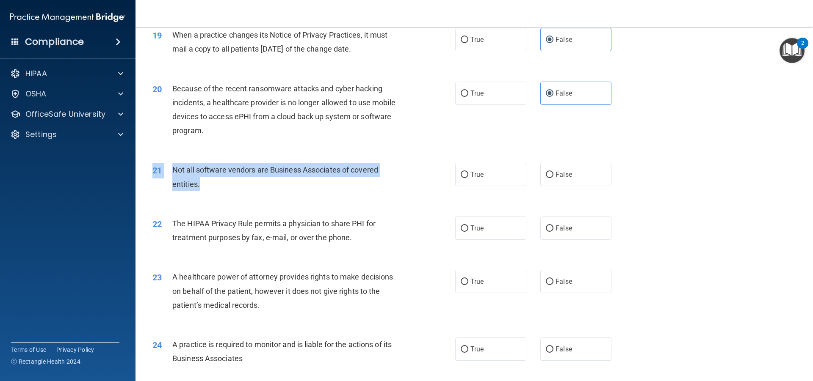
drag, startPoint x: 170, startPoint y: 163, endPoint x: 237, endPoint y: 187, distance: 70.7
click at [237, 187] on div "21 Not all software vendors are Business Associates of covered entities. True F…" at bounding box center [474, 178] width 656 height 53
click at [236, 185] on div "Not all software vendors are Business Associates of covered entities." at bounding box center [290, 177] width 237 height 28
drag, startPoint x: 170, startPoint y: 163, endPoint x: 220, endPoint y: 187, distance: 55.1
click at [220, 187] on div "21 Not all software vendors are Business Associates of covered entities." at bounding box center [304, 179] width 328 height 32
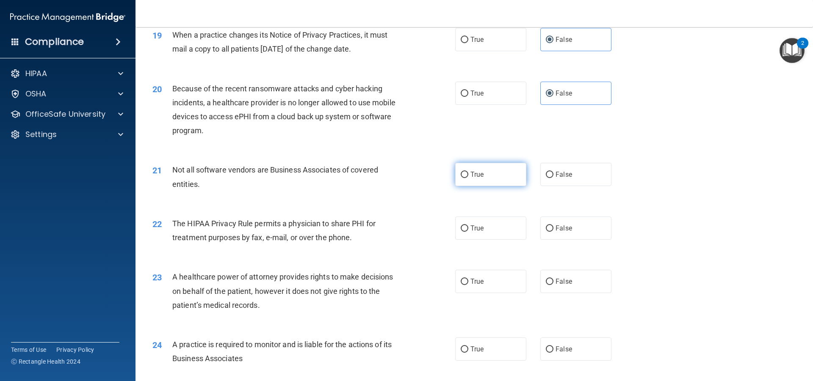
click at [488, 169] on label "True" at bounding box center [490, 174] width 71 height 23
click at [468, 172] on input "True" at bounding box center [465, 175] width 8 height 6
radio input "true"
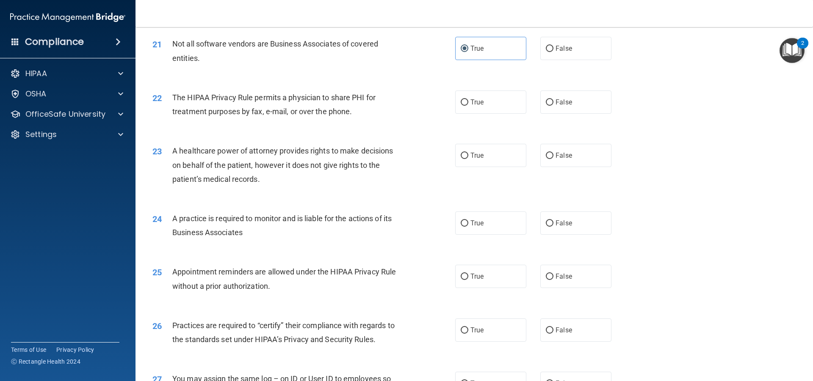
scroll to position [1312, 0]
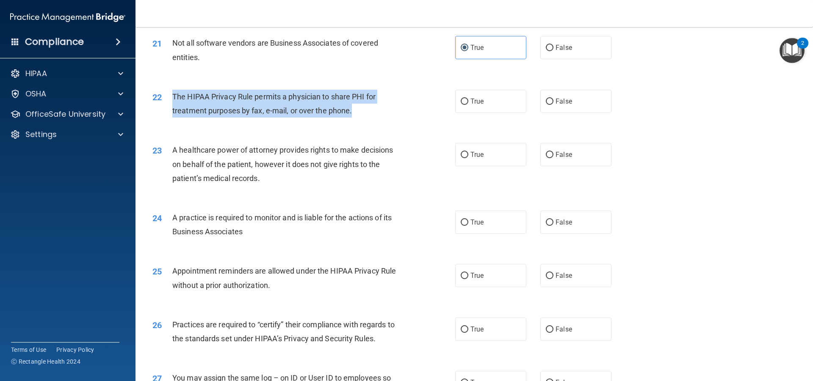
drag, startPoint x: 171, startPoint y: 91, endPoint x: 397, endPoint y: 119, distance: 228.6
click at [397, 119] on div "22 The HIPAA Privacy Rule permits a physician to share PHI for treatment purpos…" at bounding box center [304, 106] width 328 height 32
click at [461, 102] on input "True" at bounding box center [465, 102] width 8 height 6
radio input "true"
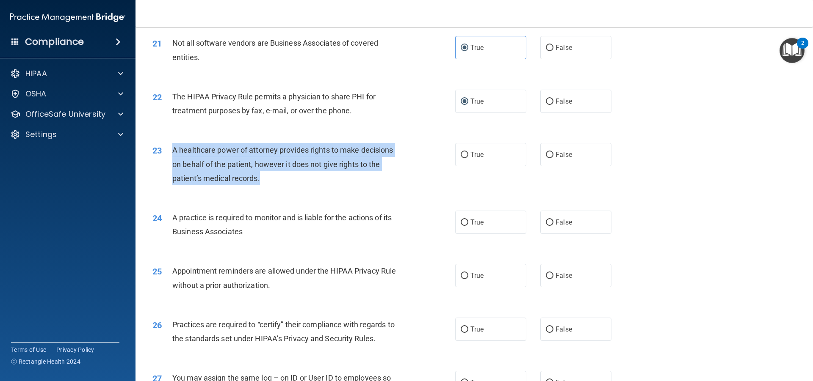
drag, startPoint x: 165, startPoint y: 144, endPoint x: 282, endPoint y: 184, distance: 123.6
click at [282, 184] on div "23 A healthcare power of attorney provides rights to make decisions on behalf o…" at bounding box center [304, 166] width 328 height 47
click at [548, 155] on input "False" at bounding box center [550, 155] width 8 height 6
radio input "true"
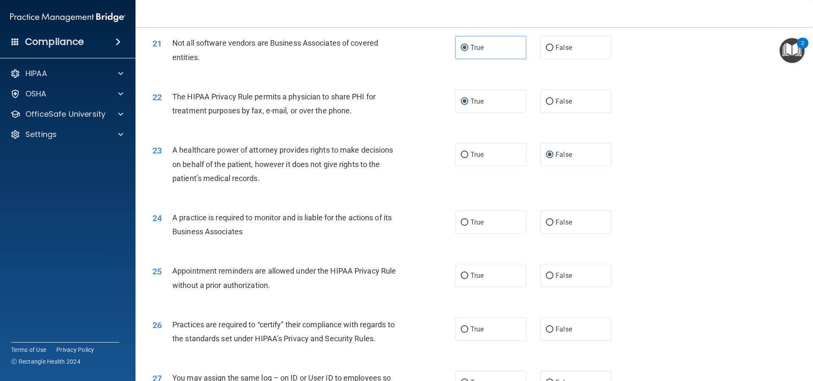
click at [328, 204] on div "24 A practice is required to monitor and is liable for the actions of its Busin…" at bounding box center [474, 226] width 656 height 53
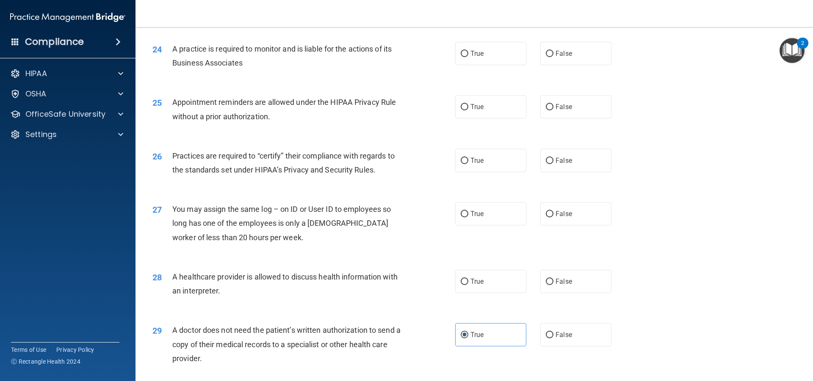
scroll to position [1482, 0]
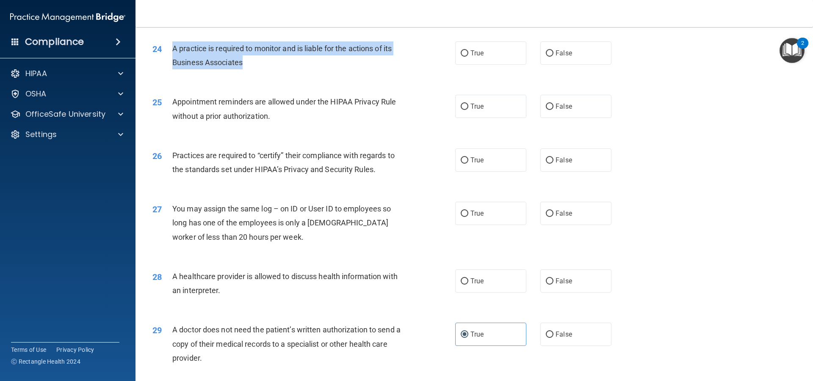
drag, startPoint x: 171, startPoint y: 46, endPoint x: 263, endPoint y: 66, distance: 94.0
click at [263, 66] on div "24 A practice is required to monitor and is liable for the actions of its Busin…" at bounding box center [304, 57] width 328 height 32
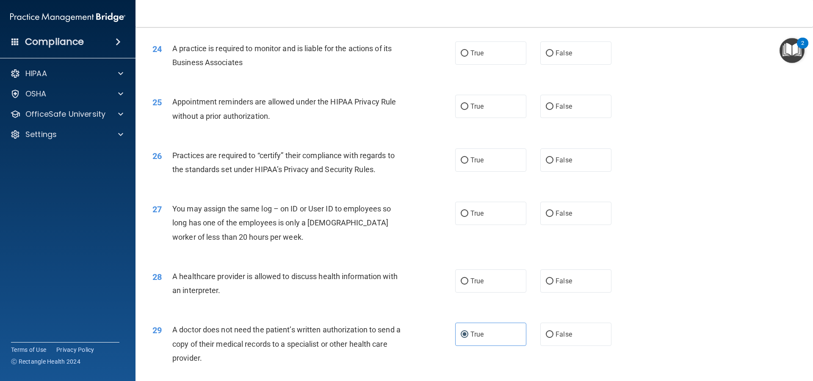
click at [535, 61] on div "True False" at bounding box center [540, 52] width 171 height 23
click at [544, 57] on label "False" at bounding box center [575, 52] width 71 height 23
click at [546, 57] on input "False" at bounding box center [550, 53] width 8 height 6
radio input "true"
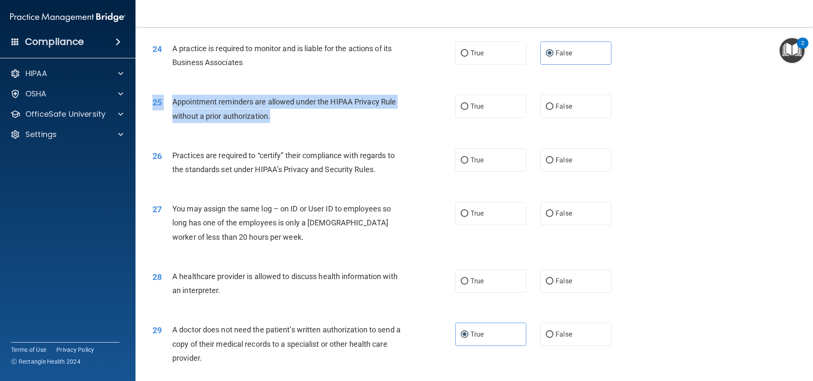
drag, startPoint x: 169, startPoint y: 92, endPoint x: 294, endPoint y: 110, distance: 125.8
click at [294, 110] on div "25 Appointment reminders are allowed under the HIPAA Privacy Rule without a pri…" at bounding box center [474, 110] width 656 height 53
click at [294, 110] on div "Appointment reminders are allowed under the HIPAA Privacy Rule without a prior …" at bounding box center [290, 109] width 237 height 28
drag, startPoint x: 173, startPoint y: 103, endPoint x: 276, endPoint y: 116, distance: 103.7
click at [274, 116] on div "Appointment reminders are allowed under the HIPAA Privacy Rule without a prior …" at bounding box center [290, 109] width 237 height 28
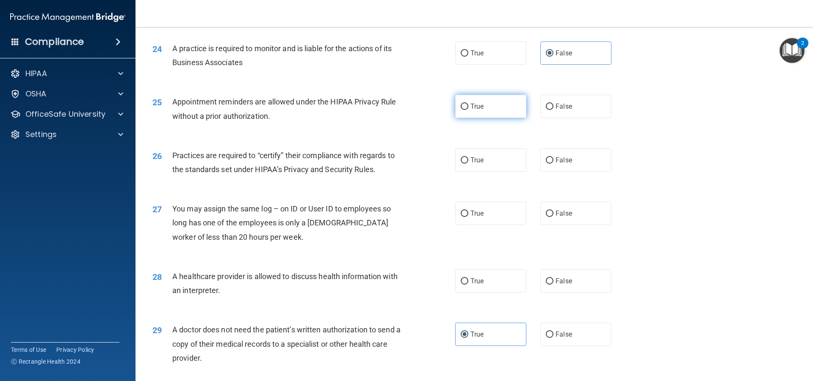
click at [494, 109] on label "True" at bounding box center [490, 106] width 71 height 23
click at [468, 109] on input "True" at bounding box center [465, 107] width 8 height 6
radio input "true"
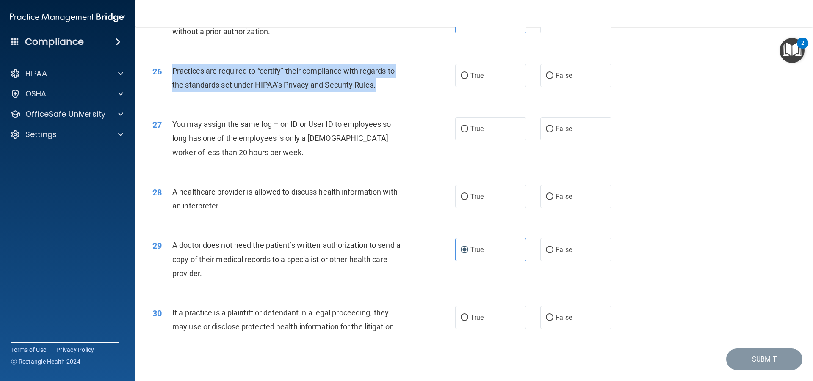
drag, startPoint x: 171, startPoint y: 66, endPoint x: 394, endPoint y: 88, distance: 224.5
click at [394, 88] on div "26 Practices are required to “certify” their compliance with regards to the sta…" at bounding box center [304, 80] width 328 height 32
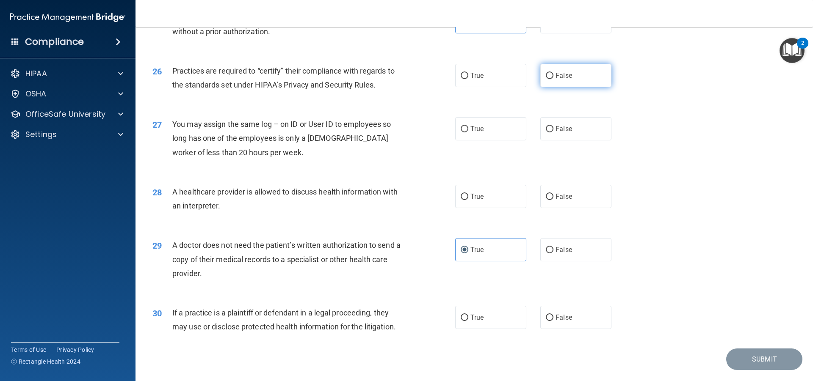
click at [562, 84] on label "False" at bounding box center [575, 75] width 71 height 23
click at [553, 79] on input "False" at bounding box center [550, 76] width 8 height 6
radio input "true"
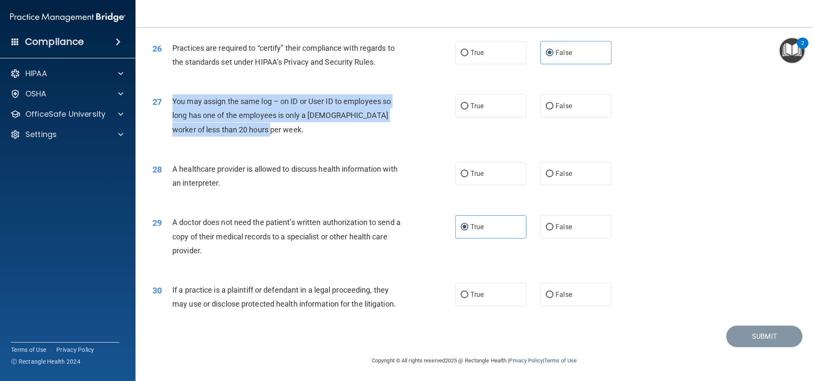
drag, startPoint x: 172, startPoint y: 98, endPoint x: 267, endPoint y: 129, distance: 99.2
click at [267, 129] on div "You may assign the same log – on ID or User ID to employees so long has one of …" at bounding box center [290, 115] width 237 height 42
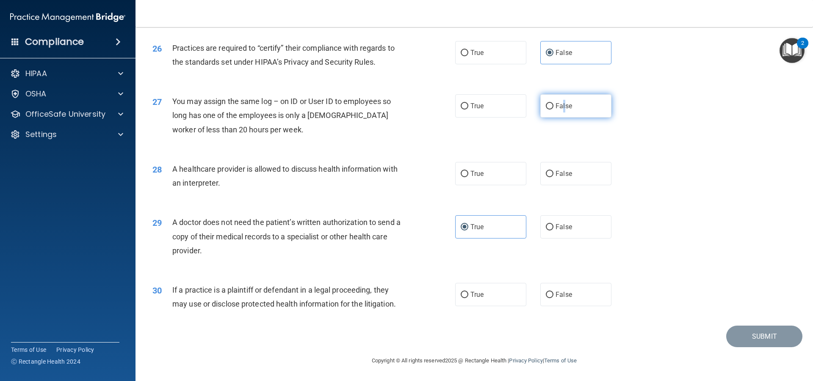
click at [560, 102] on span "False" at bounding box center [563, 106] width 17 height 8
click at [577, 117] on label "False" at bounding box center [575, 105] width 71 height 23
click at [553, 110] on input "False" at bounding box center [550, 106] width 8 height 6
radio input "true"
click at [344, 155] on div "28 A healthcare provider is allowed to discuss health information with an inter…" at bounding box center [474, 178] width 656 height 53
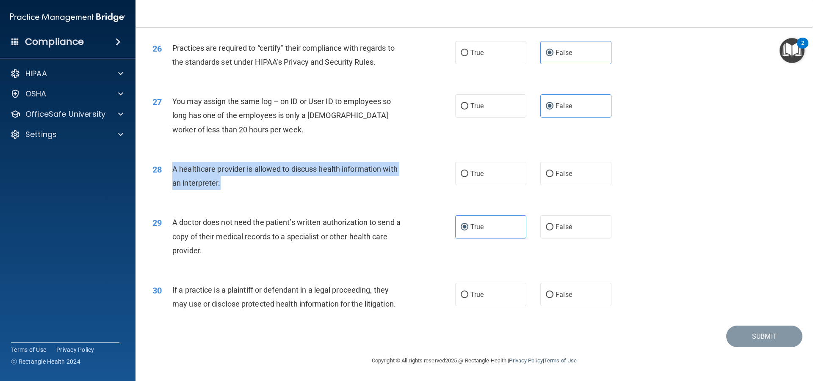
drag, startPoint x: 170, startPoint y: 165, endPoint x: 232, endPoint y: 185, distance: 65.3
click at [232, 185] on div "28 A healthcare provider is allowed to discuss health information with an inter…" at bounding box center [304, 178] width 328 height 32
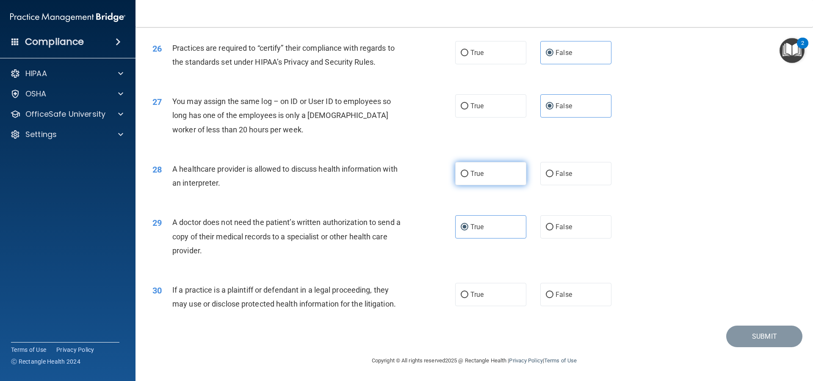
click at [491, 174] on label "True" at bounding box center [490, 173] width 71 height 23
click at [468, 174] on input "True" at bounding box center [465, 174] width 8 height 6
radio input "true"
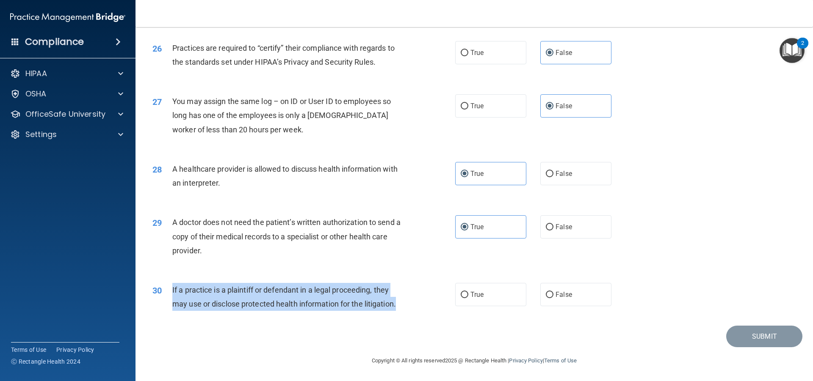
drag, startPoint x: 170, startPoint y: 284, endPoint x: 417, endPoint y: 309, distance: 248.0
click at [417, 309] on div "30 If a practice is a plaintiff or defendant in a legal proceeding, they may us…" at bounding box center [304, 299] width 328 height 32
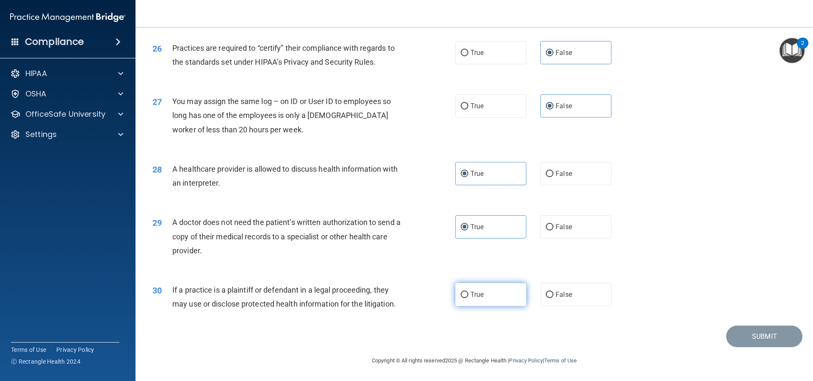
click at [474, 300] on label "True" at bounding box center [490, 294] width 71 height 23
click at [468, 298] on input "True" at bounding box center [465, 295] width 8 height 6
radio input "true"
click at [754, 340] on button "Submit" at bounding box center [764, 337] width 76 height 22
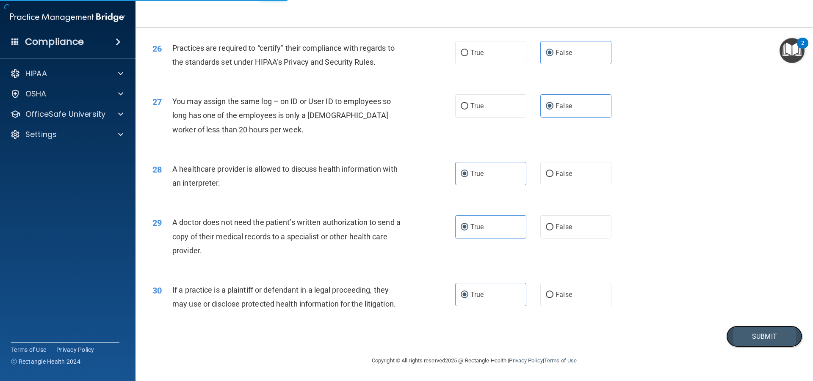
click at [729, 338] on button "Submit" at bounding box center [764, 337] width 76 height 22
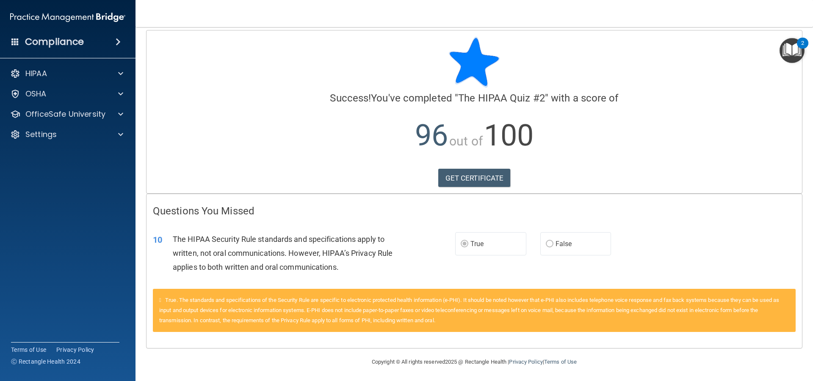
scroll to position [7, 0]
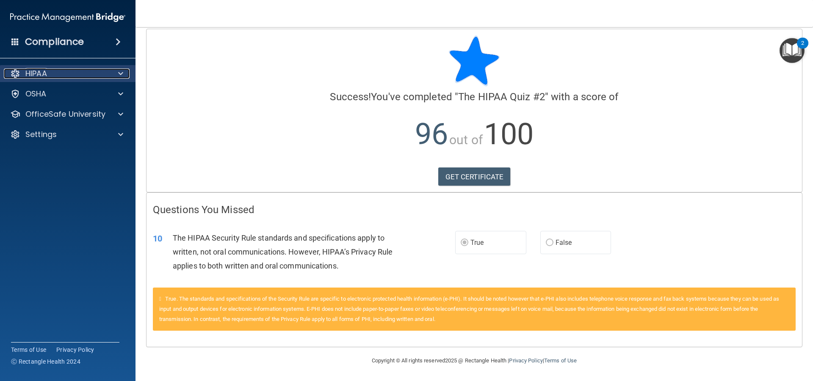
click at [52, 74] on div "HIPAA" at bounding box center [56, 74] width 105 height 10
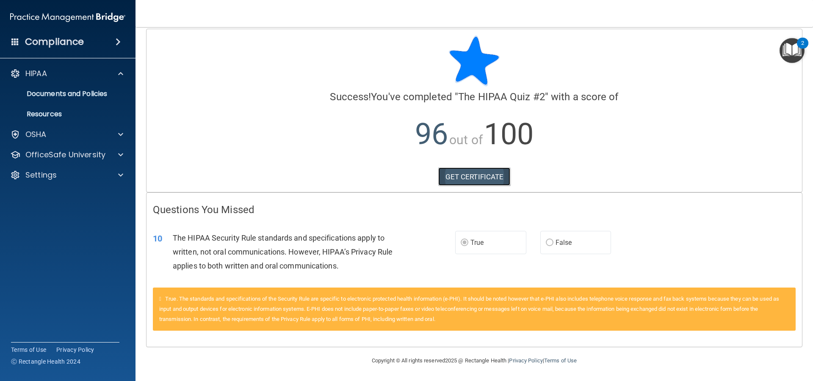
click at [441, 173] on link "GET CERTIFICATE" at bounding box center [474, 177] width 72 height 19
click at [115, 159] on div at bounding box center [119, 155] width 21 height 10
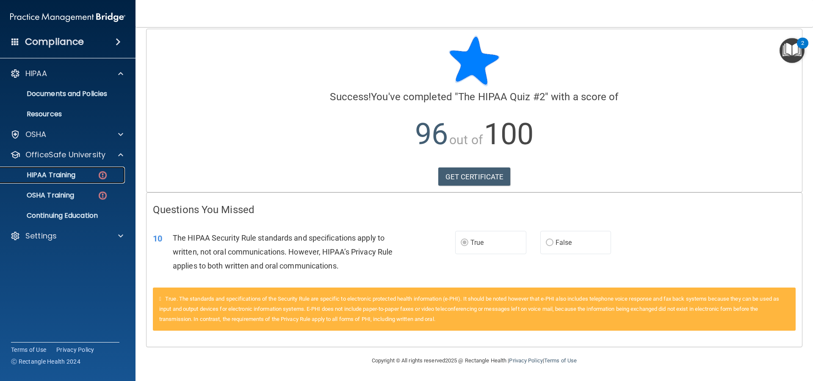
click at [103, 176] on img at bounding box center [102, 175] width 11 height 11
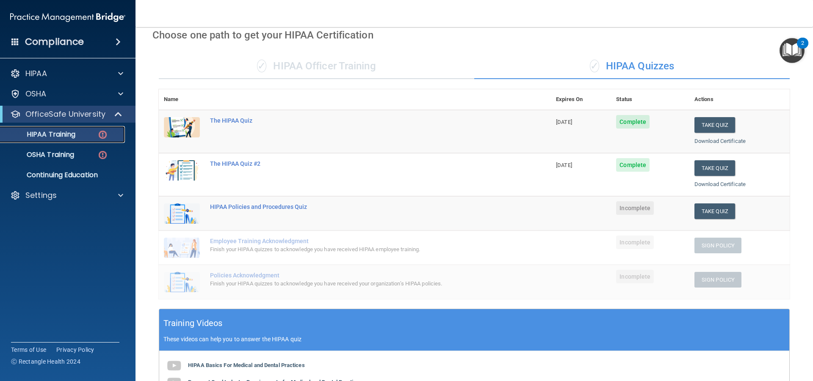
scroll to position [18, 0]
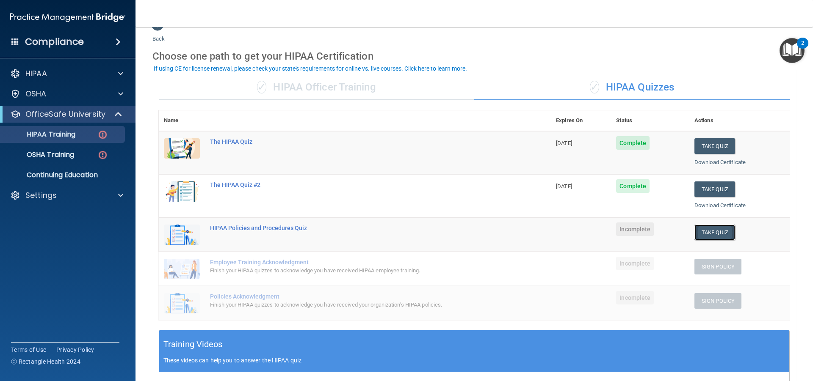
click at [723, 235] on button "Take Quiz" at bounding box center [714, 233] width 41 height 16
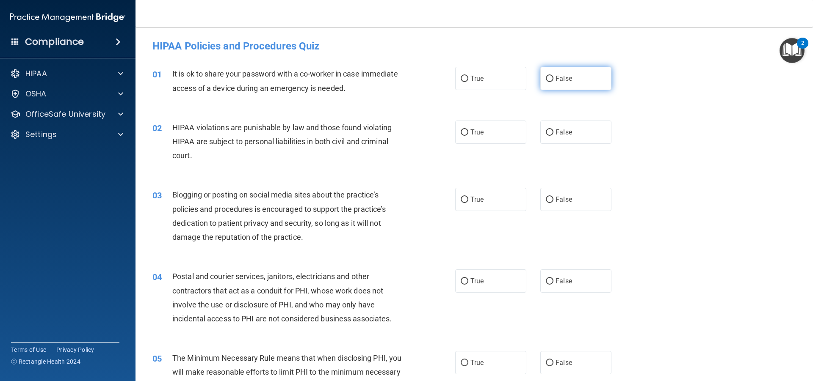
click at [540, 77] on label "False" at bounding box center [575, 78] width 71 height 23
click at [546, 77] on input "False" at bounding box center [550, 79] width 8 height 6
radio input "true"
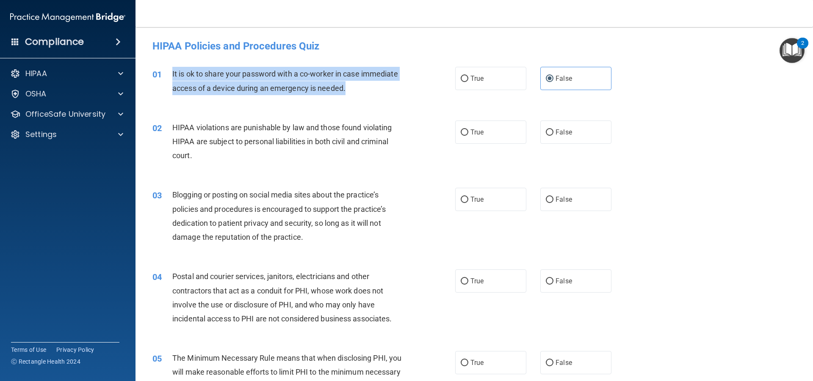
drag, startPoint x: 168, startPoint y: 67, endPoint x: 361, endPoint y: 86, distance: 194.0
click at [361, 86] on div "01 It is ok to share your password with a co-worker in case immediate access of…" at bounding box center [304, 83] width 328 height 32
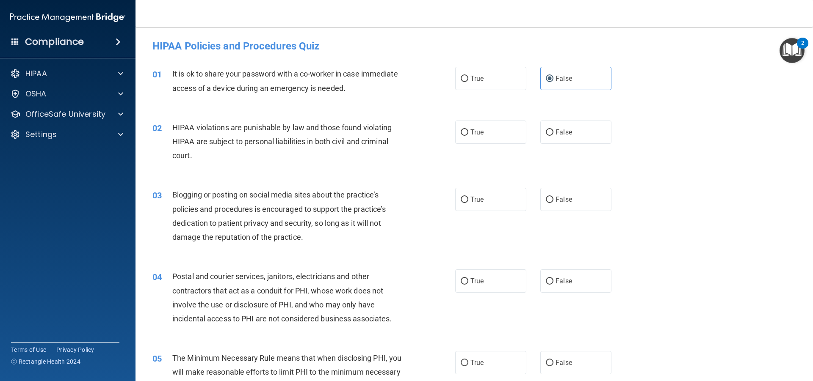
click at [627, 114] on div "02 HIPAA violations are punishable by law and those found violating HIPAA are s…" at bounding box center [474, 144] width 656 height 68
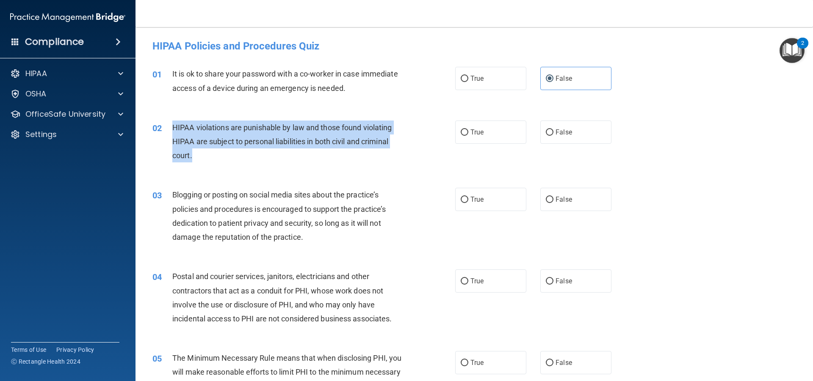
drag, startPoint x: 173, startPoint y: 121, endPoint x: 197, endPoint y: 152, distance: 39.5
click at [196, 156] on div "HIPAA violations are punishable by law and those found violating HIPAA are subj…" at bounding box center [290, 142] width 237 height 42
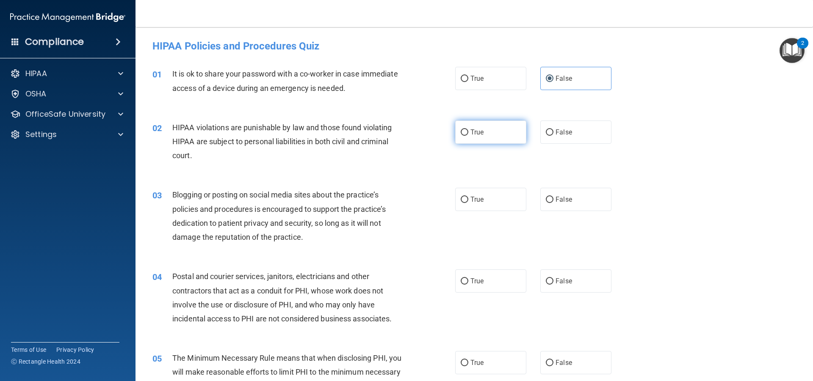
click at [512, 131] on label "True" at bounding box center [490, 132] width 71 height 23
click at [468, 131] on input "True" at bounding box center [465, 133] width 8 height 6
radio input "true"
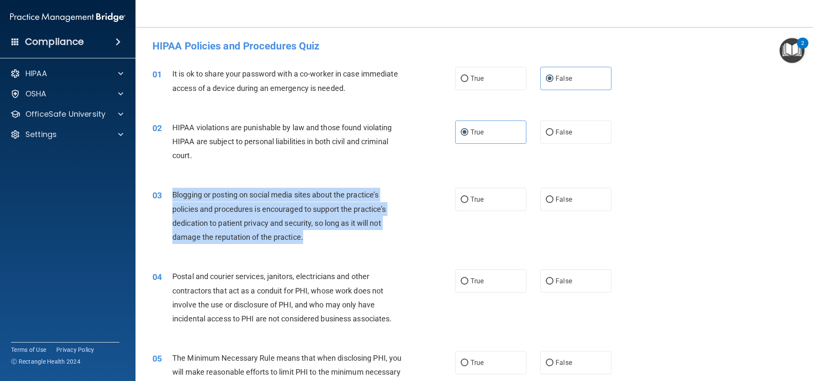
drag, startPoint x: 172, startPoint y: 193, endPoint x: 309, endPoint y: 246, distance: 147.2
click at [309, 246] on div "03 Blogging or posting on social media sites about the practice’s policies and …" at bounding box center [304, 218] width 328 height 61
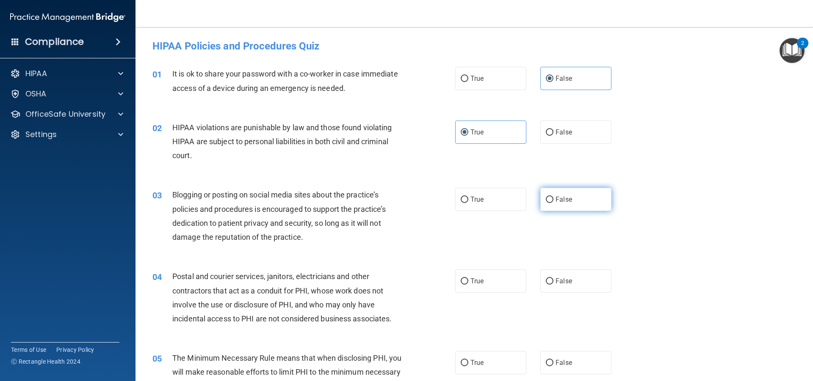
click at [560, 199] on span "False" at bounding box center [563, 200] width 17 height 8
click at [553, 199] on input "False" at bounding box center [550, 200] width 8 height 6
radio input "true"
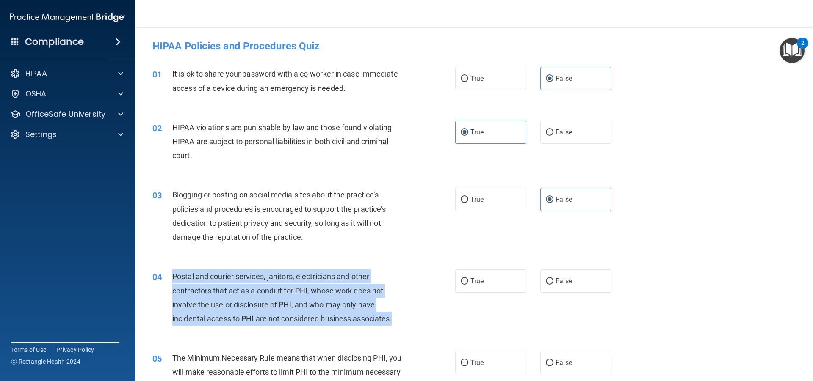
drag, startPoint x: 172, startPoint y: 273, endPoint x: 408, endPoint y: 319, distance: 240.2
click at [408, 319] on div "04 Postal and courier services, janitors, electricians and other contractors th…" at bounding box center [304, 300] width 328 height 61
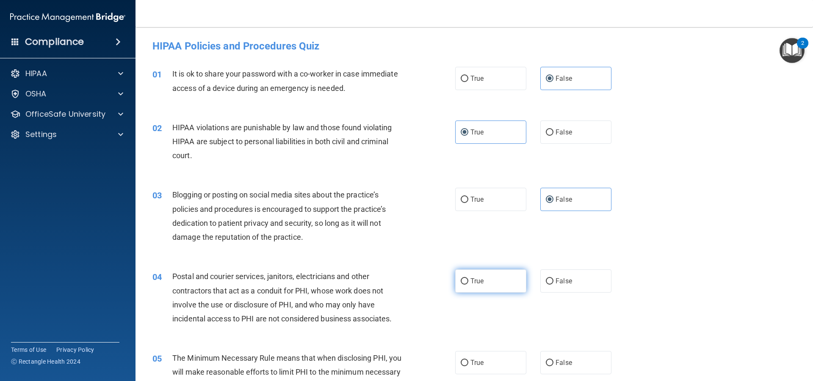
click at [483, 288] on label "True" at bounding box center [490, 281] width 71 height 23
click at [468, 285] on input "True" at bounding box center [465, 282] width 8 height 6
radio input "true"
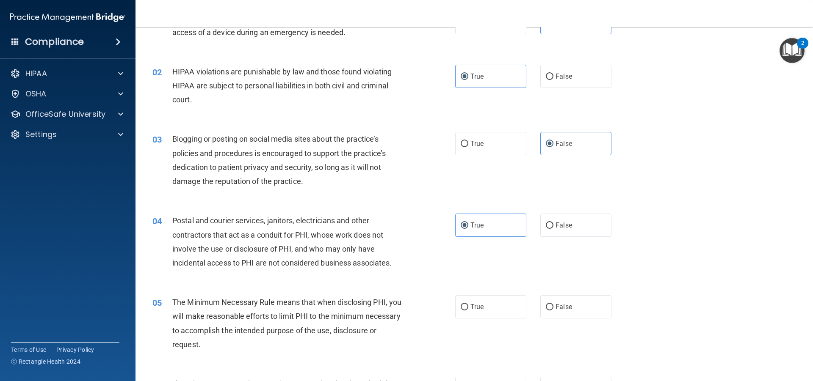
scroll to position [127, 0]
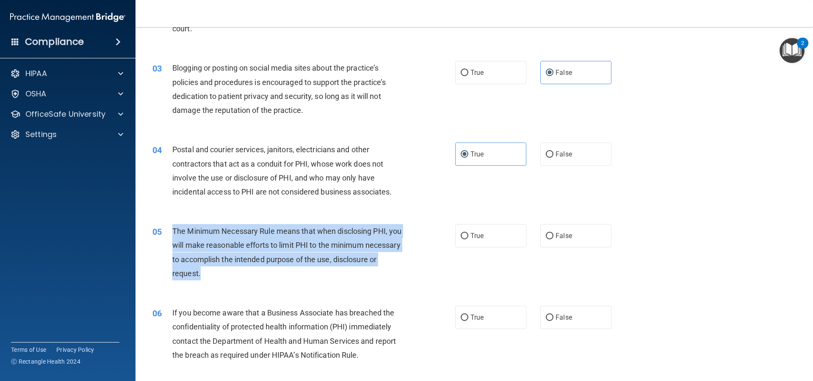
drag, startPoint x: 167, startPoint y: 226, endPoint x: 314, endPoint y: 285, distance: 158.1
click at [314, 285] on div "05 The Minimum Necessary Rule means that when disclosing PHI, you will make rea…" at bounding box center [304, 254] width 328 height 61
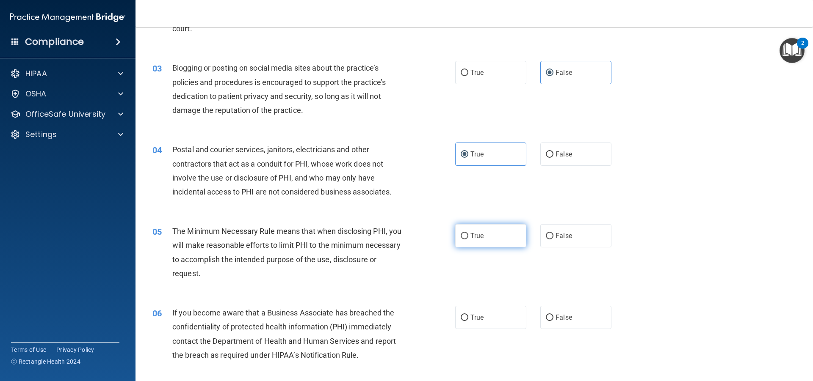
click at [477, 240] on label "True" at bounding box center [490, 235] width 71 height 23
click at [468, 240] on input "True" at bounding box center [465, 236] width 8 height 6
radio input "true"
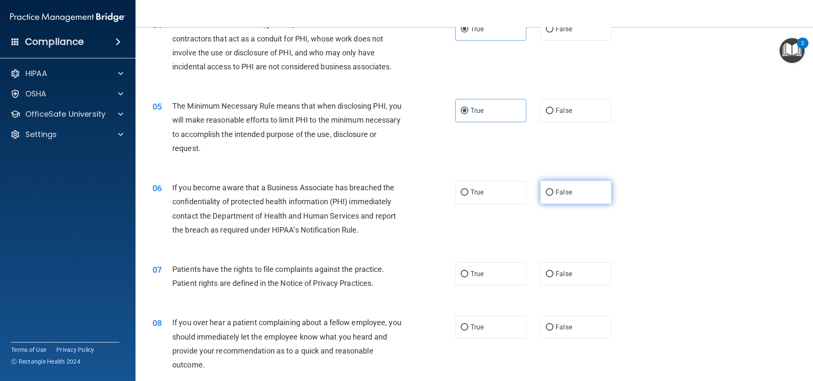
scroll to position [254, 0]
click at [388, 194] on div "If you become aware that a Business Associate has breached the confidentiality …" at bounding box center [290, 207] width 237 height 56
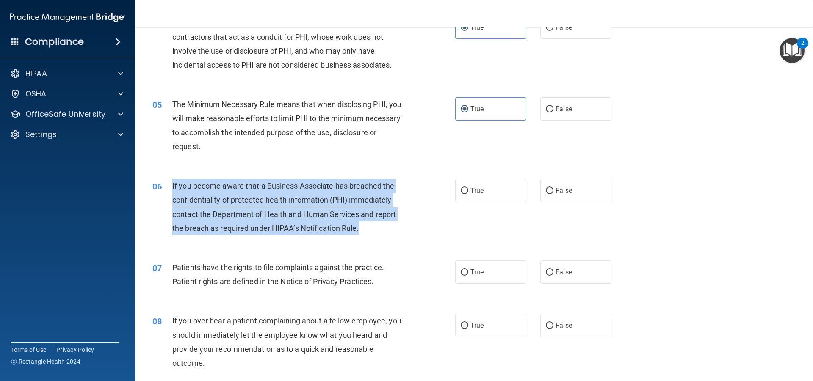
drag, startPoint x: 171, startPoint y: 184, endPoint x: 386, endPoint y: 237, distance: 221.5
click at [386, 237] on div "06 If you become aware that a Business Associate has breached the confidentiali…" at bounding box center [304, 209] width 328 height 61
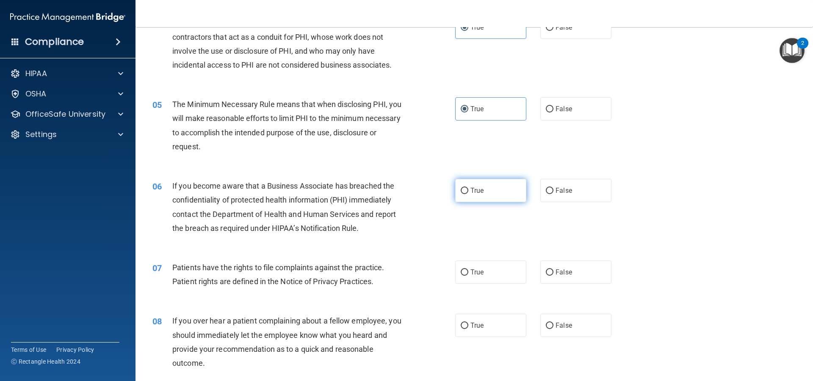
drag, startPoint x: 555, startPoint y: 185, endPoint x: 519, endPoint y: 187, distance: 36.0
click at [556, 185] on label "False" at bounding box center [575, 190] width 71 height 23
click at [553, 188] on input "False" at bounding box center [550, 191] width 8 height 6
radio input "true"
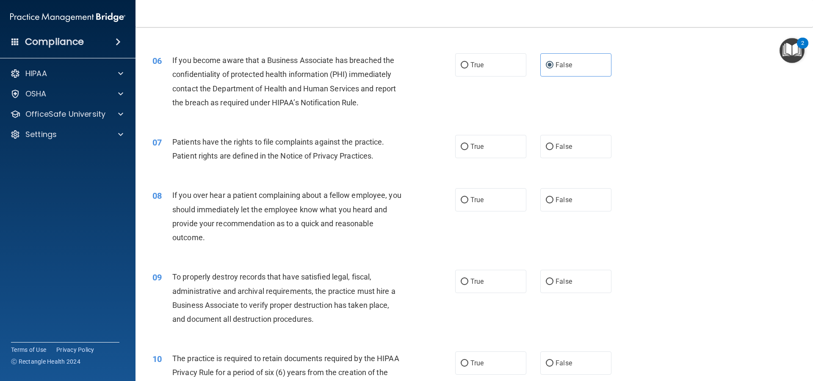
scroll to position [381, 0]
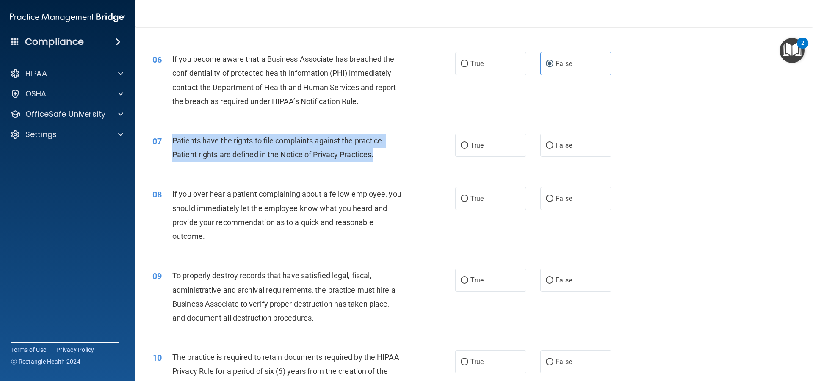
drag, startPoint x: 172, startPoint y: 137, endPoint x: 387, endPoint y: 151, distance: 215.0
click at [387, 151] on div "Patients have the rights to file complaints against the practice. Patient right…" at bounding box center [290, 148] width 237 height 28
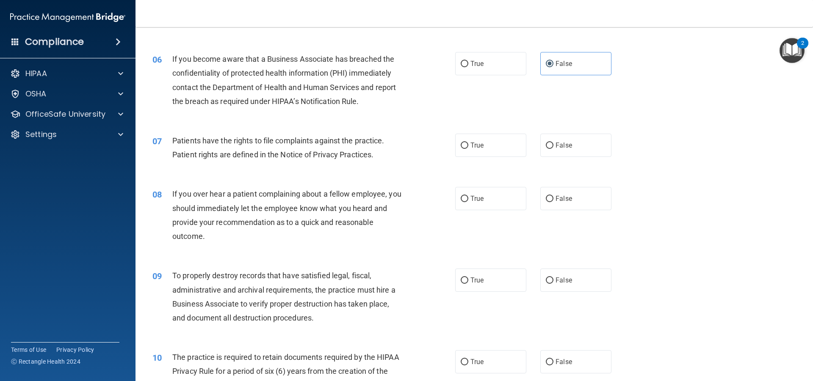
click at [381, 115] on div "06 If you become aware that a Business Associate has breached the confidentiali…" at bounding box center [474, 82] width 656 height 82
click at [474, 147] on span "True" at bounding box center [476, 145] width 13 height 8
click at [468, 147] on input "True" at bounding box center [465, 146] width 8 height 6
radio input "true"
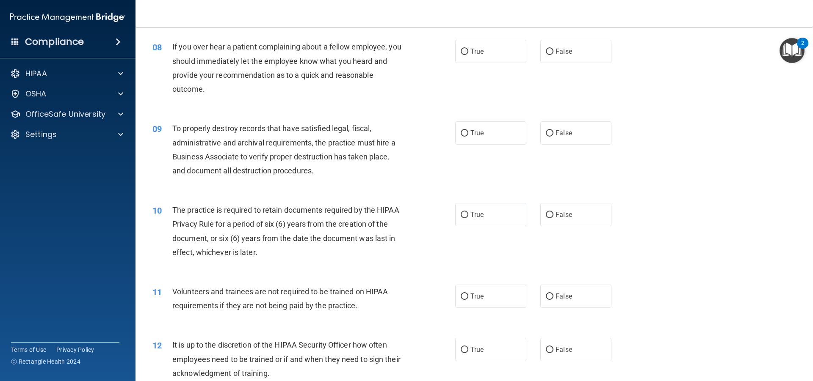
scroll to position [508, 0]
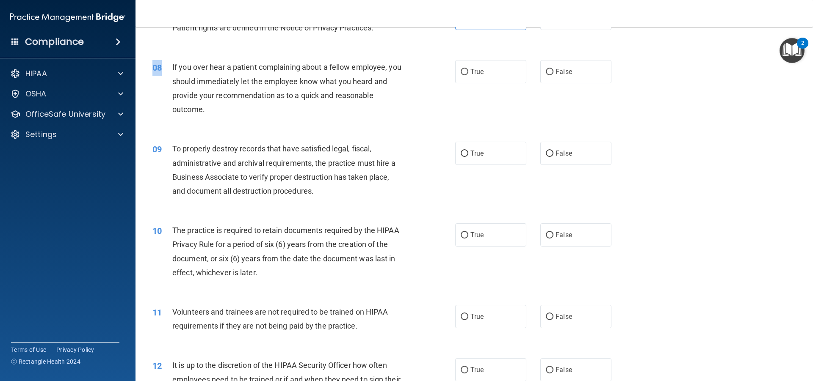
drag, startPoint x: 168, startPoint y: 63, endPoint x: 224, endPoint y: 122, distance: 81.8
click at [224, 122] on div "08 If you over hear a patient complaining about a fellow employee, you should i…" at bounding box center [474, 91] width 656 height 82
click at [226, 112] on div "If you over hear a patient complaining about a fellow employee, you should imme…" at bounding box center [290, 88] width 237 height 56
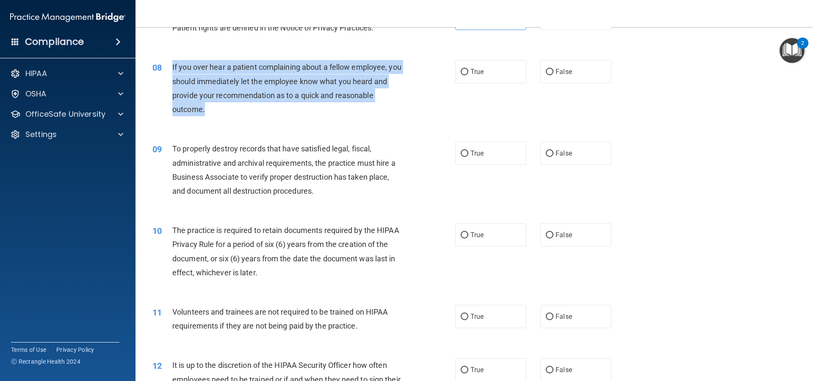
drag, startPoint x: 171, startPoint y: 64, endPoint x: 219, endPoint y: 114, distance: 70.1
click at [219, 114] on div "08 If you over hear a patient complaining about a fellow employee, you should i…" at bounding box center [304, 90] width 328 height 61
click at [546, 75] on input "False" at bounding box center [550, 72] width 8 height 6
radio input "true"
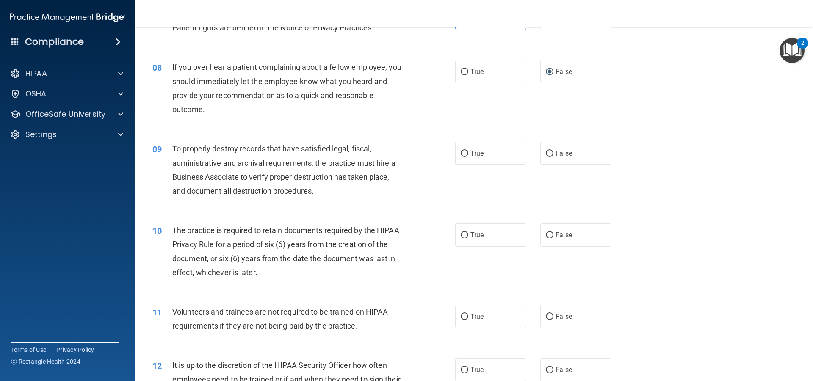
click at [487, 111] on div "08 If you over hear a patient complaining about a fellow employee, you should i…" at bounding box center [474, 91] width 656 height 82
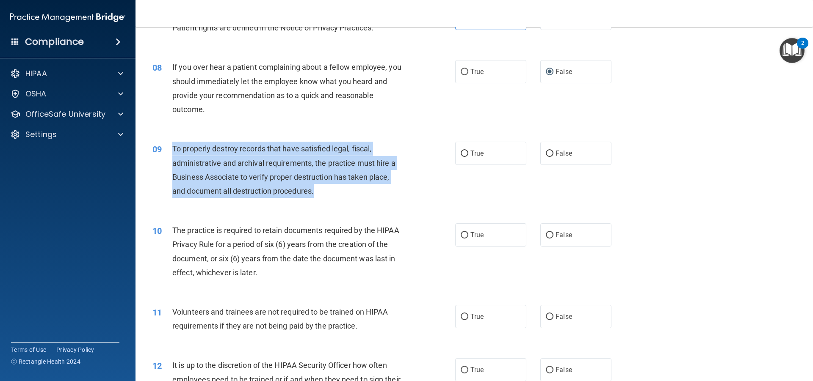
drag, startPoint x: 168, startPoint y: 144, endPoint x: 336, endPoint y: 196, distance: 175.4
click at [336, 196] on div "09 To properly destroy records that have satisfied legal, fiscal, administrativ…" at bounding box center [304, 172] width 328 height 61
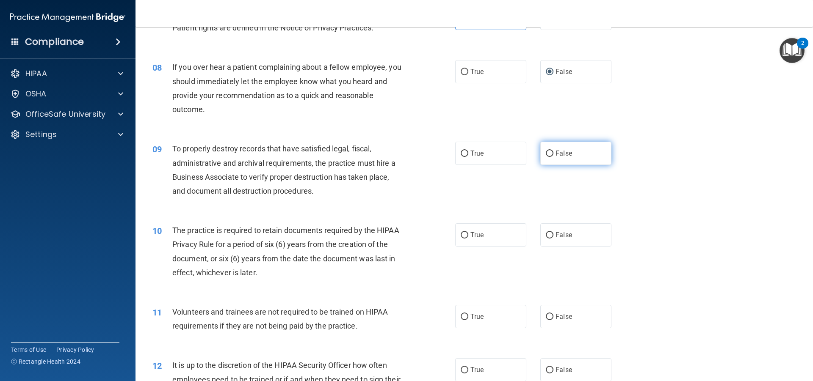
click at [590, 152] on label "False" at bounding box center [575, 153] width 71 height 23
click at [553, 152] on input "False" at bounding box center [550, 154] width 8 height 6
radio input "true"
click at [380, 196] on div "To properly destroy records that have satisfied legal, fiscal, administrative a…" at bounding box center [290, 170] width 237 height 56
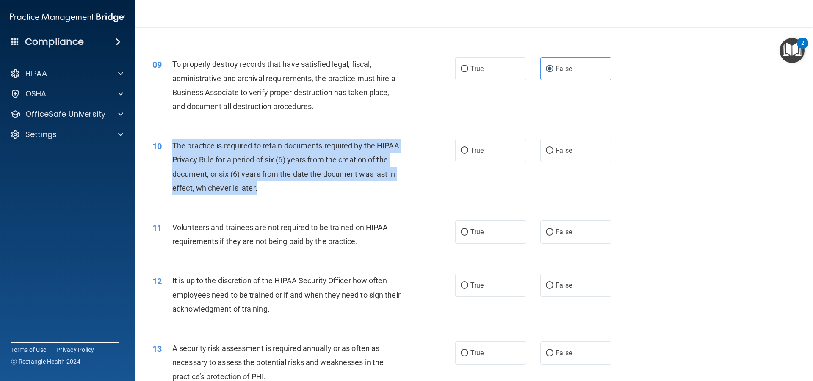
drag, startPoint x: 171, startPoint y: 141, endPoint x: 268, endPoint y: 189, distance: 108.3
click at [268, 189] on div "10 The practice is required to retain documents required by the HIPAA Privacy R…" at bounding box center [304, 169] width 328 height 61
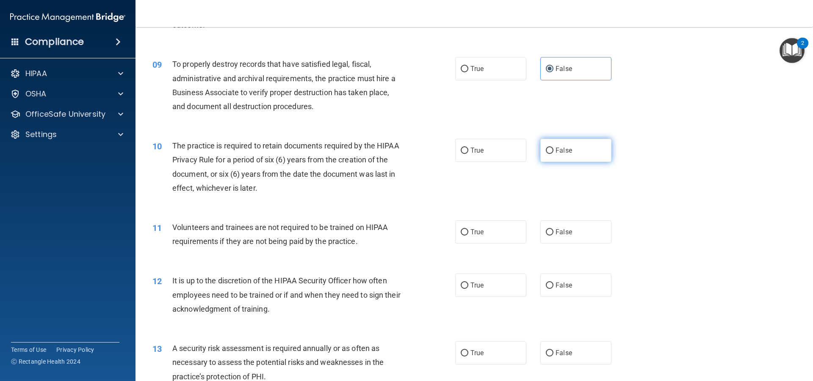
click at [560, 145] on label "False" at bounding box center [575, 150] width 71 height 23
click at [553, 148] on input "False" at bounding box center [550, 151] width 8 height 6
radio input "true"
click at [347, 200] on div "10 The practice is required to retain documents required by the HIPAA Privacy R…" at bounding box center [474, 169] width 656 height 82
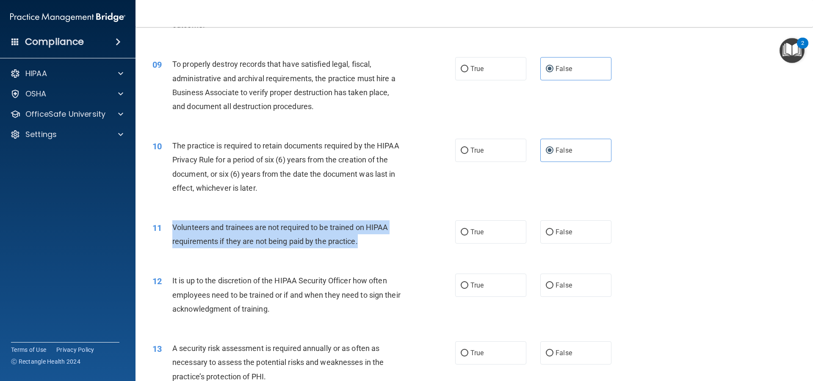
drag, startPoint x: 172, startPoint y: 224, endPoint x: 384, endPoint y: 242, distance: 212.9
click at [384, 242] on div "Volunteers and trainees are not required to be trained on HIPAA requirements if…" at bounding box center [290, 235] width 237 height 28
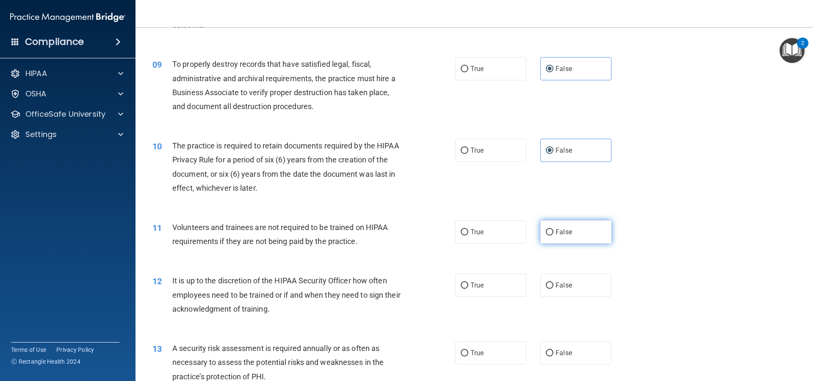
click at [589, 240] on label "False" at bounding box center [575, 232] width 71 height 23
click at [553, 236] on input "False" at bounding box center [550, 232] width 8 height 6
radio input "true"
click at [639, 218] on div "11 Volunteers and trainees are not required to be trained on HIPAA requirements…" at bounding box center [474, 236] width 656 height 53
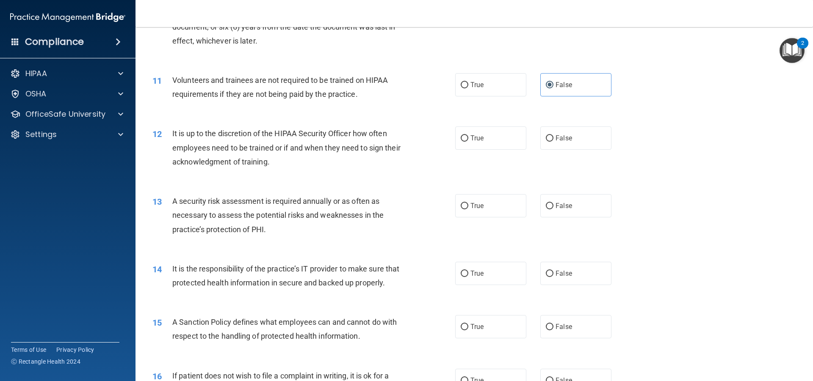
scroll to position [762, 0]
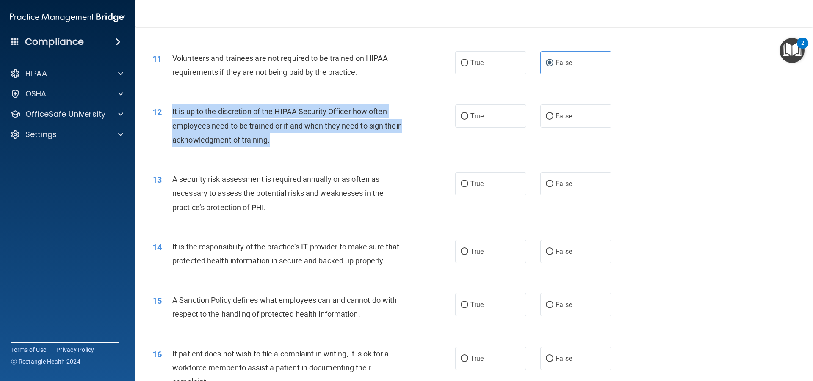
drag, startPoint x: 169, startPoint y: 107, endPoint x: 309, endPoint y: 139, distance: 143.8
click at [309, 139] on div "12 It is up to the discretion of the HIPAA Security Officer how often employees…" at bounding box center [304, 128] width 328 height 47
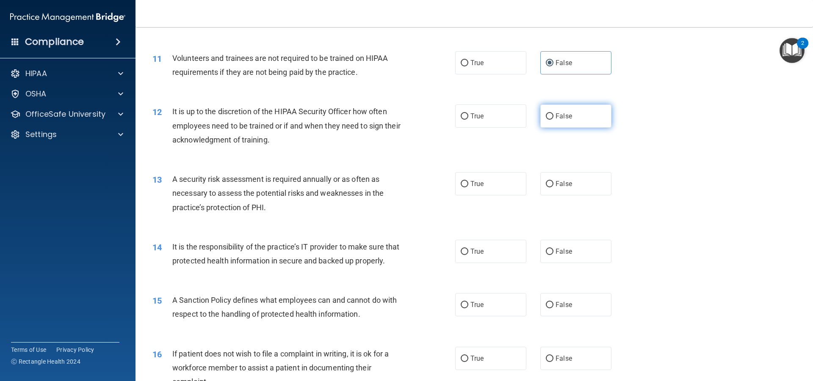
click at [566, 118] on span "False" at bounding box center [563, 116] width 17 height 8
click at [553, 118] on input "False" at bounding box center [550, 116] width 8 height 6
radio input "true"
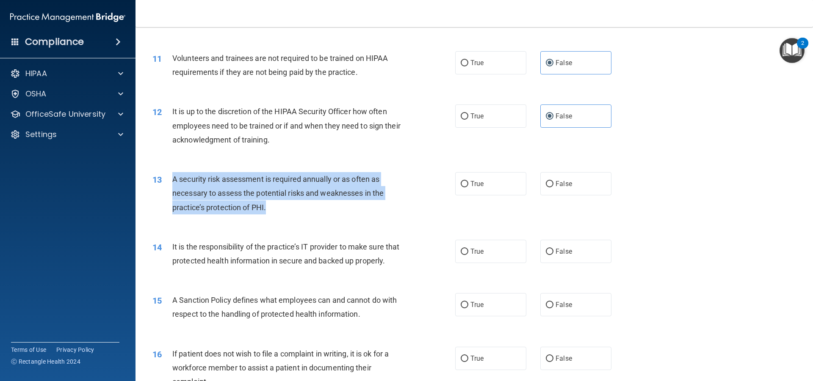
drag, startPoint x: 172, startPoint y: 177, endPoint x: 293, endPoint y: 211, distance: 125.7
click at [293, 211] on div "A security risk assessment is required annually or as often as necessary to ass…" at bounding box center [290, 193] width 237 height 42
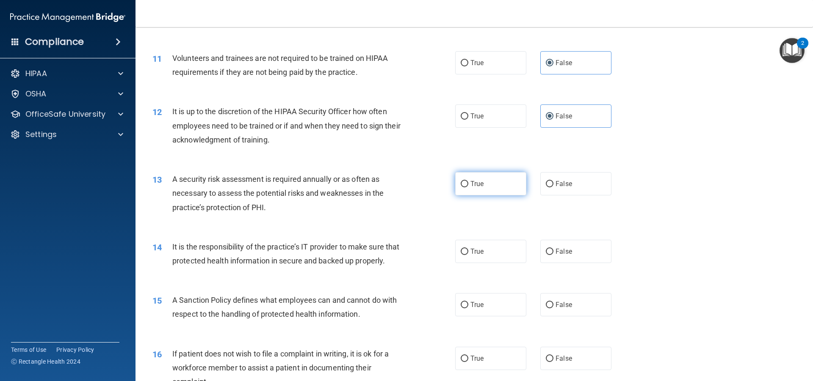
click at [470, 181] on span "True" at bounding box center [476, 184] width 13 height 8
click at [468, 181] on input "True" at bounding box center [465, 184] width 8 height 6
radio input "true"
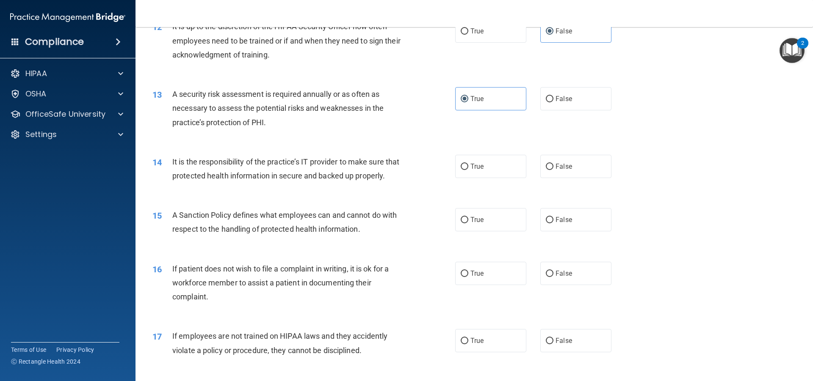
scroll to position [847, 0]
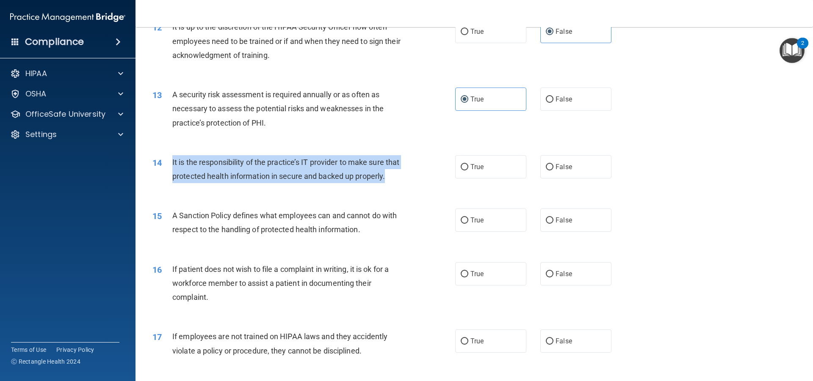
drag, startPoint x: 172, startPoint y: 160, endPoint x: 211, endPoint y: 195, distance: 52.8
click at [211, 183] on div "It is the responsibility of the practice’s IT provider to make sure that protec…" at bounding box center [290, 169] width 237 height 28
click at [546, 165] on input "False" at bounding box center [550, 167] width 8 height 6
radio input "true"
click at [412, 183] on div "14 It is the responsibility of the practice’s IT provider to make sure that pro…" at bounding box center [304, 171] width 328 height 32
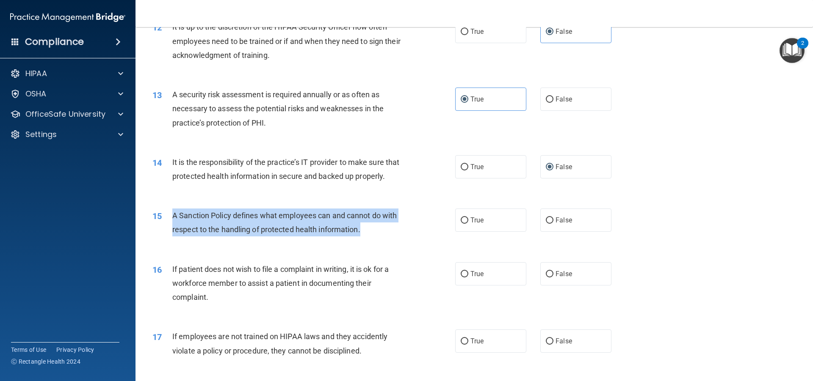
drag, startPoint x: 170, startPoint y: 226, endPoint x: 381, endPoint y: 241, distance: 212.2
click at [381, 241] on div "15 A Sanction Policy defines what employees can and cannot do with respect to t…" at bounding box center [304, 225] width 328 height 32
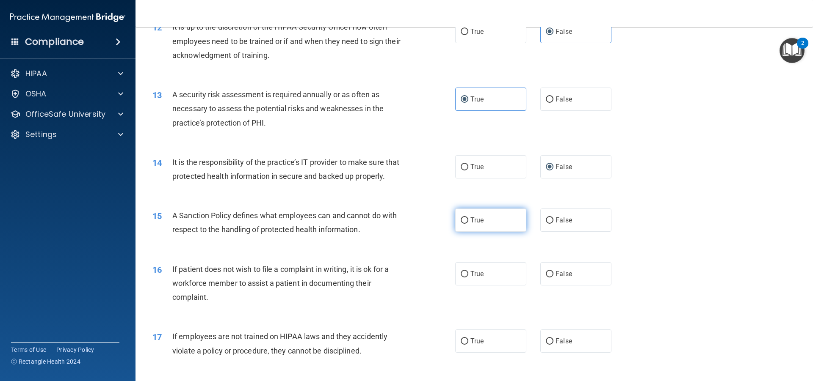
click at [486, 231] on label "True" at bounding box center [490, 220] width 71 height 23
click at [468, 224] on input "True" at bounding box center [465, 221] width 8 height 6
radio input "true"
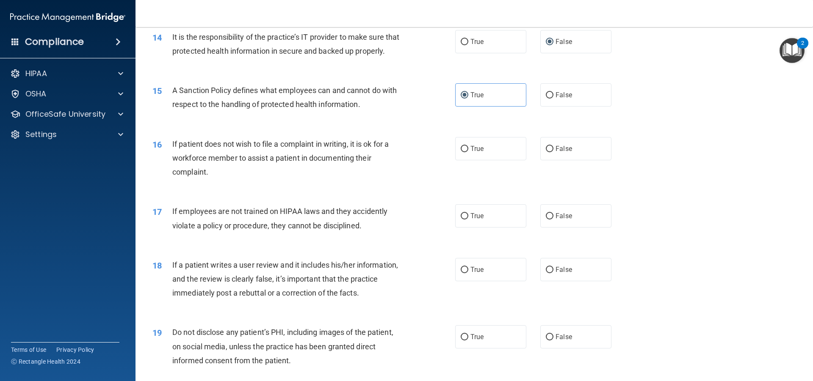
scroll to position [974, 0]
click at [403, 193] on div "16 If patient does not wish to file a complaint in writing, it is ok for a work…" at bounding box center [474, 159] width 656 height 68
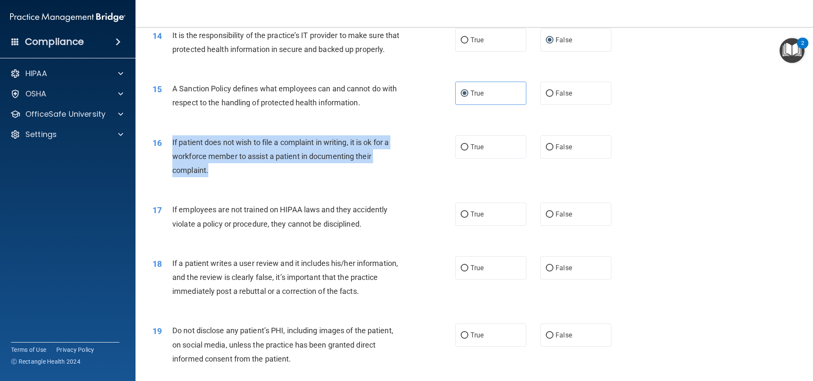
drag, startPoint x: 170, startPoint y: 152, endPoint x: 223, endPoint y: 195, distance: 67.7
click at [223, 182] on div "16 If patient does not wish to file a complaint in writing, it is ok for a work…" at bounding box center [304, 158] width 328 height 47
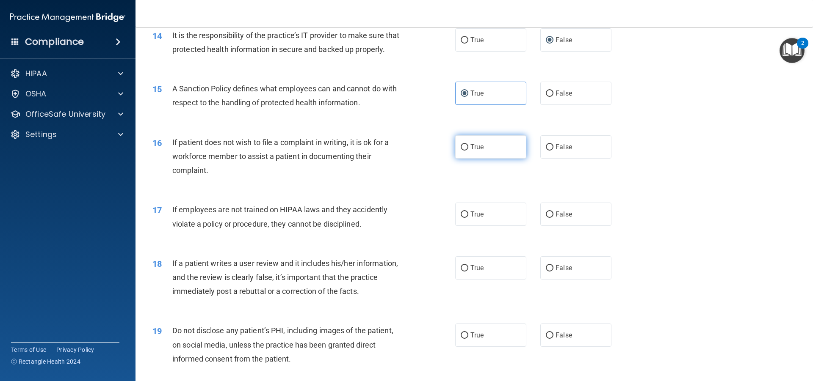
click at [507, 159] on label "True" at bounding box center [490, 146] width 71 height 23
click at [468, 151] on input "True" at bounding box center [465, 147] width 8 height 6
radio input "true"
click at [638, 183] on div "16 If patient does not wish to file a complaint in writing, it is ok for a work…" at bounding box center [474, 159] width 656 height 68
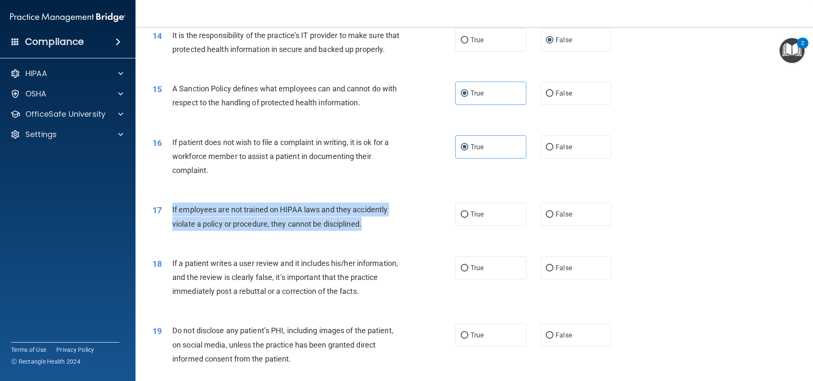
drag, startPoint x: 195, startPoint y: 224, endPoint x: 367, endPoint y: 241, distance: 172.7
click at [367, 235] on div "17 If employees are not trained on HIPAA laws and they accidently violate a pol…" at bounding box center [304, 219] width 328 height 32
click at [548, 218] on input "False" at bounding box center [550, 215] width 8 height 6
radio input "true"
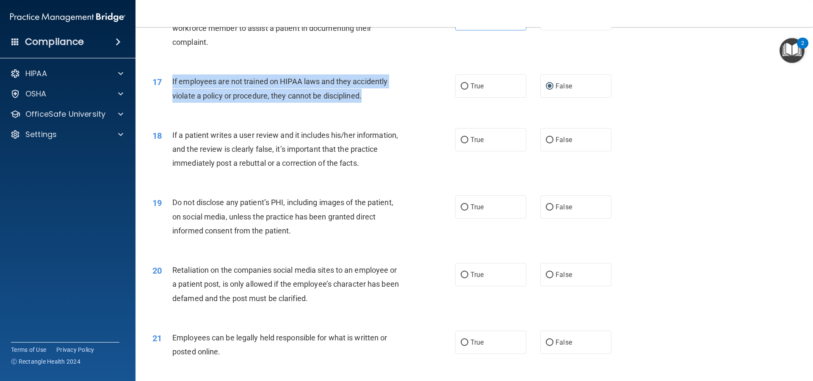
scroll to position [1143, 0]
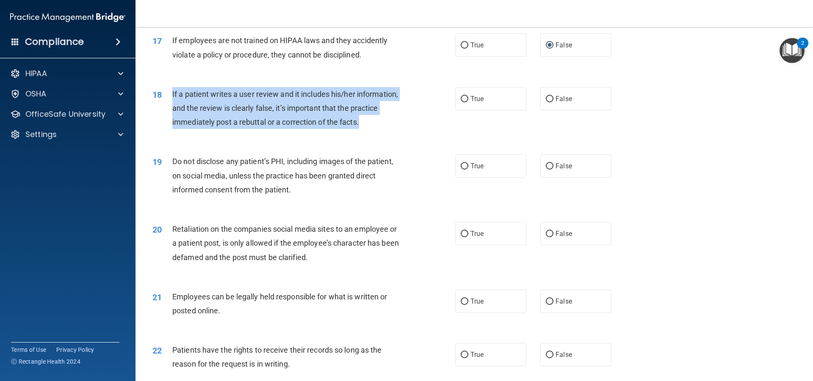
drag, startPoint x: 168, startPoint y: 104, endPoint x: 369, endPoint y: 139, distance: 204.1
click at [369, 134] on div "18 If a patient writes a user review and it includes his/her information, and t…" at bounding box center [304, 110] width 328 height 47
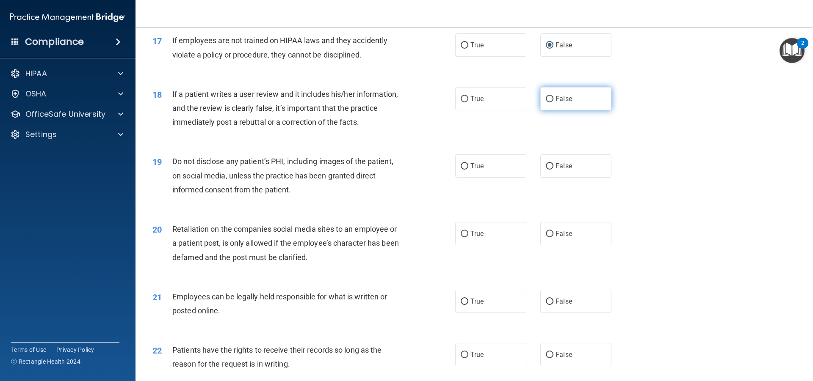
click at [560, 110] on label "False" at bounding box center [575, 98] width 71 height 23
click at [553, 102] on input "False" at bounding box center [550, 99] width 8 height 6
radio input "true"
click at [666, 129] on div "18 If a patient writes a user review and it includes his/her information, and t…" at bounding box center [474, 111] width 656 height 68
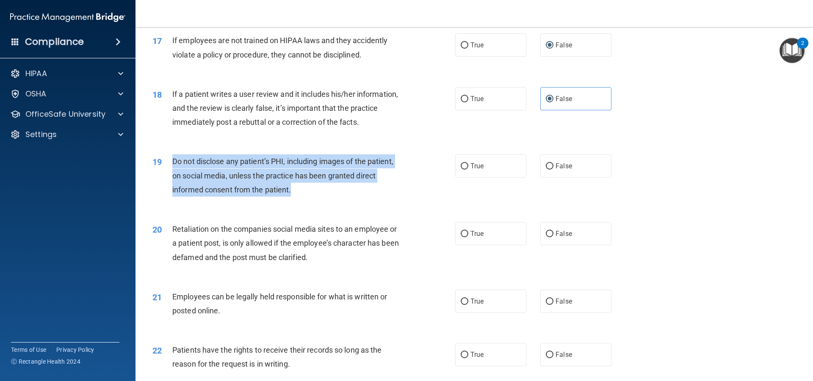
drag, startPoint x: 171, startPoint y: 171, endPoint x: 335, endPoint y: 200, distance: 166.5
click at [335, 200] on div "19 Do not disclose any patient’s PHI, including images of the patient, on socia…" at bounding box center [304, 178] width 328 height 47
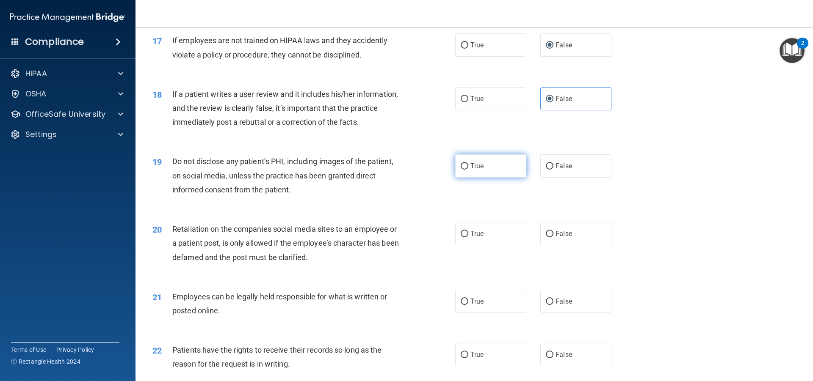
click at [470, 170] on span "True" at bounding box center [476, 166] width 13 height 8
click at [468, 170] on input "True" at bounding box center [465, 166] width 8 height 6
radio input "true"
click at [367, 197] on div "Do not disclose any patient’s PHI, including images of the patient, on social m…" at bounding box center [290, 176] width 237 height 42
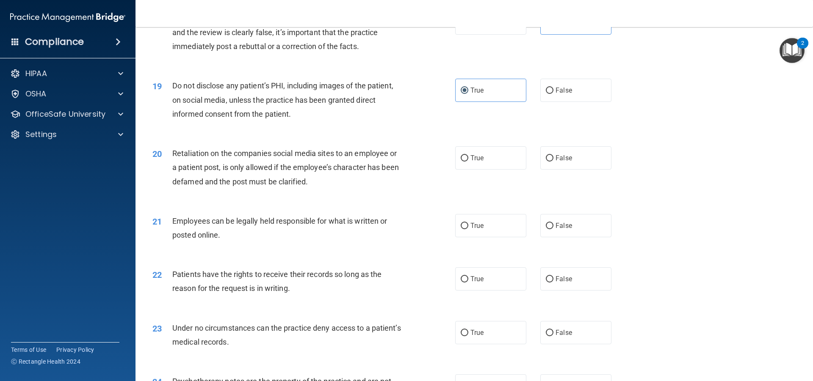
scroll to position [1228, 0]
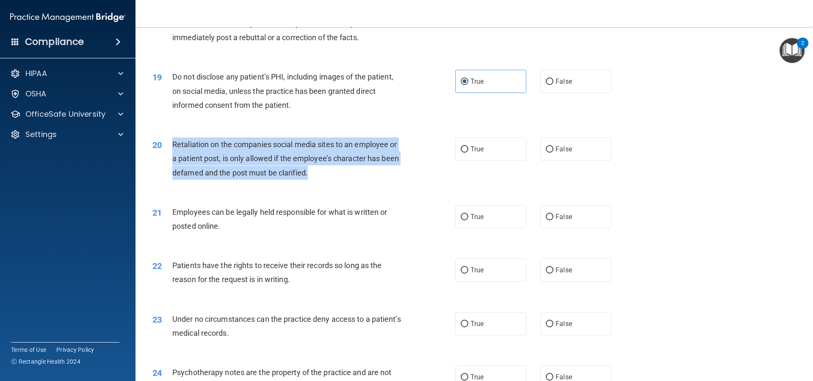
drag, startPoint x: 172, startPoint y: 158, endPoint x: 312, endPoint y: 187, distance: 142.2
click at [312, 180] on div "Retaliation on the companies social media sites to an employee or a patient pos…" at bounding box center [290, 159] width 237 height 42
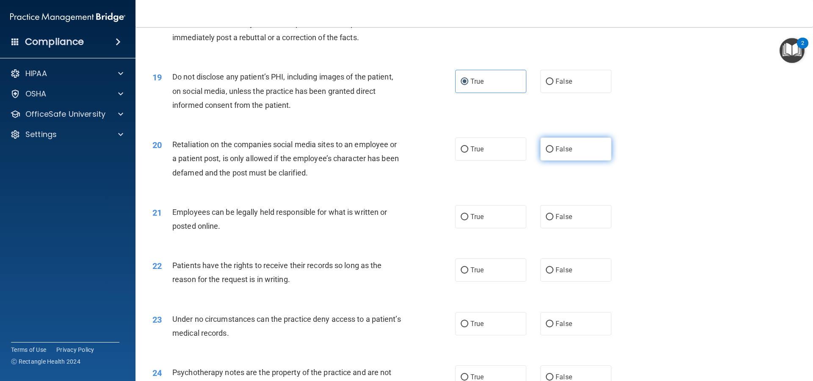
click at [555, 153] on span "False" at bounding box center [563, 149] width 17 height 8
click at [552, 153] on input "False" at bounding box center [550, 149] width 8 height 6
radio input "true"
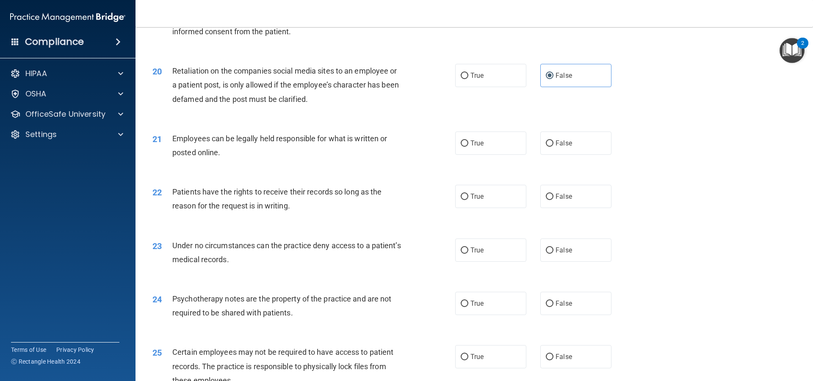
scroll to position [1312, 0]
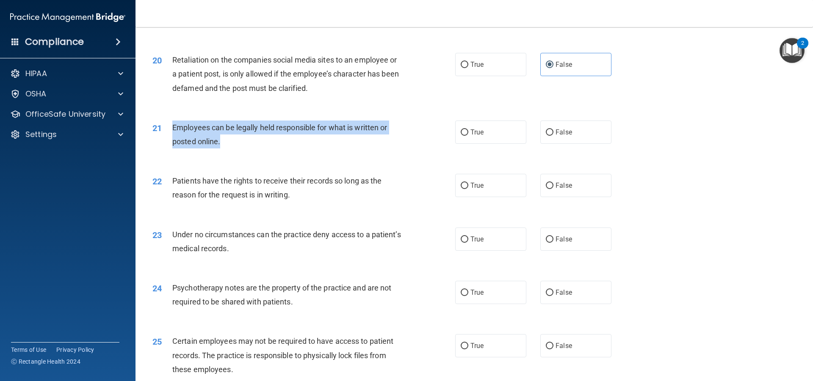
drag, startPoint x: 170, startPoint y: 138, endPoint x: 232, endPoint y: 156, distance: 64.2
click at [232, 153] on div "21 Employees can be legally held responsible for what is written or posted onli…" at bounding box center [304, 137] width 328 height 32
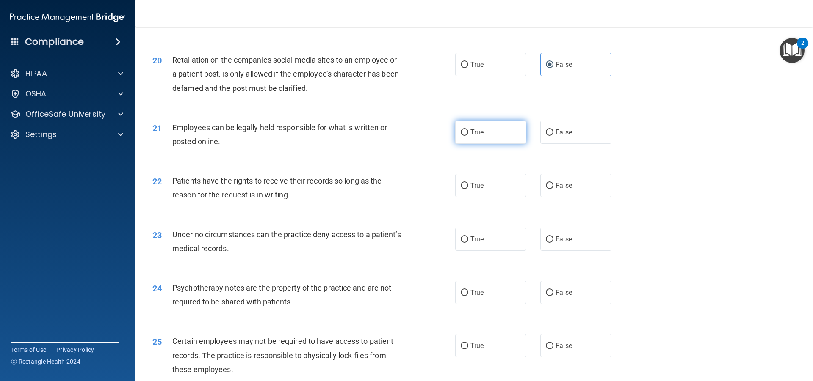
click at [502, 144] on label "True" at bounding box center [490, 132] width 71 height 23
click at [468, 136] on input "True" at bounding box center [465, 133] width 8 height 6
radio input "true"
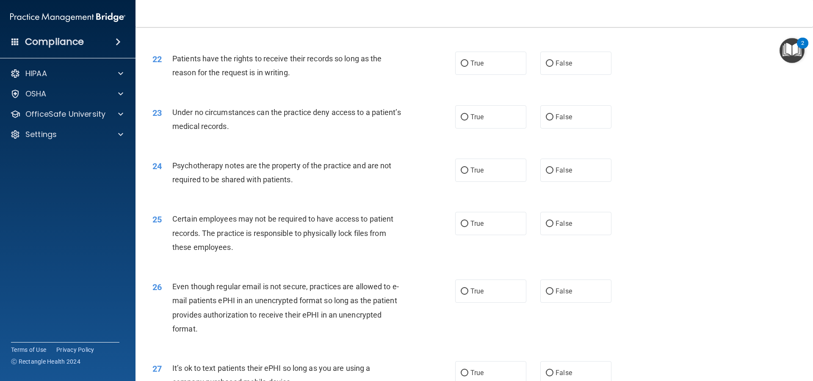
scroll to position [1439, 0]
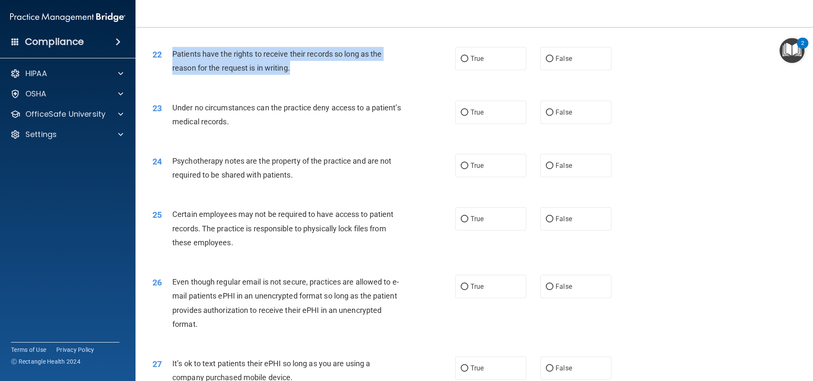
drag, startPoint x: 169, startPoint y: 64, endPoint x: 364, endPoint y: 85, distance: 195.8
click at [364, 79] on div "22 Patients have the rights to receive their records so long as the reason for …" at bounding box center [304, 63] width 328 height 32
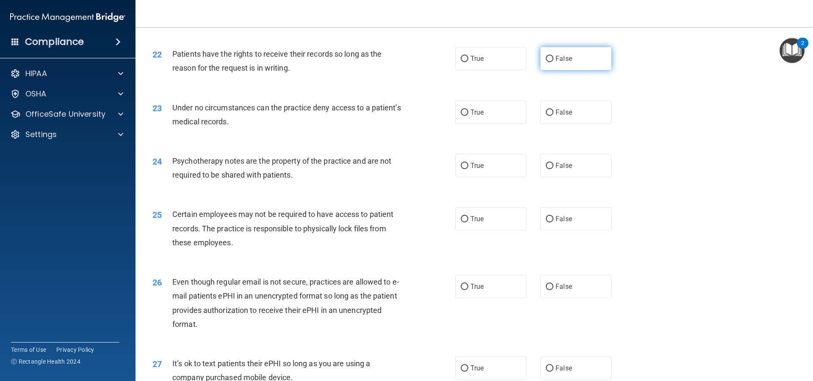
click at [572, 70] on label "False" at bounding box center [575, 58] width 71 height 23
click at [553, 62] on input "False" at bounding box center [550, 59] width 8 height 6
radio input "true"
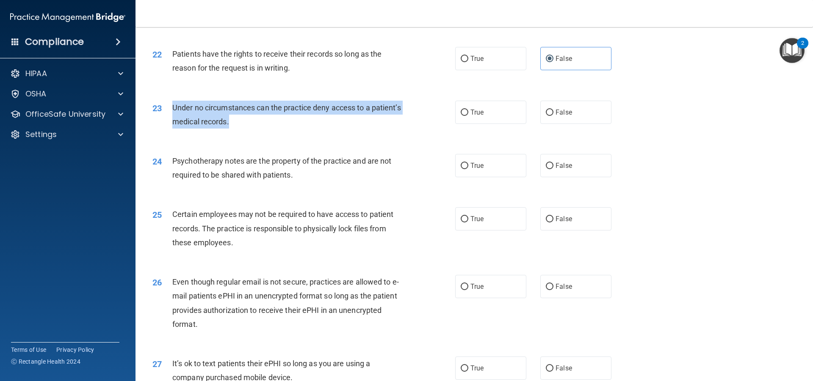
drag, startPoint x: 170, startPoint y: 116, endPoint x: 309, endPoint y: 134, distance: 140.0
click at [309, 133] on div "23 Under no circumstances can the practice deny access to a patient’s medical r…" at bounding box center [304, 117] width 328 height 32
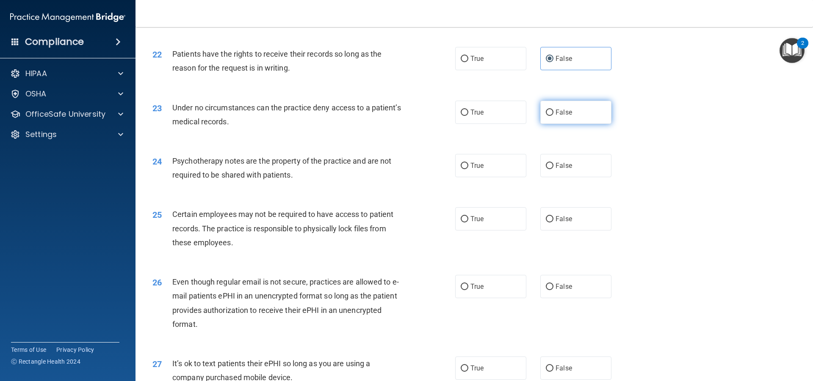
click at [560, 119] on label "False" at bounding box center [575, 112] width 71 height 23
click at [553, 116] on input "False" at bounding box center [550, 113] width 8 height 6
radio input "true"
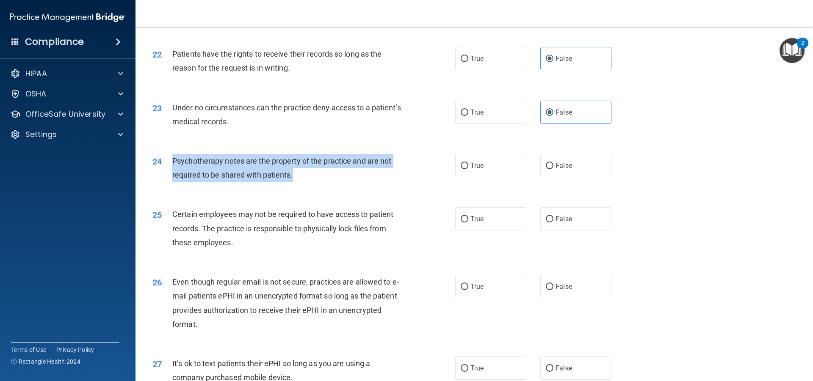
drag, startPoint x: 173, startPoint y: 171, endPoint x: 306, endPoint y: 187, distance: 134.4
click at [306, 182] on div "Psychotherapy notes are the property of the practice and are not required to be…" at bounding box center [290, 168] width 237 height 28
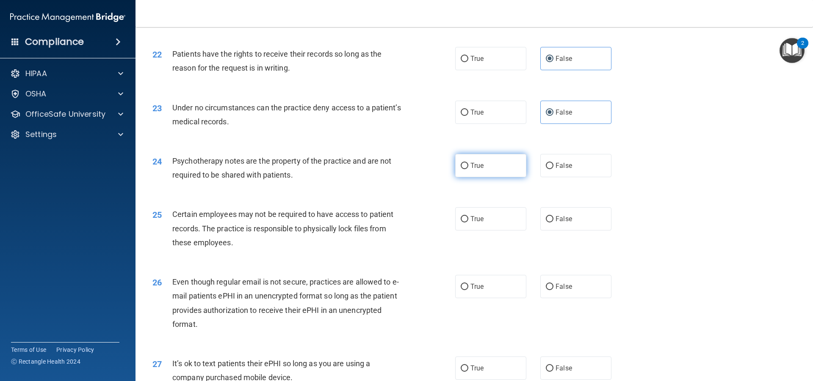
click at [460, 177] on label "True" at bounding box center [490, 165] width 71 height 23
click at [461, 169] on input "True" at bounding box center [465, 166] width 8 height 6
radio input "true"
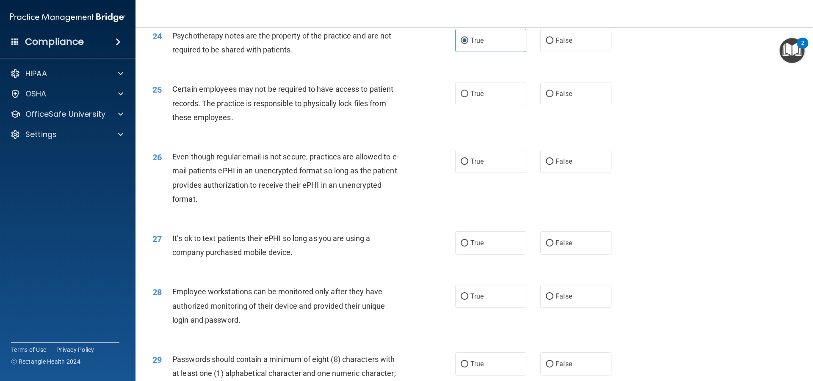
scroll to position [1566, 0]
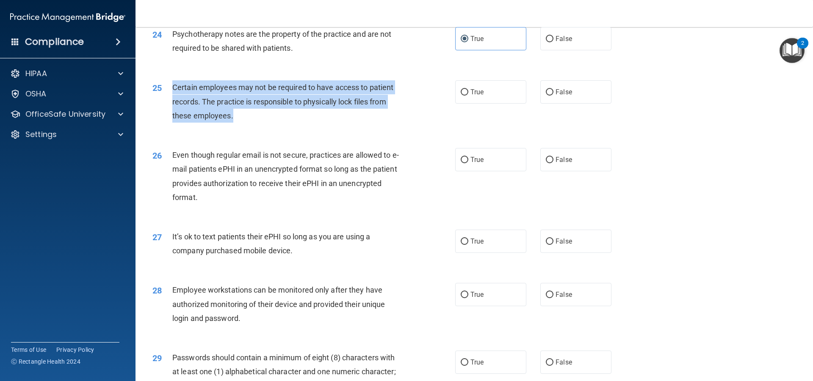
drag, startPoint x: 171, startPoint y: 98, endPoint x: 232, endPoint y: 127, distance: 68.0
click at [232, 127] on div "25 Certain employees may not be required to have access to patient records. The…" at bounding box center [304, 103] width 328 height 47
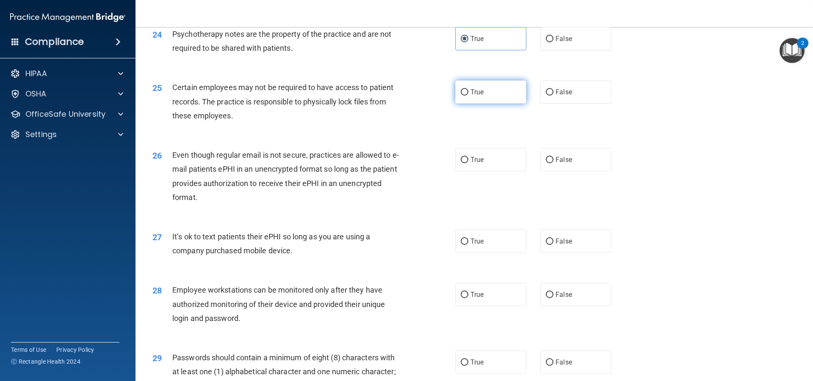
click at [500, 104] on label "True" at bounding box center [490, 91] width 71 height 23
click at [468, 96] on input "True" at bounding box center [465, 92] width 8 height 6
radio input "true"
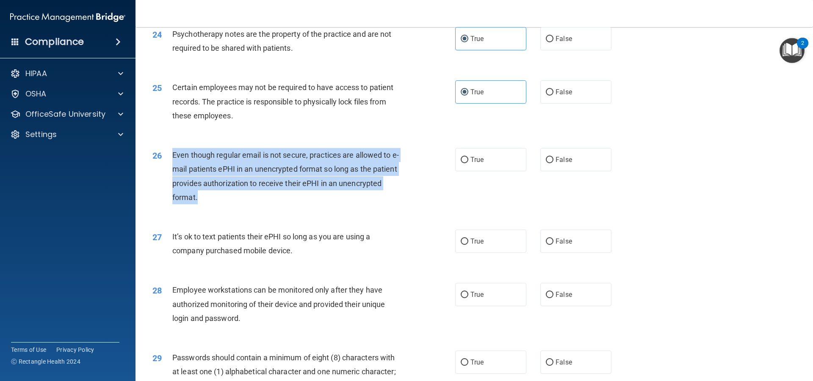
drag, startPoint x: 168, startPoint y: 166, endPoint x: 233, endPoint y: 212, distance: 80.1
click at [233, 209] on div "26 Even though regular email is not secure, practices are allowed to e-mail pat…" at bounding box center [304, 178] width 328 height 61
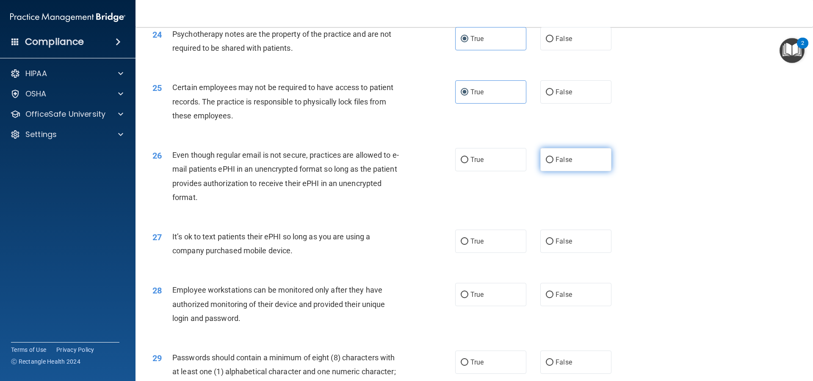
click at [582, 171] on label "False" at bounding box center [575, 159] width 71 height 23
click at [553, 163] on input "False" at bounding box center [550, 160] width 8 height 6
radio input "true"
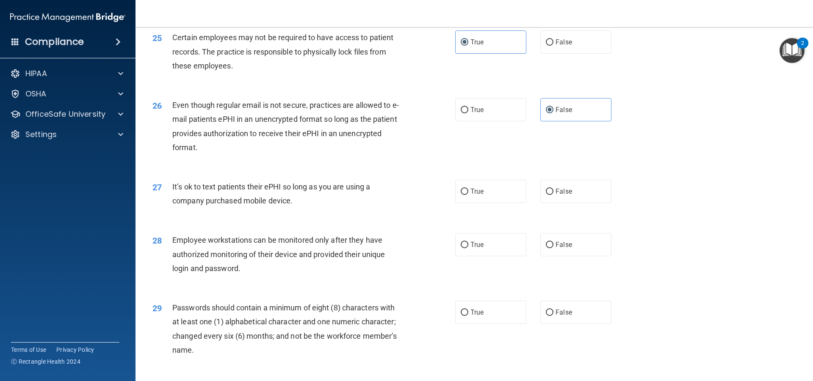
scroll to position [1693, 0]
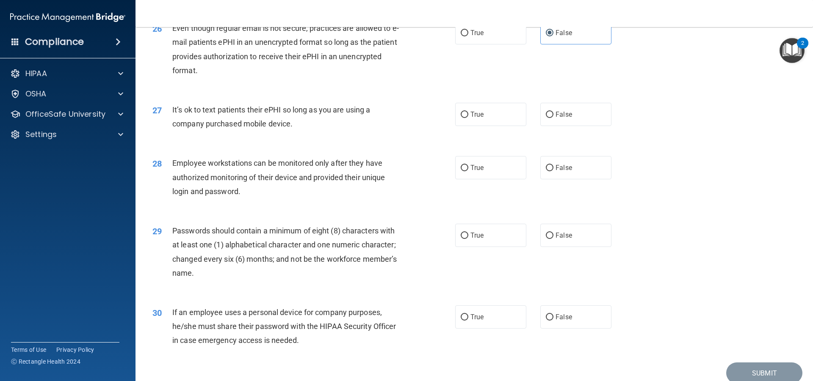
drag, startPoint x: 170, startPoint y: 116, endPoint x: 324, endPoint y: 133, distance: 155.1
click at [324, 133] on div "27 It’s ok to text patients their ePHI so long as you are using a company purch…" at bounding box center [474, 118] width 656 height 53
click at [324, 131] on div "It’s ok to text patients their ePHI so long as you are using a company purchase…" at bounding box center [290, 117] width 237 height 28
drag, startPoint x: 172, startPoint y: 121, endPoint x: 326, endPoint y: 144, distance: 156.2
click at [326, 131] on div "It’s ok to text patients their ePHI so long as you are using a company purchase…" at bounding box center [290, 117] width 237 height 28
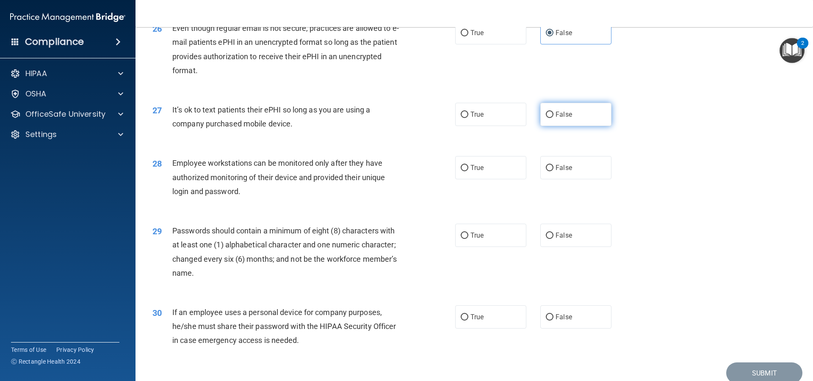
click at [551, 123] on label "False" at bounding box center [575, 114] width 71 height 23
click at [551, 118] on input "False" at bounding box center [550, 115] width 8 height 6
radio input "true"
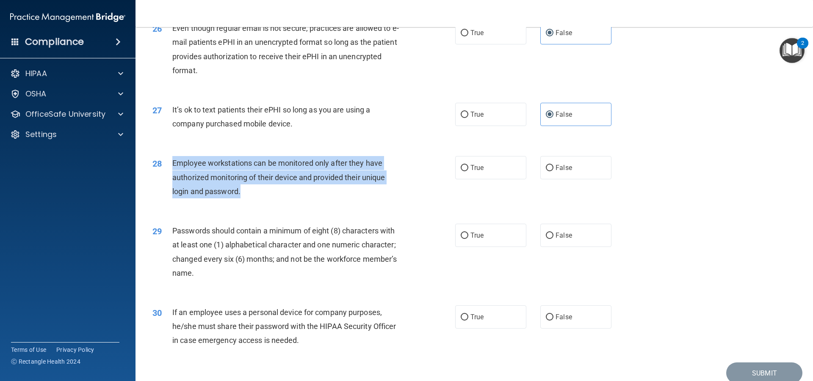
drag, startPoint x: 169, startPoint y: 173, endPoint x: 288, endPoint y: 216, distance: 126.5
click at [286, 203] on div "28 Employee workstations can be monitored only after they have authorized monit…" at bounding box center [304, 179] width 328 height 47
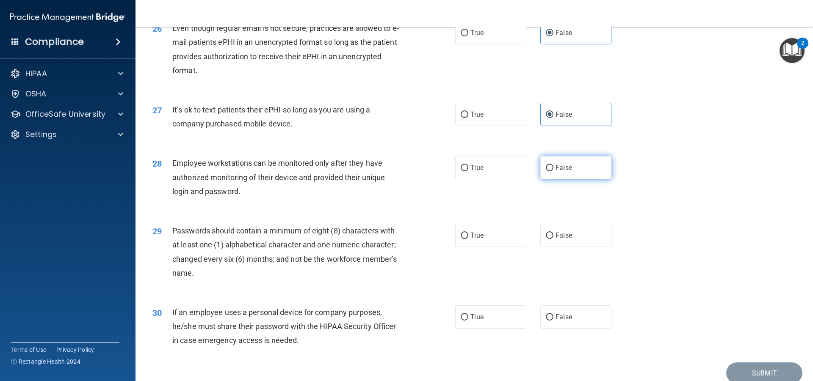
click at [571, 179] on label "False" at bounding box center [575, 167] width 71 height 23
click at [553, 171] on input "False" at bounding box center [550, 168] width 8 height 6
radio input "true"
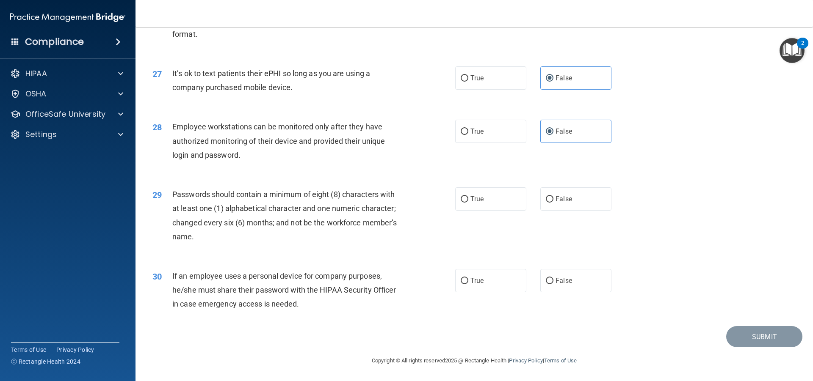
scroll to position [1744, 0]
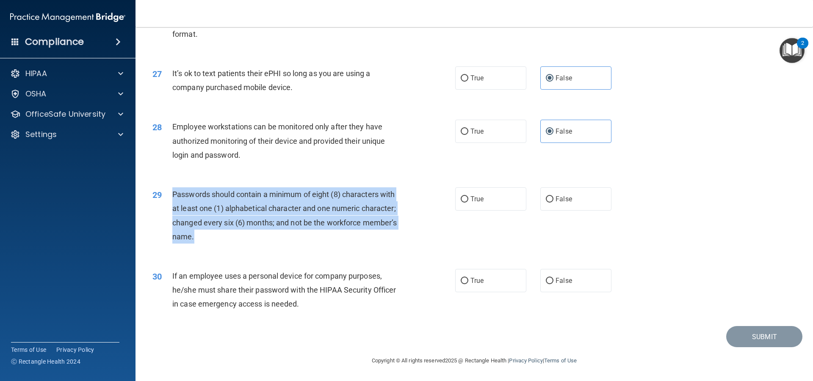
drag, startPoint x: 171, startPoint y: 192, endPoint x: 193, endPoint y: 241, distance: 53.4
click at [193, 241] on div "29 Passwords should contain a minimum of eight (8) characters with at least one…" at bounding box center [304, 218] width 328 height 61
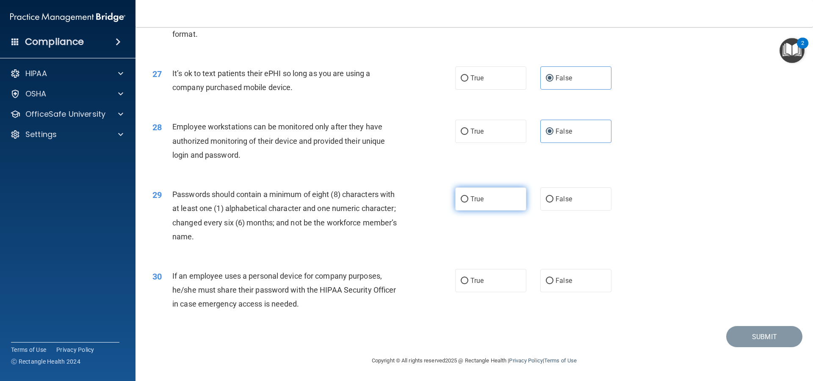
click at [507, 202] on label "True" at bounding box center [490, 199] width 71 height 23
click at [468, 202] on input "True" at bounding box center [465, 199] width 8 height 6
radio input "true"
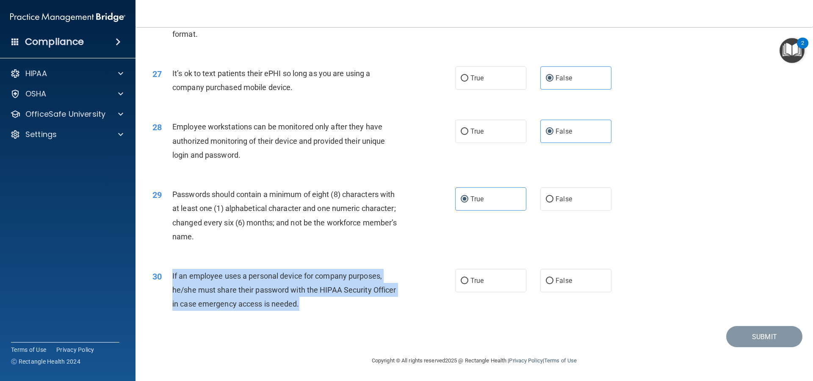
drag, startPoint x: 171, startPoint y: 271, endPoint x: 304, endPoint y: 312, distance: 139.2
click at [304, 312] on div "30 If an employee uses a personal device for company purposes, he/she must shar…" at bounding box center [304, 292] width 328 height 47
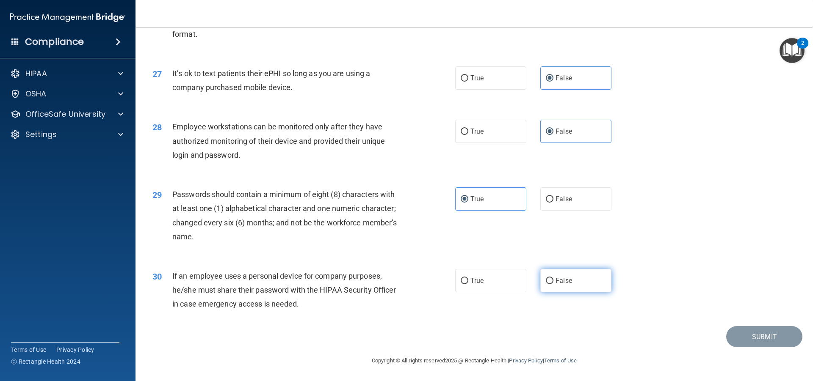
click at [559, 282] on span "False" at bounding box center [563, 281] width 17 height 8
click at [553, 282] on input "False" at bounding box center [550, 281] width 8 height 6
radio input "true"
click at [739, 335] on button "Submit" at bounding box center [764, 337] width 76 height 22
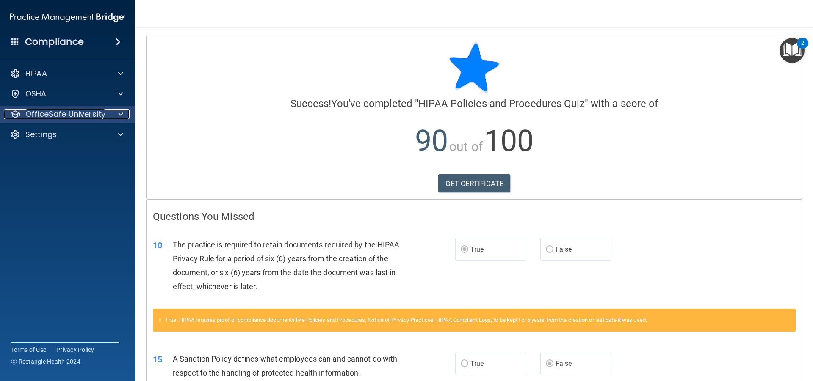
click at [87, 119] on p "OfficeSafe University" at bounding box center [65, 114] width 80 height 10
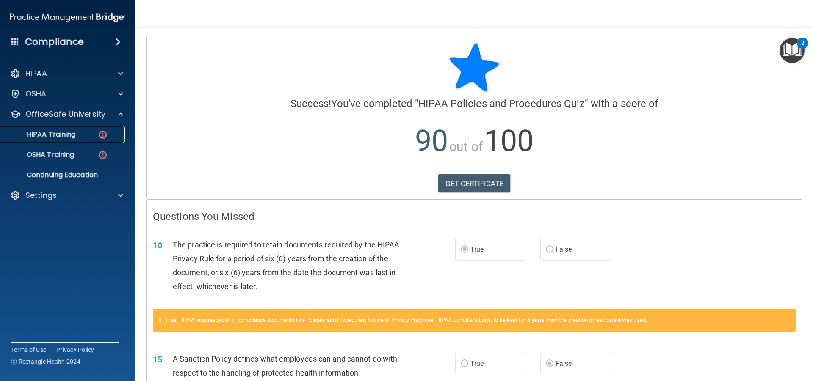
click at [94, 130] on link "HIPAA Training" at bounding box center [58, 134] width 133 height 17
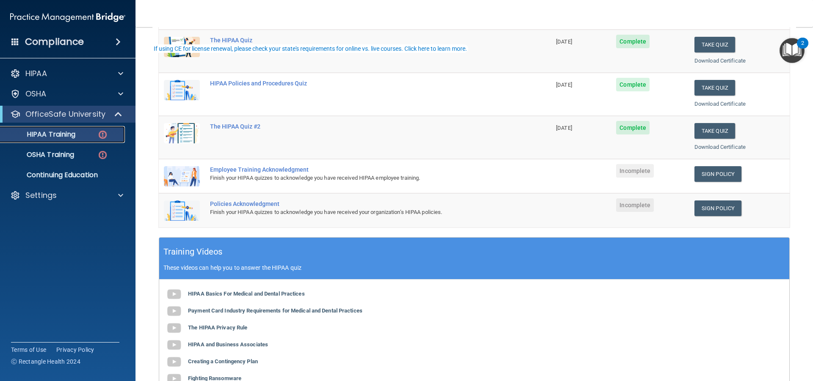
scroll to position [127, 0]
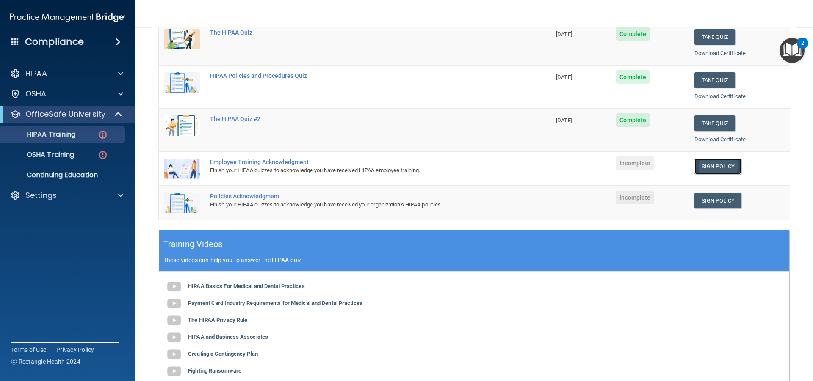
click at [706, 165] on link "Sign Policy" at bounding box center [717, 167] width 47 height 16
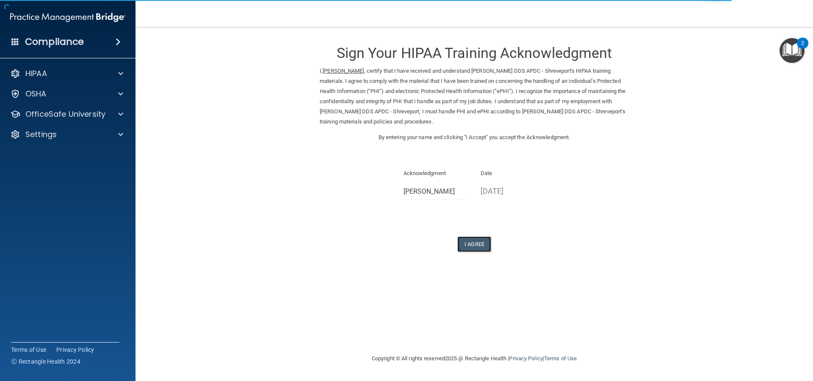
click at [483, 248] on button "I Agree" at bounding box center [474, 245] width 34 height 16
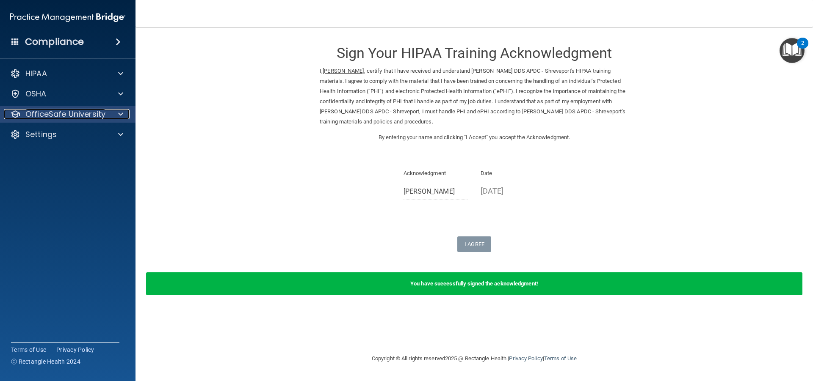
click at [108, 118] on div "OfficeSafe University" at bounding box center [56, 114] width 105 height 10
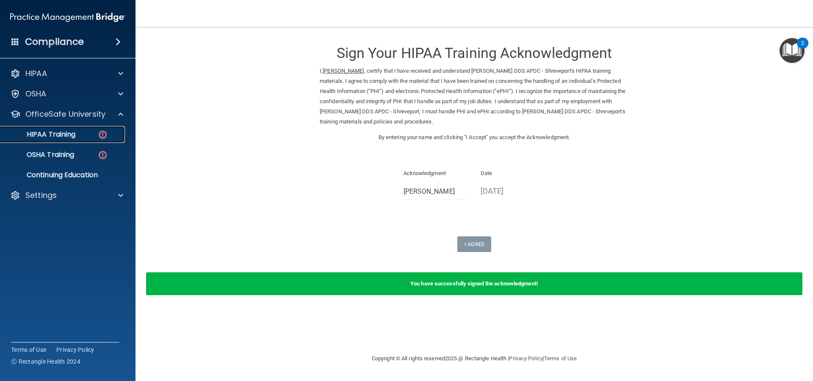
click at [90, 138] on div "HIPAA Training" at bounding box center [64, 134] width 116 height 8
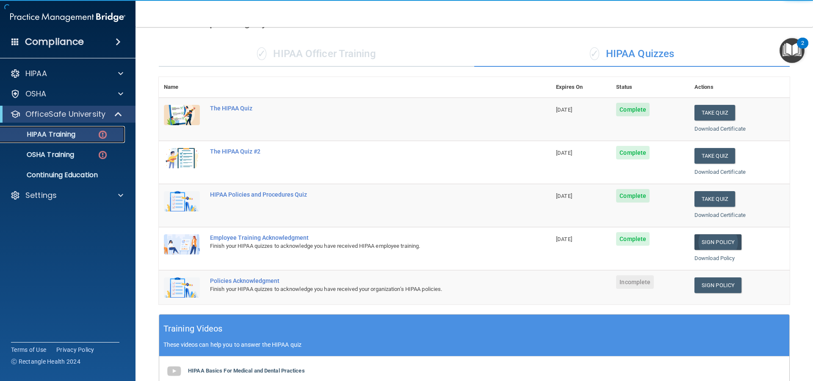
scroll to position [127, 0]
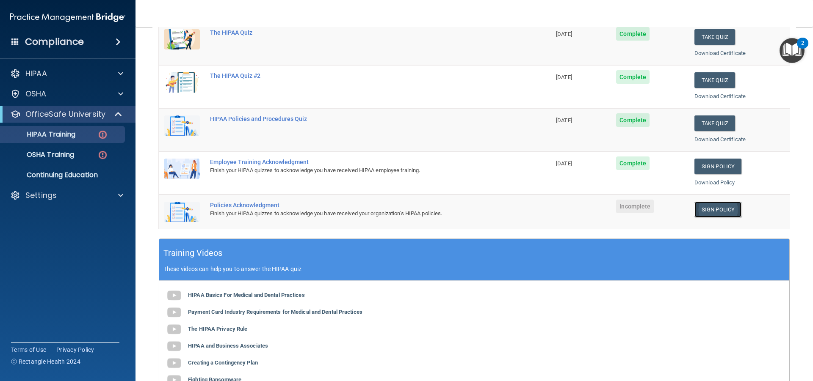
click at [709, 216] on link "Sign Policy" at bounding box center [717, 210] width 47 height 16
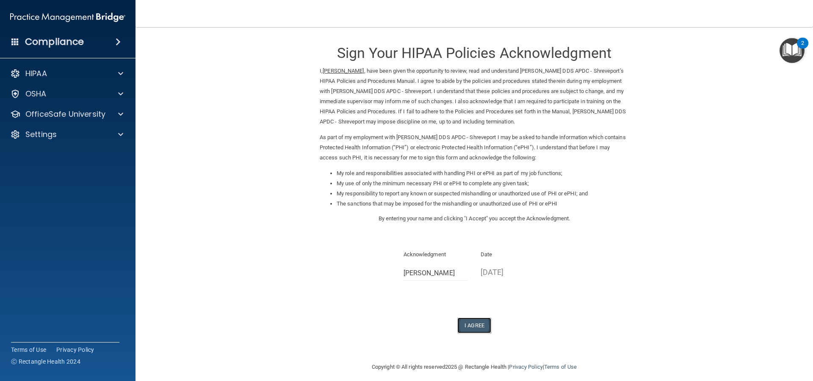
click at [481, 321] on button "I Agree" at bounding box center [474, 326] width 34 height 16
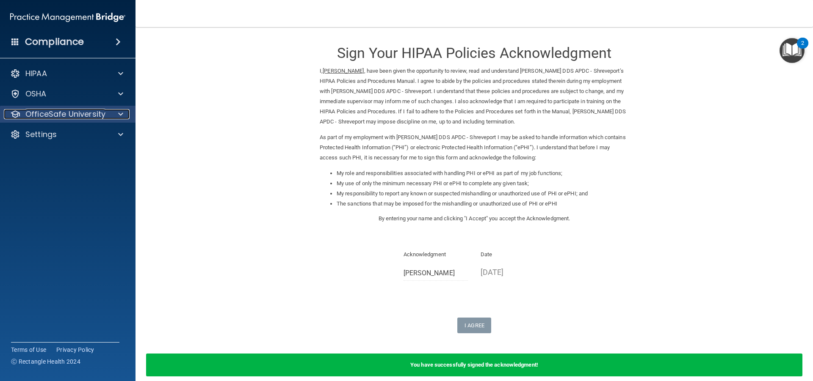
click at [93, 119] on p "OfficeSafe University" at bounding box center [65, 114] width 80 height 10
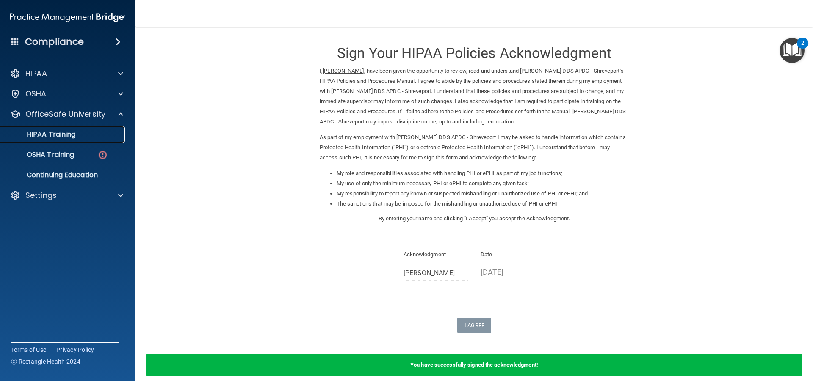
click at [89, 132] on div "HIPAA Training" at bounding box center [64, 134] width 116 height 8
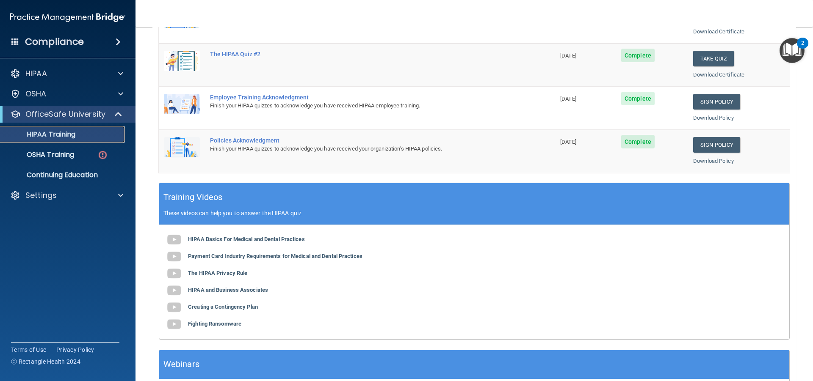
scroll to position [87, 0]
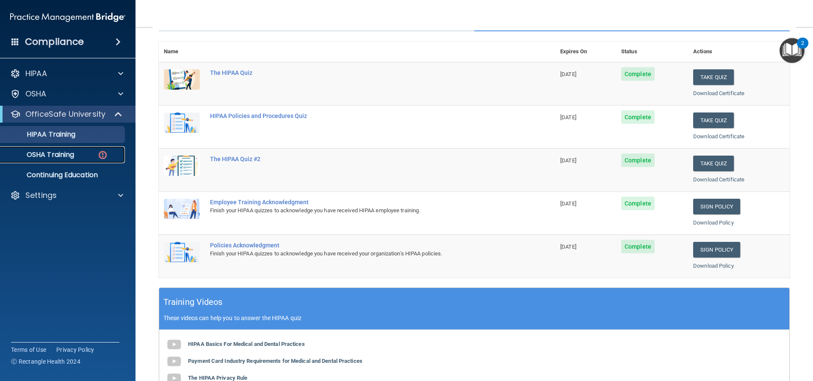
click at [86, 156] on div "OSHA Training" at bounding box center [64, 155] width 116 height 8
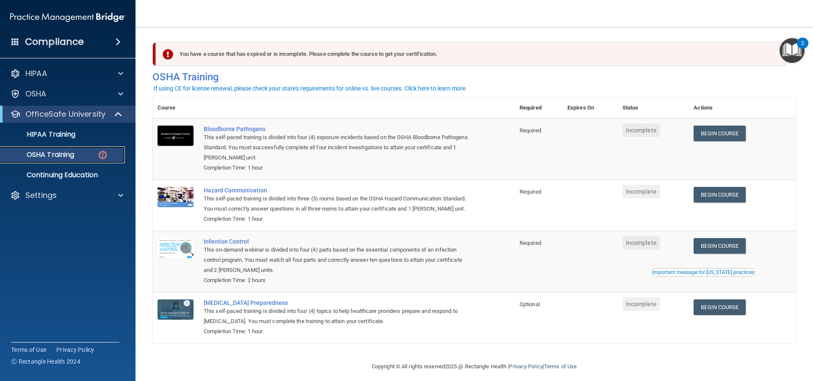
scroll to position [18, 0]
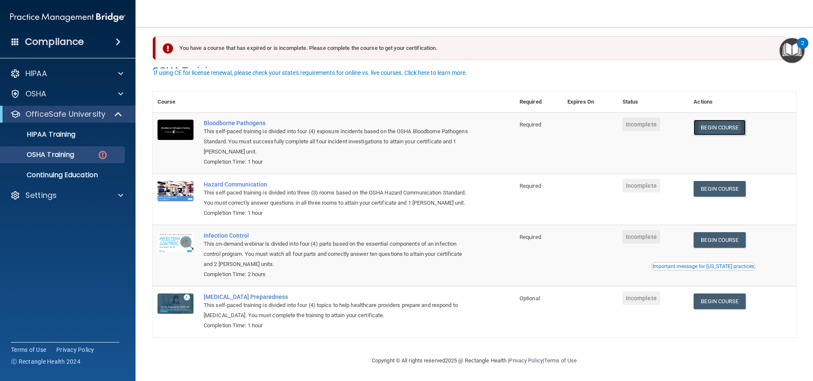
click at [731, 120] on link "Begin Course" at bounding box center [719, 128] width 52 height 16
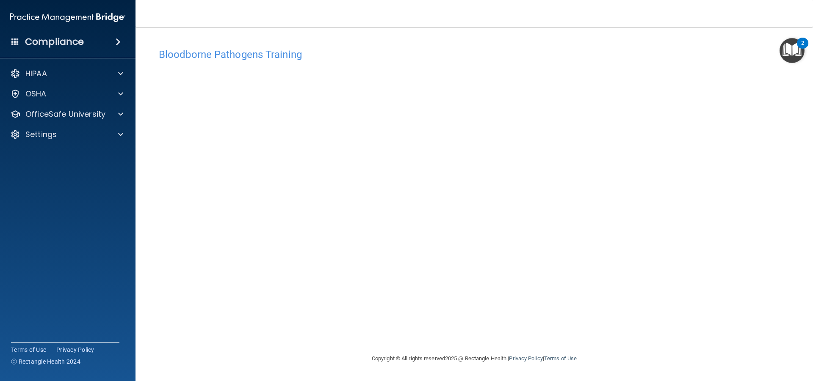
click at [803, 215] on main "Bloodborne Pathogens Training This course doesn’t expire until . Are you sure y…" at bounding box center [473, 204] width 677 height 354
click at [103, 118] on p "OfficeSafe University" at bounding box center [65, 114] width 80 height 10
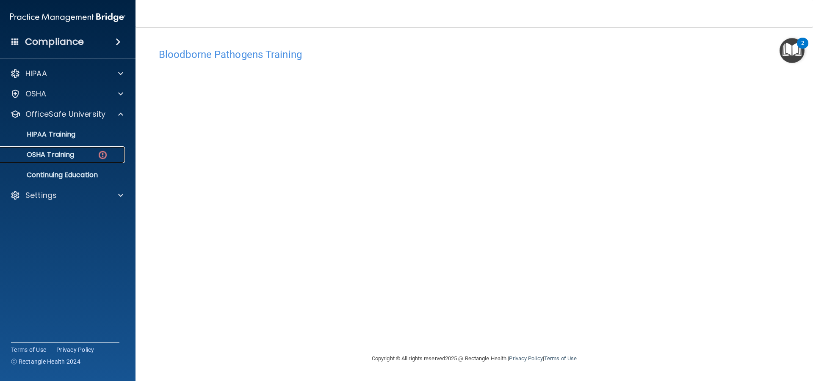
click at [81, 152] on div "OSHA Training" at bounding box center [64, 155] width 116 height 8
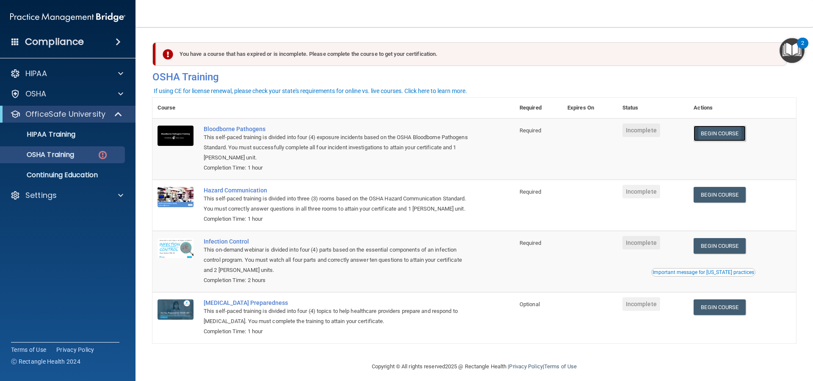
click at [707, 139] on link "Begin Course" at bounding box center [719, 134] width 52 height 16
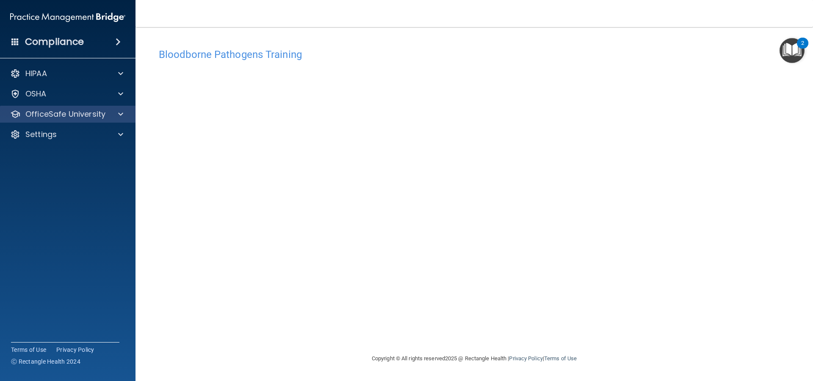
click at [73, 121] on div "OfficeSafe University" at bounding box center [68, 114] width 136 height 17
click at [120, 113] on span at bounding box center [120, 114] width 5 height 10
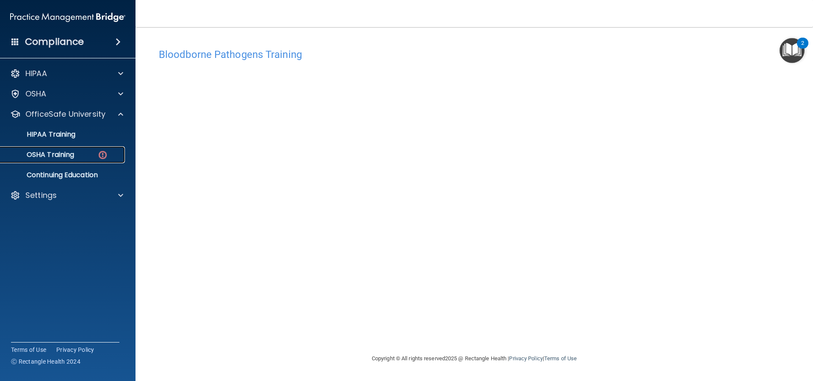
click at [100, 162] on link "OSHA Training" at bounding box center [58, 154] width 133 height 17
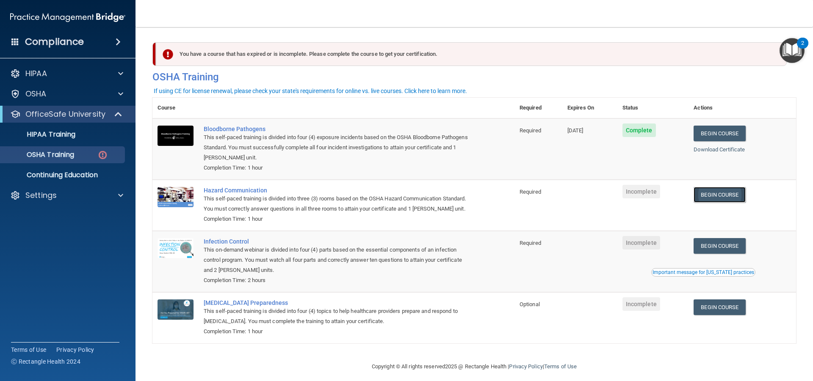
click at [733, 192] on link "Begin Course" at bounding box center [719, 195] width 52 height 16
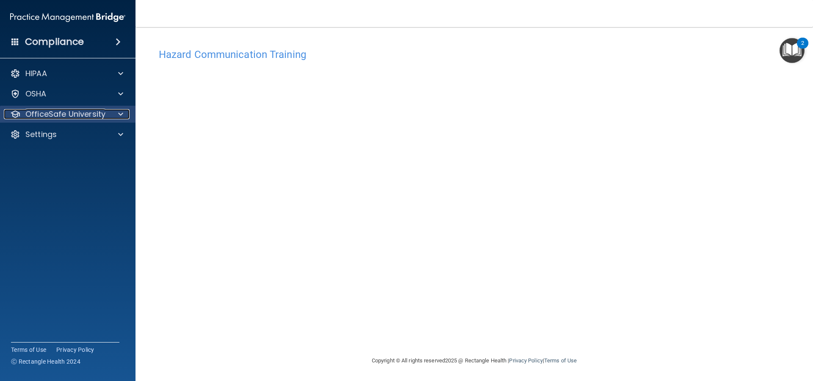
click at [106, 112] on div "OfficeSafe University" at bounding box center [56, 114] width 105 height 10
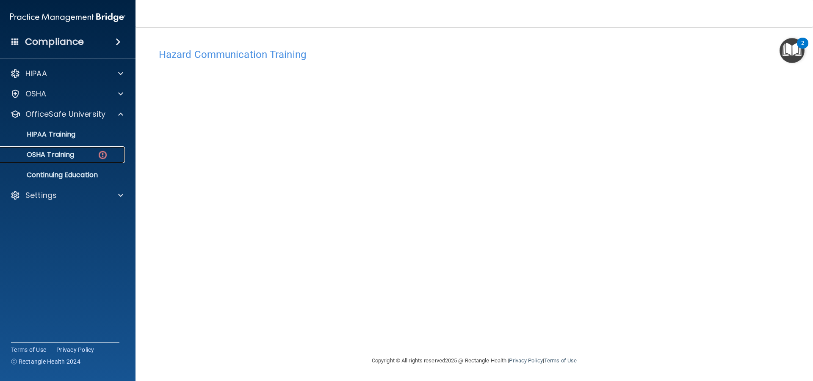
click at [94, 151] on div "OSHA Training" at bounding box center [64, 155] width 116 height 8
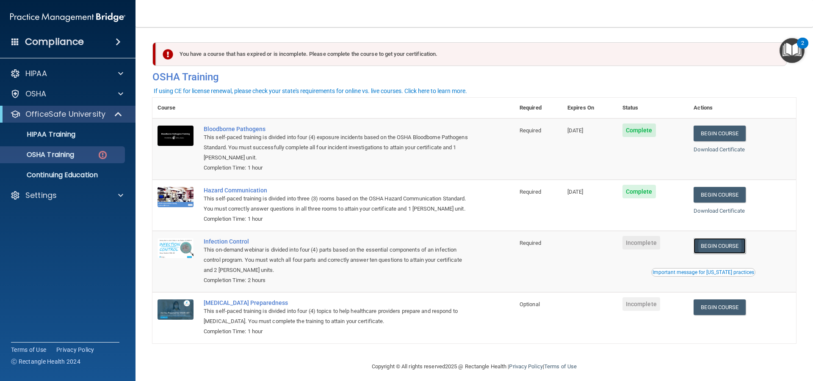
click at [707, 254] on link "Begin Course" at bounding box center [719, 246] width 52 height 16
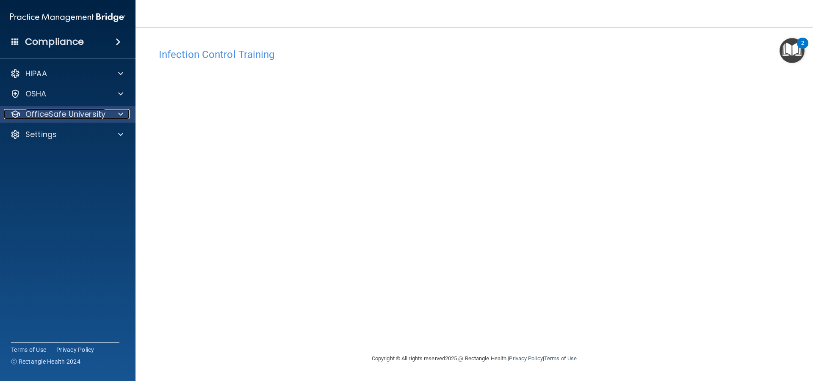
click at [106, 113] on div "OfficeSafe University" at bounding box center [56, 114] width 105 height 10
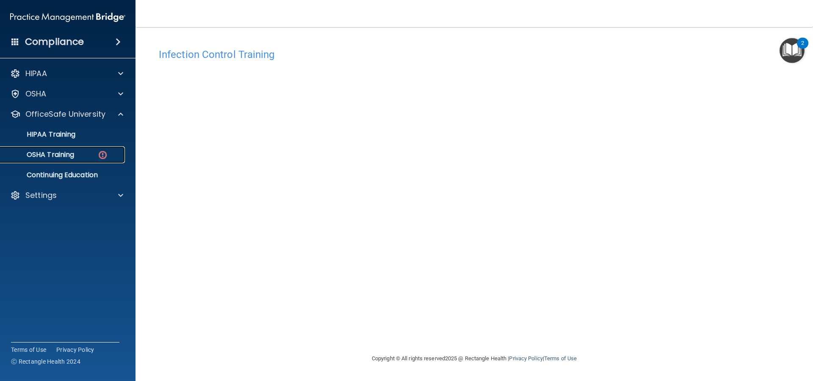
click at [112, 159] on link "OSHA Training" at bounding box center [58, 154] width 133 height 17
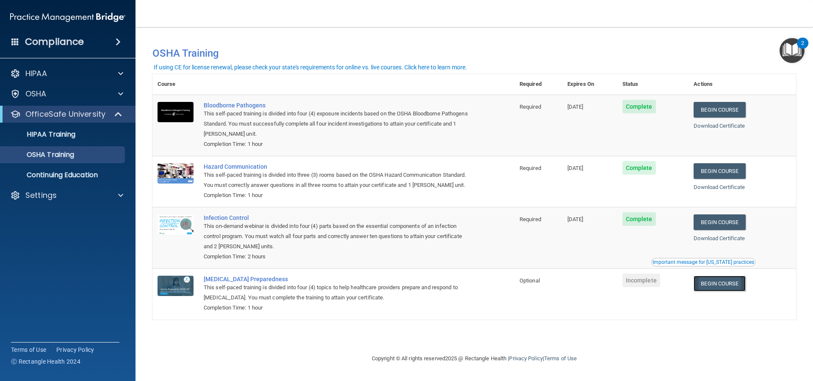
click at [704, 284] on link "Begin Course" at bounding box center [719, 284] width 52 height 16
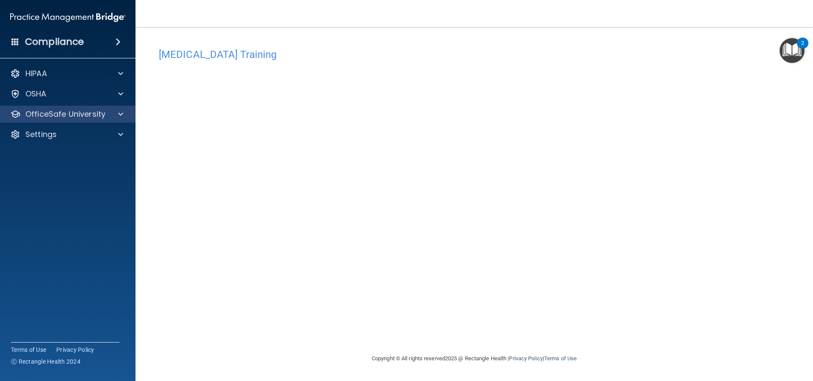
click at [97, 122] on div "OfficeSafe University" at bounding box center [68, 114] width 136 height 17
click at [117, 117] on div at bounding box center [119, 114] width 21 height 10
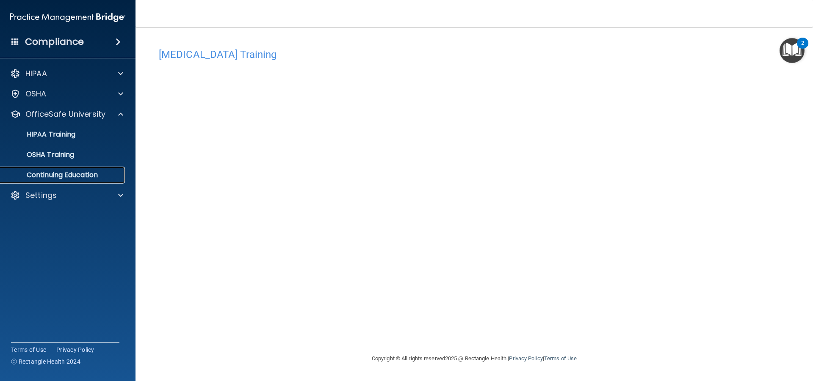
click at [84, 173] on p "Continuing Education" at bounding box center [64, 175] width 116 height 8
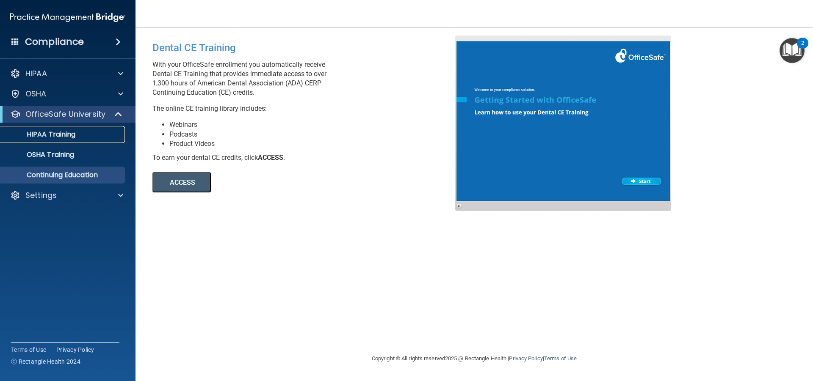
click at [77, 136] on div "HIPAA Training" at bounding box center [64, 134] width 116 height 8
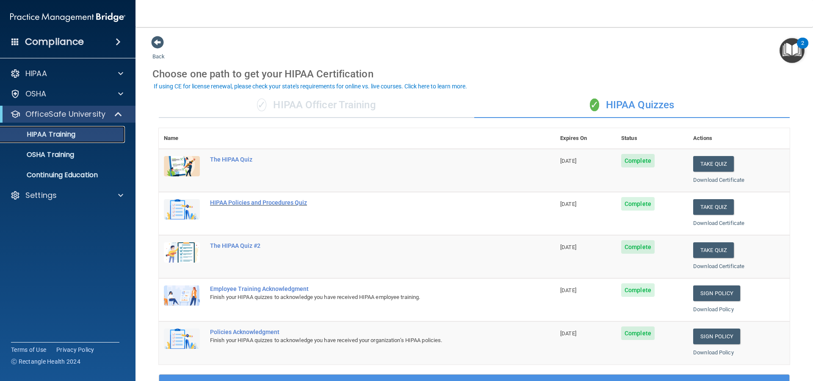
scroll to position [85, 0]
